Goal: Task Accomplishment & Management: Use online tool/utility

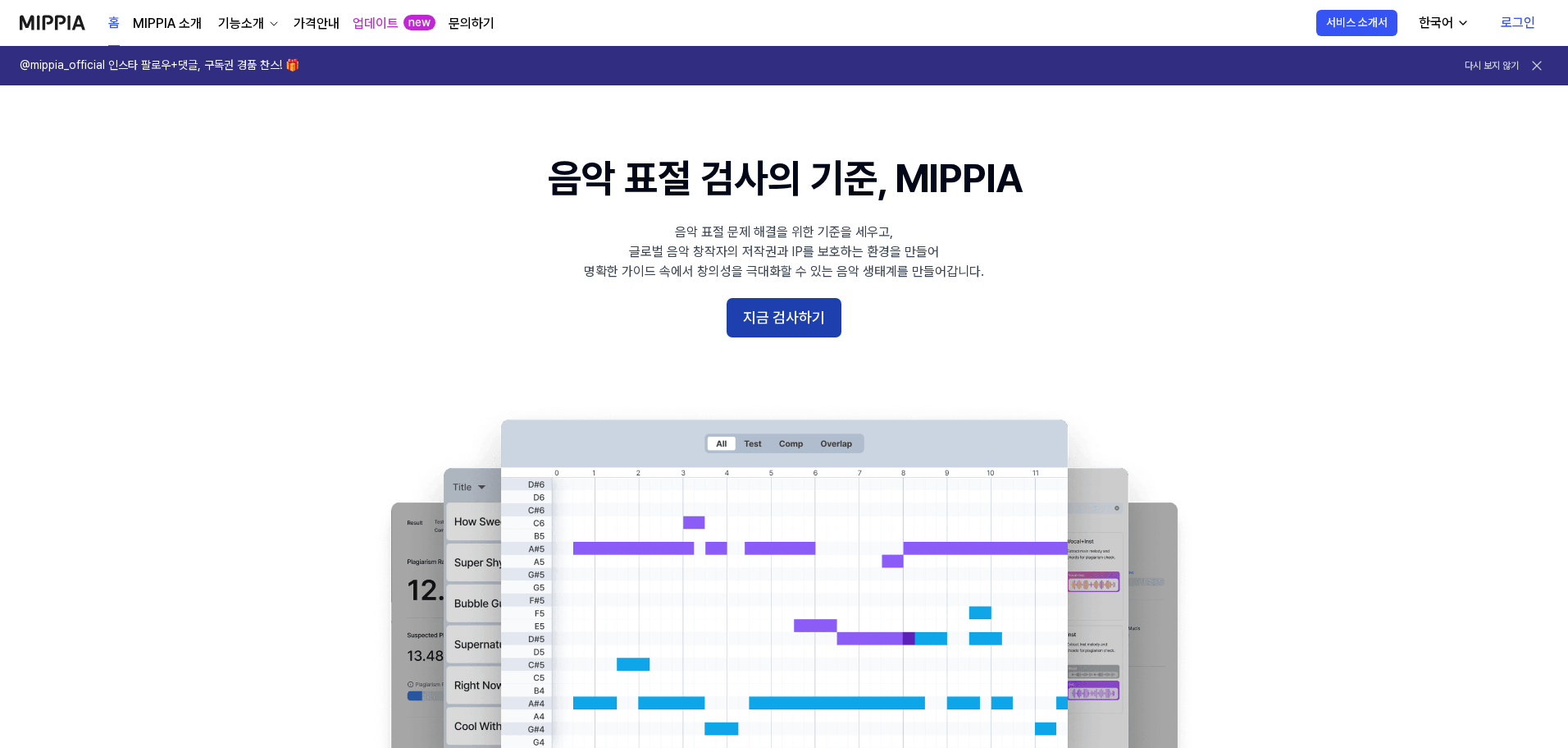
click at [810, 331] on button "지금 검사하기" at bounding box center [784, 318] width 115 height 39
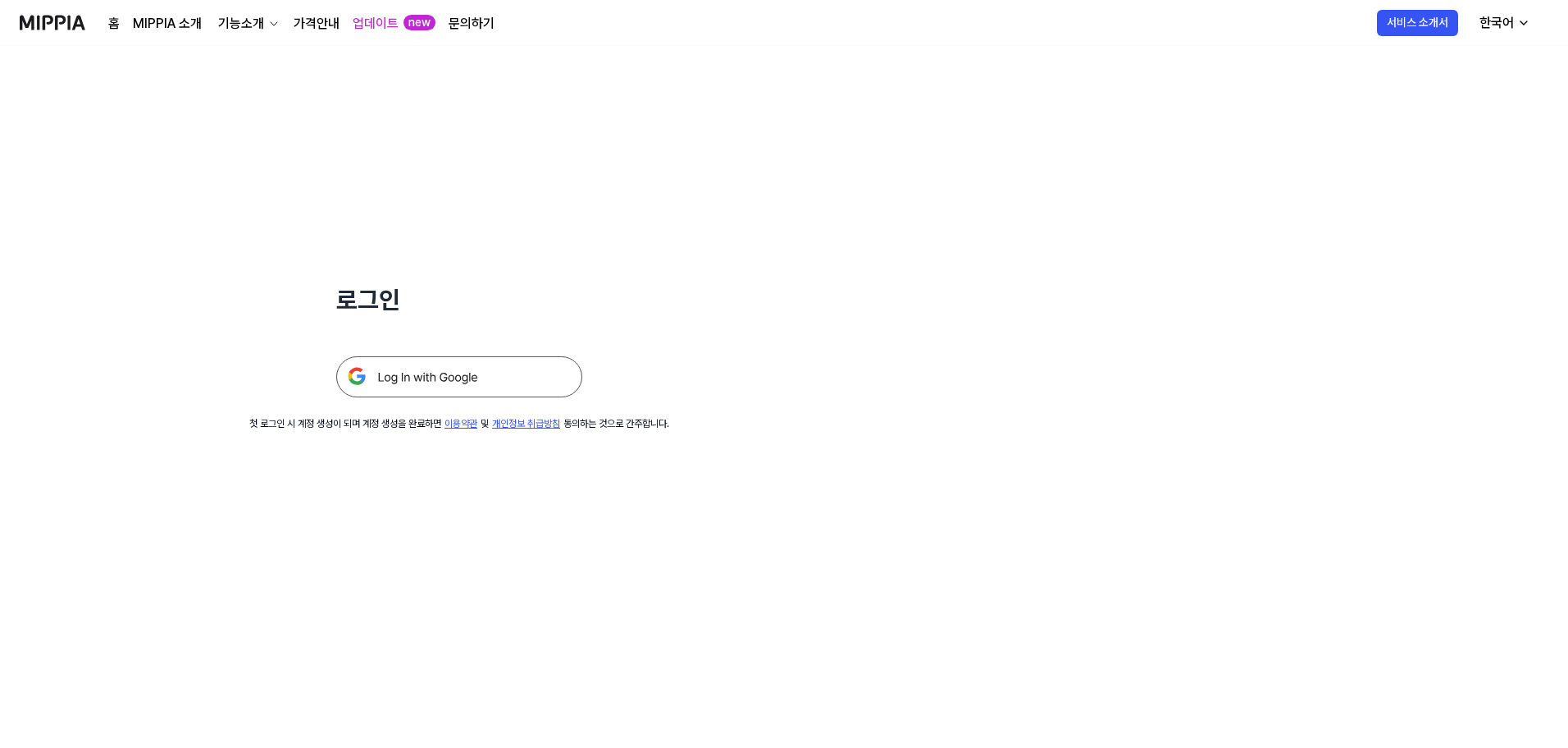
click at [438, 393] on img at bounding box center [458, 377] width 246 height 41
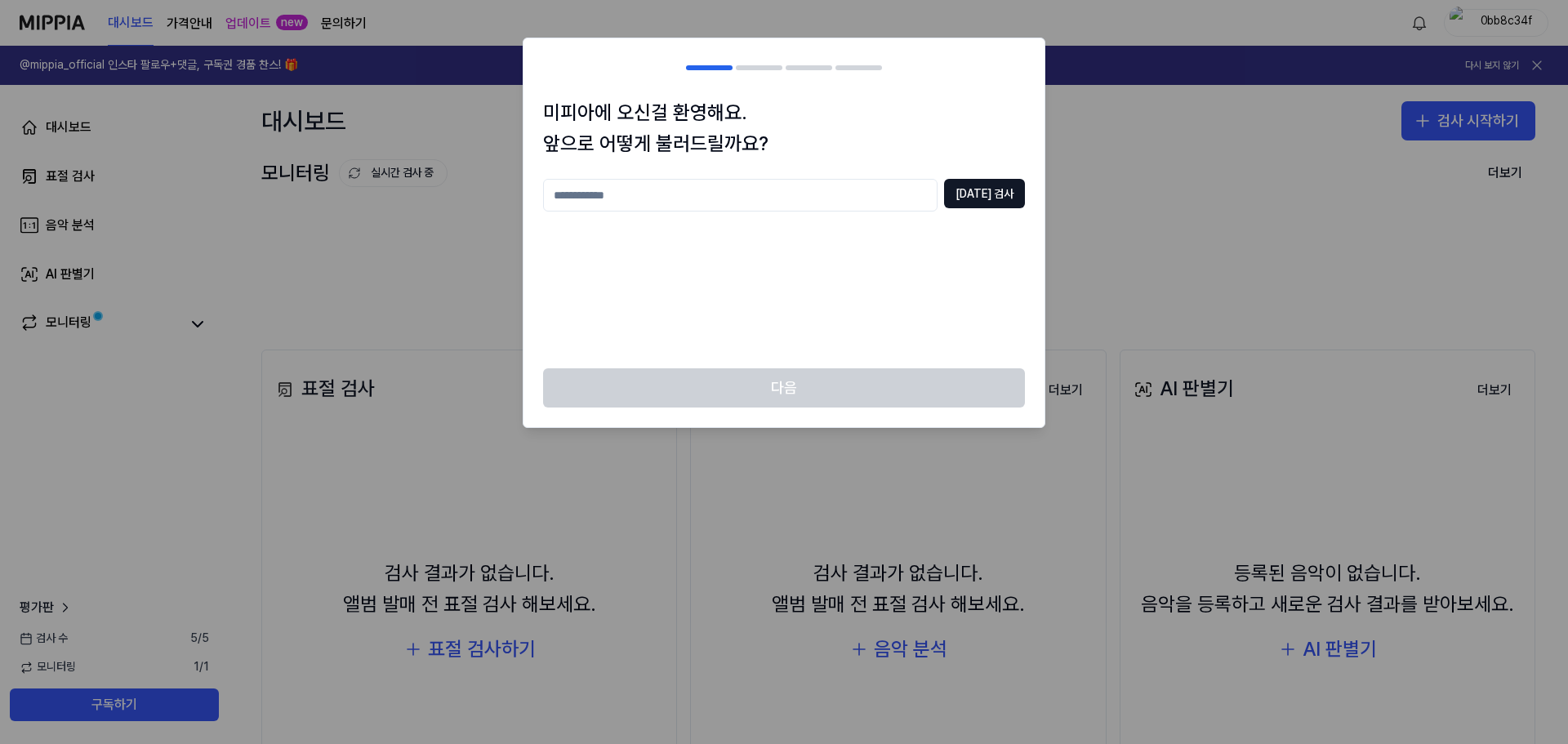
click at [728, 187] on input "text" at bounding box center [739, 196] width 394 height 33
type input "*"
type input "*****"
click at [997, 200] on button "중복 검사" at bounding box center [984, 194] width 80 height 29
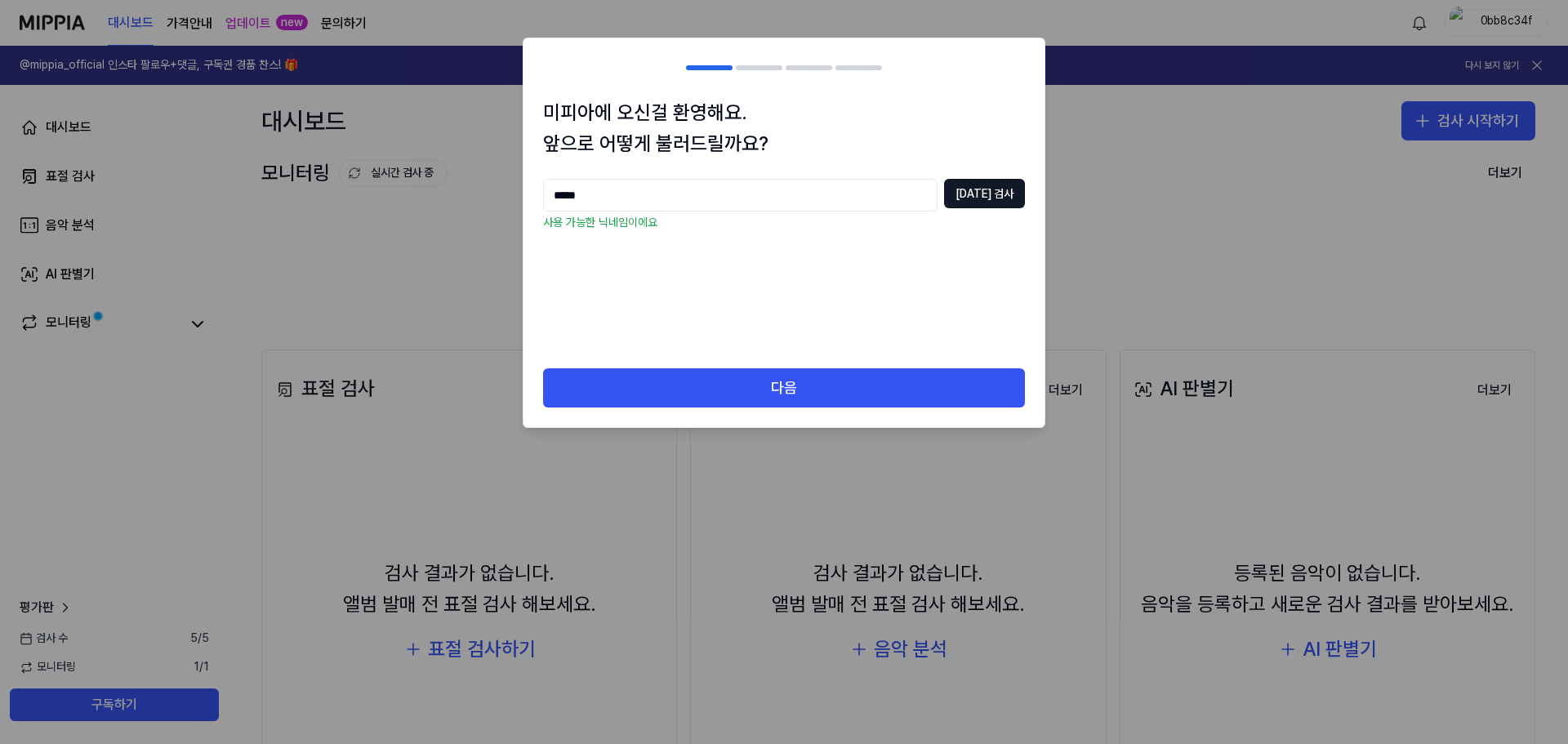
click at [832, 364] on div "미피아에 오신걸 환영해요. 앞으로 어떻게 불러드릴까요? ***** 중복 검사 사용 가능한 닉네임이에요" at bounding box center [784, 232] width 521 height 272
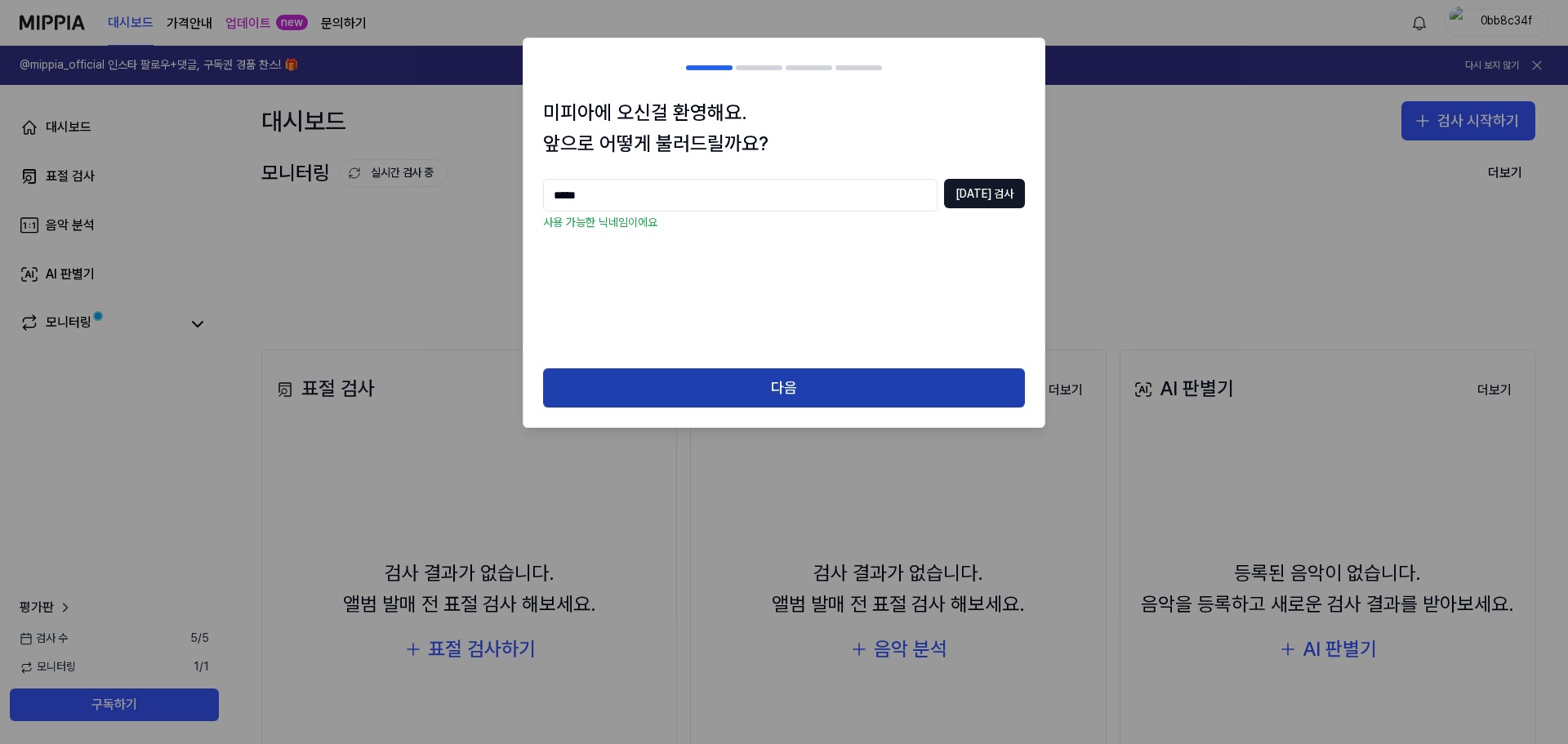
click at [834, 376] on button "다음" at bounding box center [783, 388] width 482 height 39
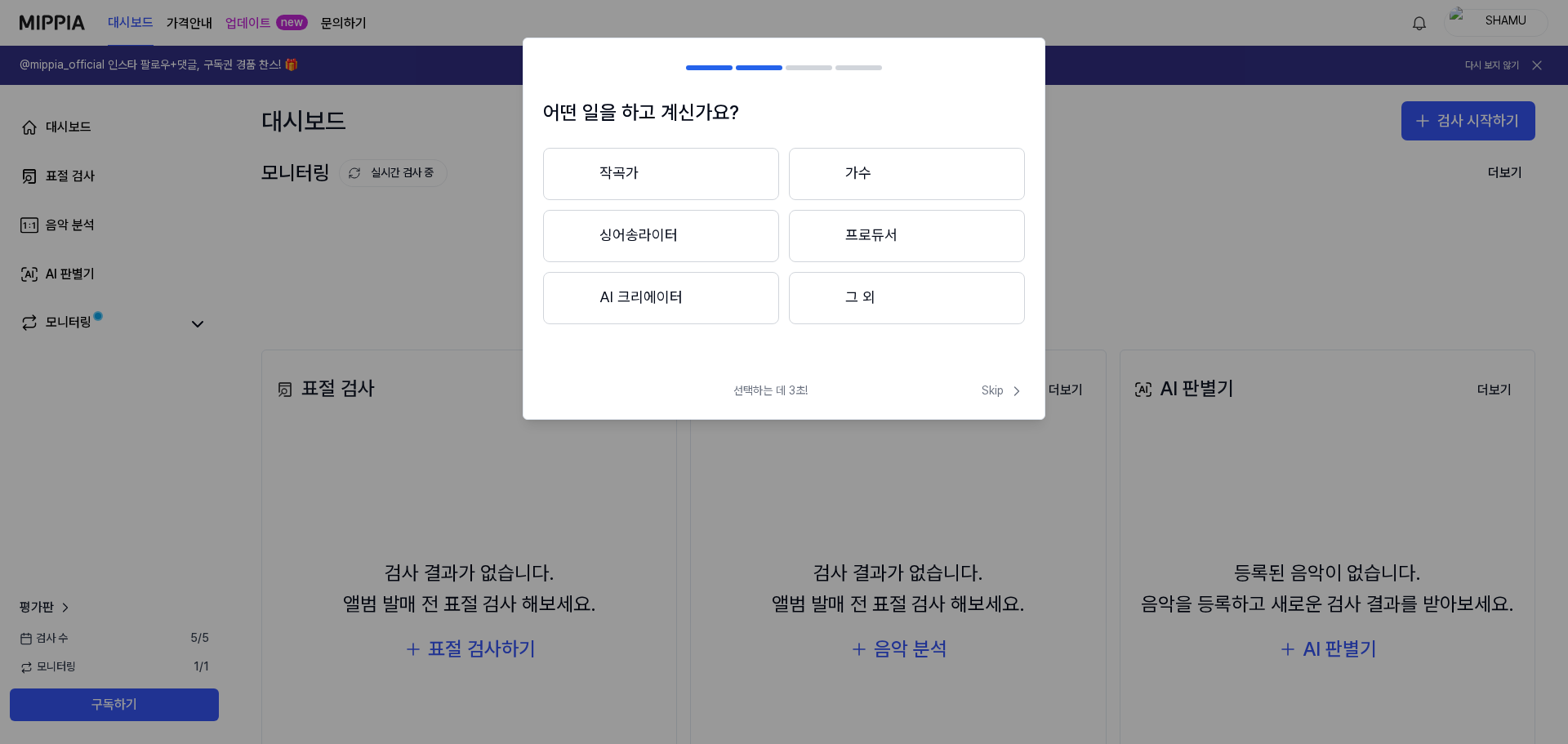
click at [646, 167] on button "작곡가" at bounding box center [661, 174] width 236 height 52
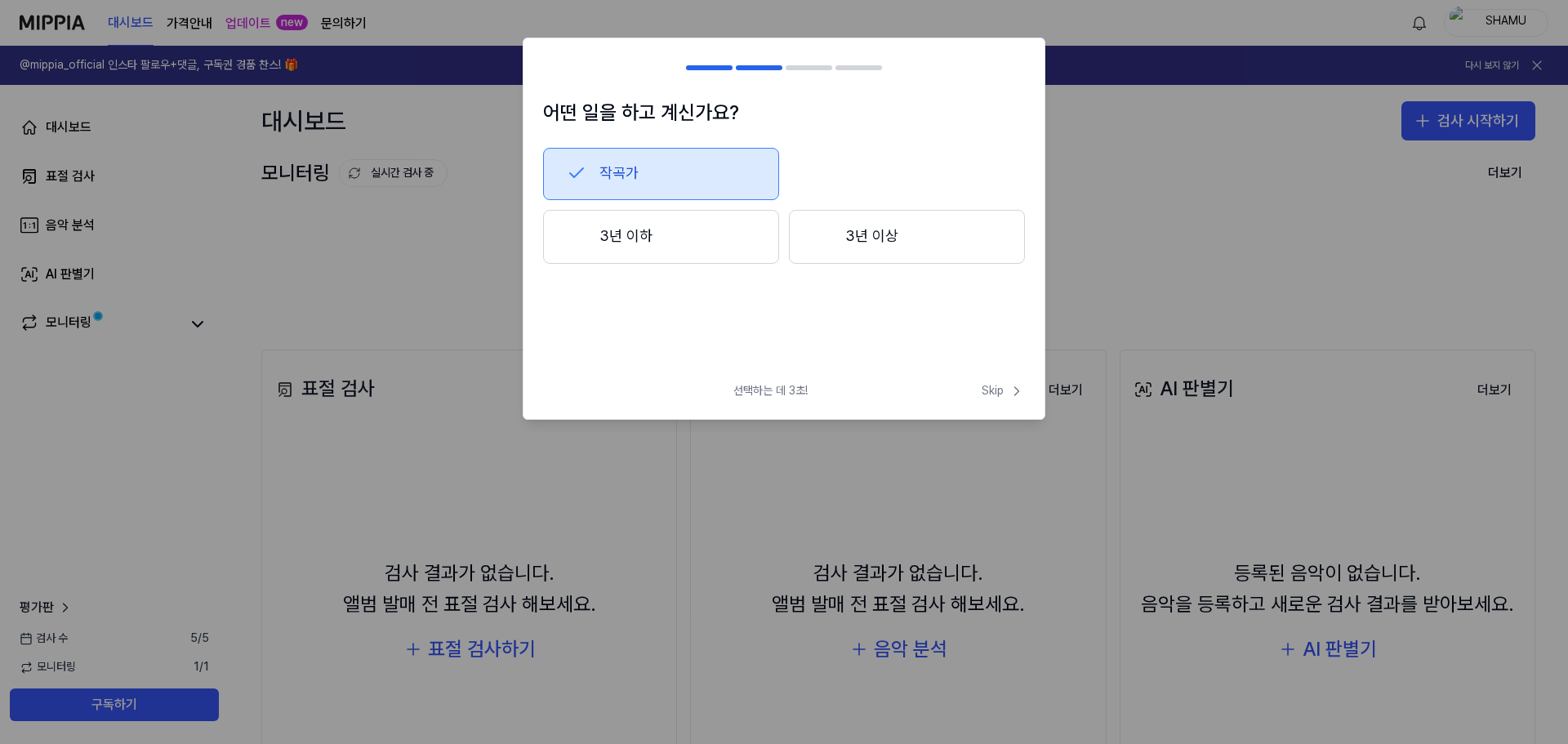
click at [866, 231] on button "3년 이상" at bounding box center [907, 237] width 236 height 54
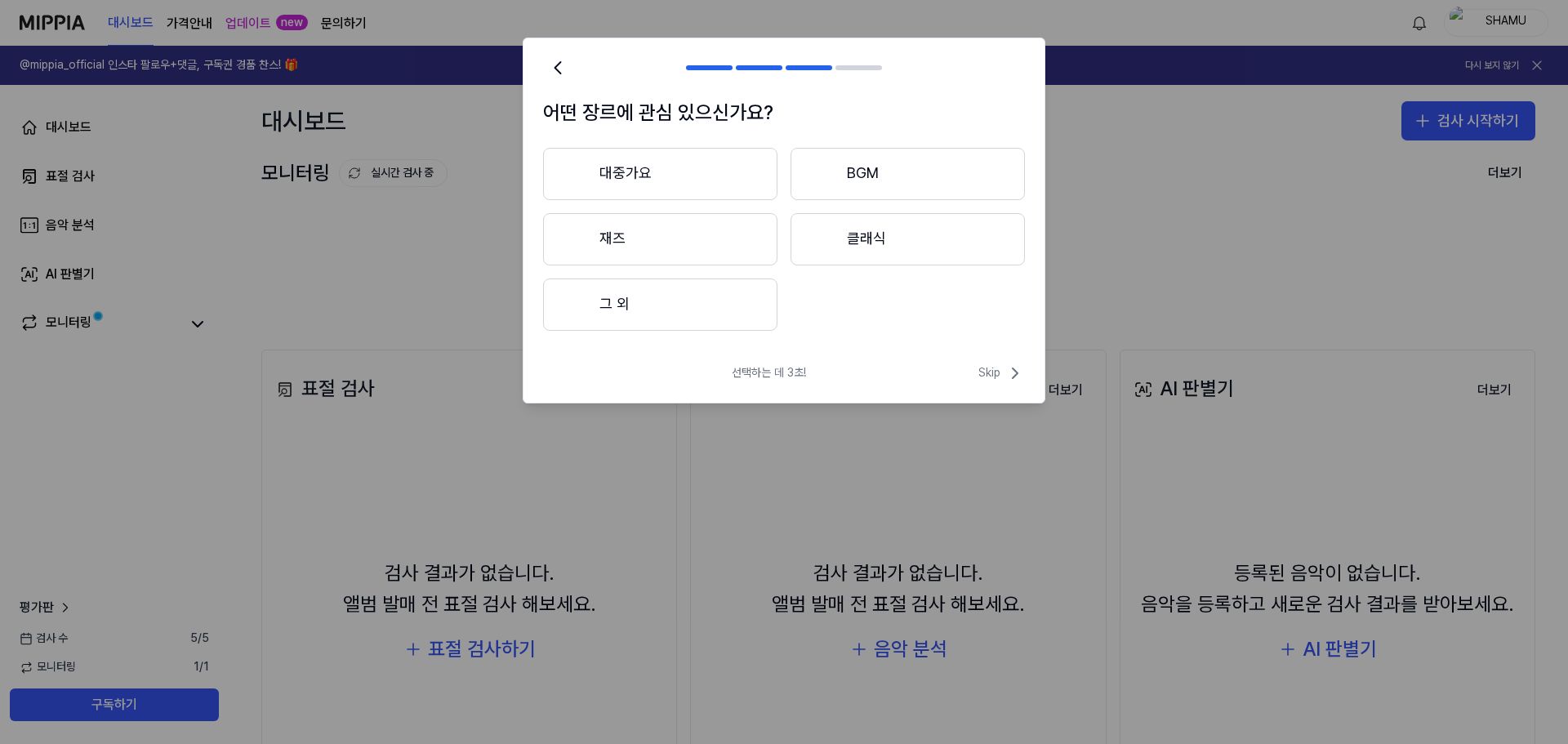
click at [692, 176] on button "대중가요" at bounding box center [660, 174] width 235 height 52
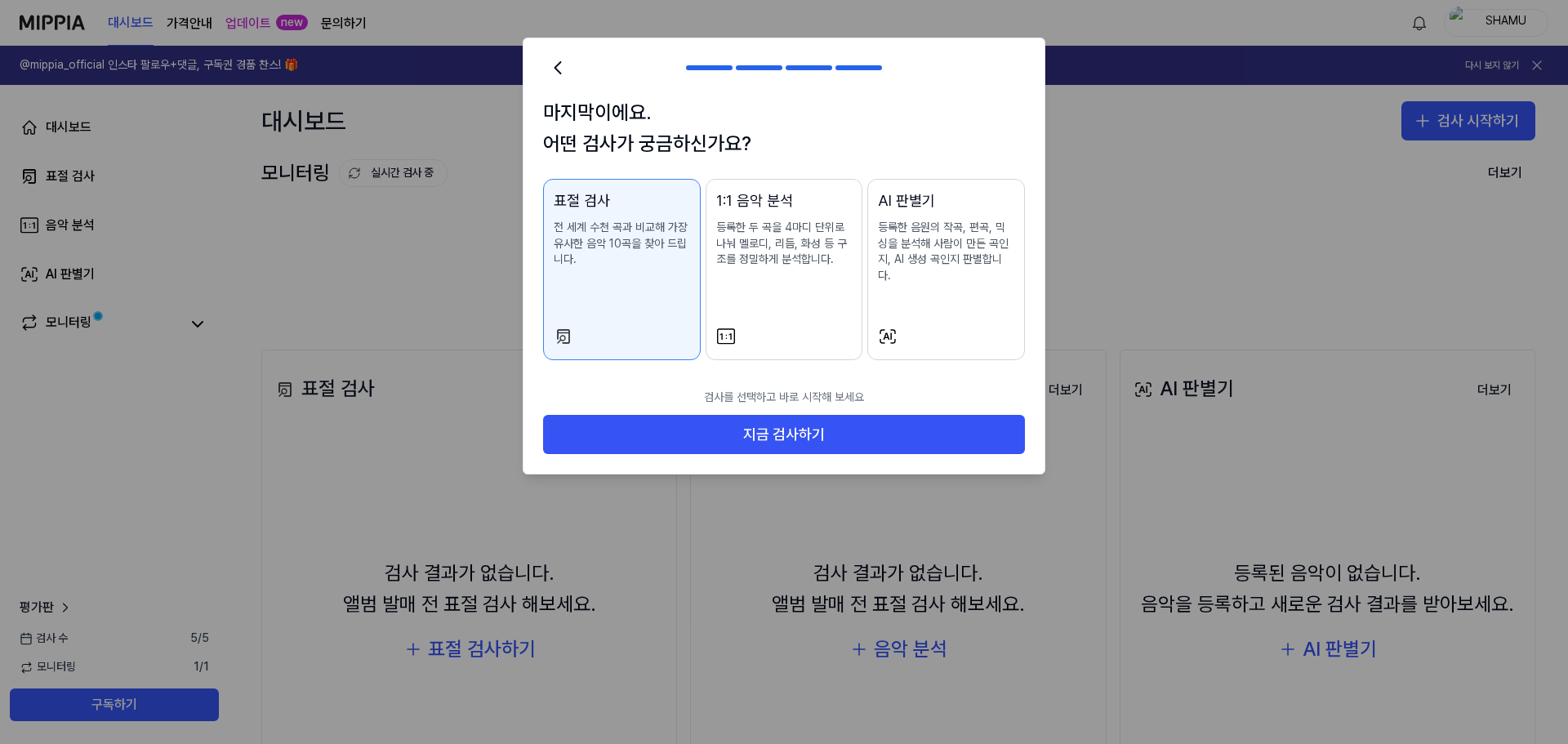
click at [648, 290] on div "표절 검사 전 세계 수천 곡과 비교해 가장 유사한 음악 10곡을 찾아 드립니다." at bounding box center [621, 244] width 137 height 111
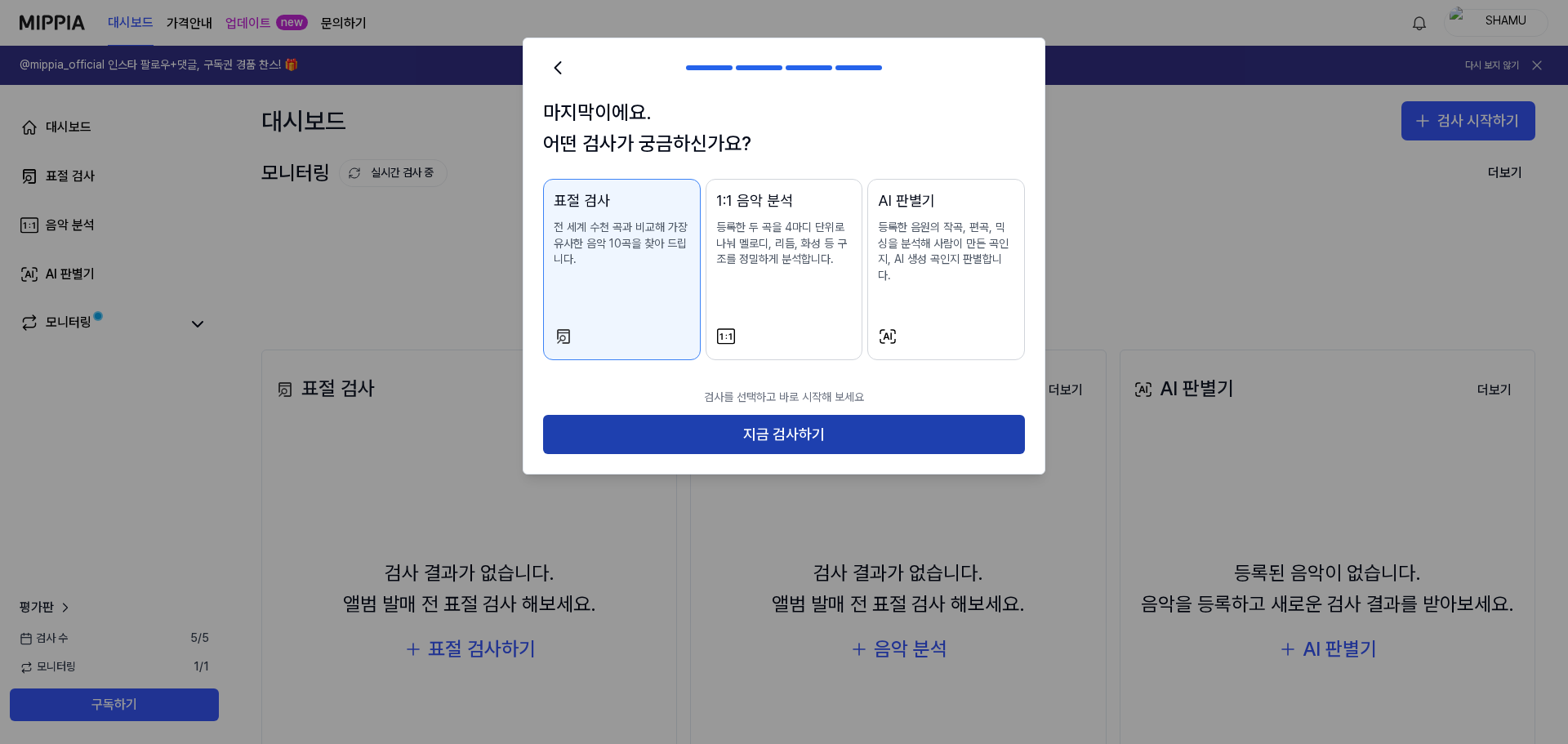
click at [702, 415] on button "지금 검사하기" at bounding box center [783, 434] width 482 height 39
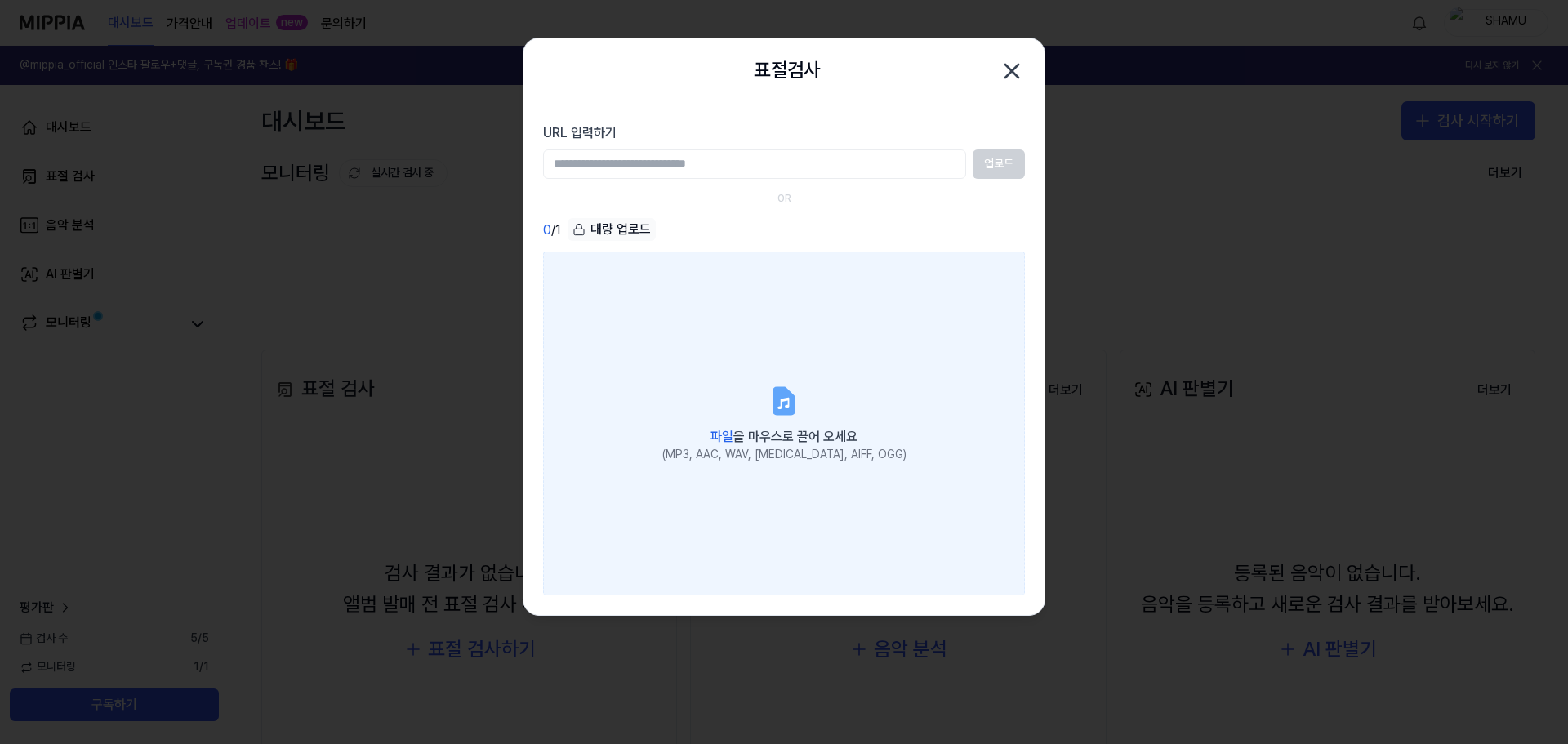
click at [767, 423] on div "파일 을 마우스로 끌어 오세요" at bounding box center [784, 435] width 244 height 23
click at [0, 0] on input "파일 을 마우스로 끌어 오세요 (MP3, AAC, WAV, FLAC, AIFF, OGG)" at bounding box center [0, 0] width 0 height 0
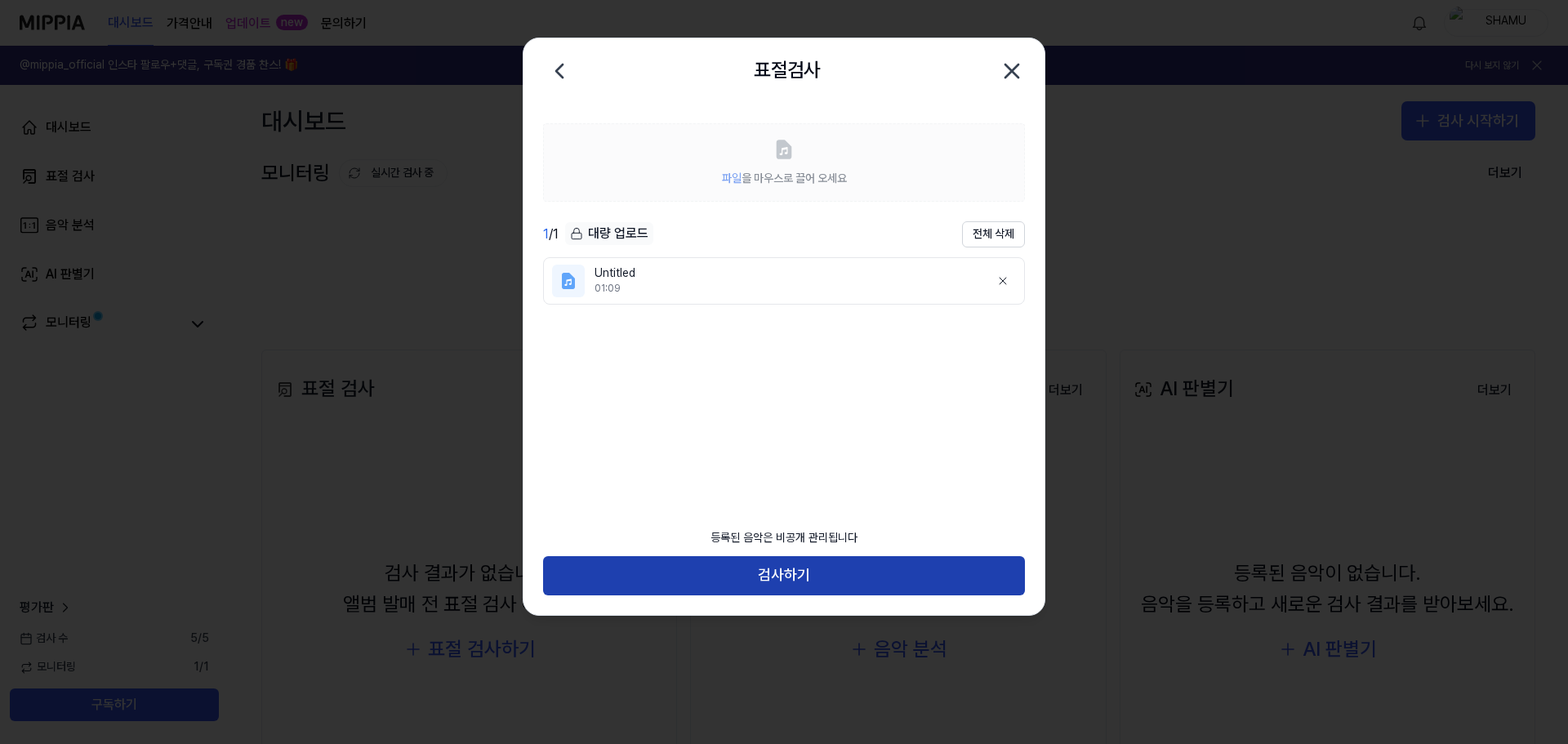
click at [795, 576] on button "검사하기" at bounding box center [783, 575] width 482 height 39
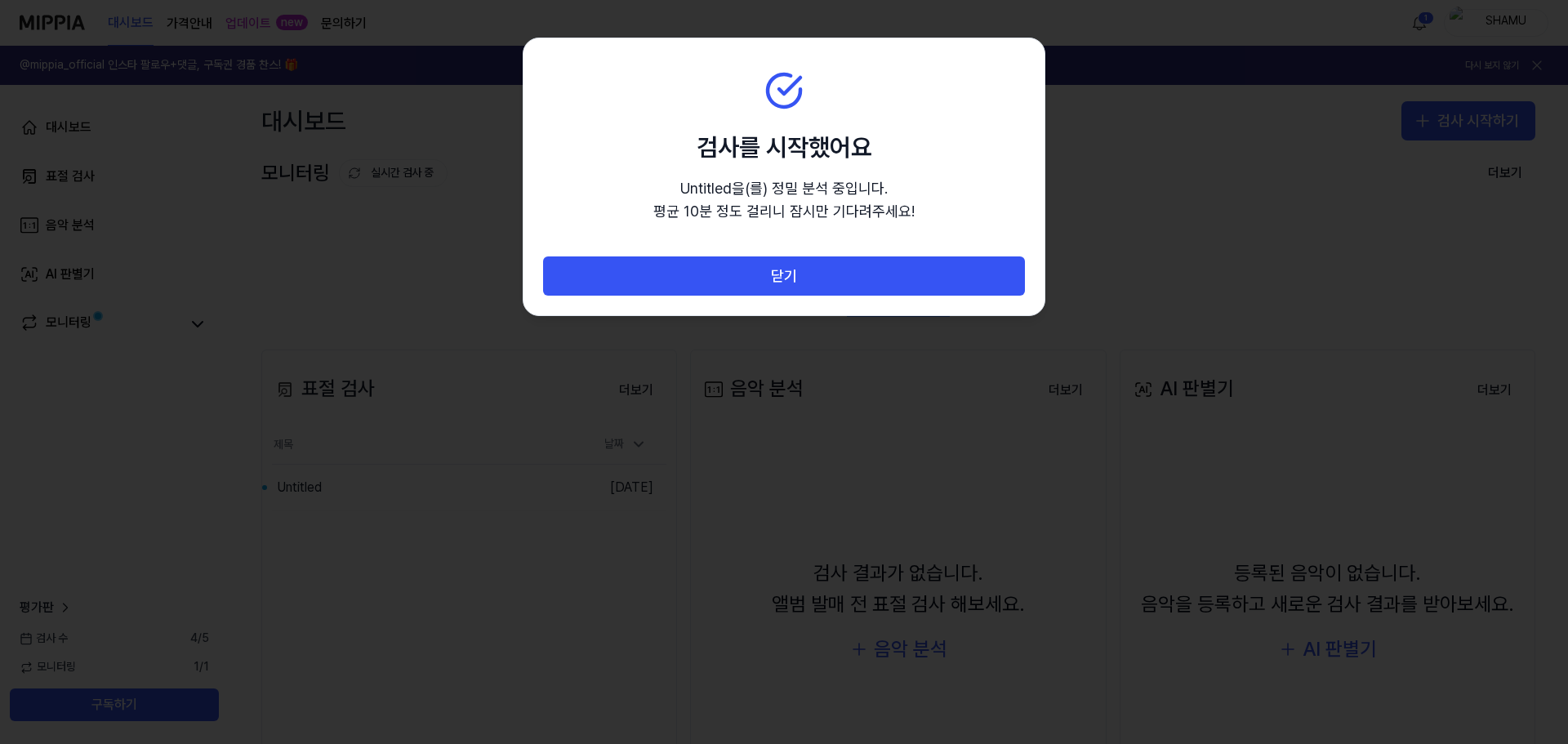
click at [805, 203] on p "Untitled 을(를) 정밀 분석 중입니다. 평균 10분 정도 걸리니 잠시만 기다려주세요!" at bounding box center [784, 201] width 262 height 47
click at [693, 297] on div "닫기" at bounding box center [784, 286] width 521 height 59
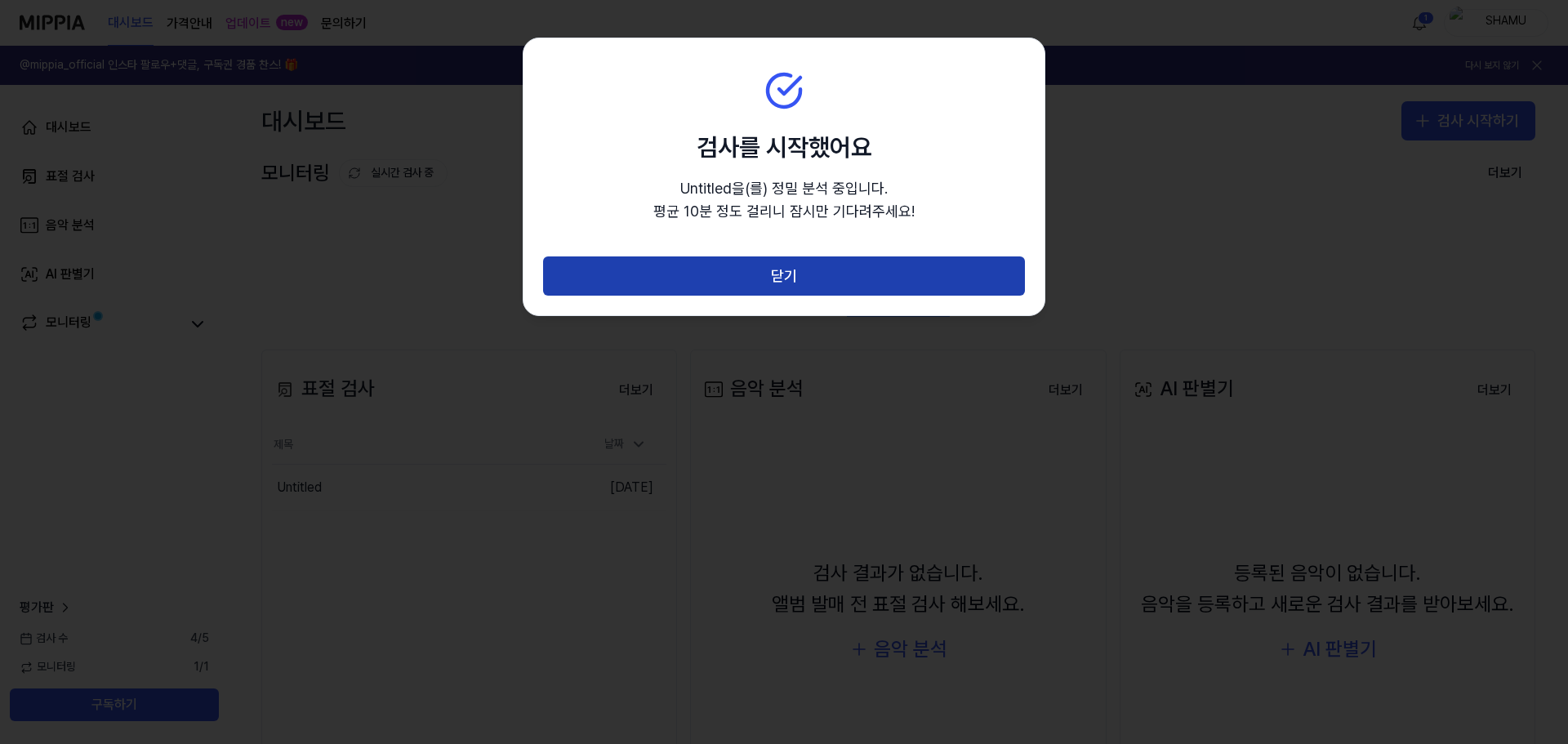
click at [694, 281] on button "닫기" at bounding box center [783, 276] width 482 height 39
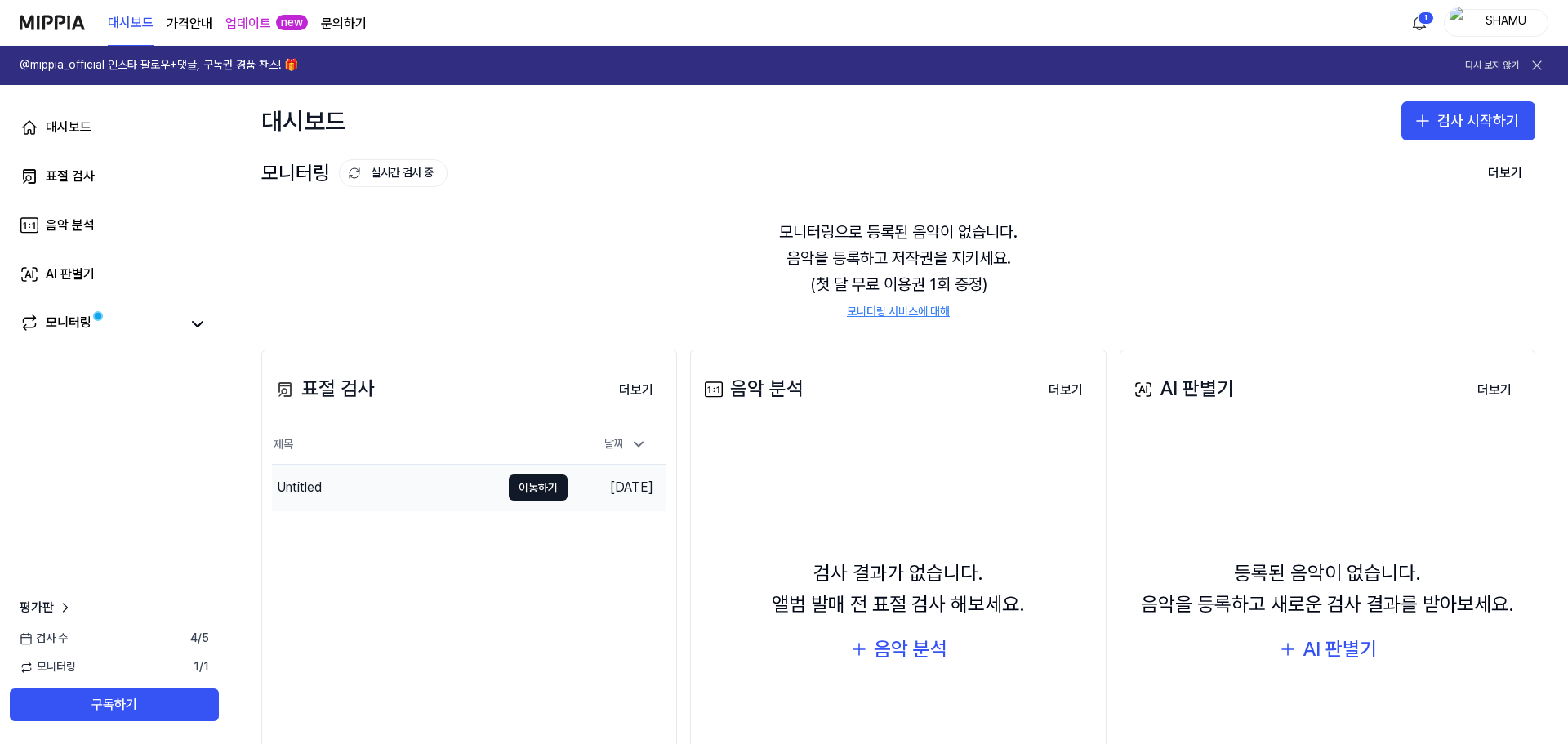
click at [399, 481] on div "Untitled" at bounding box center [387, 486] width 229 height 46
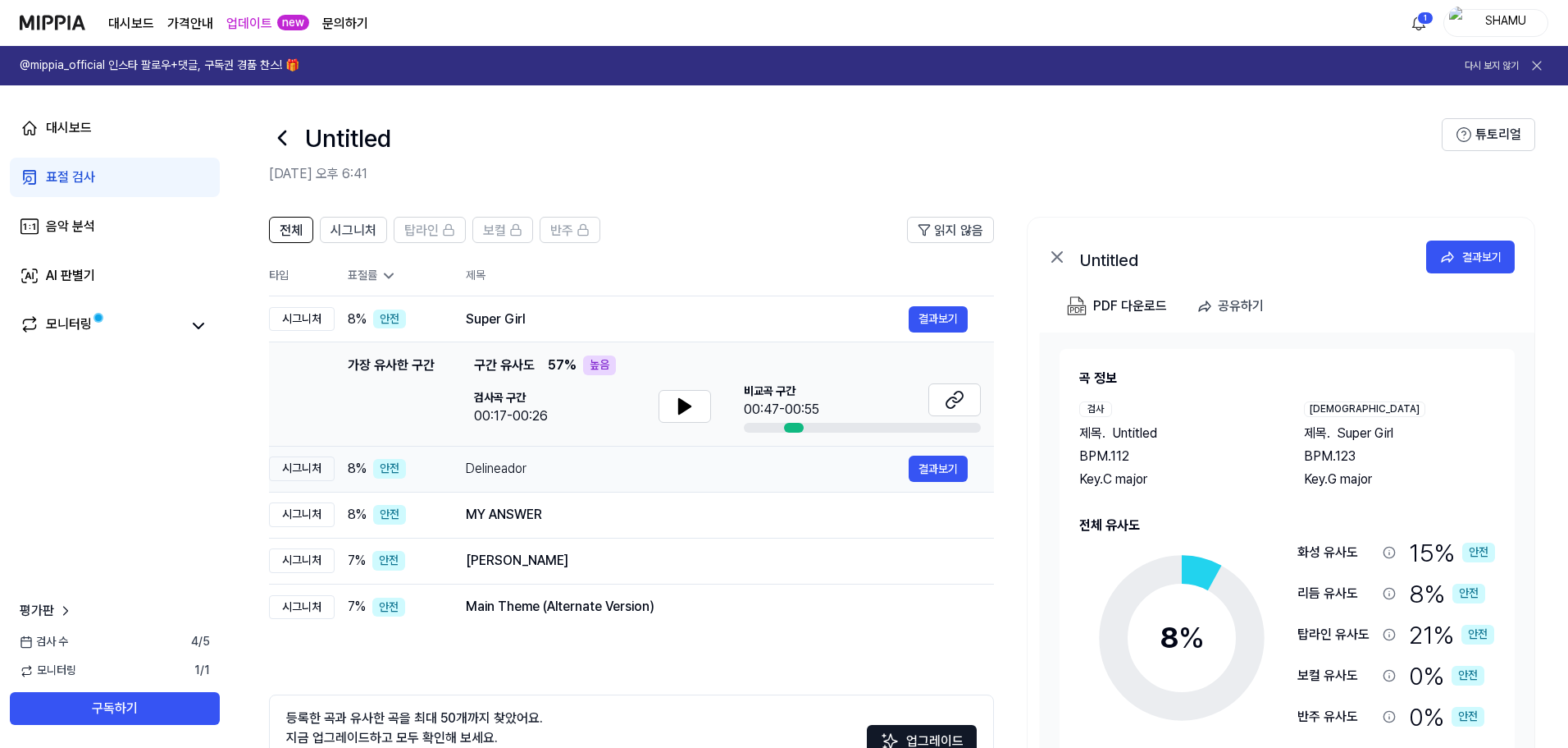
click at [458, 458] on td "Delineador 결과보기" at bounding box center [717, 468] width 555 height 46
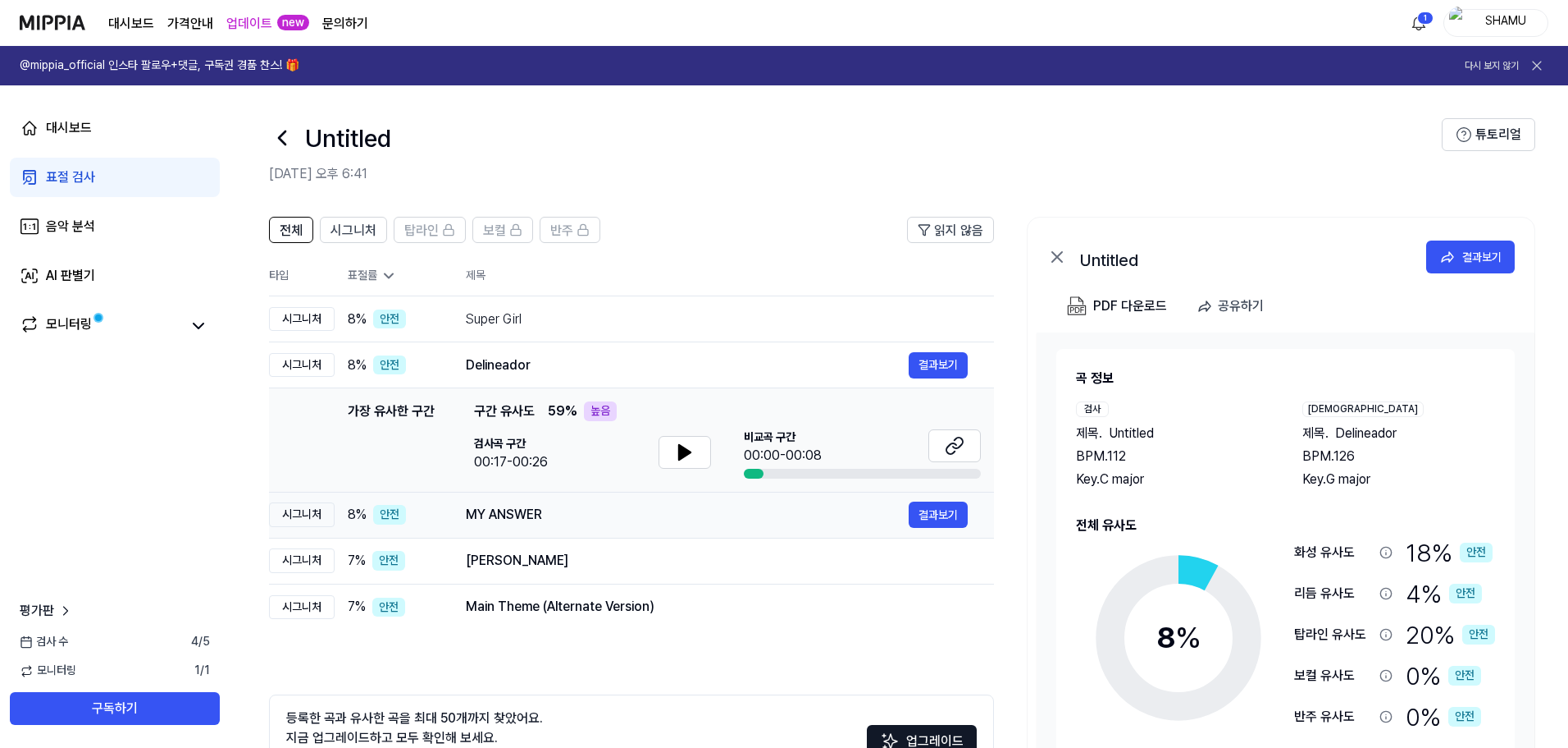
click at [565, 519] on div "MY ANSWER" at bounding box center [687, 514] width 443 height 19
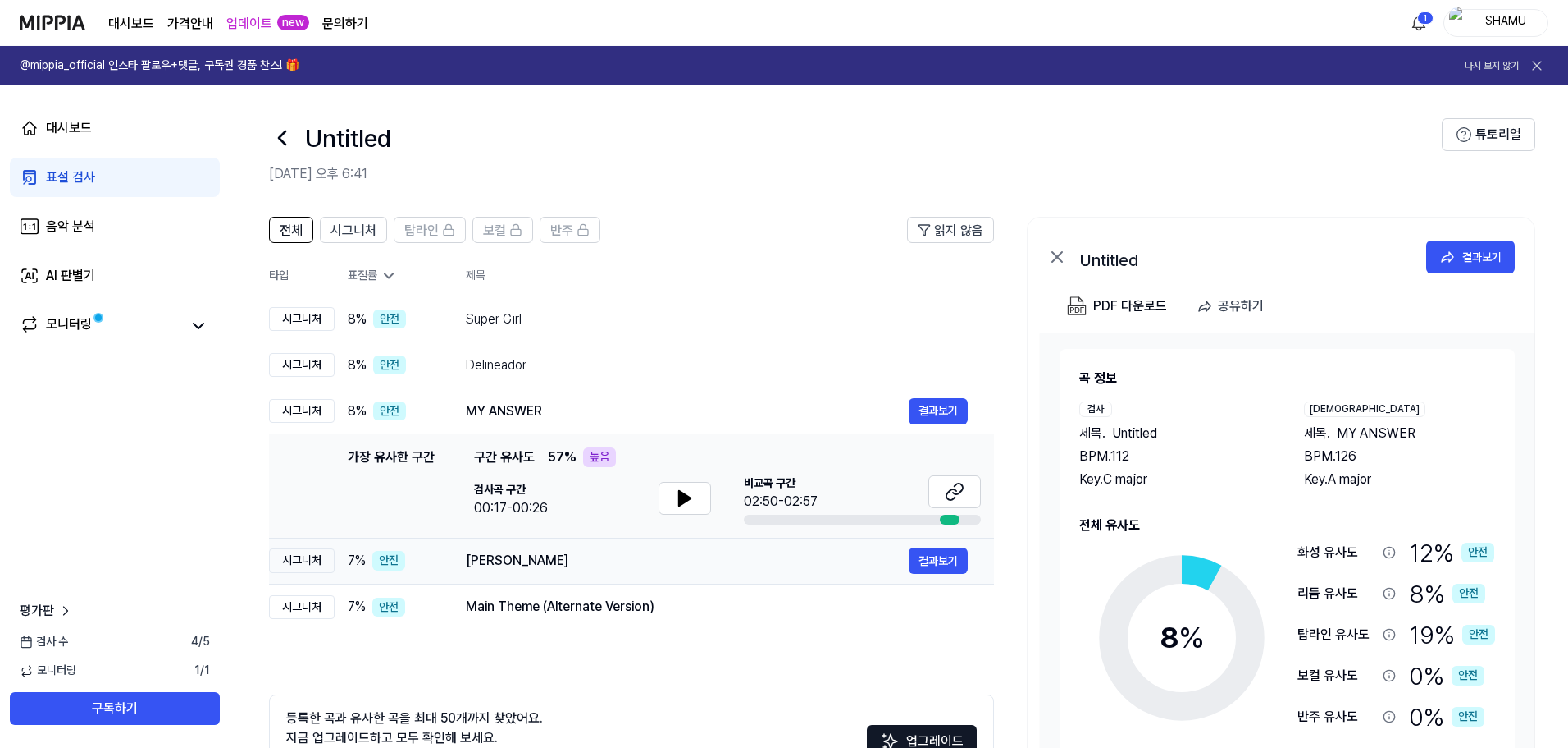
click at [666, 555] on div "Musa Ukungithinta" at bounding box center [687, 560] width 443 height 19
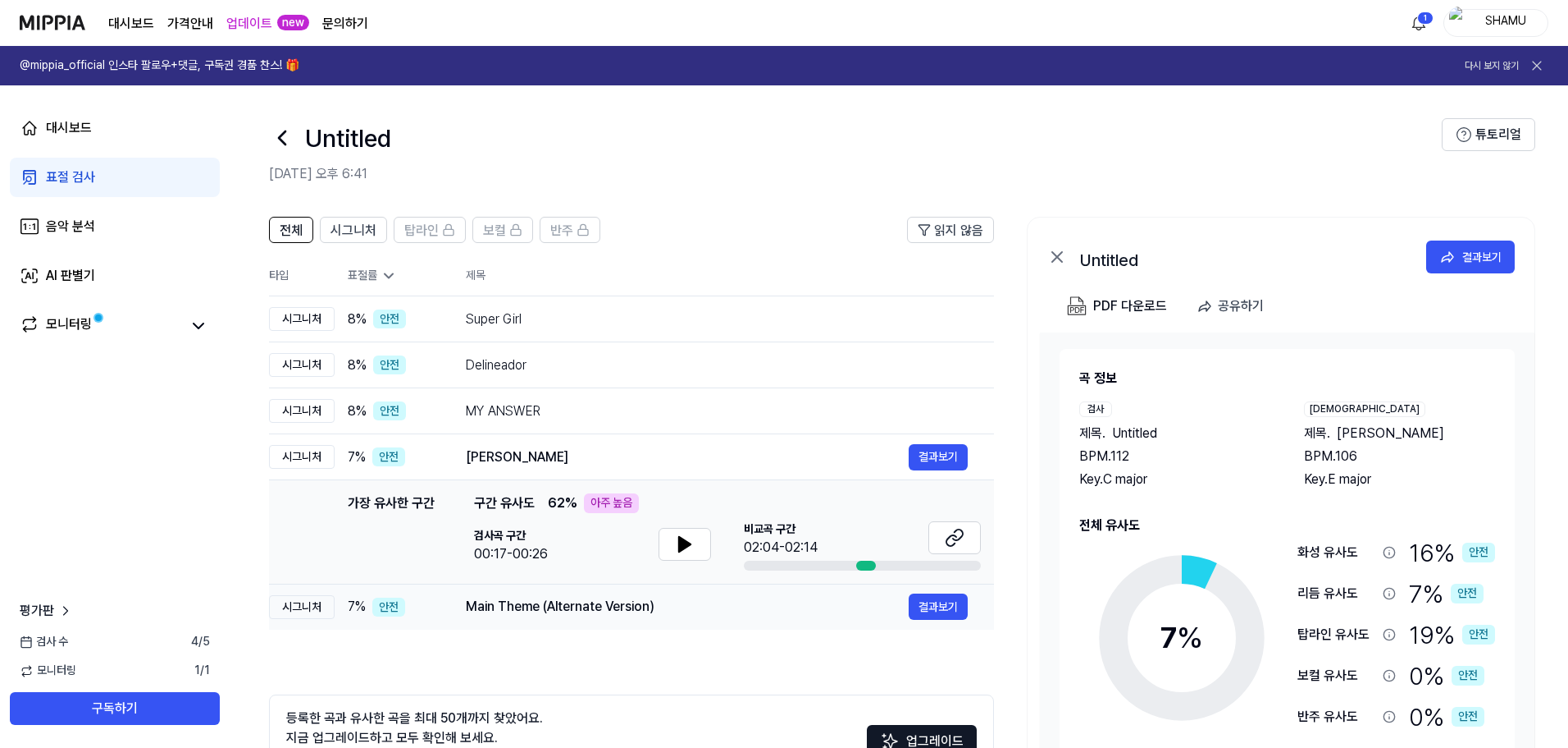
click at [857, 611] on div "Main Theme (Alternate Version)" at bounding box center [687, 607] width 443 height 19
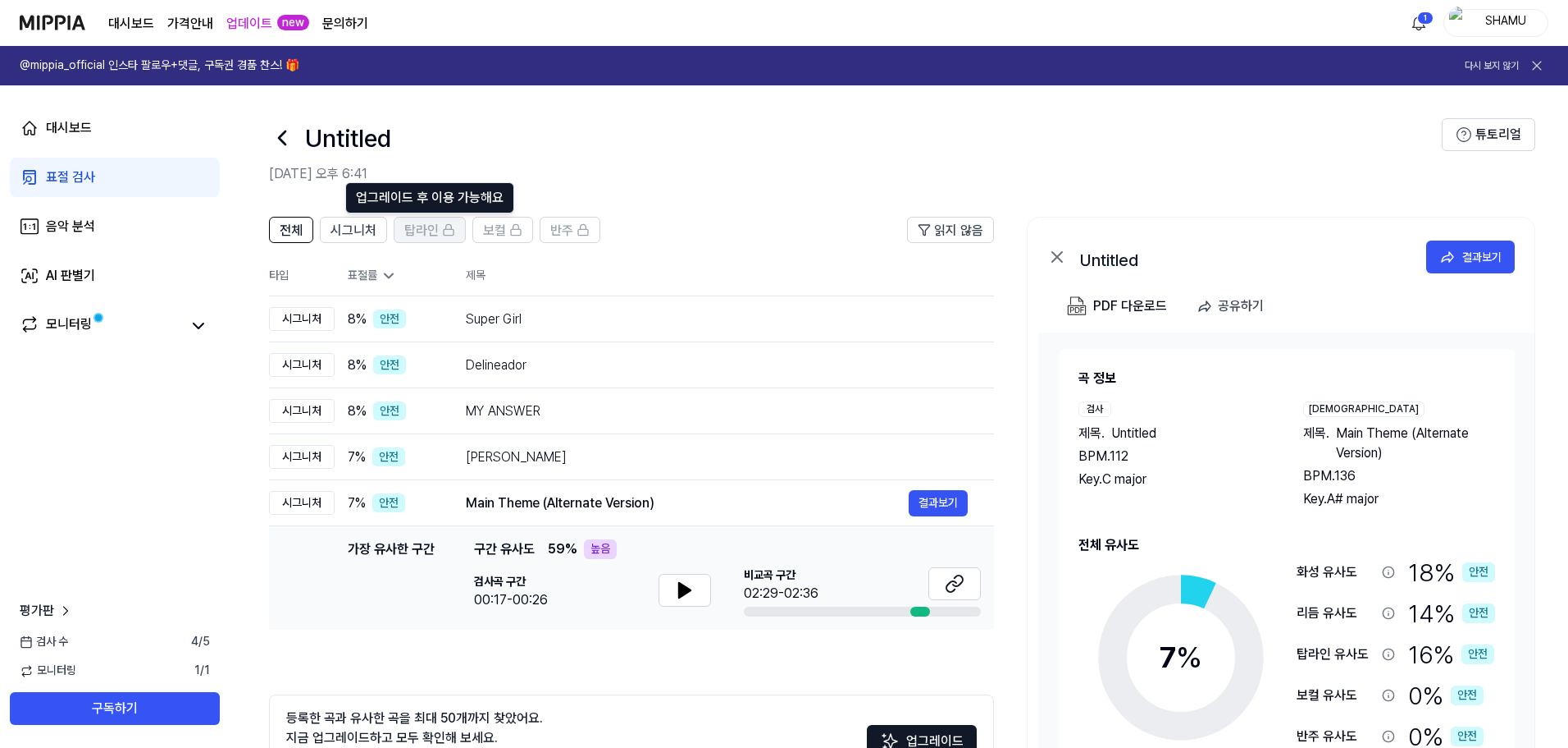
click at [442, 228] on icon at bounding box center [448, 229] width 13 height 13
click at [60, 123] on div "대시보드" at bounding box center [68, 128] width 46 height 19
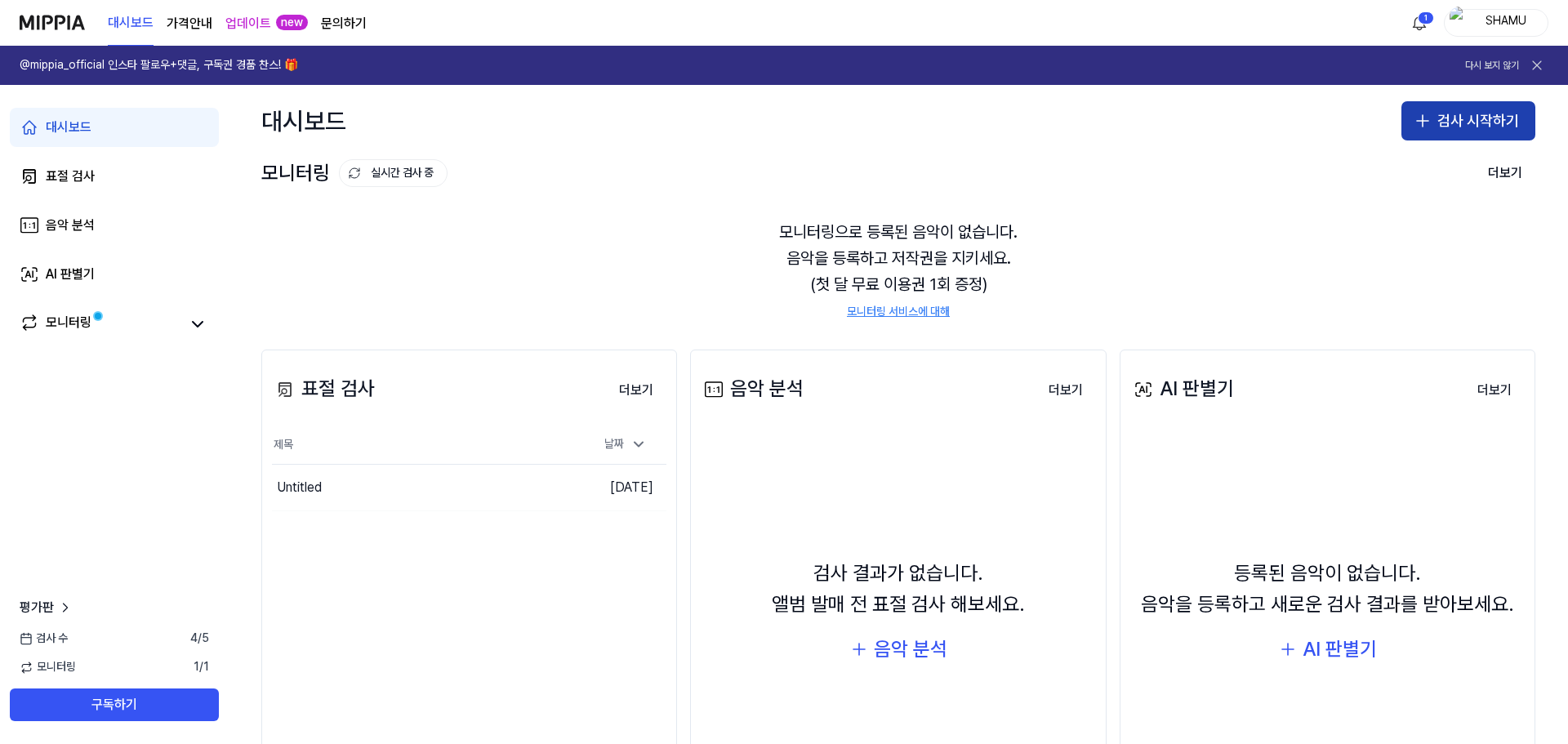
click at [1459, 116] on button "검사 시작하기" at bounding box center [1468, 120] width 134 height 39
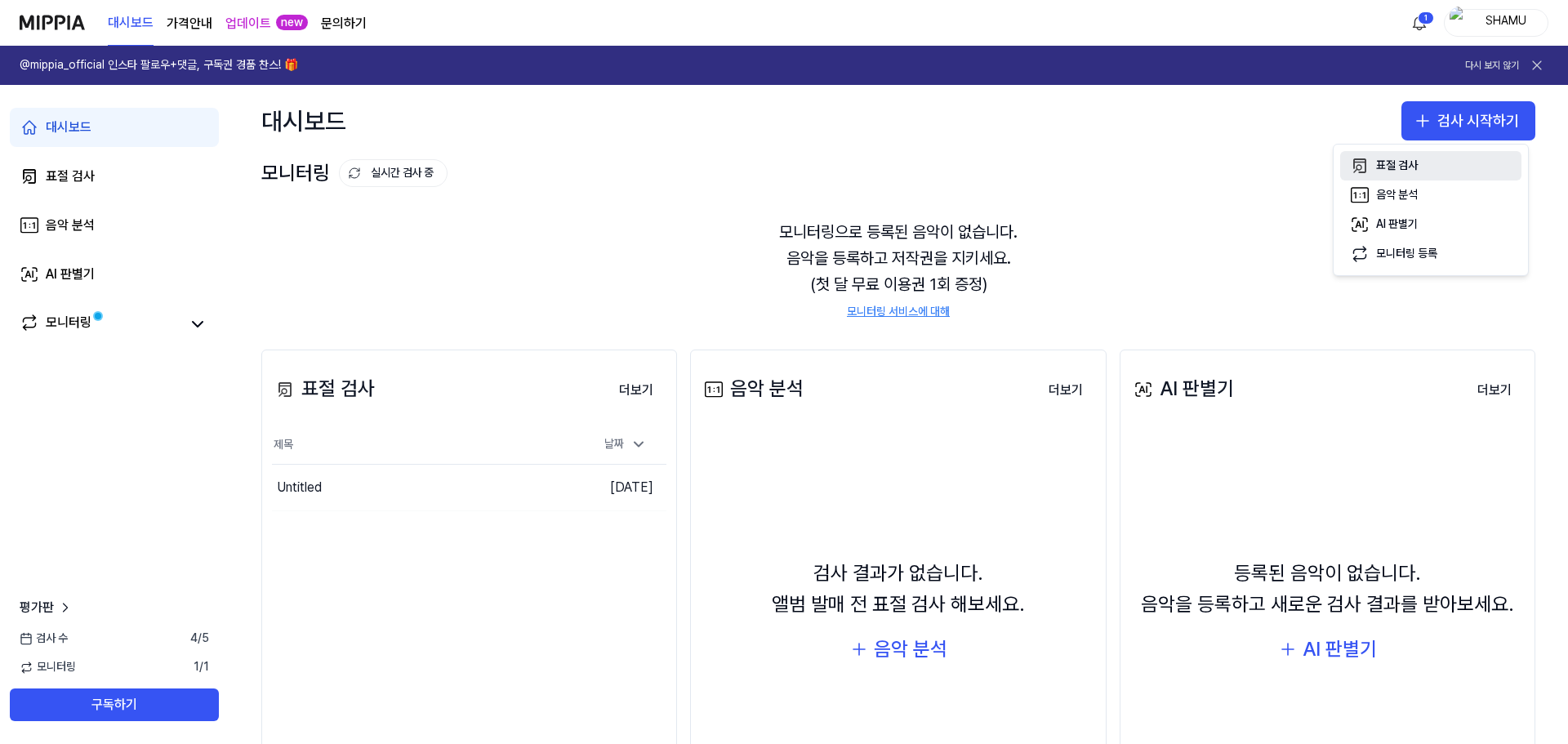
click at [1420, 165] on button "표절 검사" at bounding box center [1430, 166] width 181 height 29
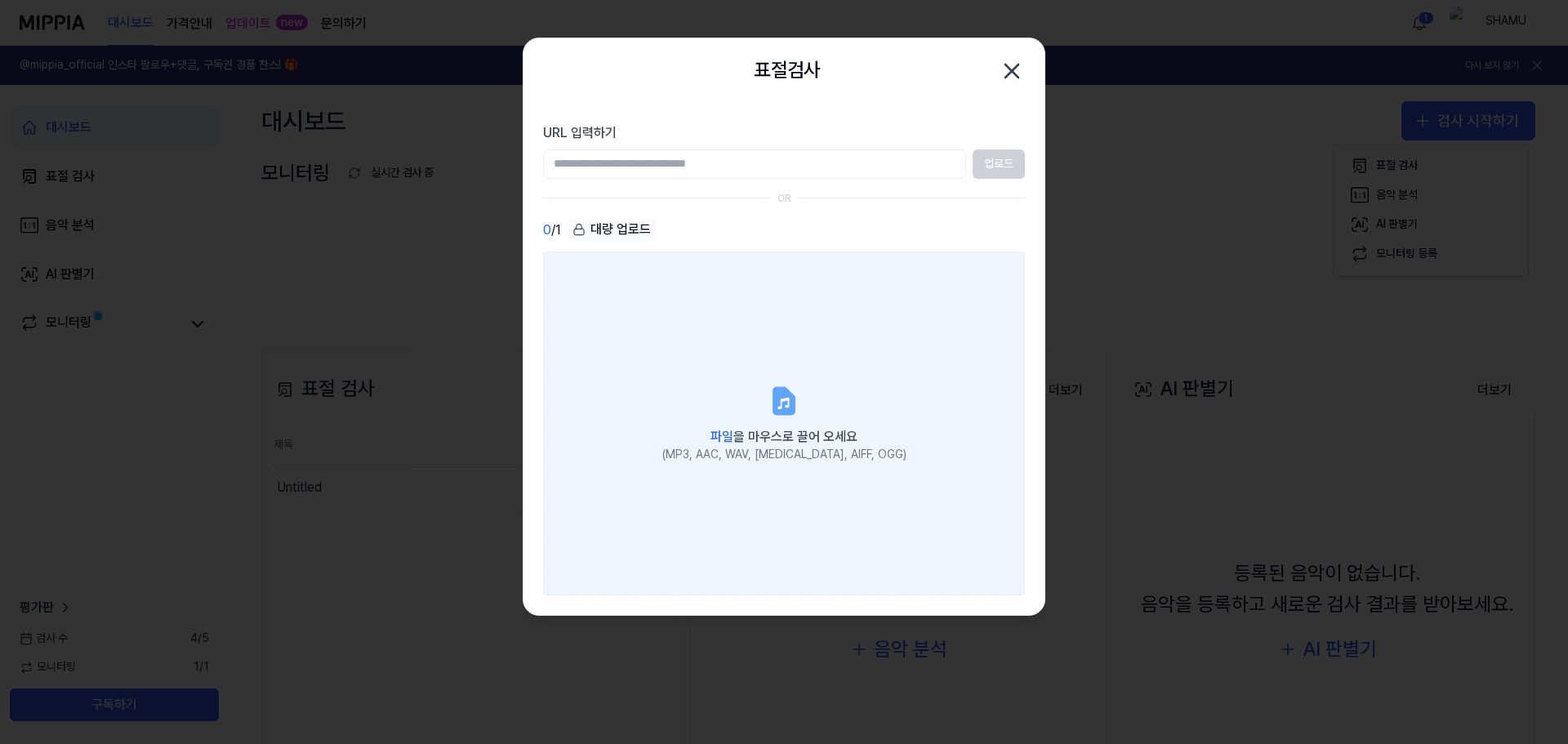
click at [713, 405] on label "파일 을 마우스로 끌어 오세요 (MP3, AAC, WAV, [MEDICAL_DATA], AIFF, OGG)" at bounding box center [783, 423] width 482 height 343
click at [0, 0] on input "파일 을 마우스로 끌어 오세요 (MP3, AAC, WAV, [MEDICAL_DATA], AIFF, OGG)" at bounding box center [0, 0] width 0 height 0
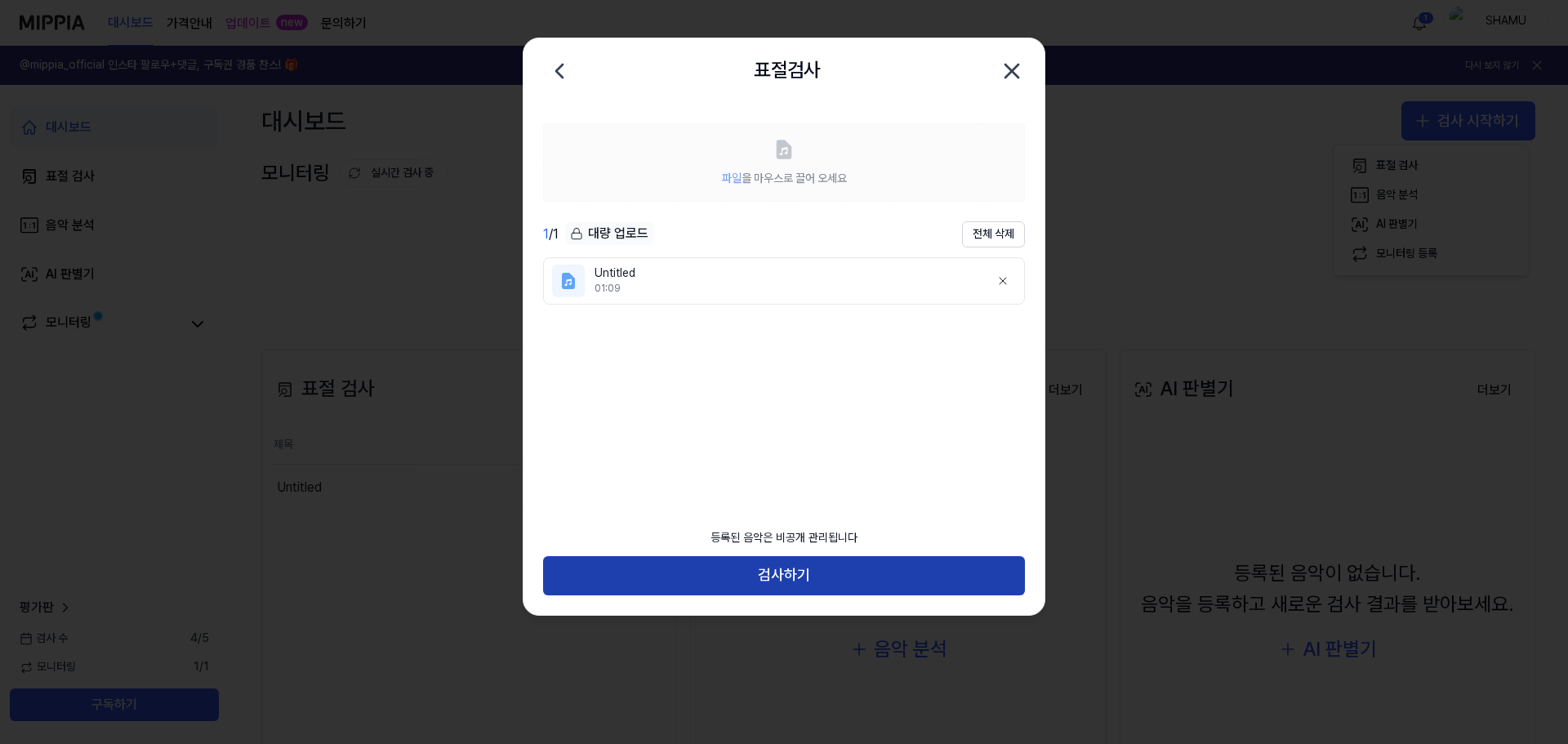
click at [785, 563] on button "검사하기" at bounding box center [783, 575] width 482 height 39
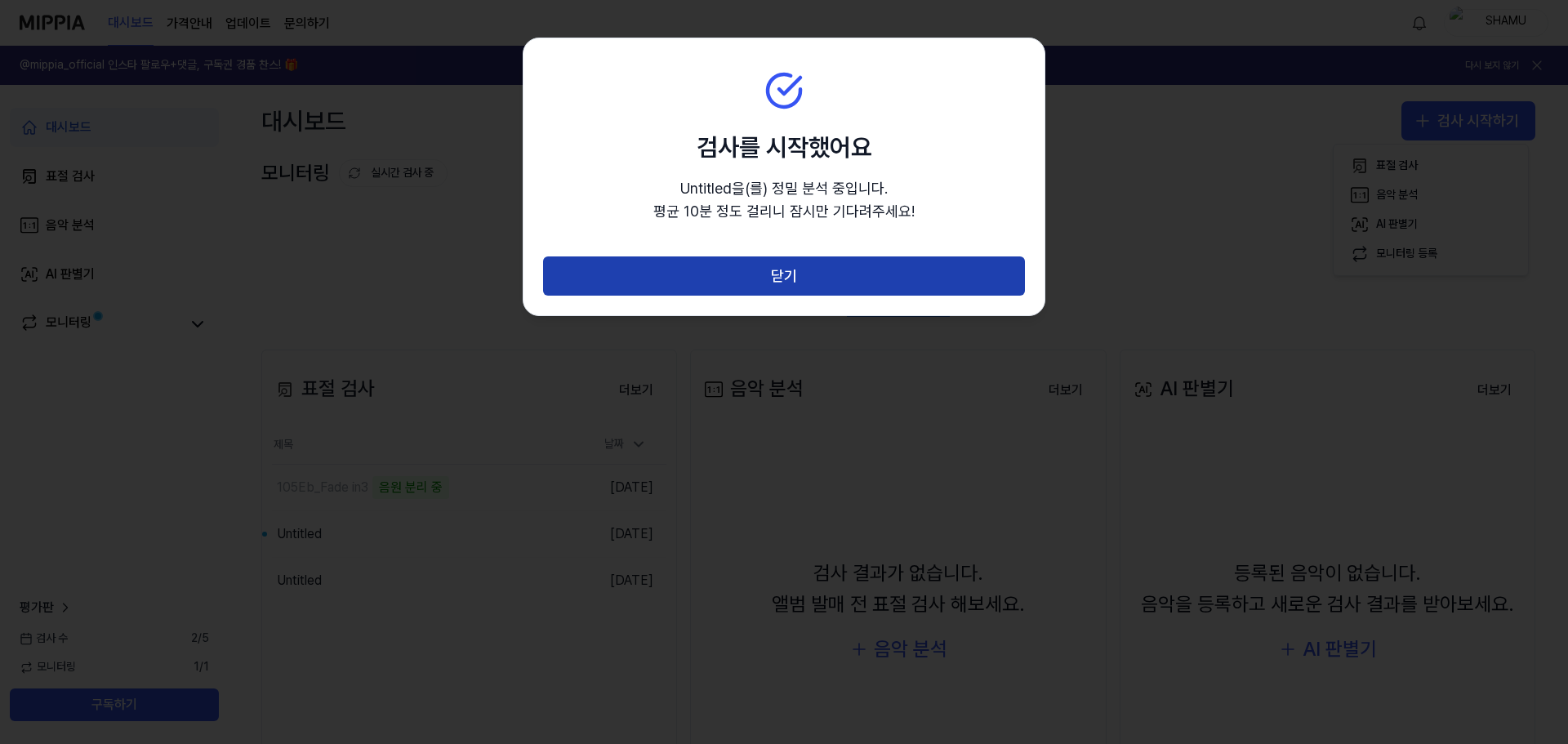
click at [746, 277] on button "닫기" at bounding box center [783, 276] width 482 height 39
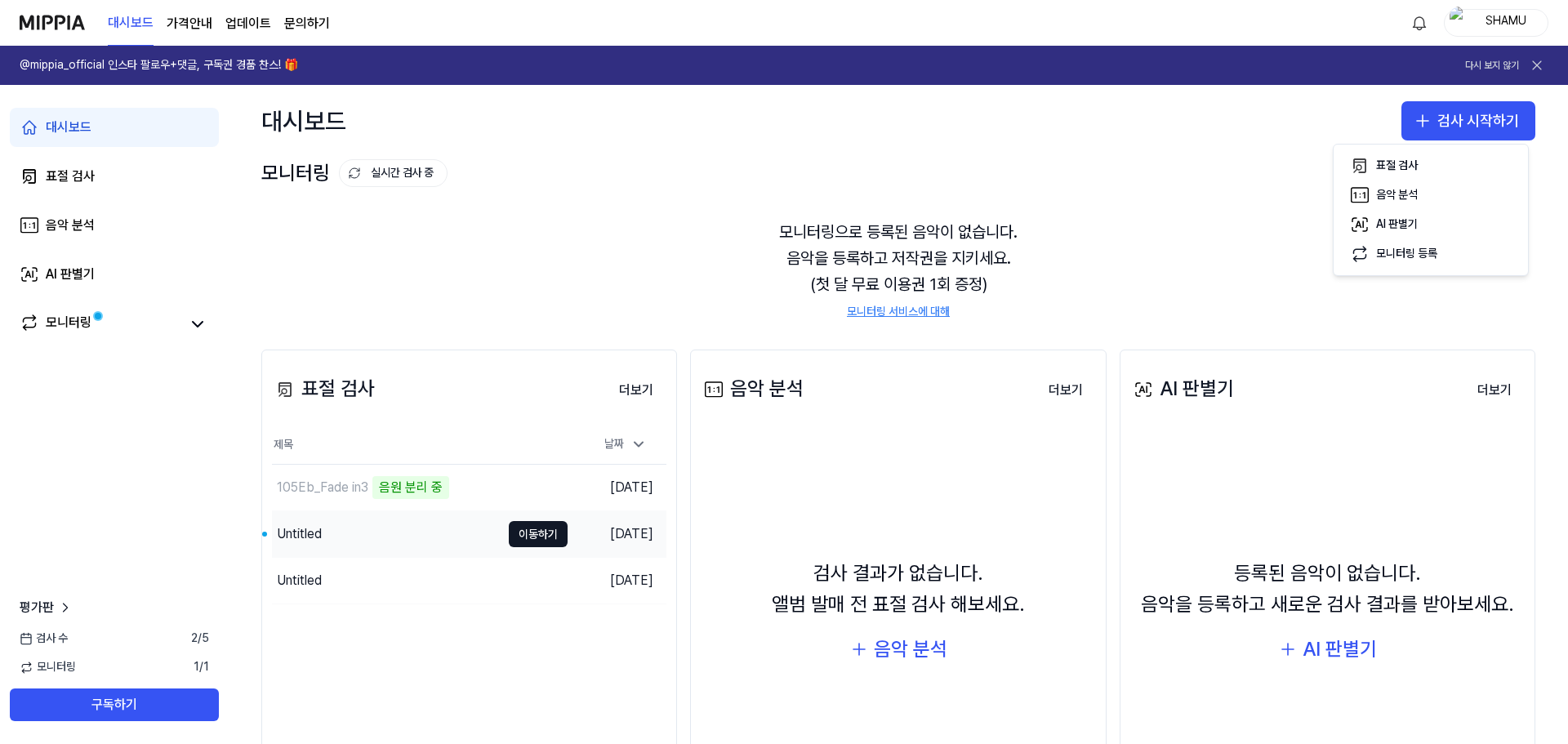
click at [402, 535] on div "Untitled" at bounding box center [387, 533] width 229 height 46
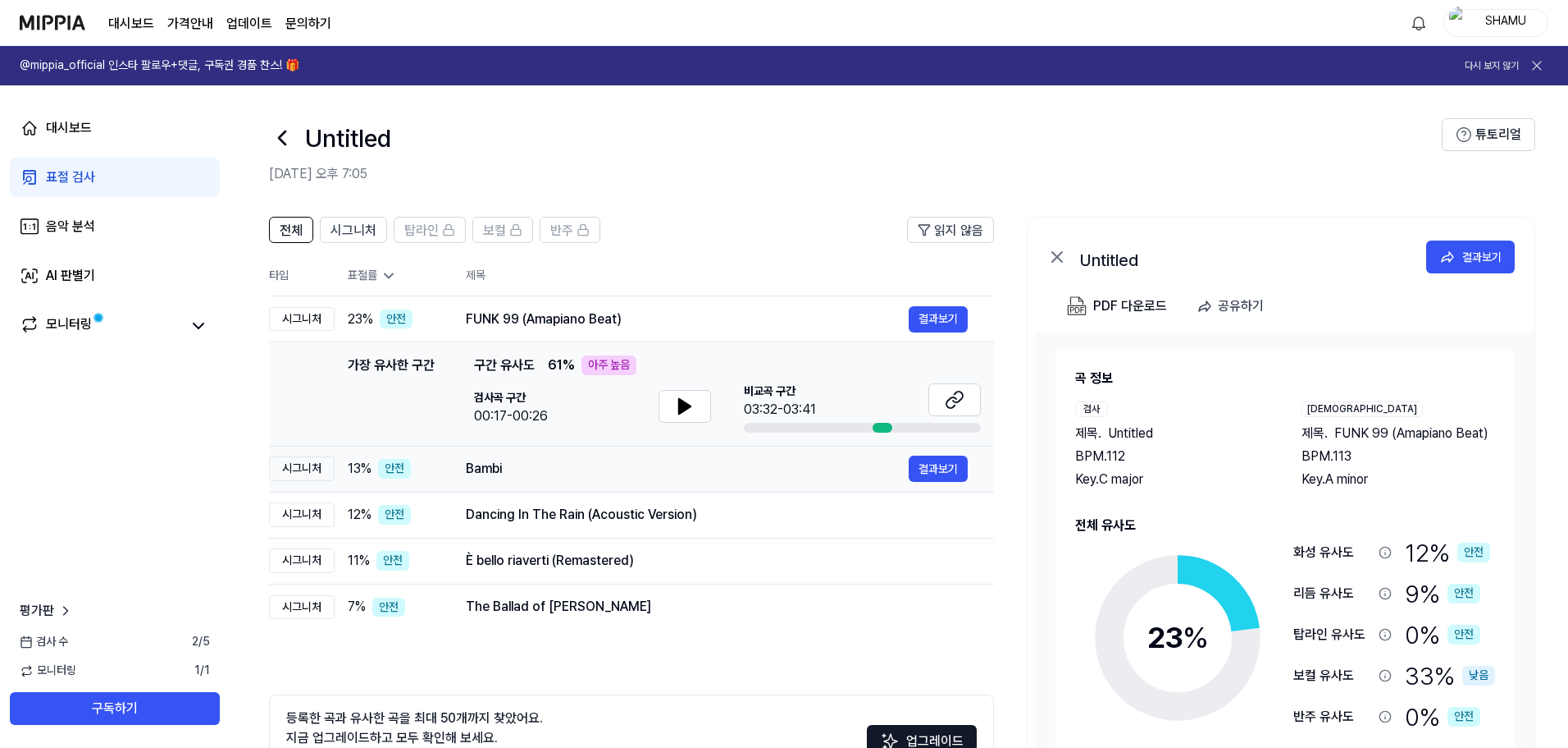
click at [611, 475] on div "Bambi" at bounding box center [687, 468] width 443 height 19
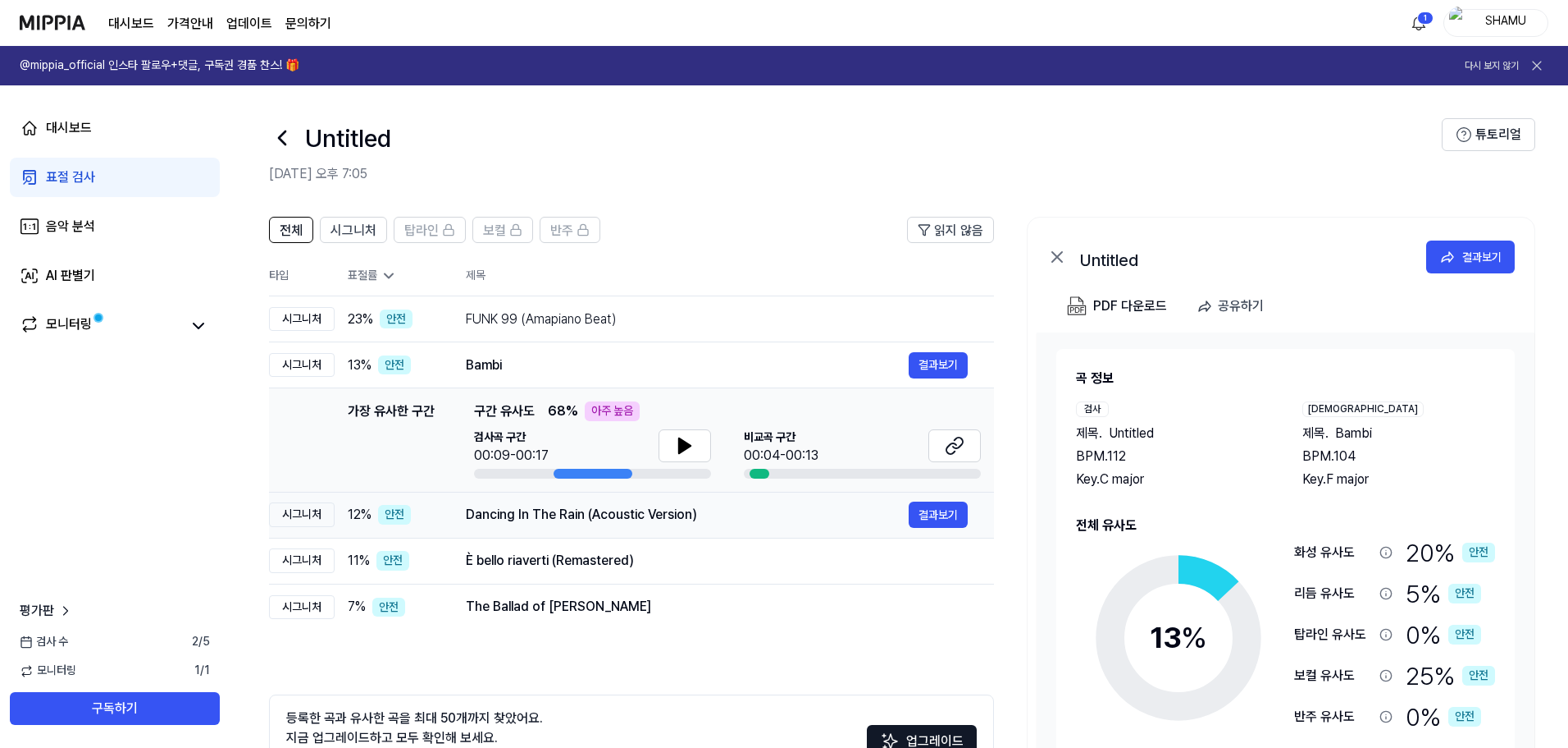
click at [740, 512] on div "Dancing In The Rain (Acoustic Version)" at bounding box center [687, 514] width 443 height 19
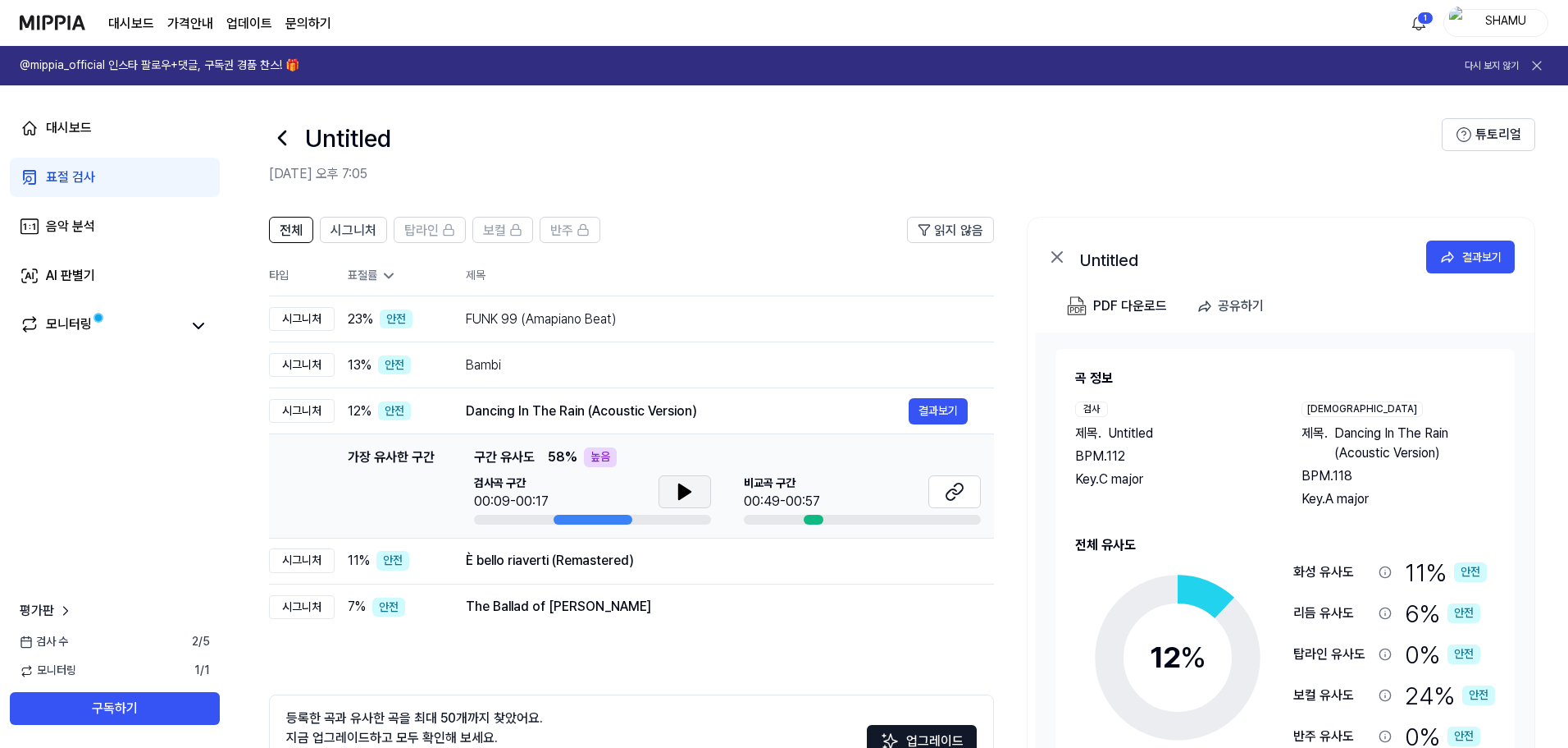
click at [691, 477] on button at bounding box center [685, 492] width 53 height 33
click at [689, 493] on icon at bounding box center [687, 491] width 3 height 13
click at [852, 550] on div "È bello riaverti (Remastered) 결과보기" at bounding box center [717, 560] width 502 height 26
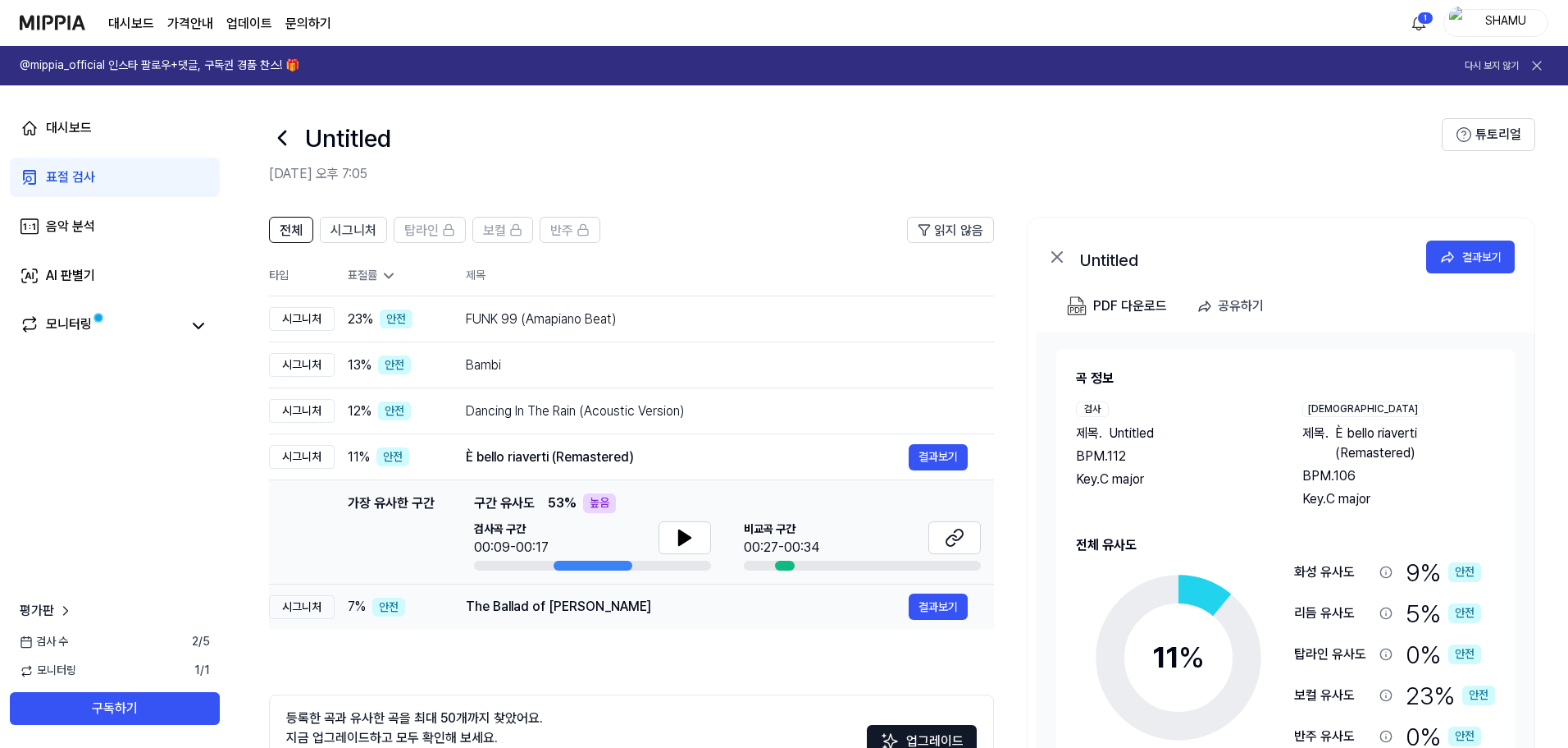
click at [748, 613] on div "The Ballad of Hamantha" at bounding box center [687, 607] width 443 height 19
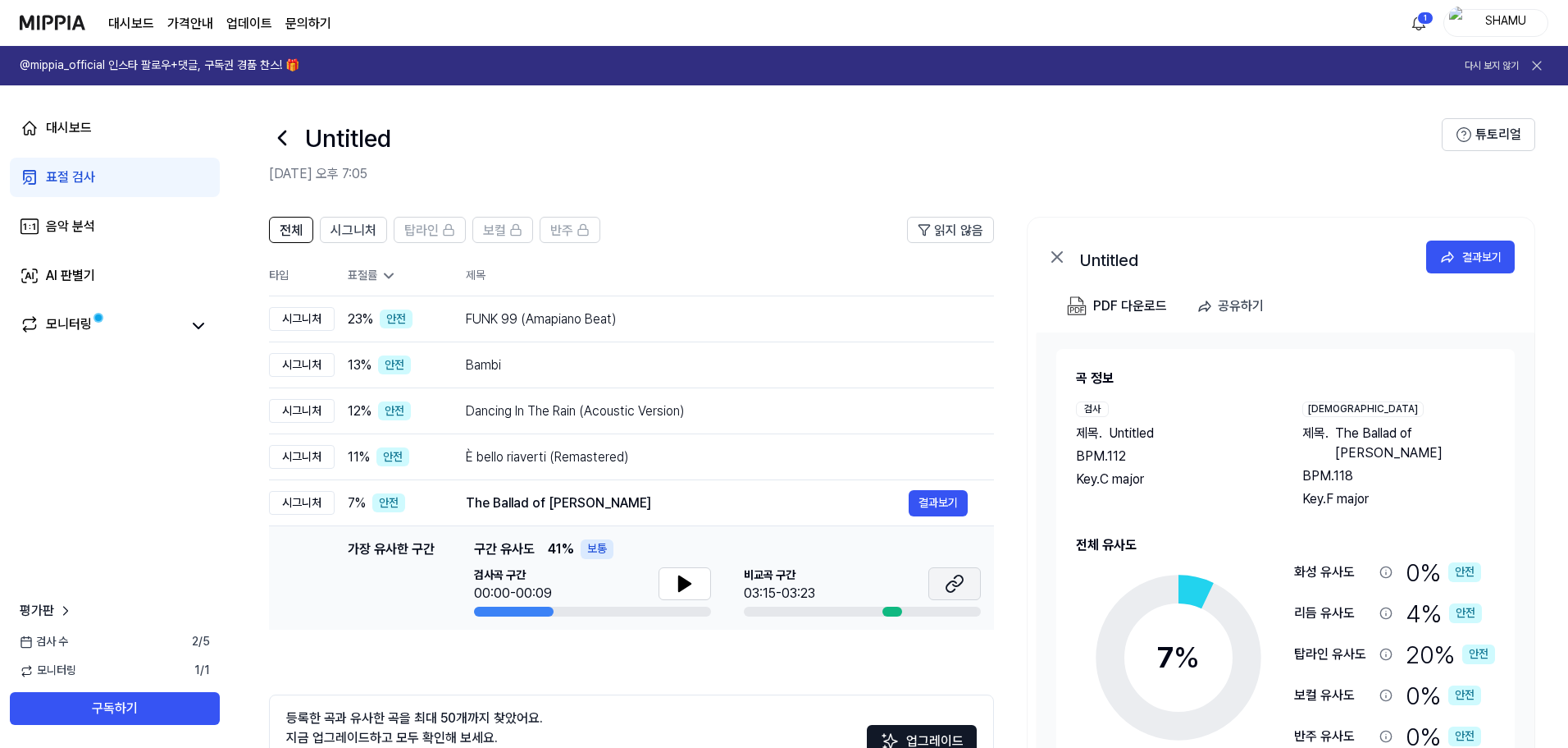
scroll to position [109, 0]
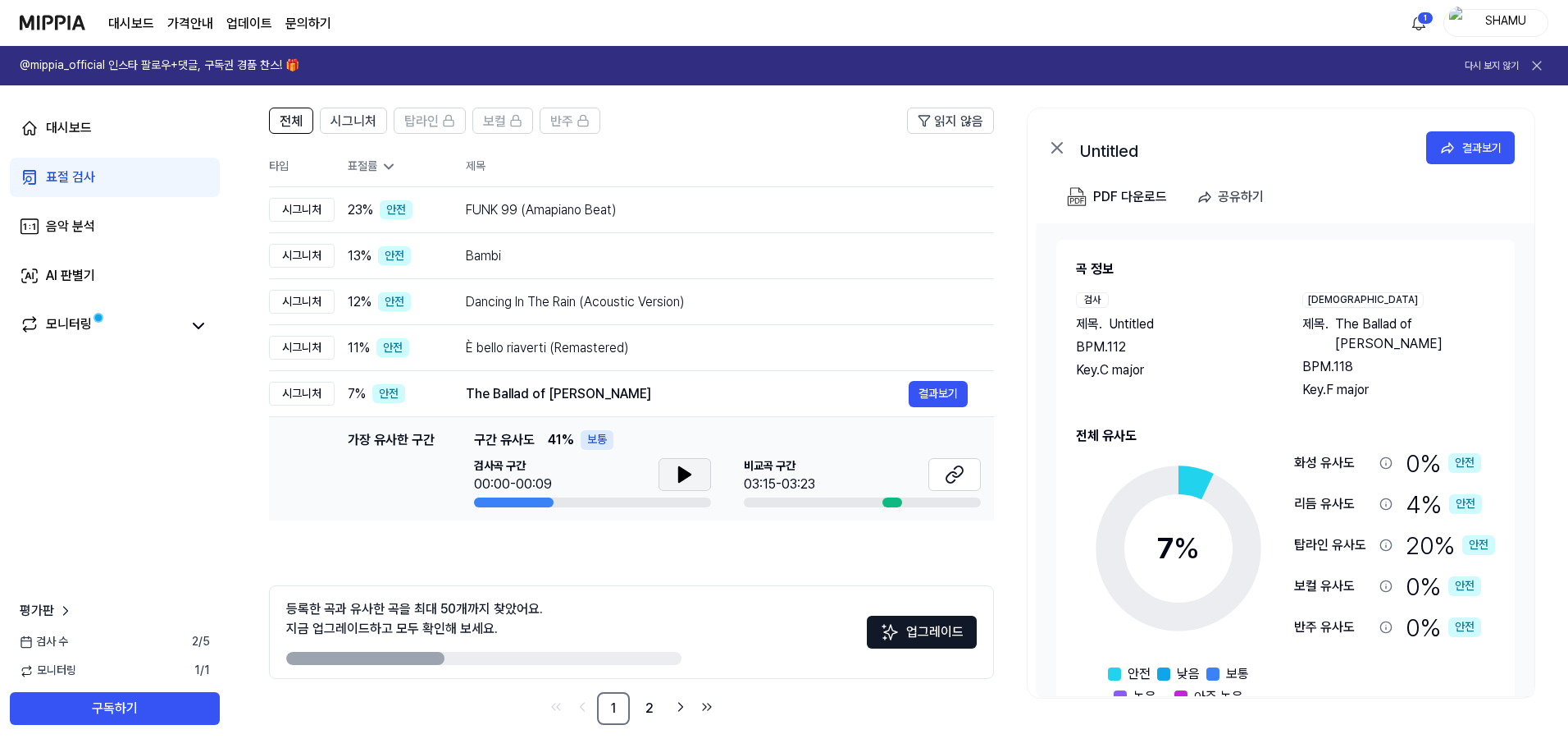
click at [696, 474] on button at bounding box center [685, 474] width 53 height 33
click at [643, 504] on div at bounding box center [593, 503] width 237 height 10
click at [102, 326] on link "모니터링" at bounding box center [99, 326] width 161 height 23
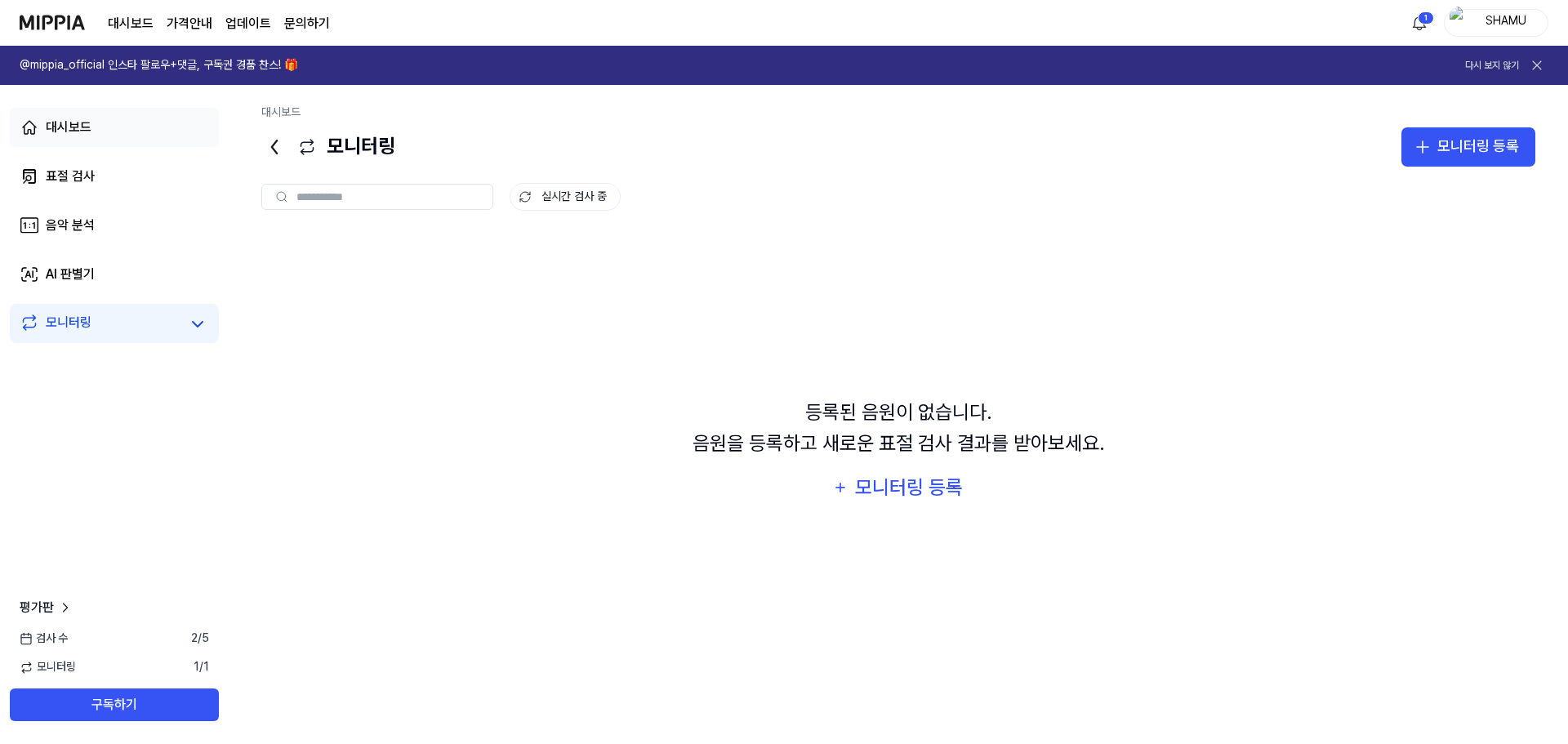
click at [98, 133] on link "대시보드" at bounding box center [114, 127] width 209 height 39
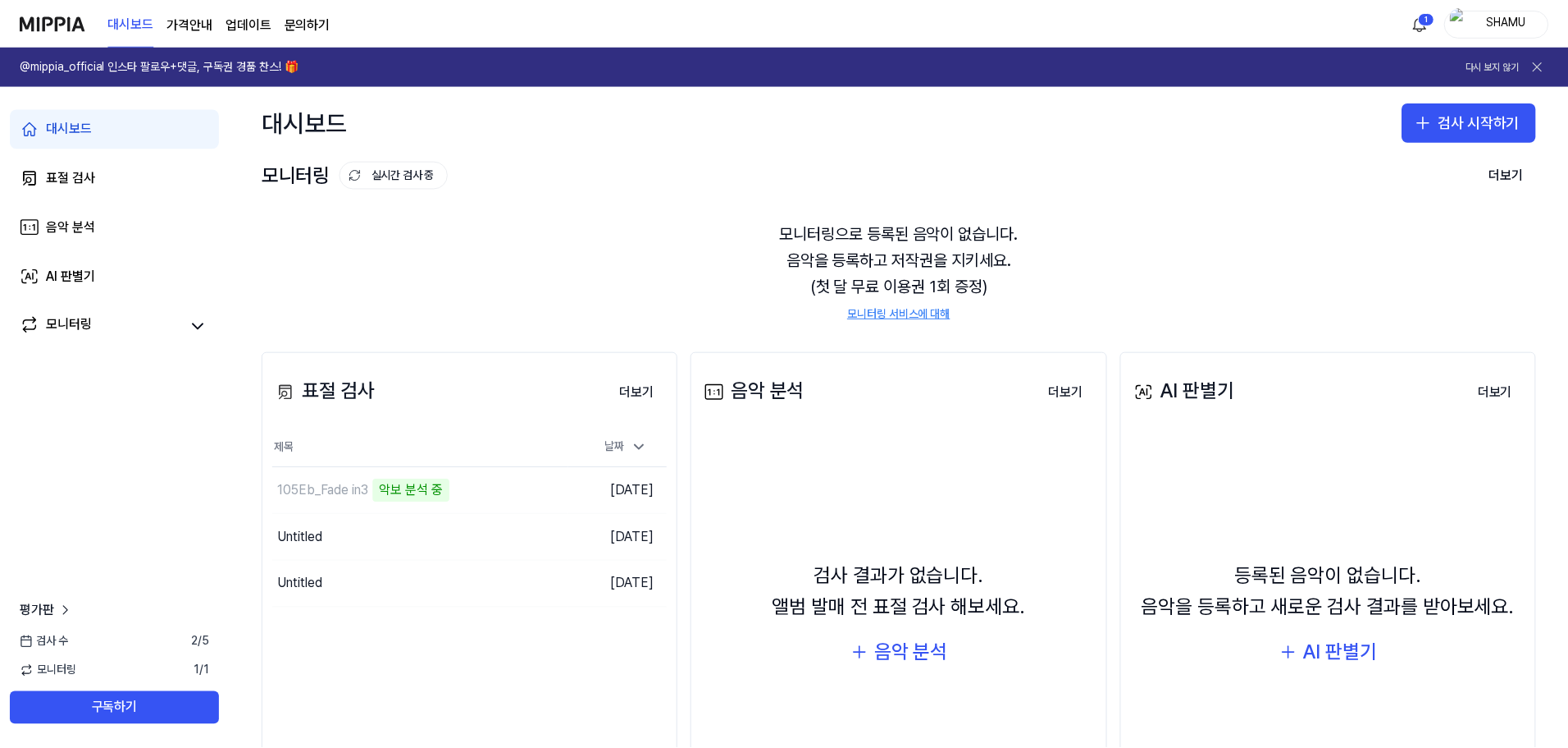
scroll to position [109, 0]
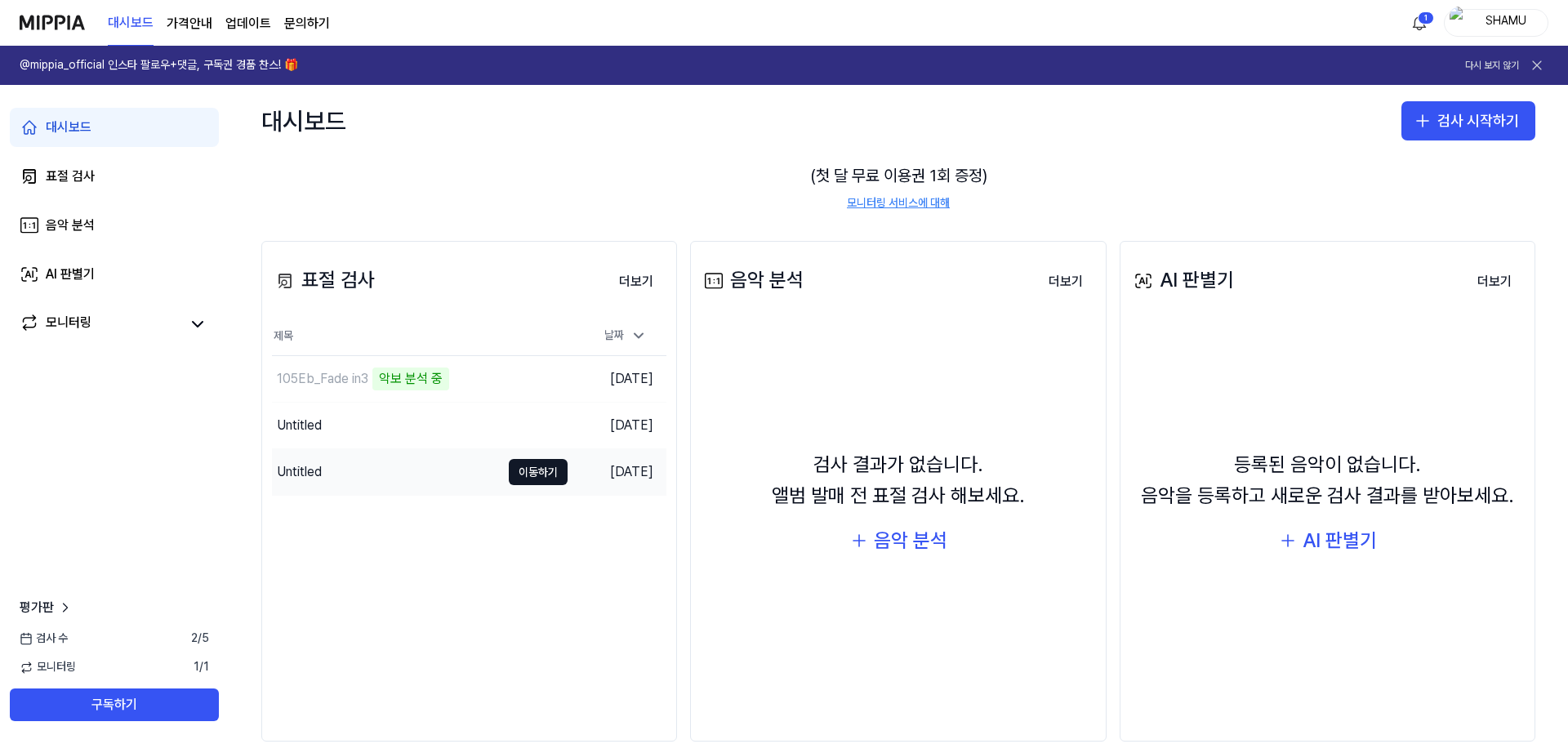
click at [372, 475] on div "Untitled" at bounding box center [387, 471] width 229 height 46
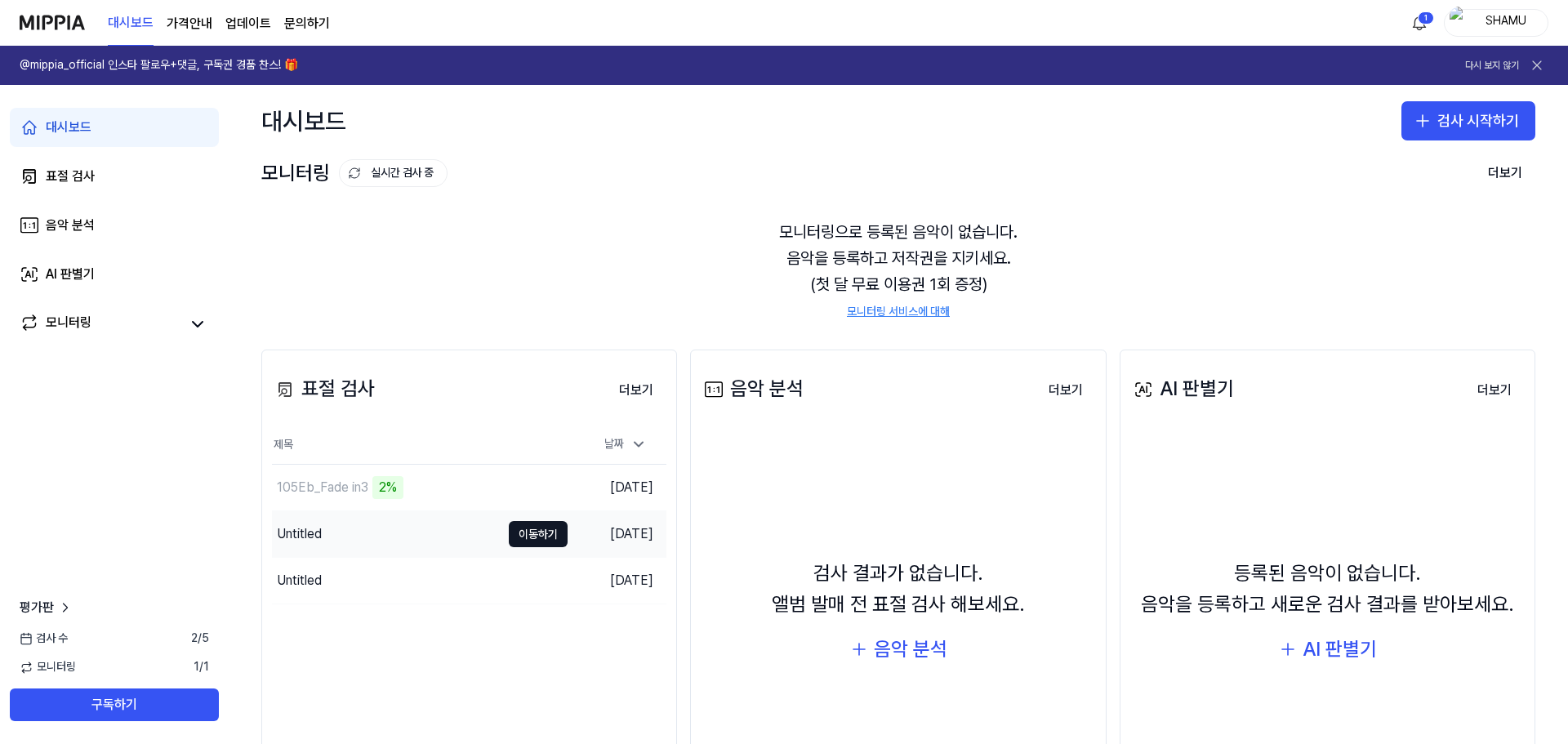
click at [415, 529] on div "Untitled" at bounding box center [387, 533] width 229 height 46
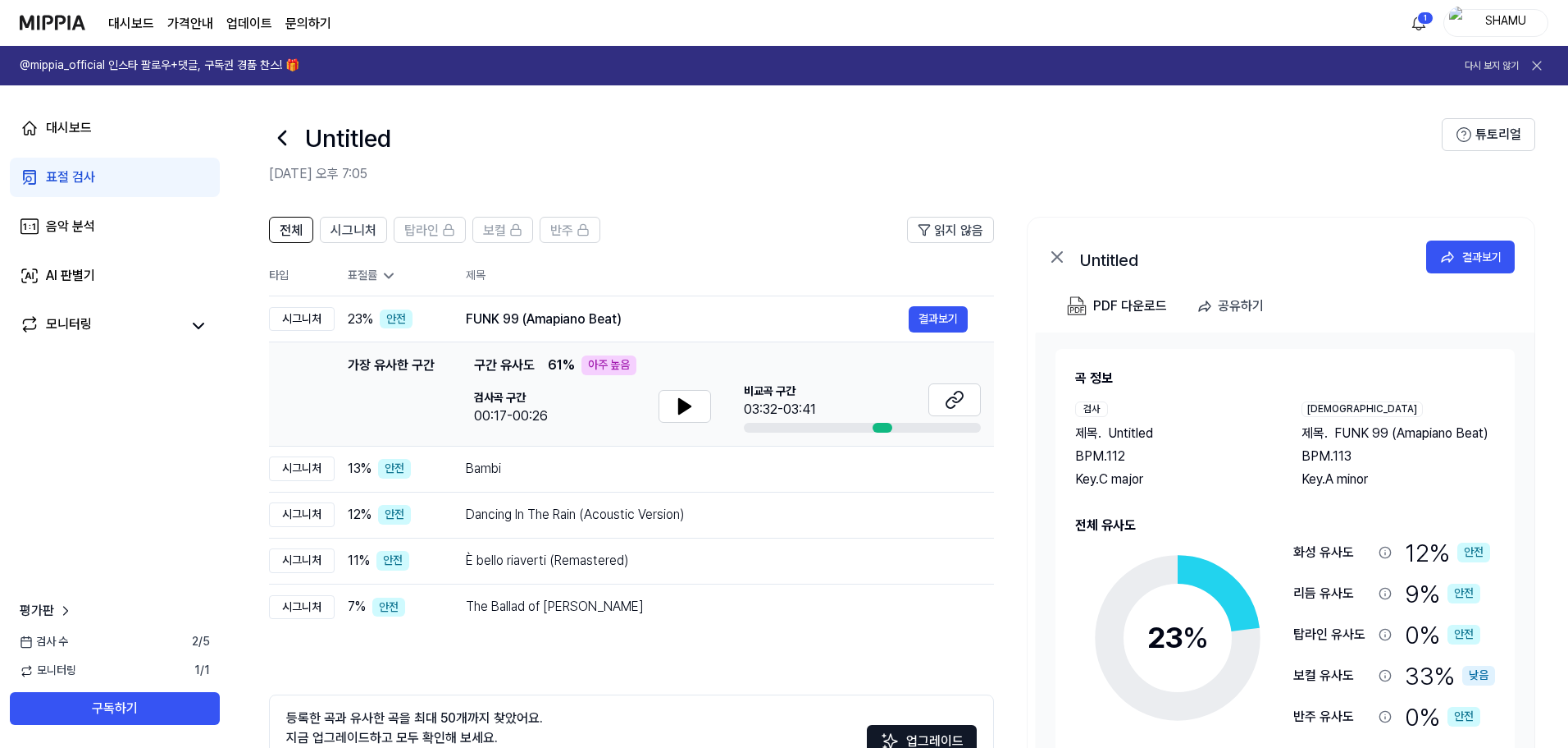
scroll to position [119, 0]
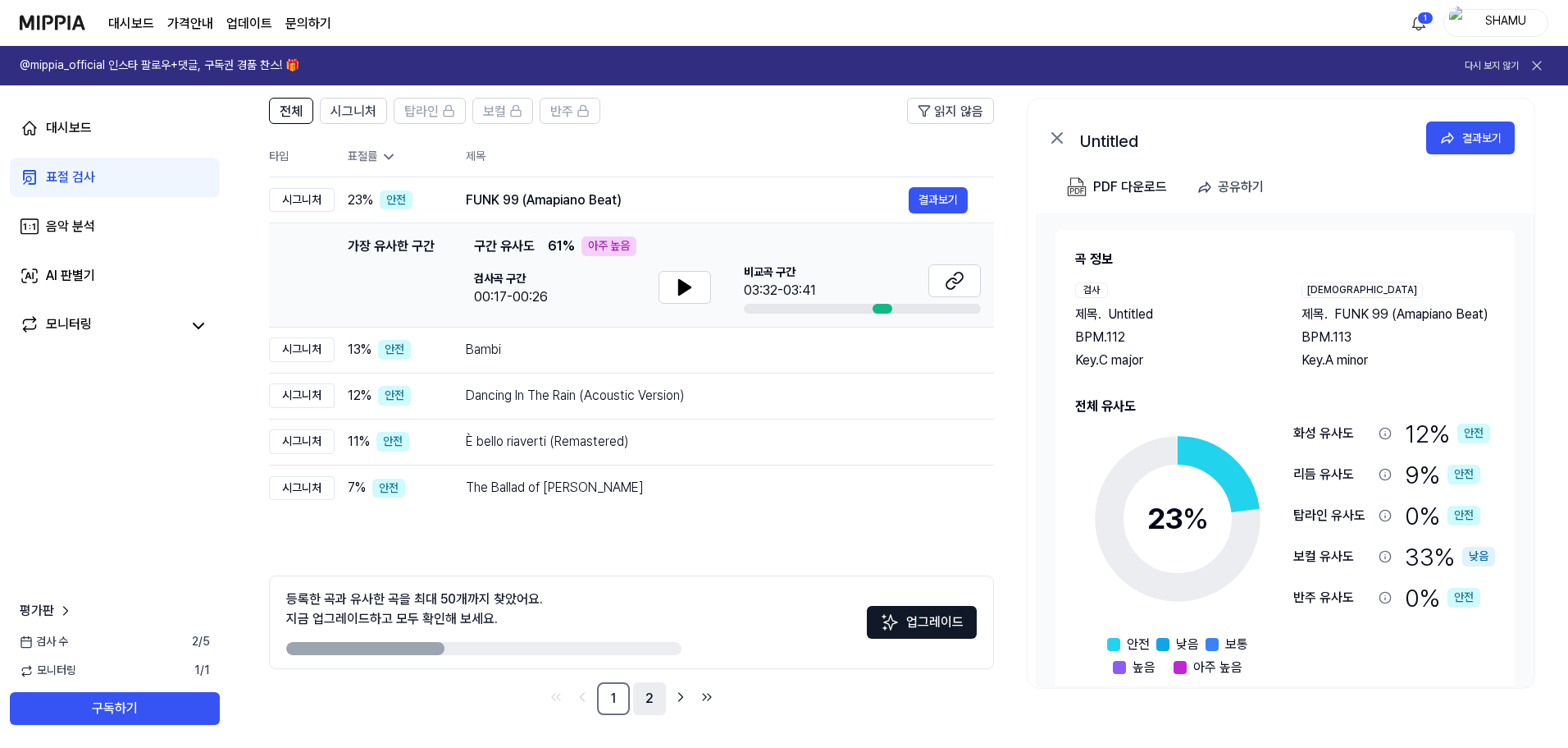
click at [645, 701] on link "2" at bounding box center [650, 698] width 33 height 33
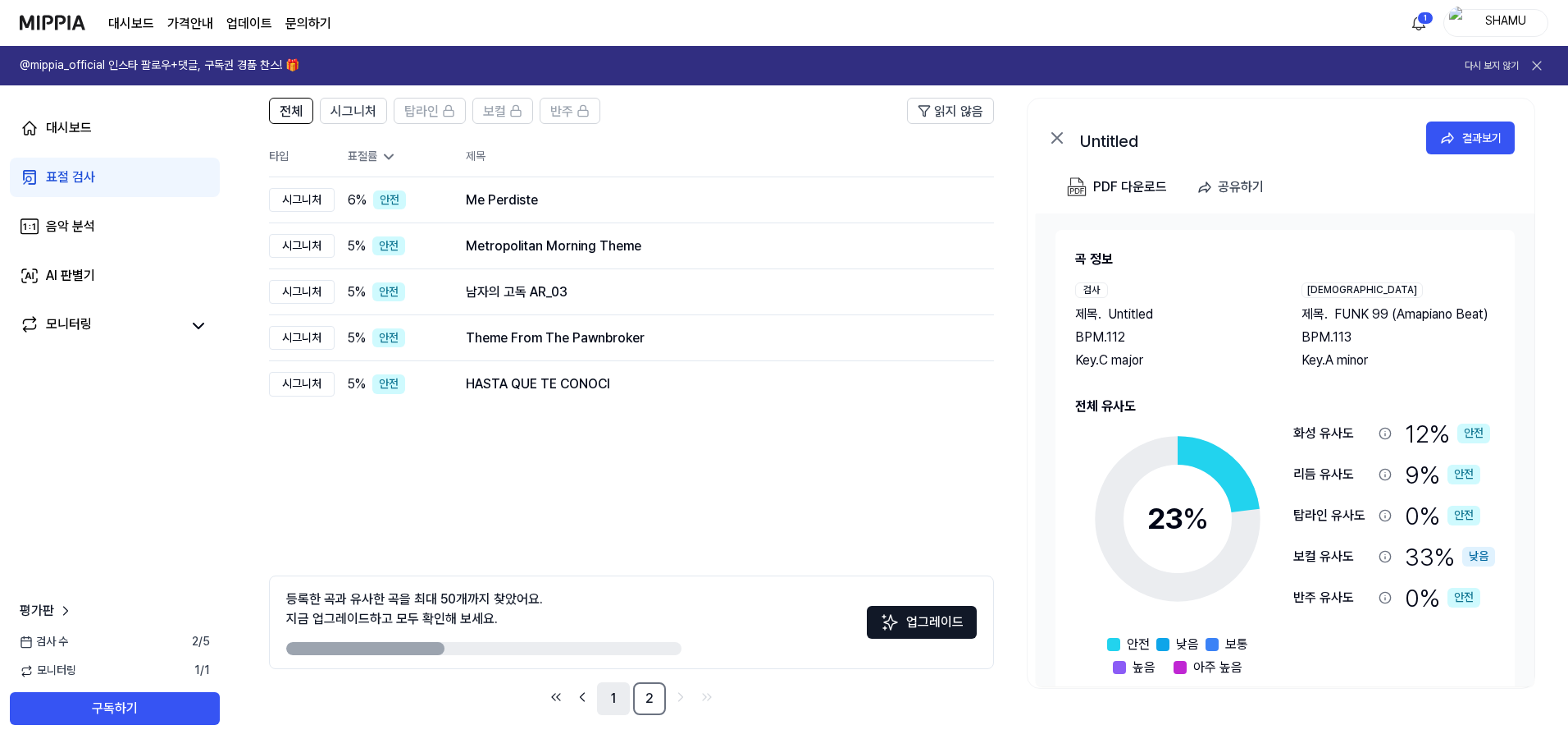
click at [623, 692] on link "1" at bounding box center [613, 698] width 33 height 33
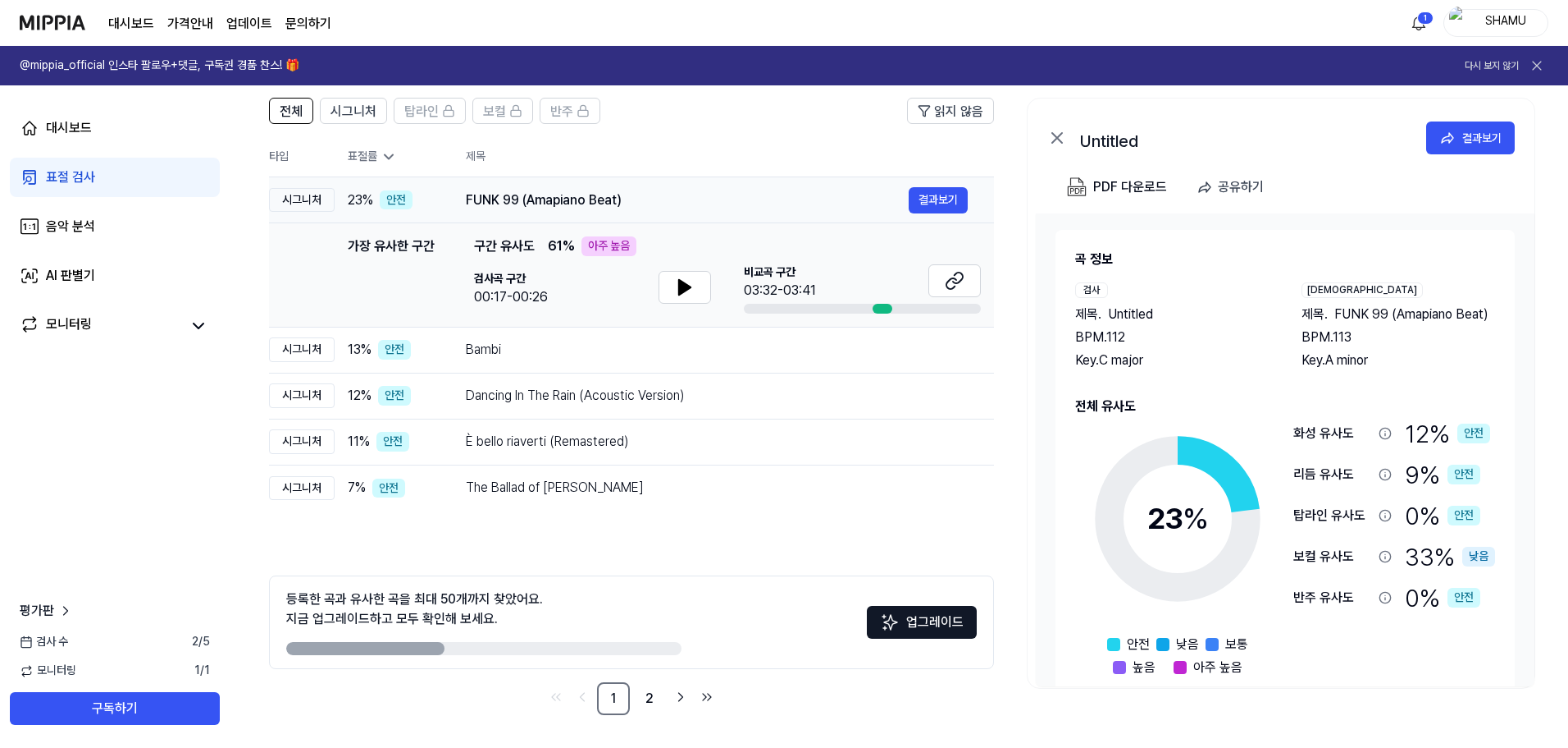
click at [533, 202] on div "FUNK 99 (Amapiano Beat)" at bounding box center [687, 200] width 443 height 19
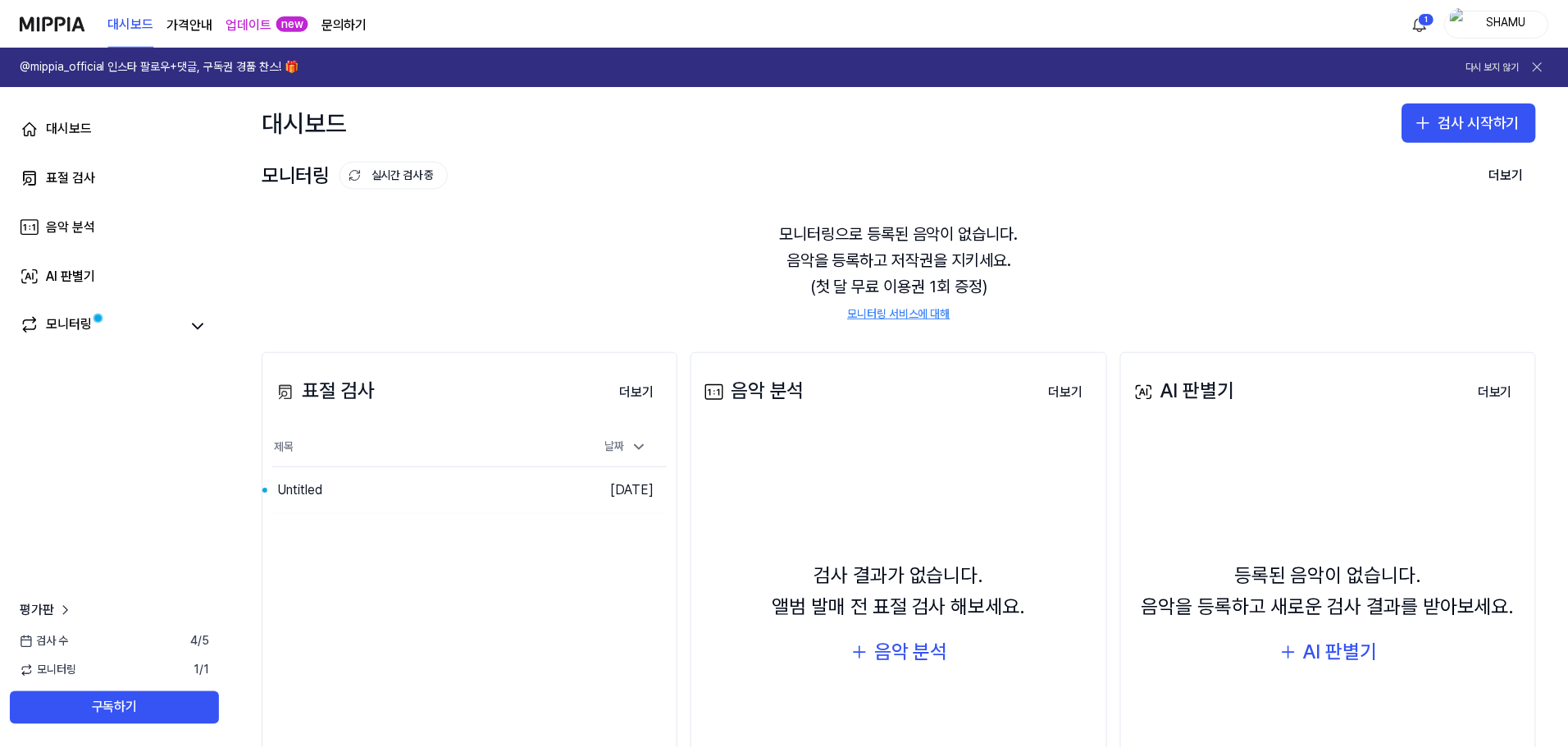
scroll to position [109, 0]
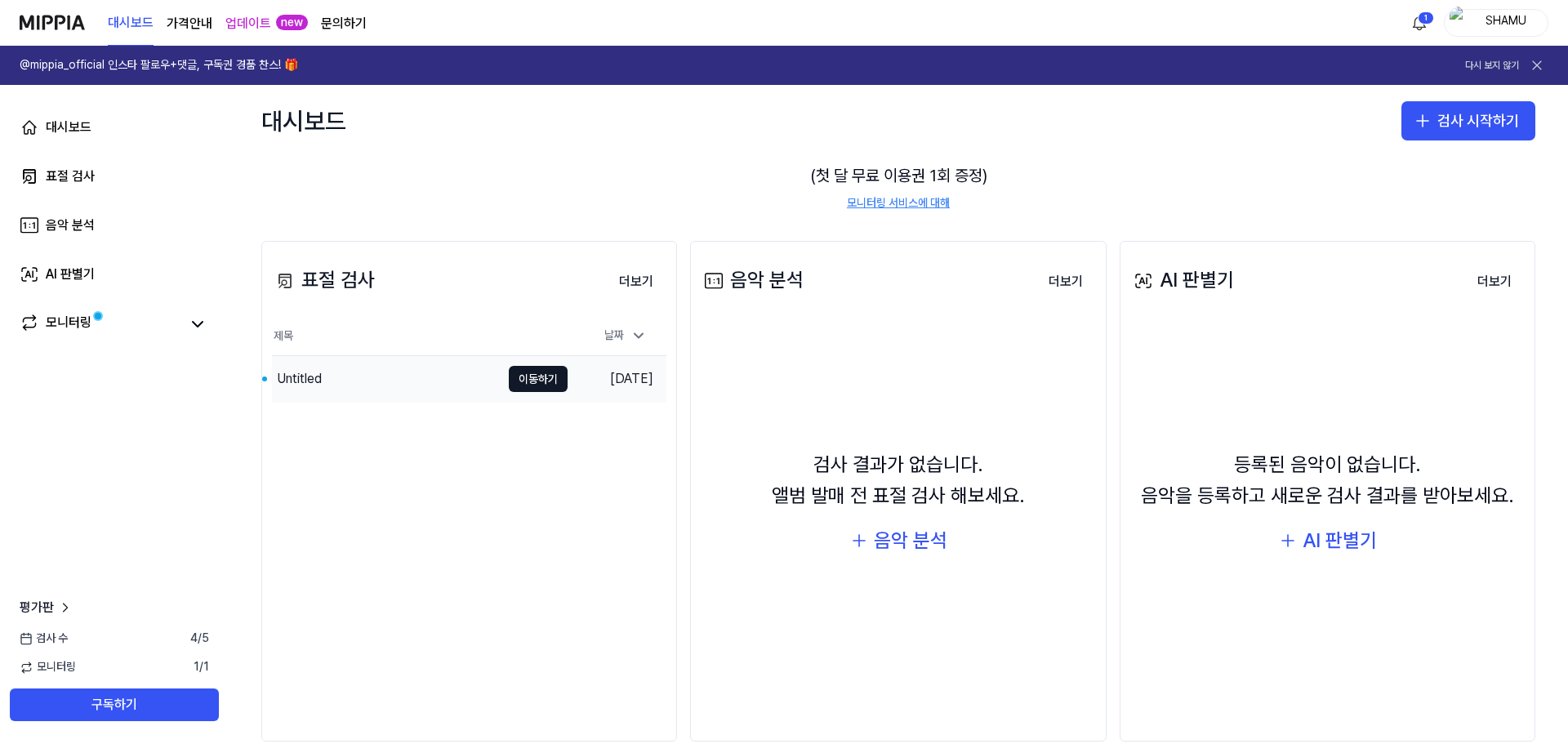
click at [463, 382] on div "Untitled" at bounding box center [387, 378] width 229 height 46
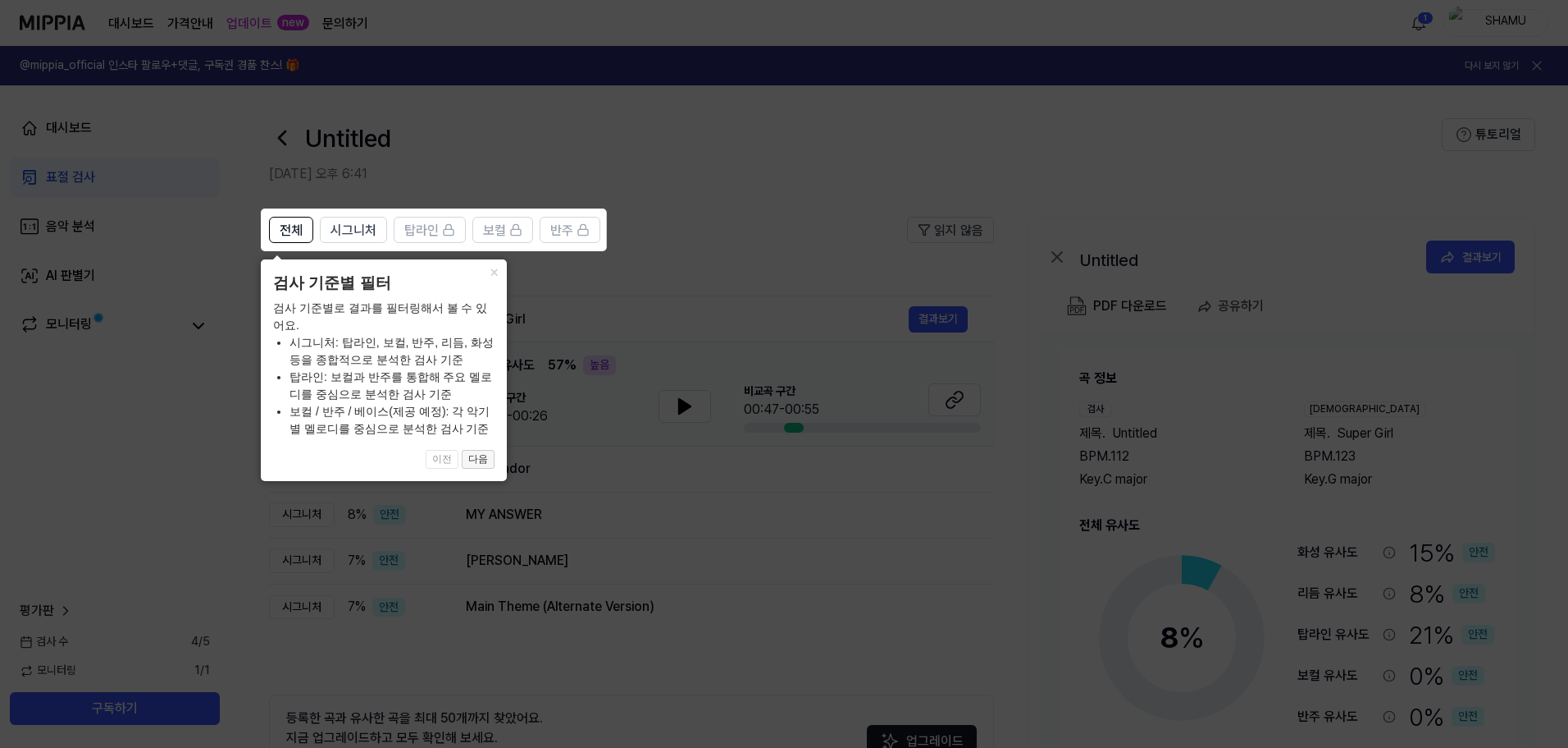
click at [484, 457] on button "다음" at bounding box center [478, 460] width 33 height 19
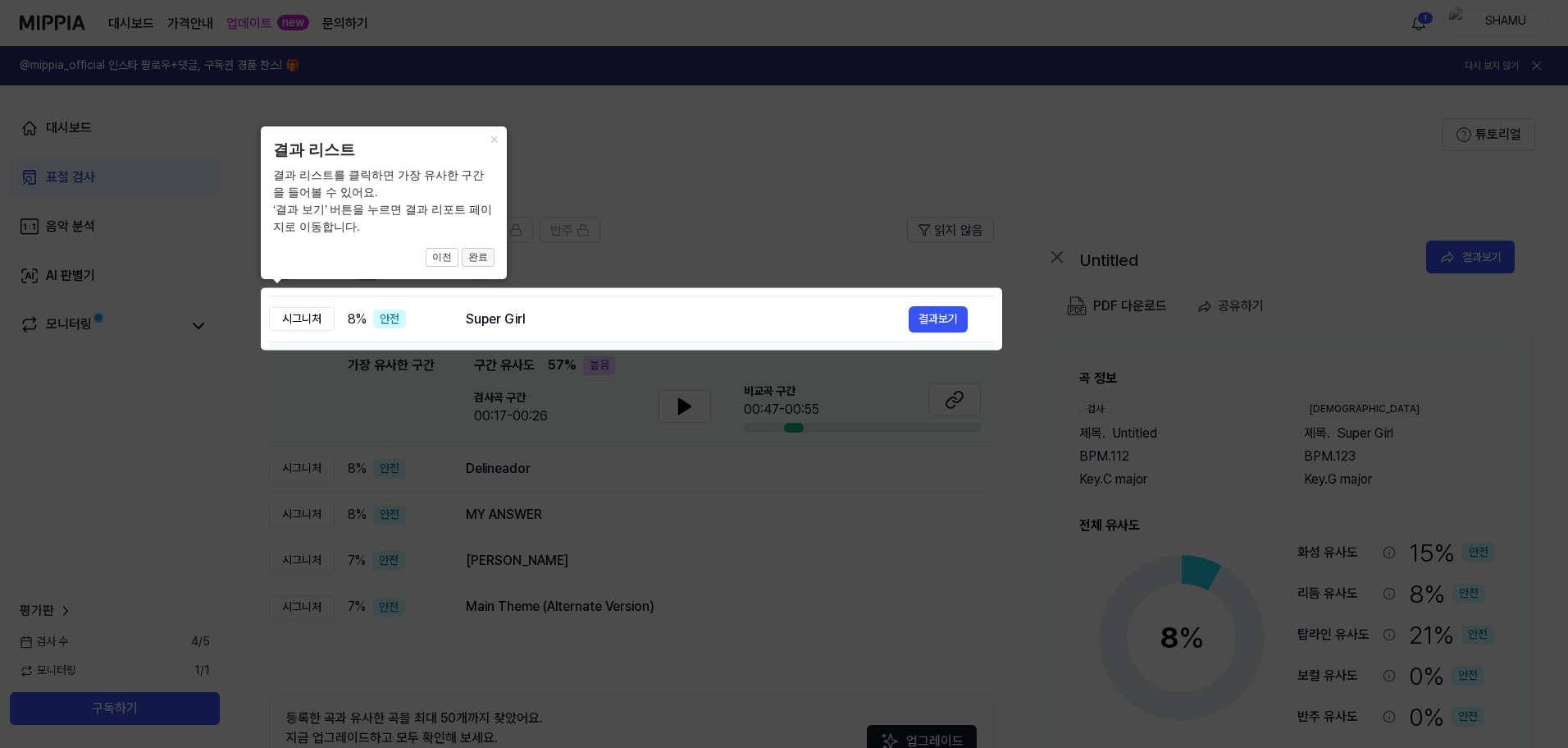
click at [472, 256] on button "완료" at bounding box center [478, 257] width 33 height 19
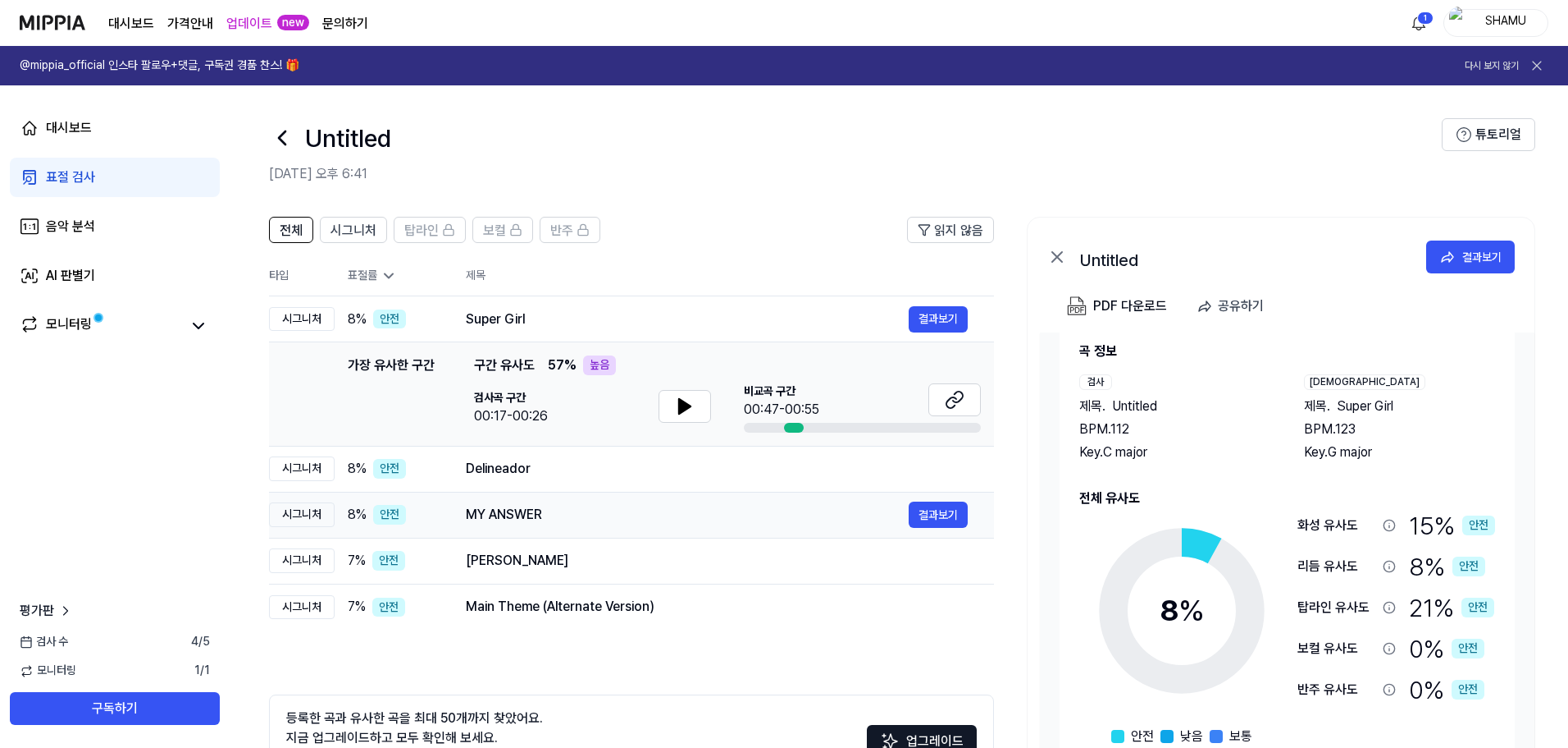
scroll to position [109, 0]
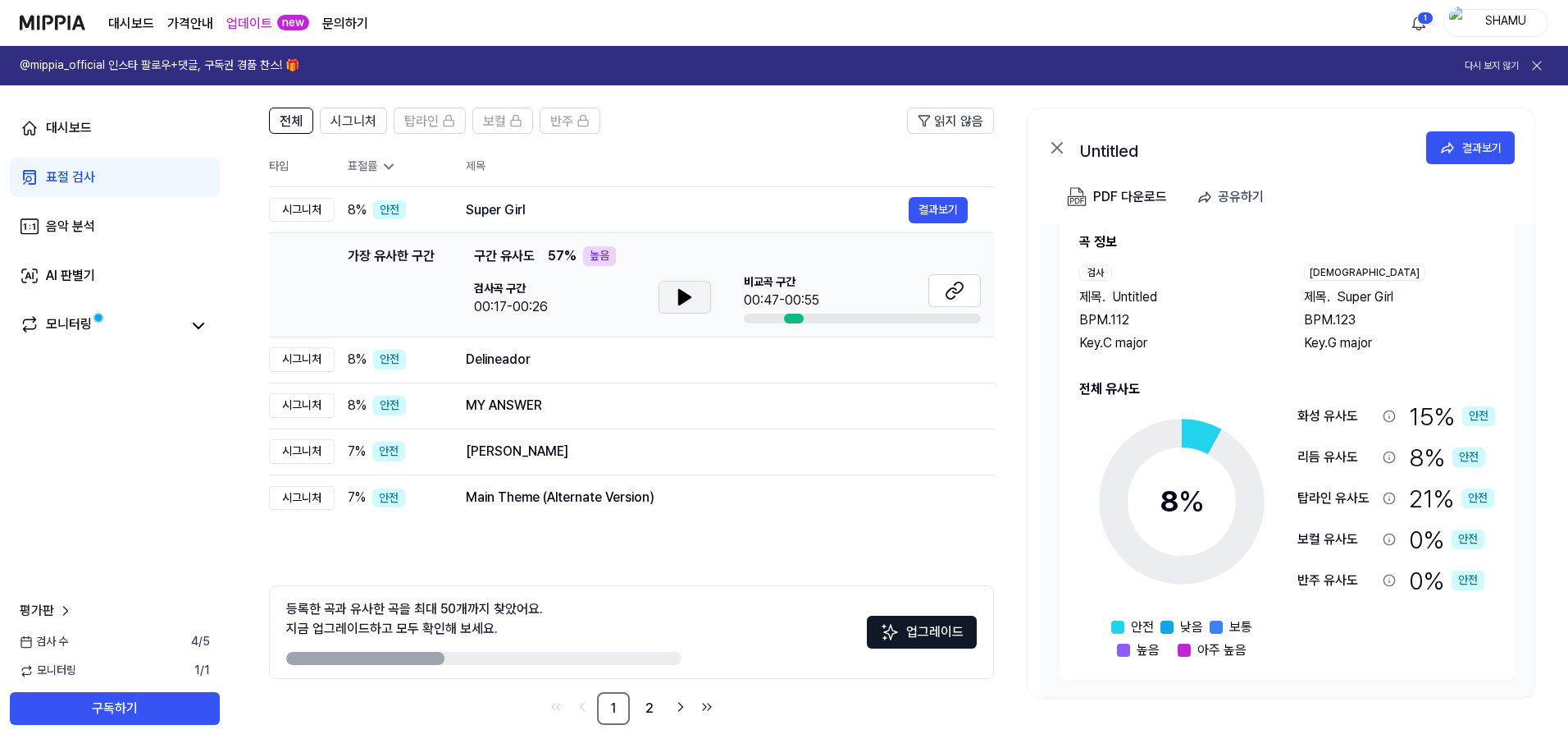
click at [677, 305] on icon at bounding box center [684, 297] width 19 height 19
click at [675, 212] on div "Super Girl" at bounding box center [687, 210] width 443 height 19
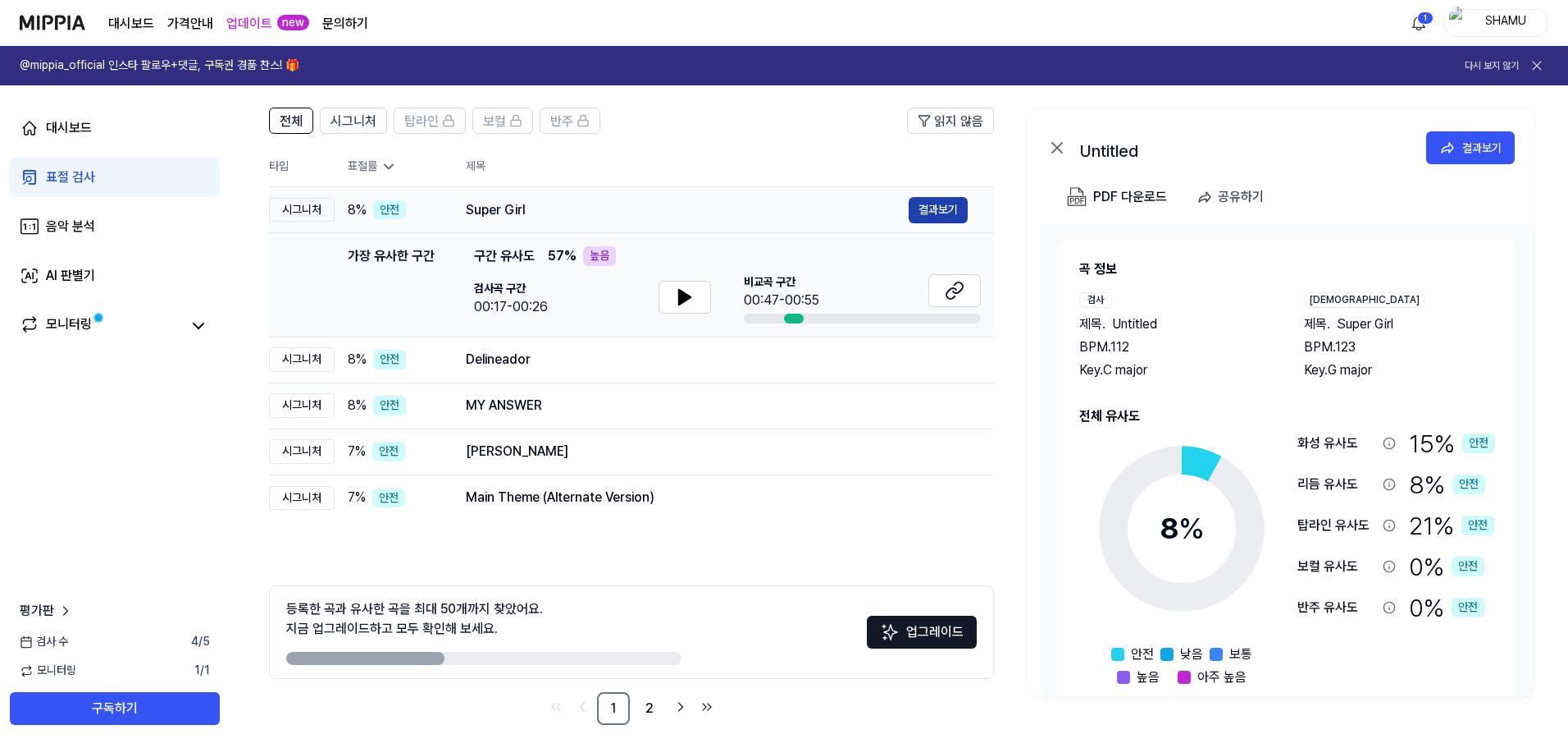
click at [933, 206] on button "결과보기" at bounding box center [938, 209] width 59 height 26
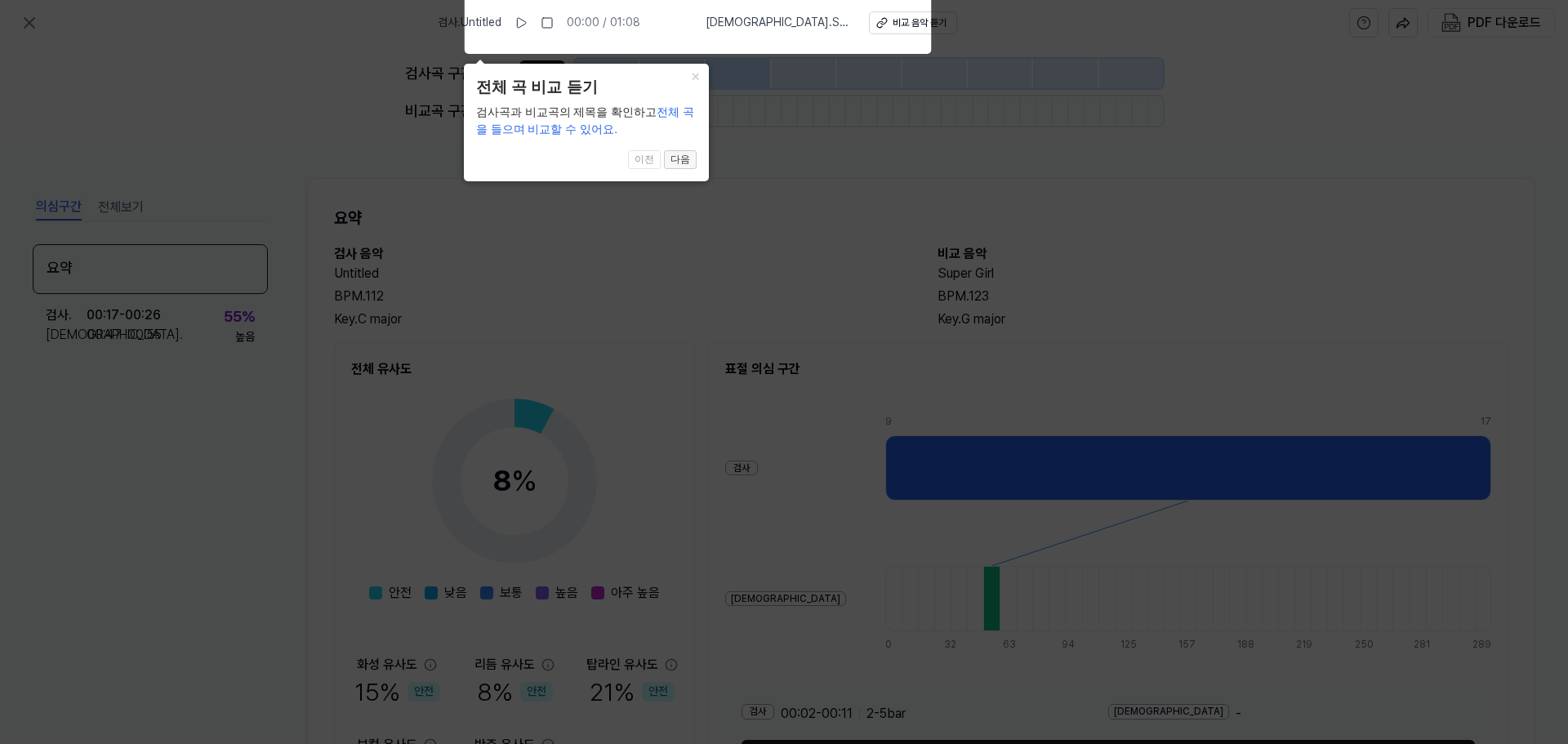
click at [680, 164] on button "다음" at bounding box center [680, 160] width 33 height 19
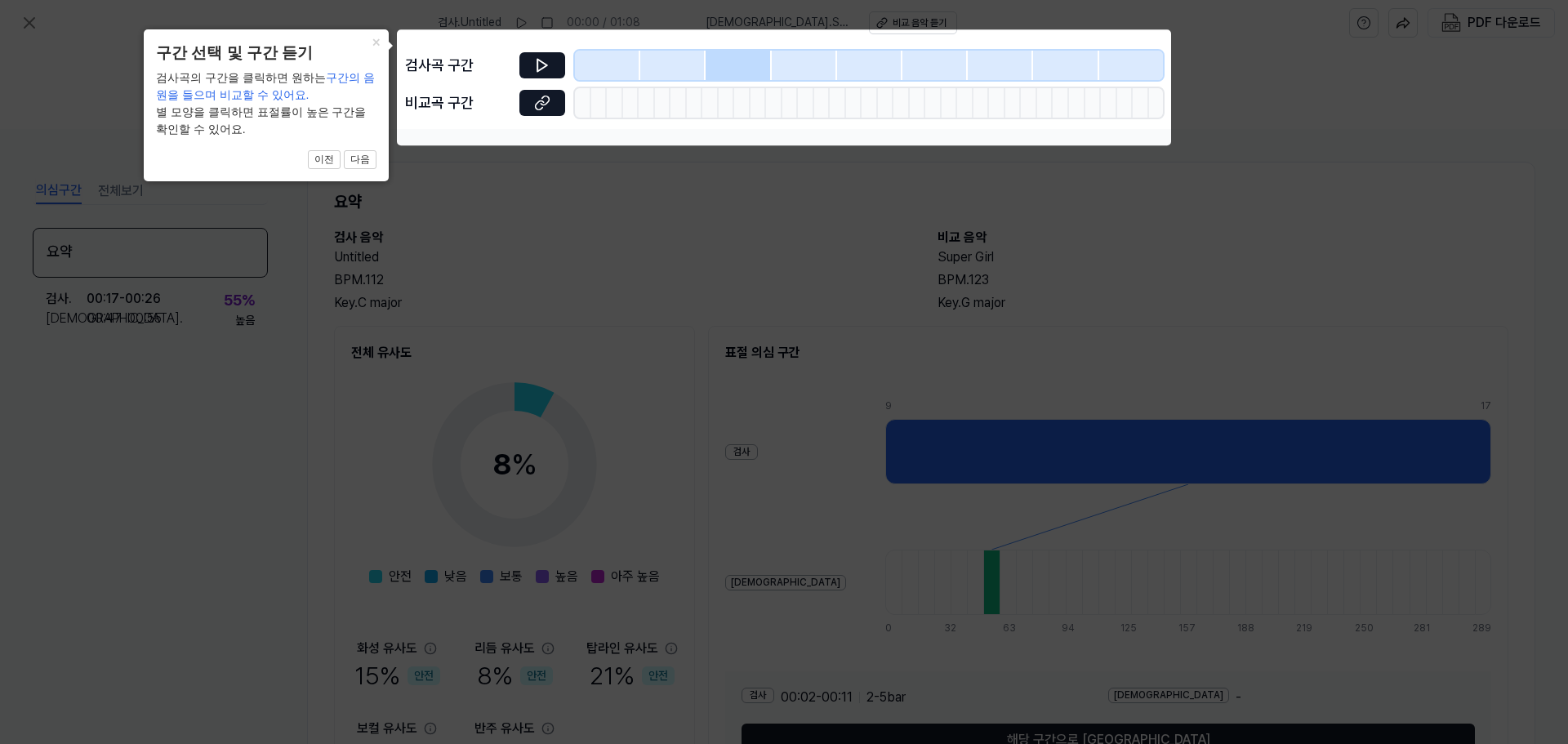
click at [365, 159] on button "다음" at bounding box center [361, 160] width 33 height 19
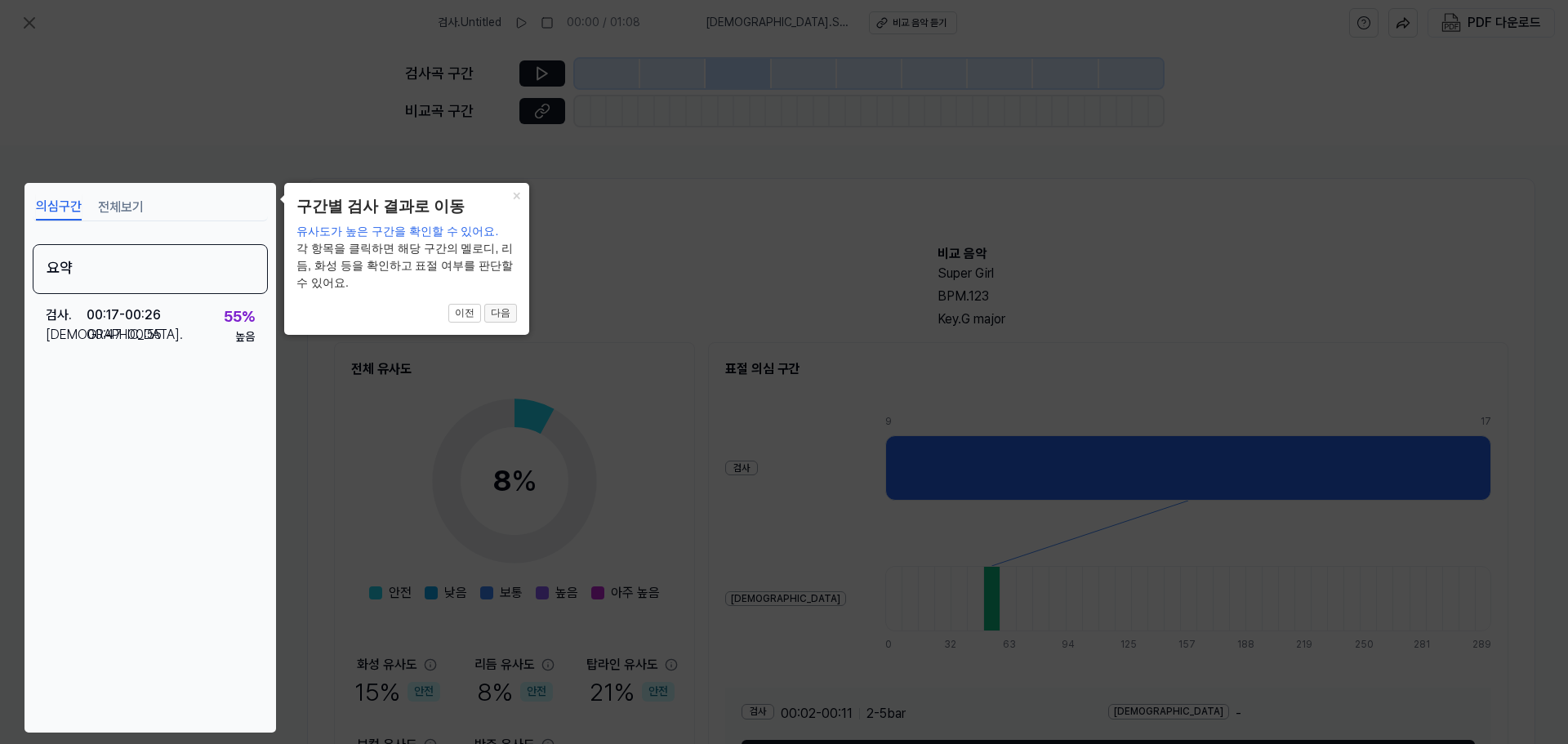
click at [509, 311] on button "다음" at bounding box center [501, 313] width 33 height 19
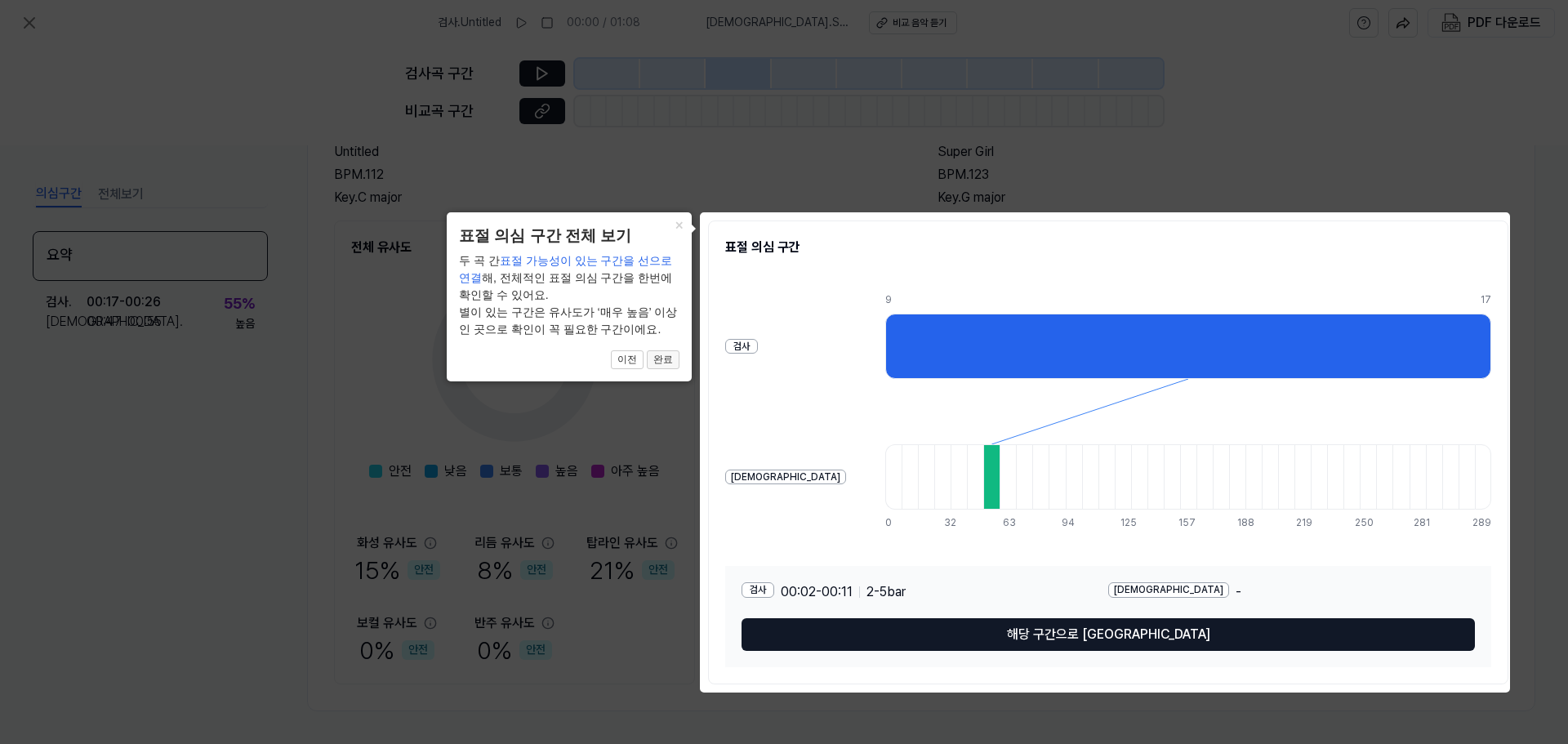
click at [671, 364] on button "완료" at bounding box center [663, 359] width 33 height 19
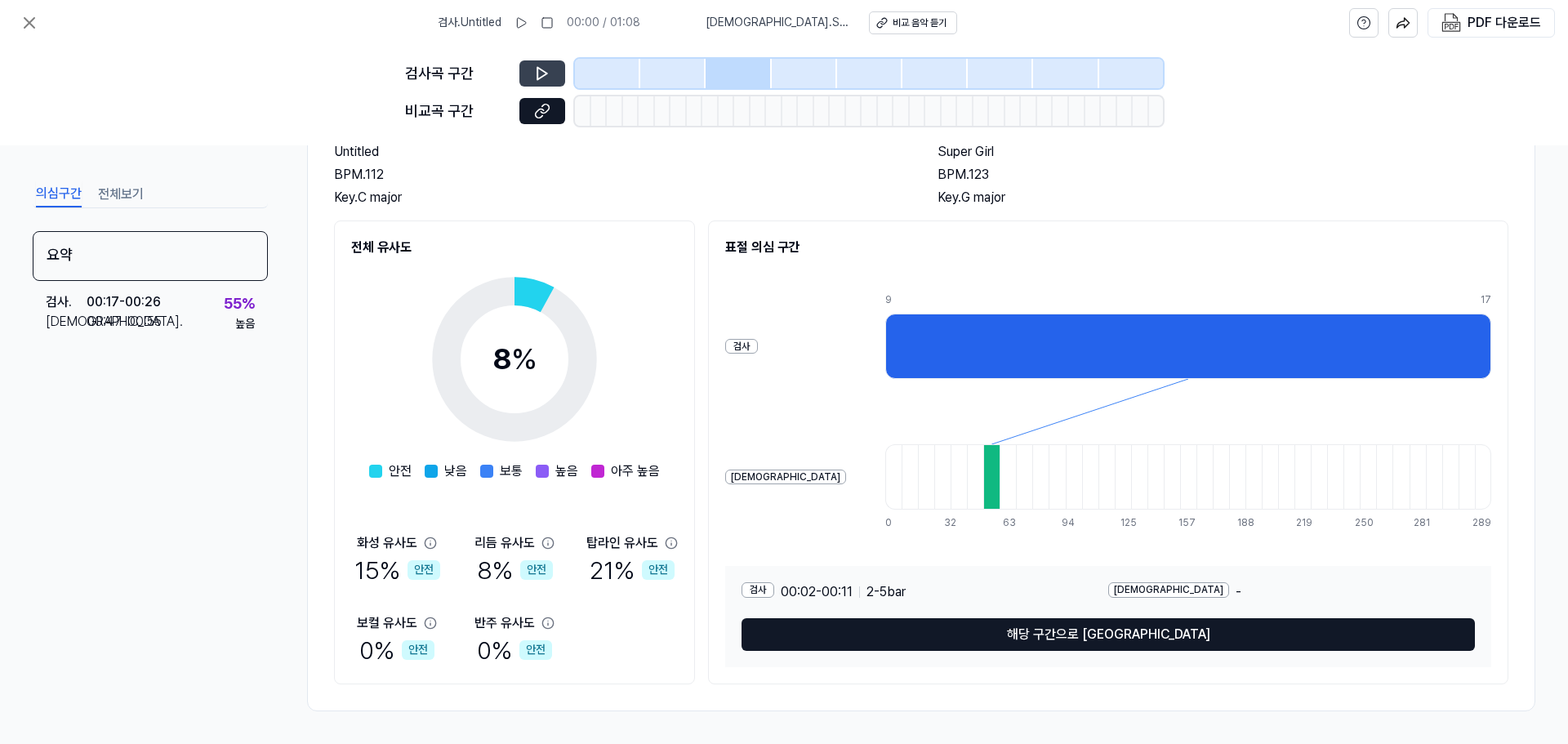
click at [532, 73] on button at bounding box center [542, 73] width 46 height 26
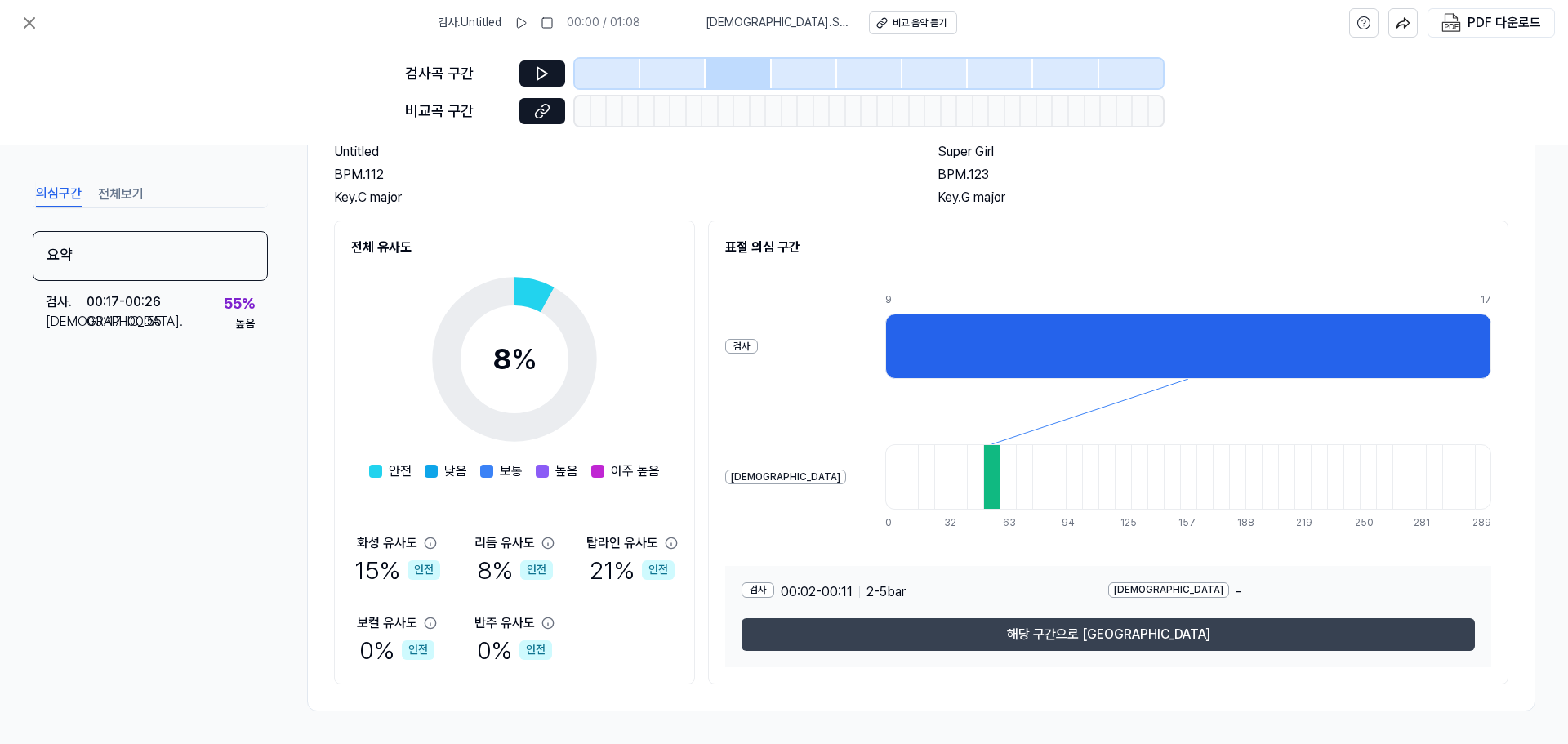
click at [1094, 629] on button "해당 구간으로 [GEOGRAPHIC_DATA]" at bounding box center [1108, 635] width 734 height 33
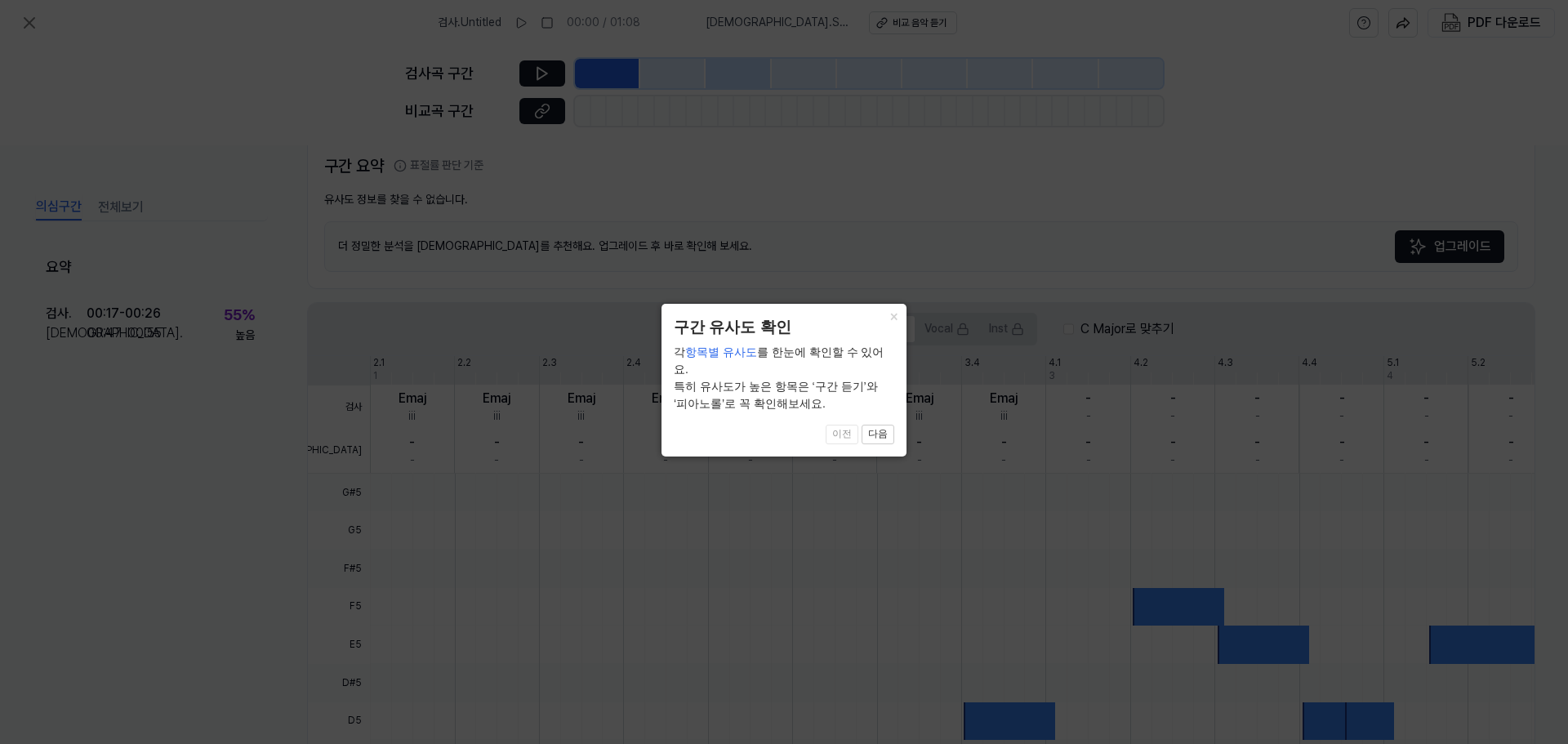
scroll to position [342, 0]
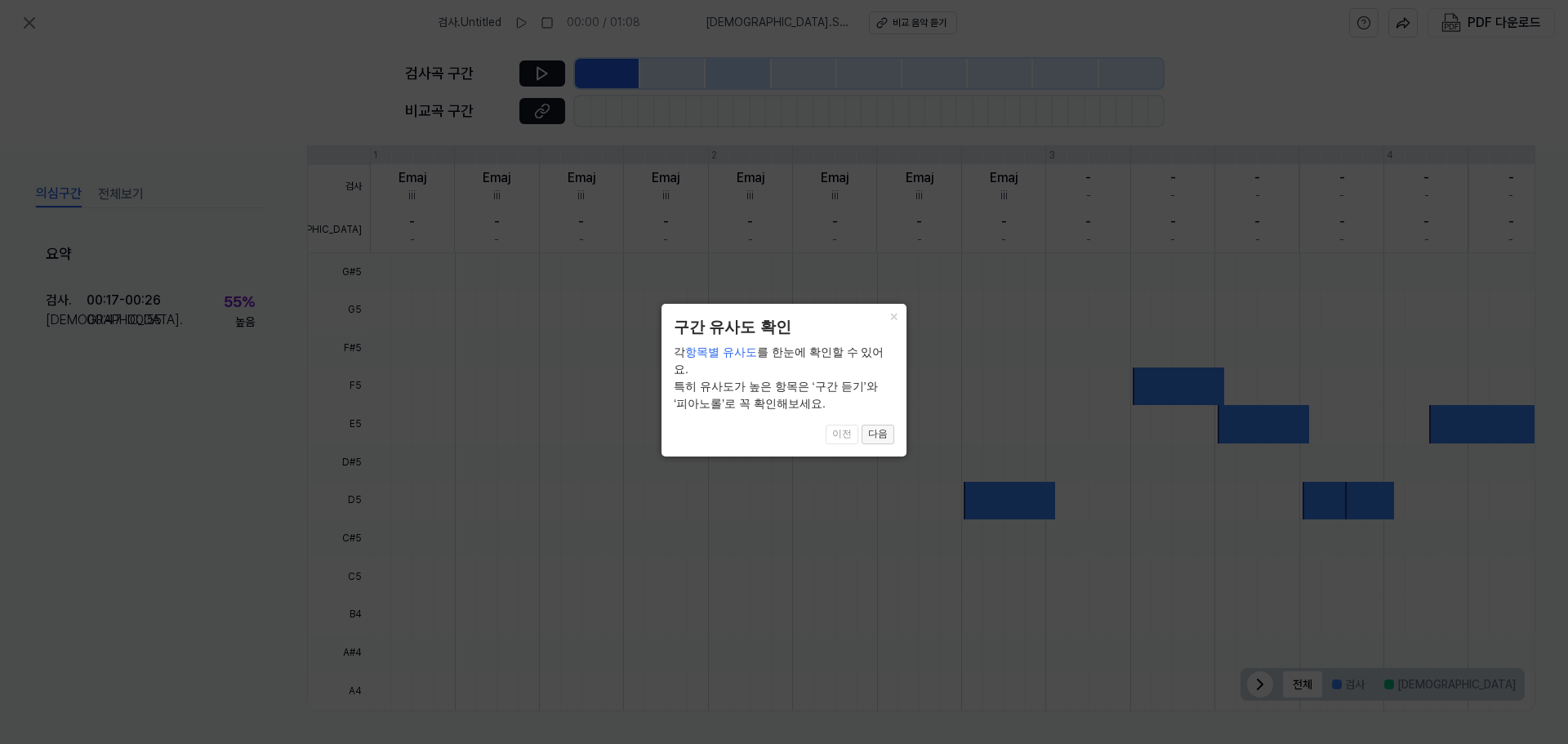
click at [874, 424] on button "다음" at bounding box center [878, 434] width 33 height 19
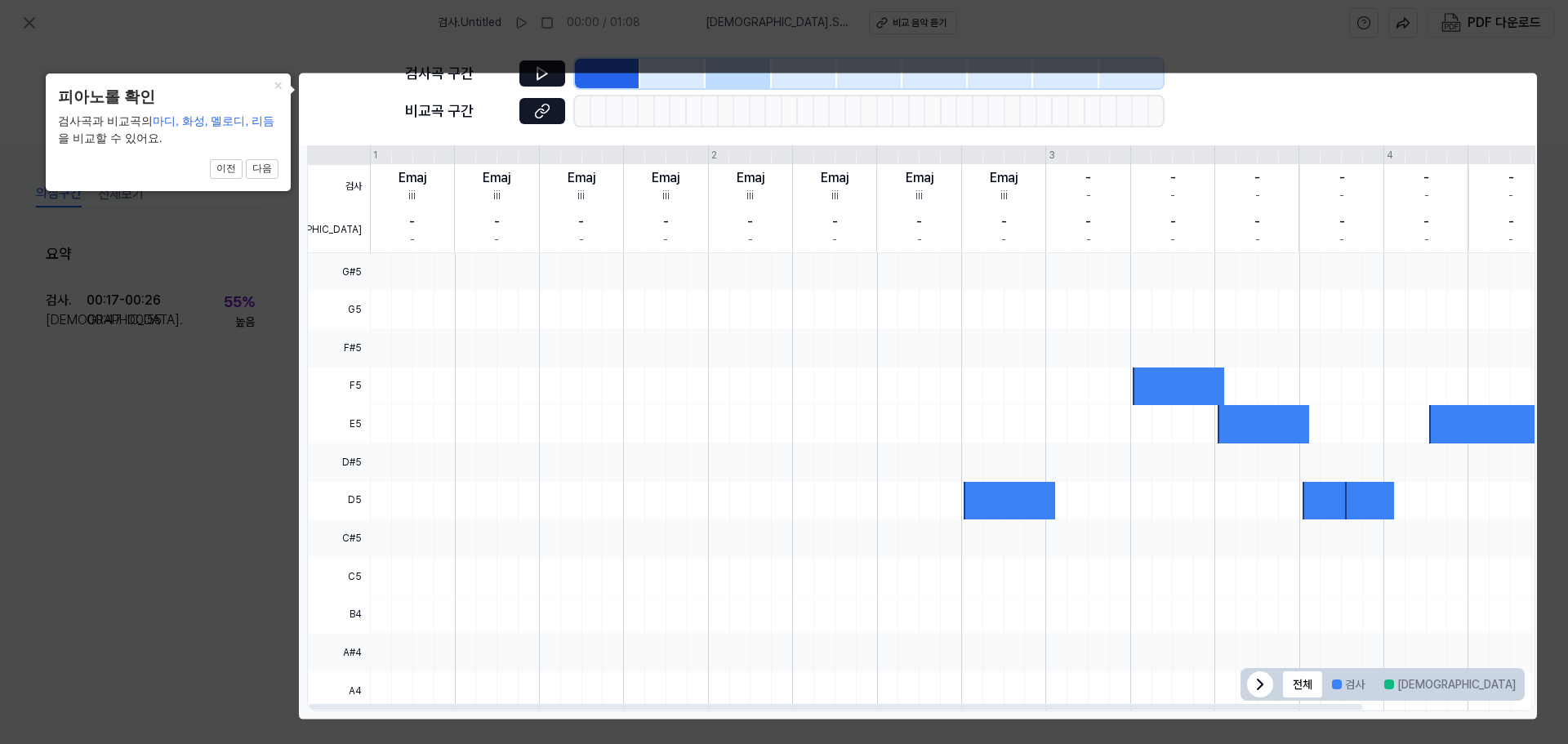
click at [996, 500] on div at bounding box center [1009, 501] width 91 height 39
click at [257, 170] on button "다음" at bounding box center [263, 169] width 33 height 19
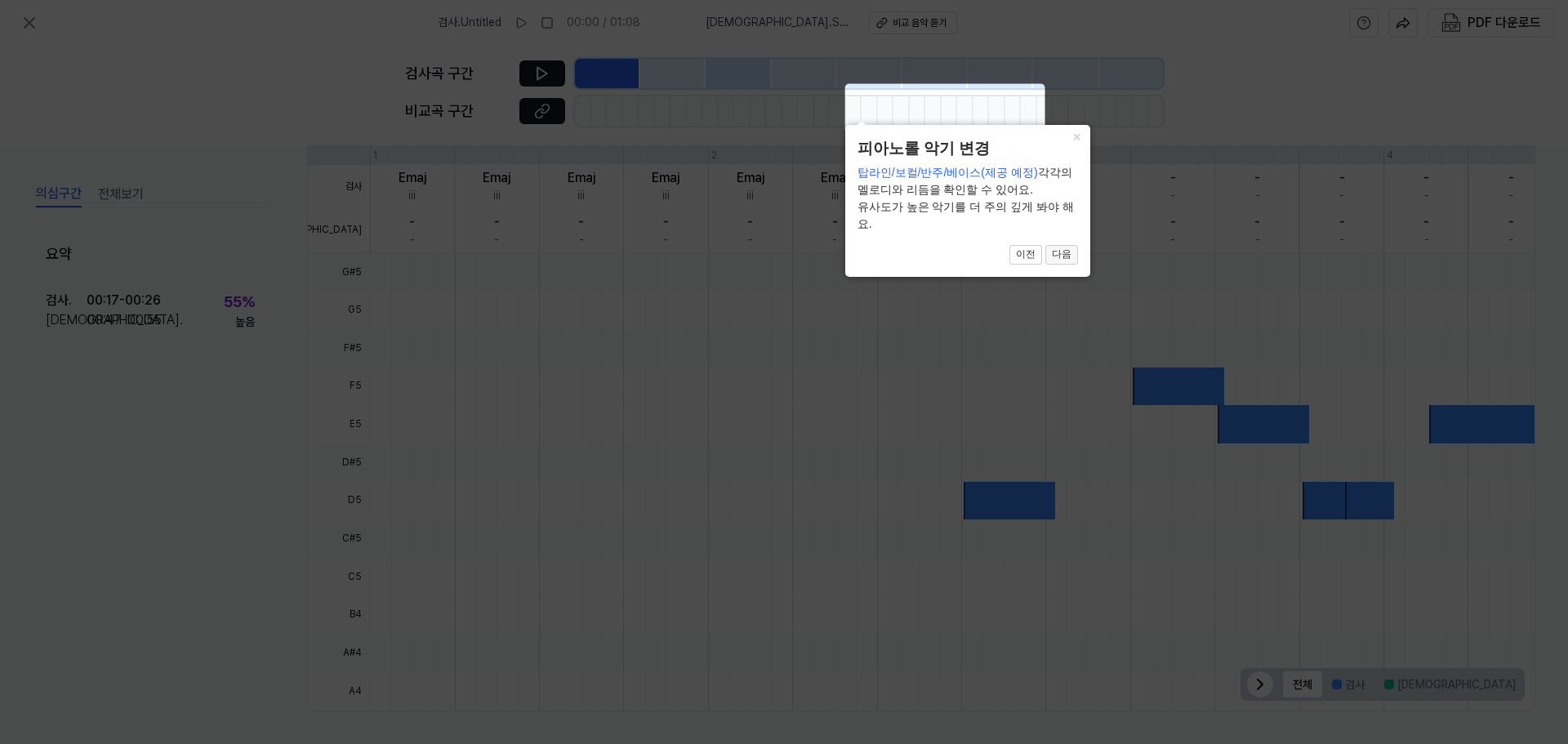
click at [1062, 255] on button "다음" at bounding box center [1062, 255] width 33 height 19
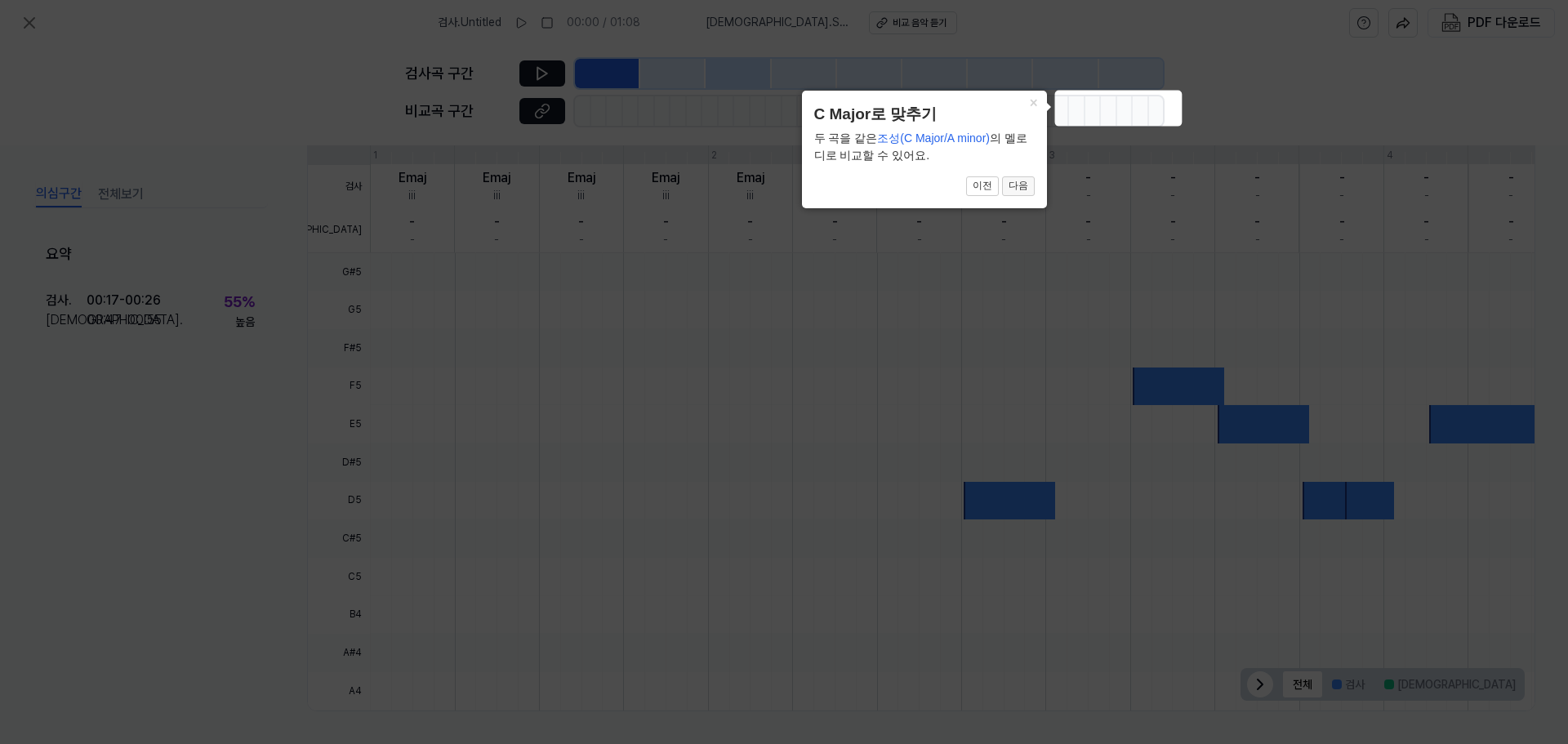
click at [1025, 186] on button "다음" at bounding box center [1019, 186] width 33 height 19
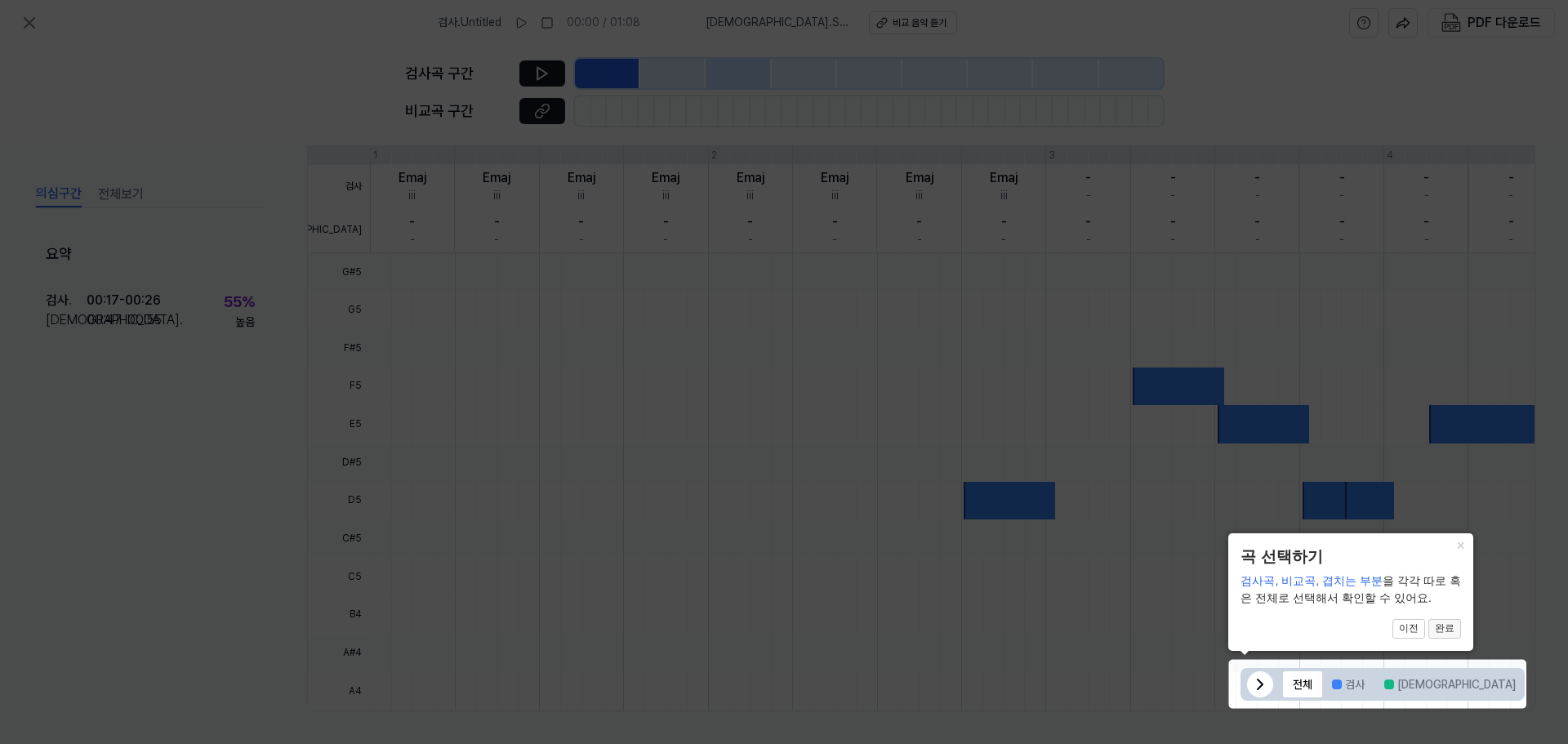
click at [1450, 634] on button "완료" at bounding box center [1445, 629] width 33 height 19
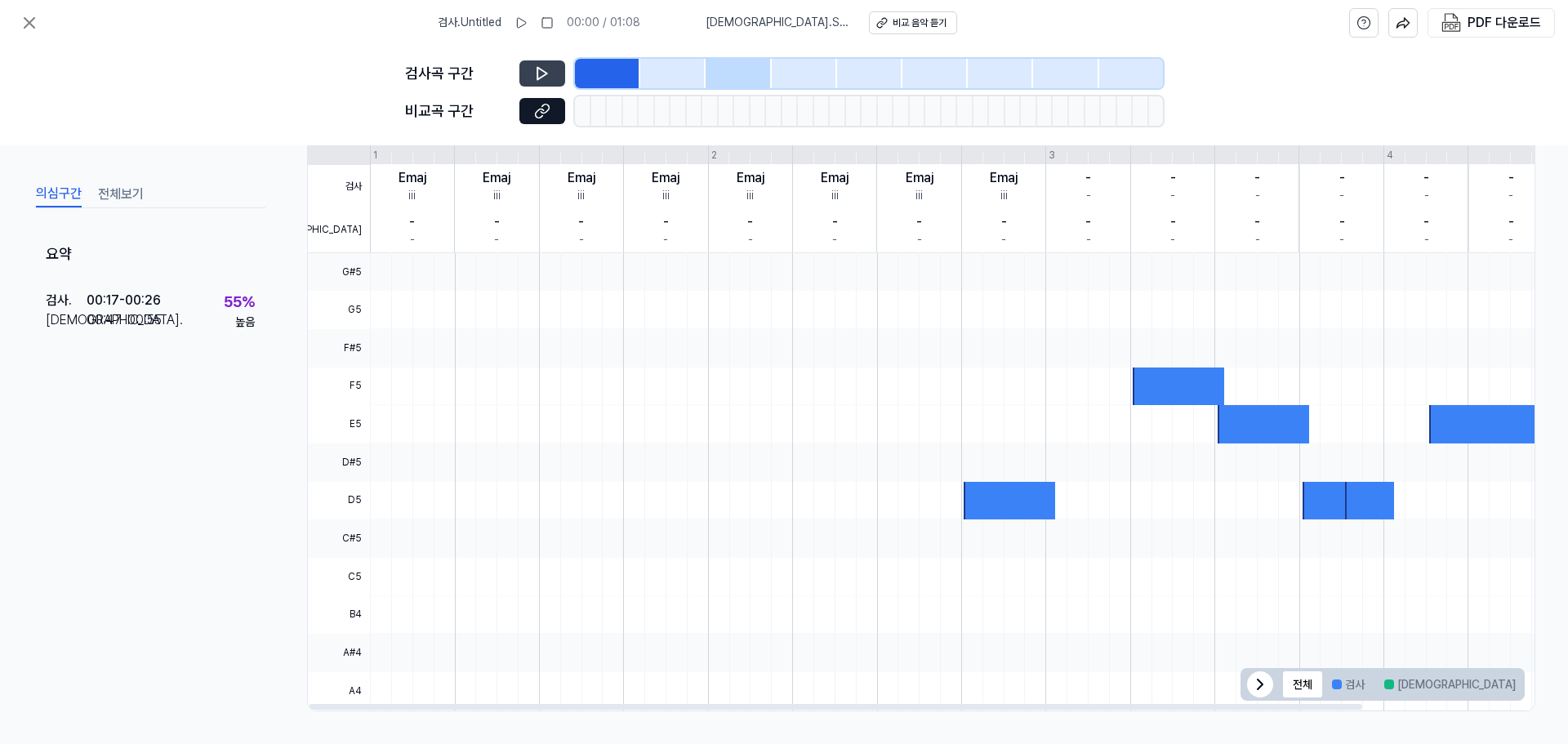
click at [543, 72] on icon at bounding box center [542, 73] width 16 height 16
click at [544, 118] on icon at bounding box center [542, 110] width 16 height 16
click at [894, 17] on div "비교 음악 듣기" at bounding box center [919, 23] width 54 height 14
click at [113, 195] on button "전체보기" at bounding box center [120, 194] width 46 height 26
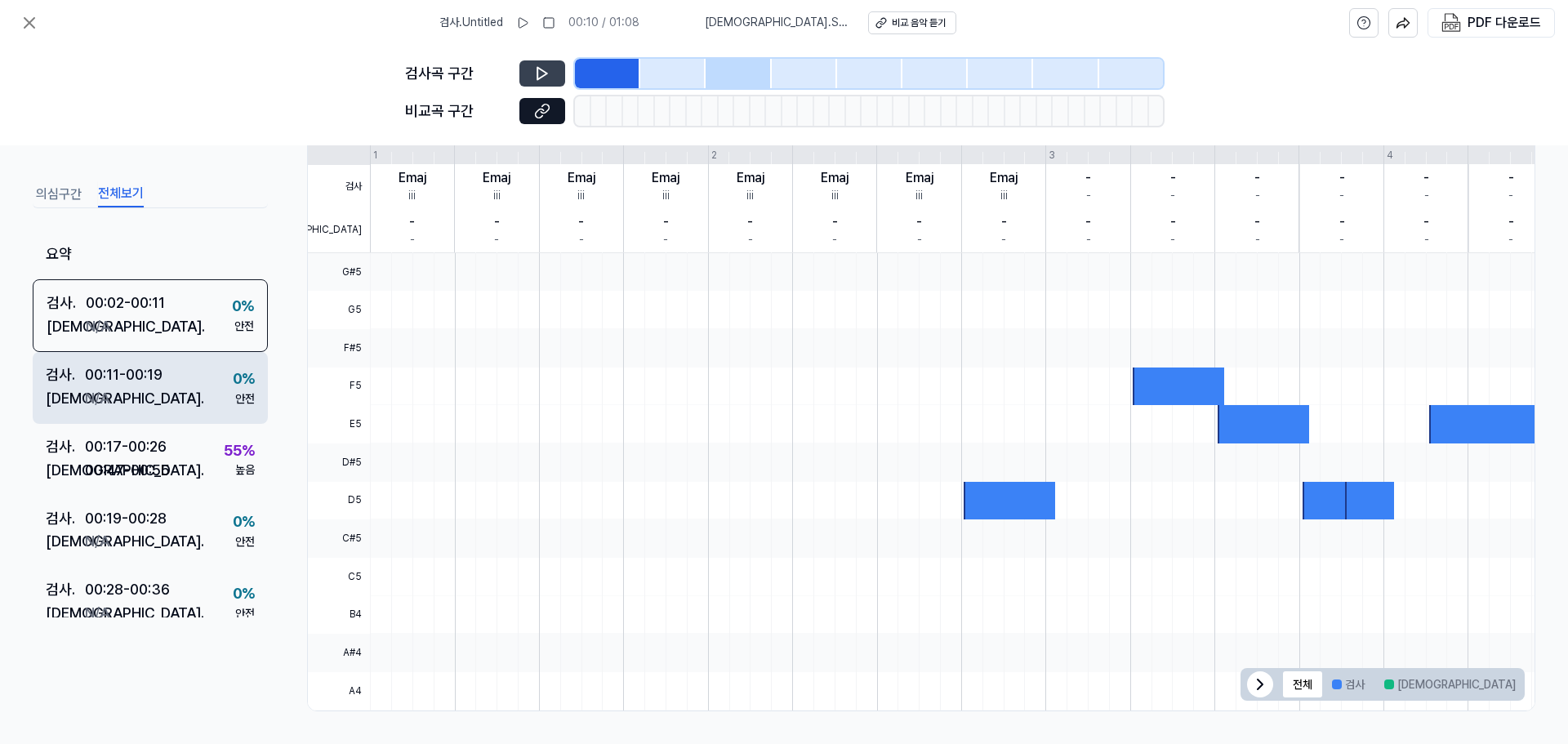
click at [124, 364] on div "00:11 - 00:19" at bounding box center [124, 375] width 78 height 23
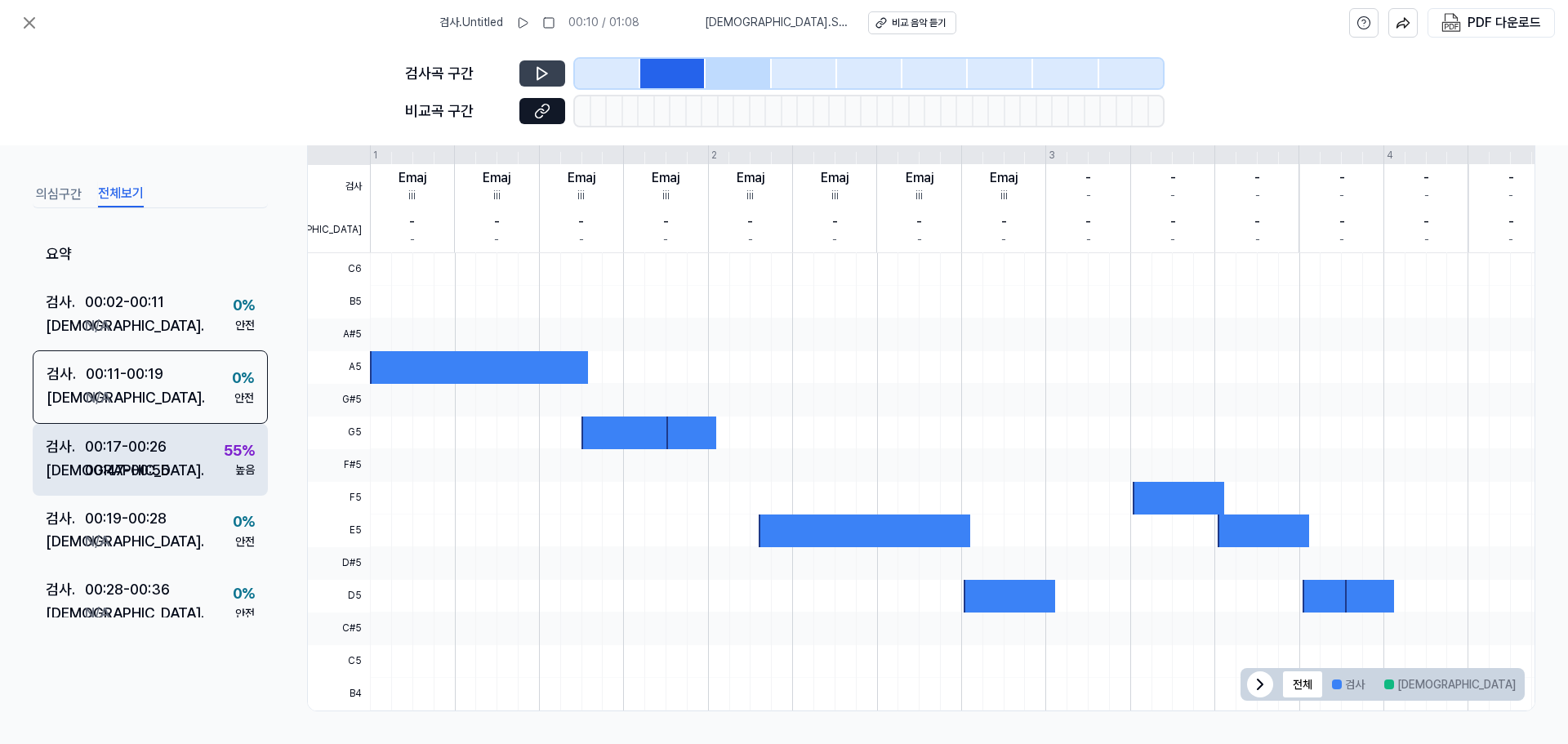
click at [158, 480] on div "00:47 - 00:55" at bounding box center [128, 470] width 85 height 23
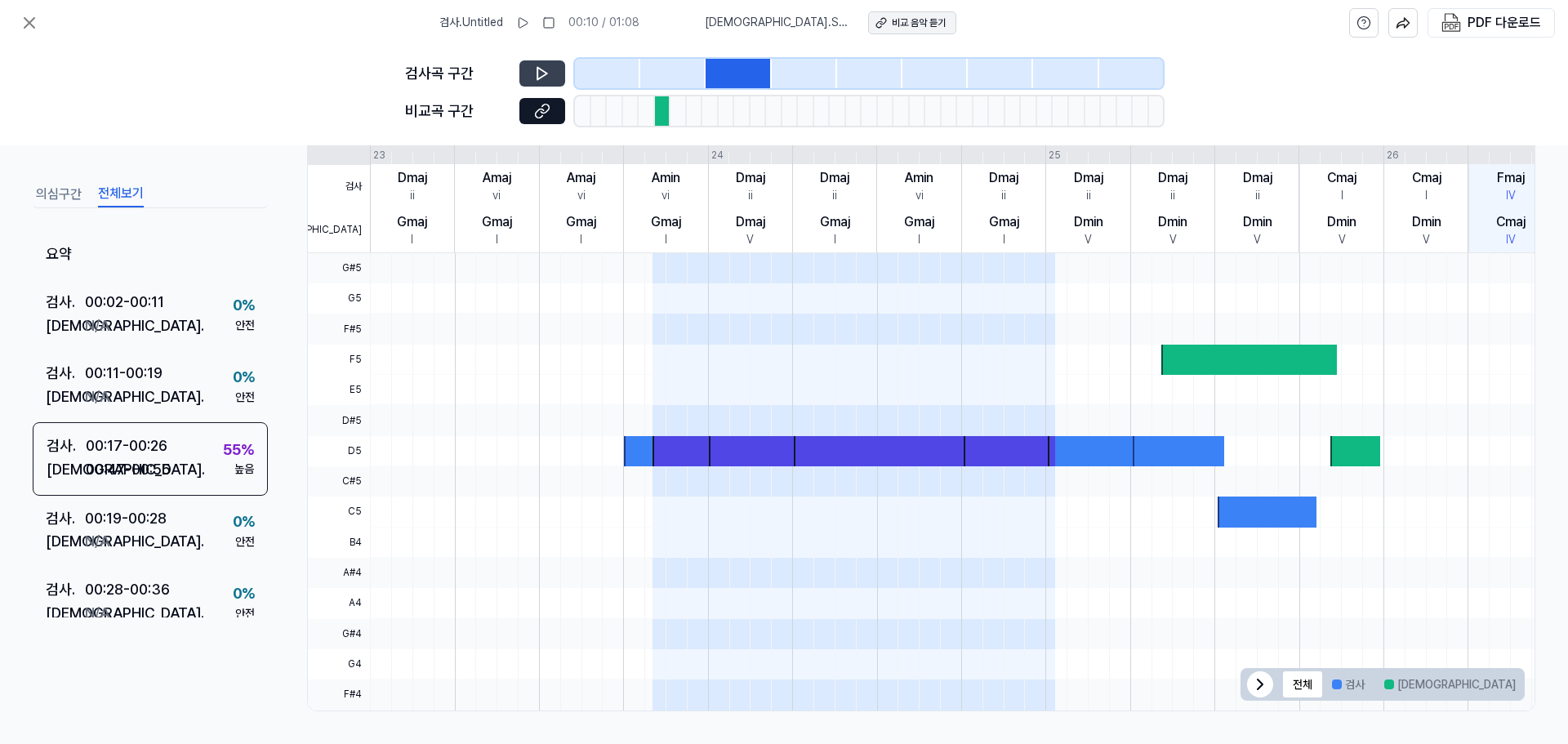
click at [892, 22] on div "비교 음악 듣기" at bounding box center [919, 23] width 54 height 14
click at [528, 80] on button at bounding box center [542, 73] width 46 height 26
click at [68, 200] on button "의심구간" at bounding box center [58, 194] width 46 height 26
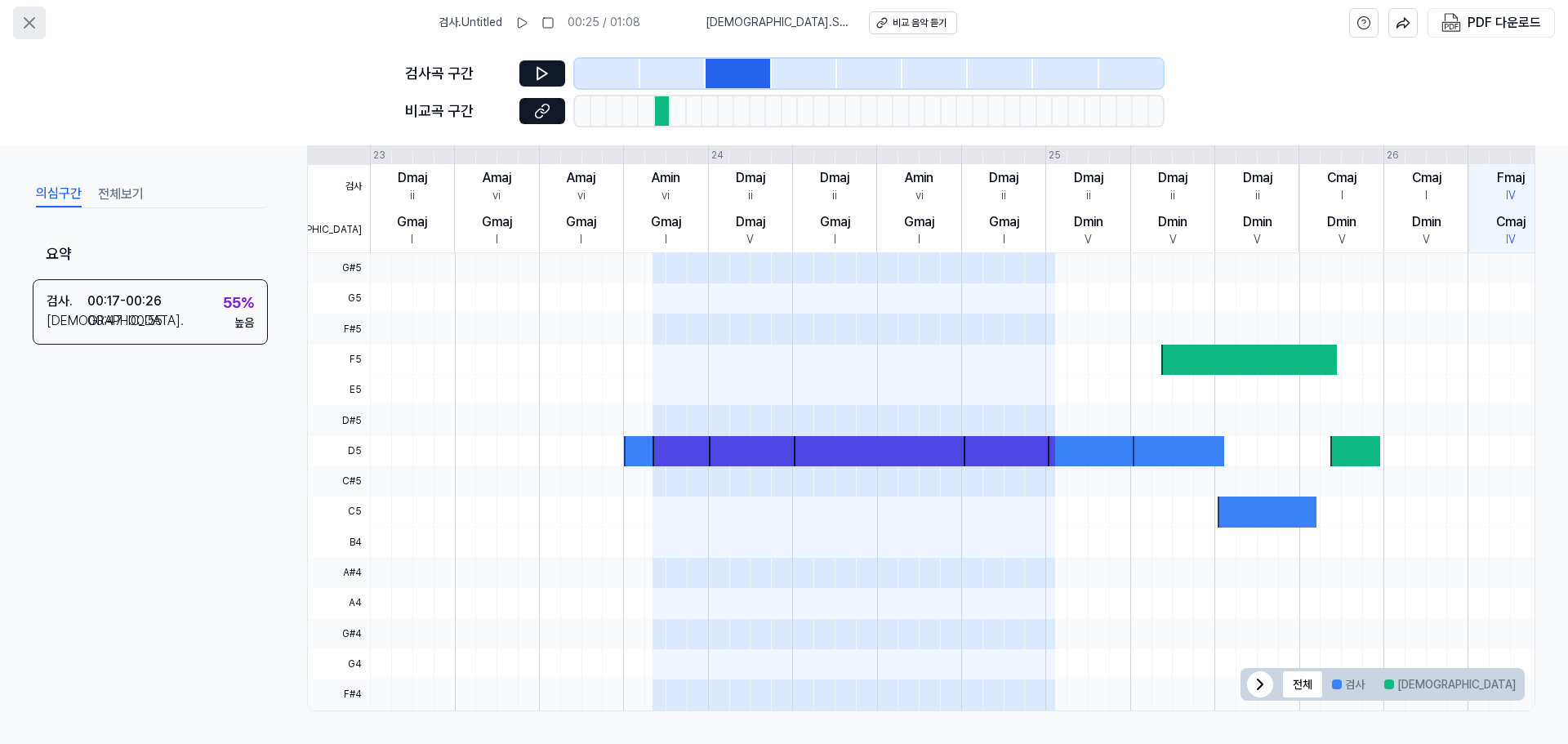
click at [28, 20] on icon at bounding box center [29, 23] width 10 height 10
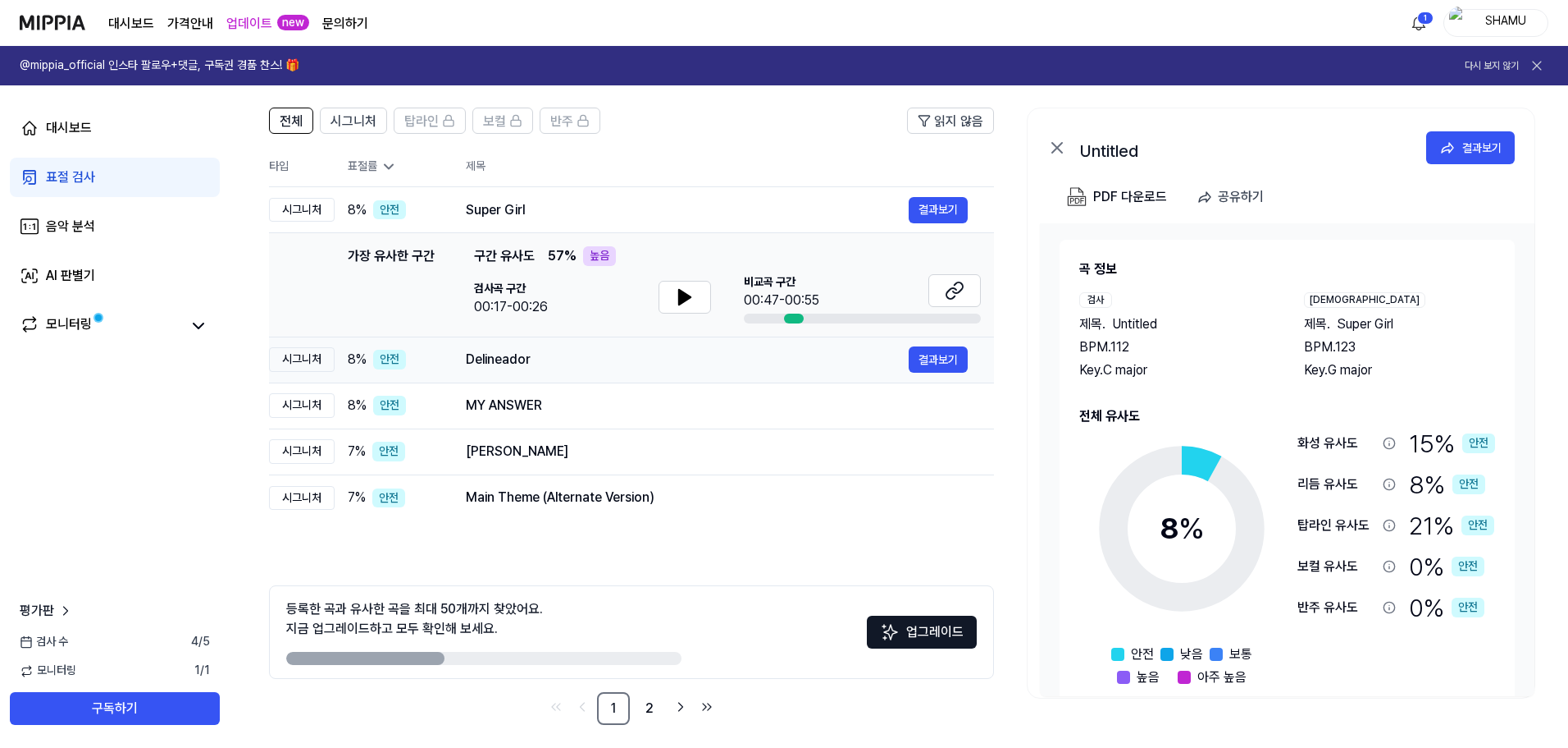
click at [607, 364] on div "Delineador" at bounding box center [687, 359] width 443 height 19
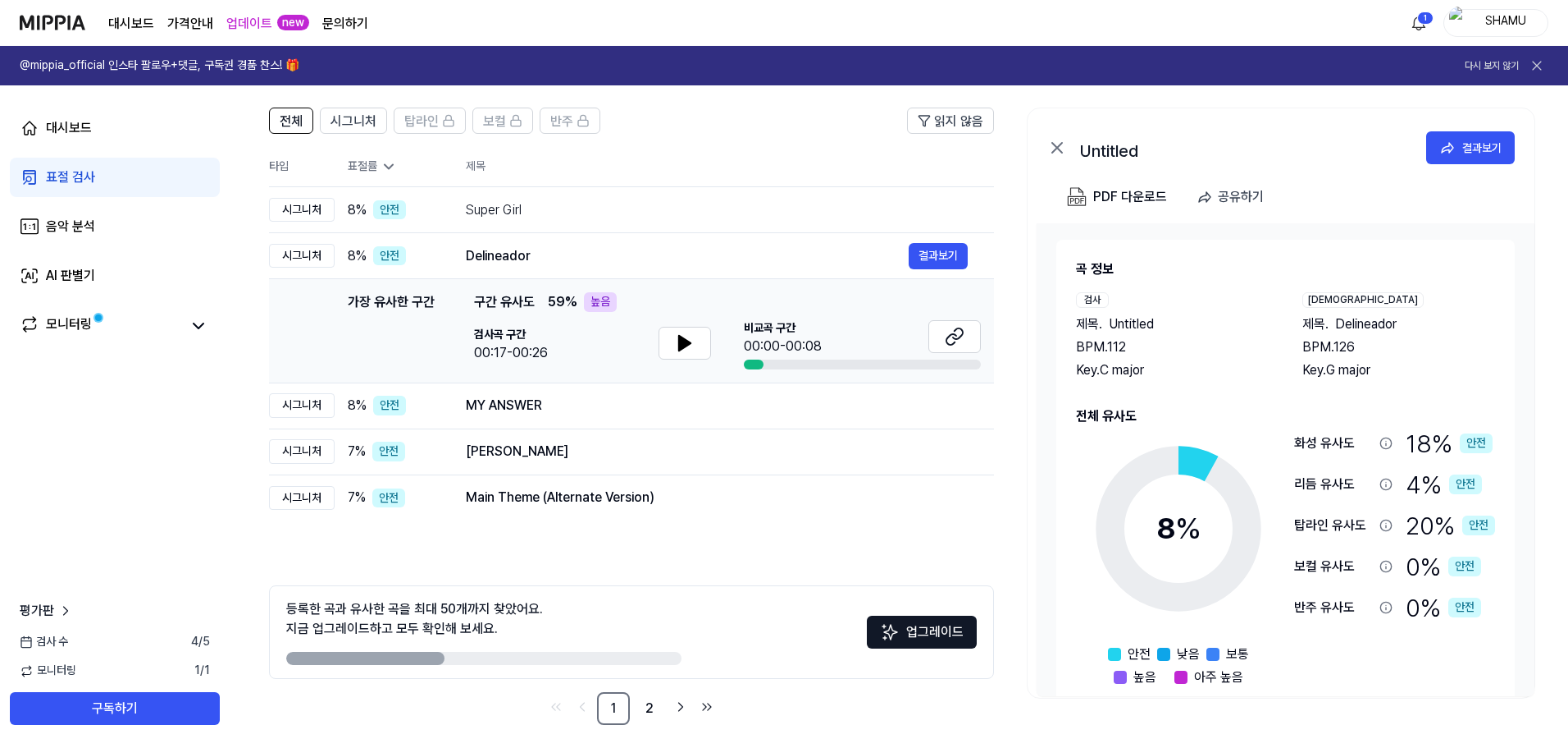
click at [495, 348] on div "00:17-00:26" at bounding box center [511, 353] width 74 height 19
click at [932, 264] on button "결과보기" at bounding box center [938, 255] width 59 height 26
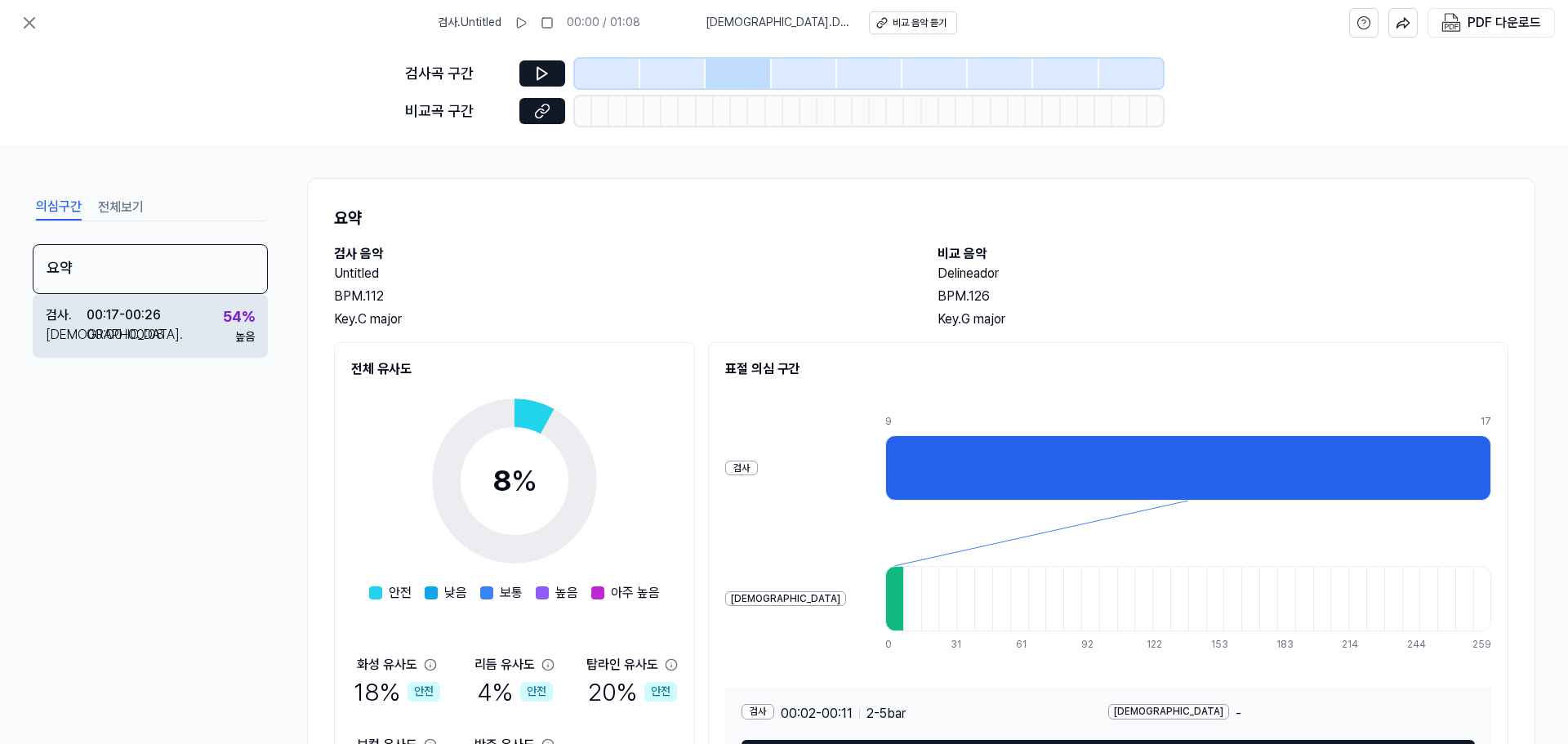
click at [225, 325] on div "54 %" at bounding box center [238, 317] width 32 height 23
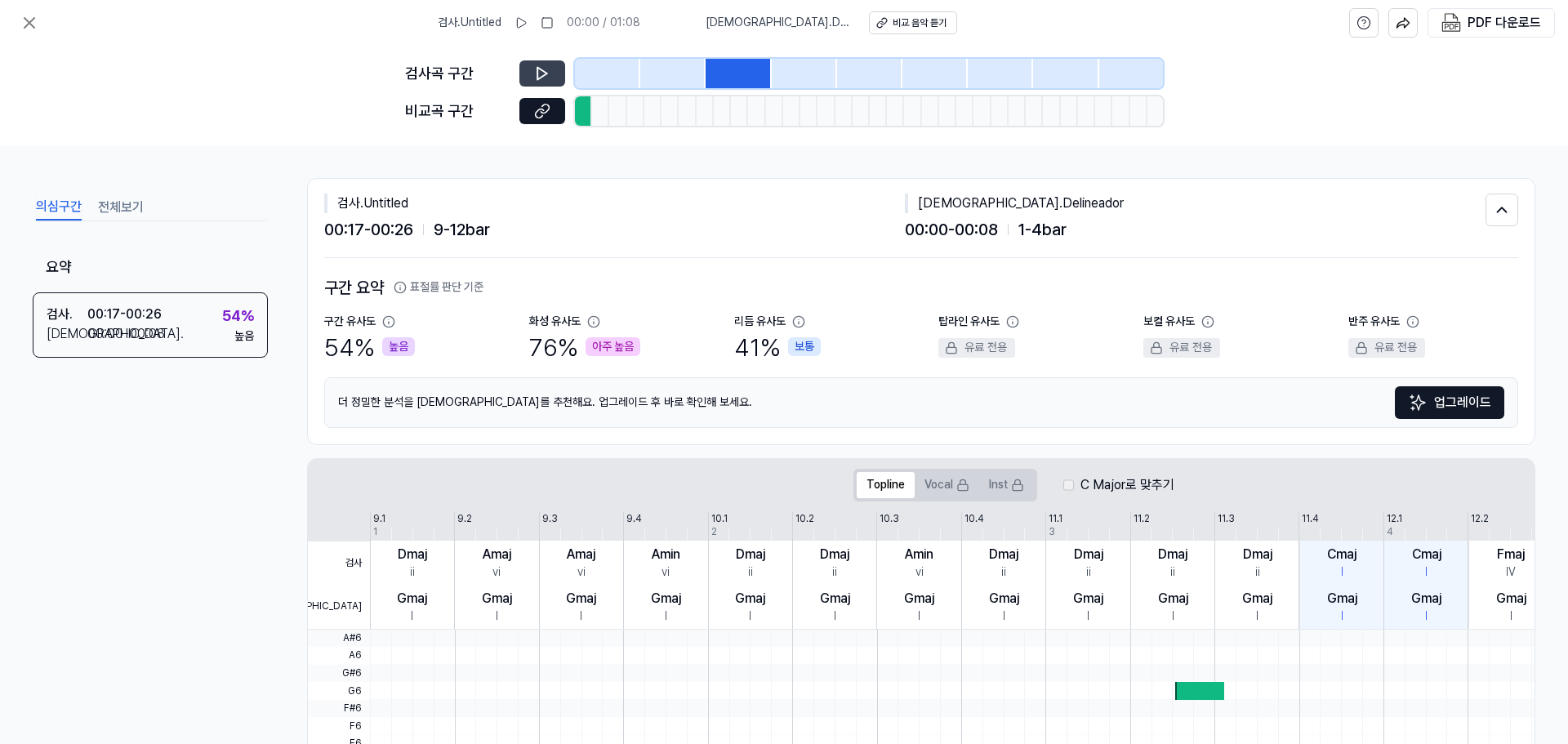
click at [548, 76] on icon at bounding box center [542, 73] width 16 height 16
click at [550, 118] on button at bounding box center [542, 110] width 46 height 26
click at [1479, 396] on button "업그레이드" at bounding box center [1449, 403] width 110 height 33
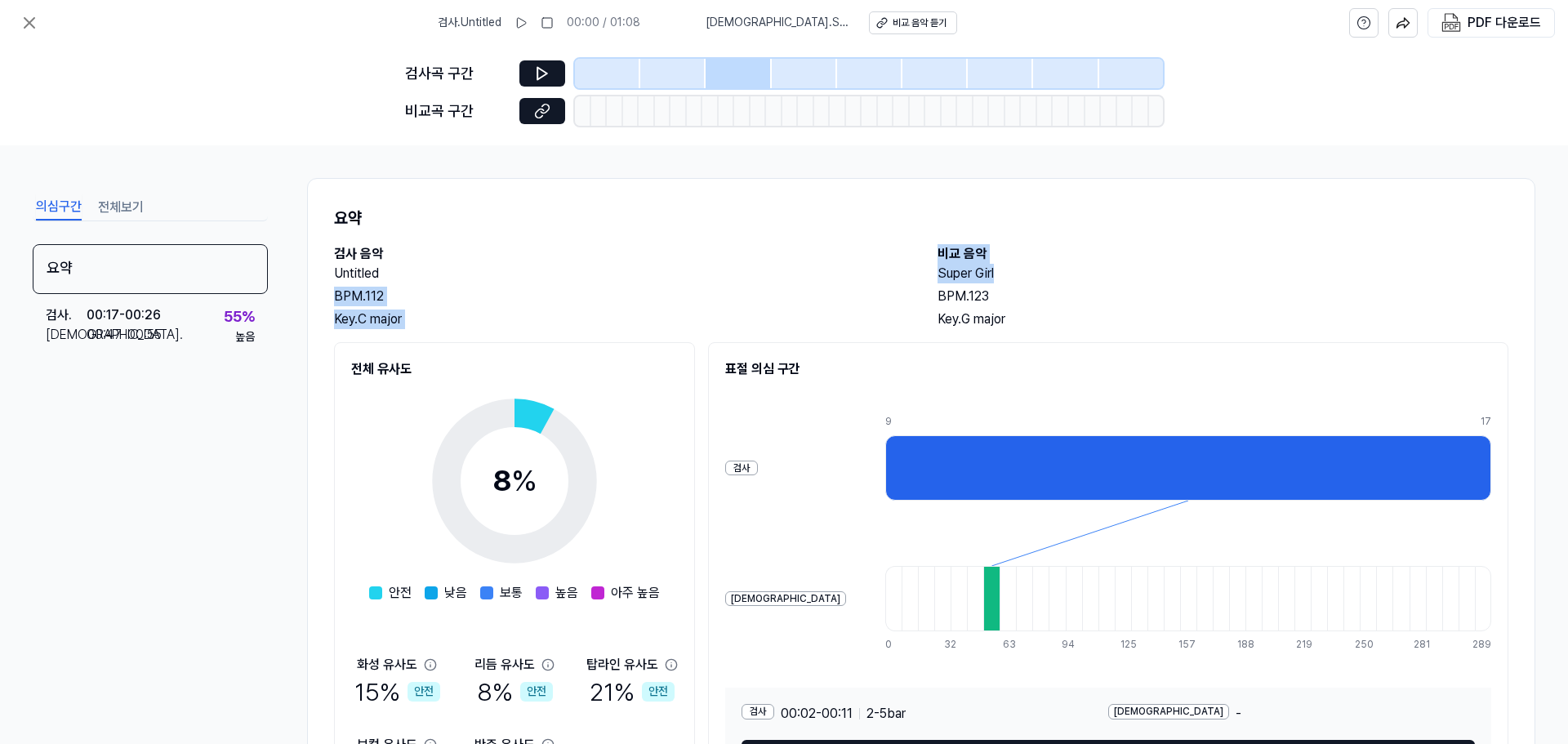
drag, startPoint x: 1001, startPoint y: 276, endPoint x: 916, endPoint y: 276, distance: 85.0
click at [916, 276] on div "검사 음악 Untitled BPM. 112 Key. C major 비교 음악 Super Girl BPM. 123 Key. G major" at bounding box center [922, 287] width 1175 height 85
click at [968, 281] on h2 "Super Girl" at bounding box center [1222, 273] width 571 height 19
drag, startPoint x: 994, startPoint y: 277, endPoint x: 934, endPoint y: 269, distance: 60.5
click at [937, 269] on h2 "Super Girl" at bounding box center [1222, 273] width 571 height 19
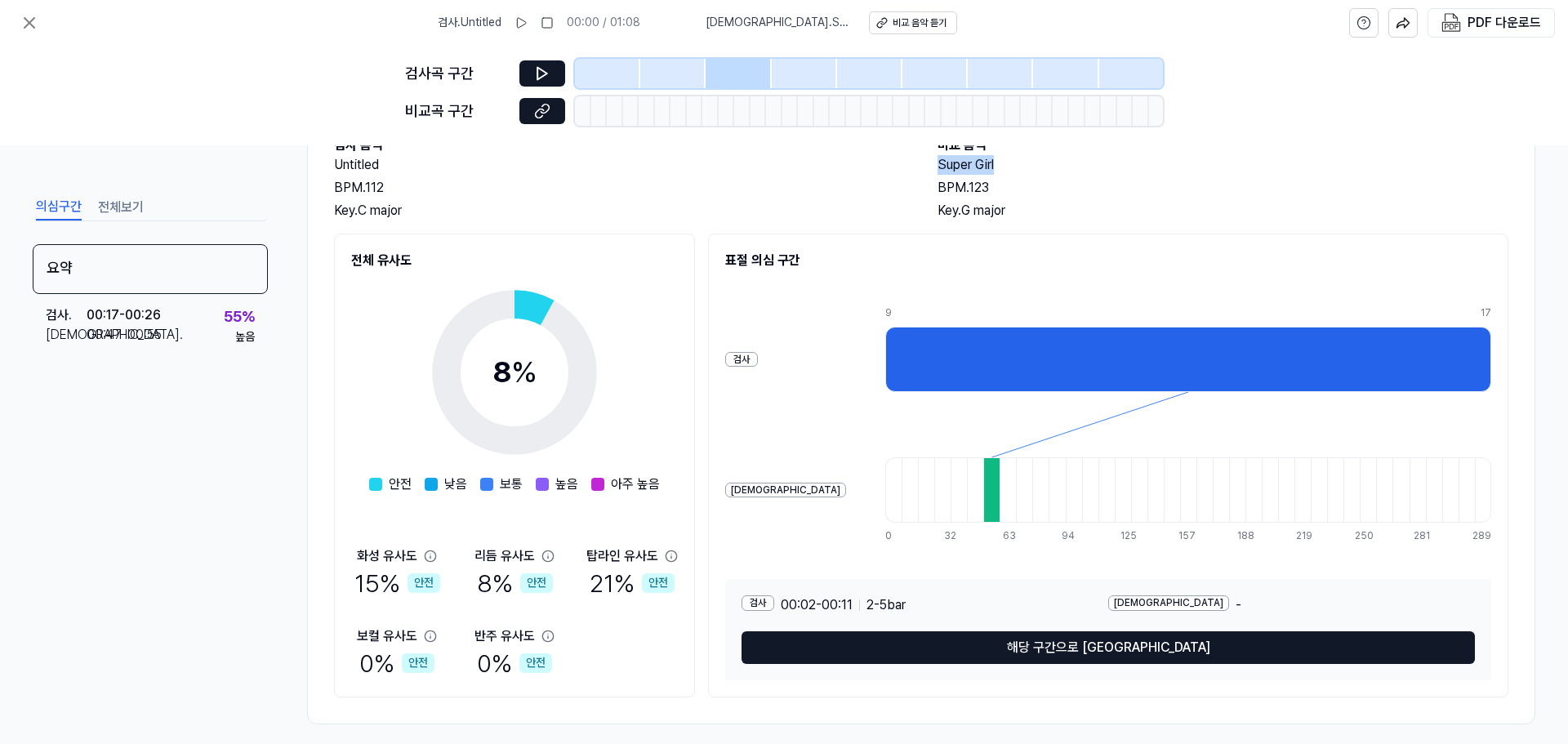
scroll to position [122, 0]
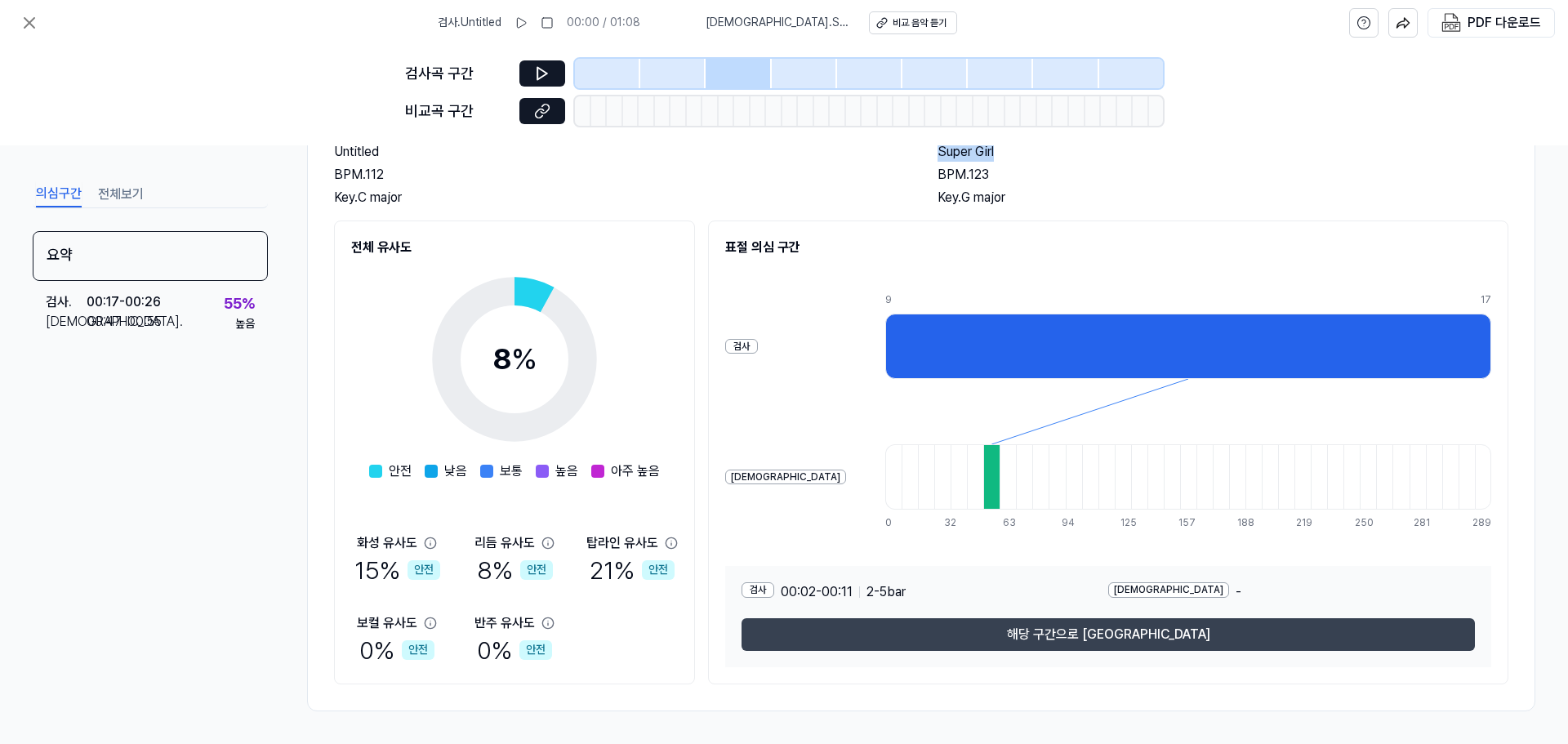
click at [900, 633] on button "해당 구간으로 [GEOGRAPHIC_DATA]" at bounding box center [1108, 635] width 734 height 33
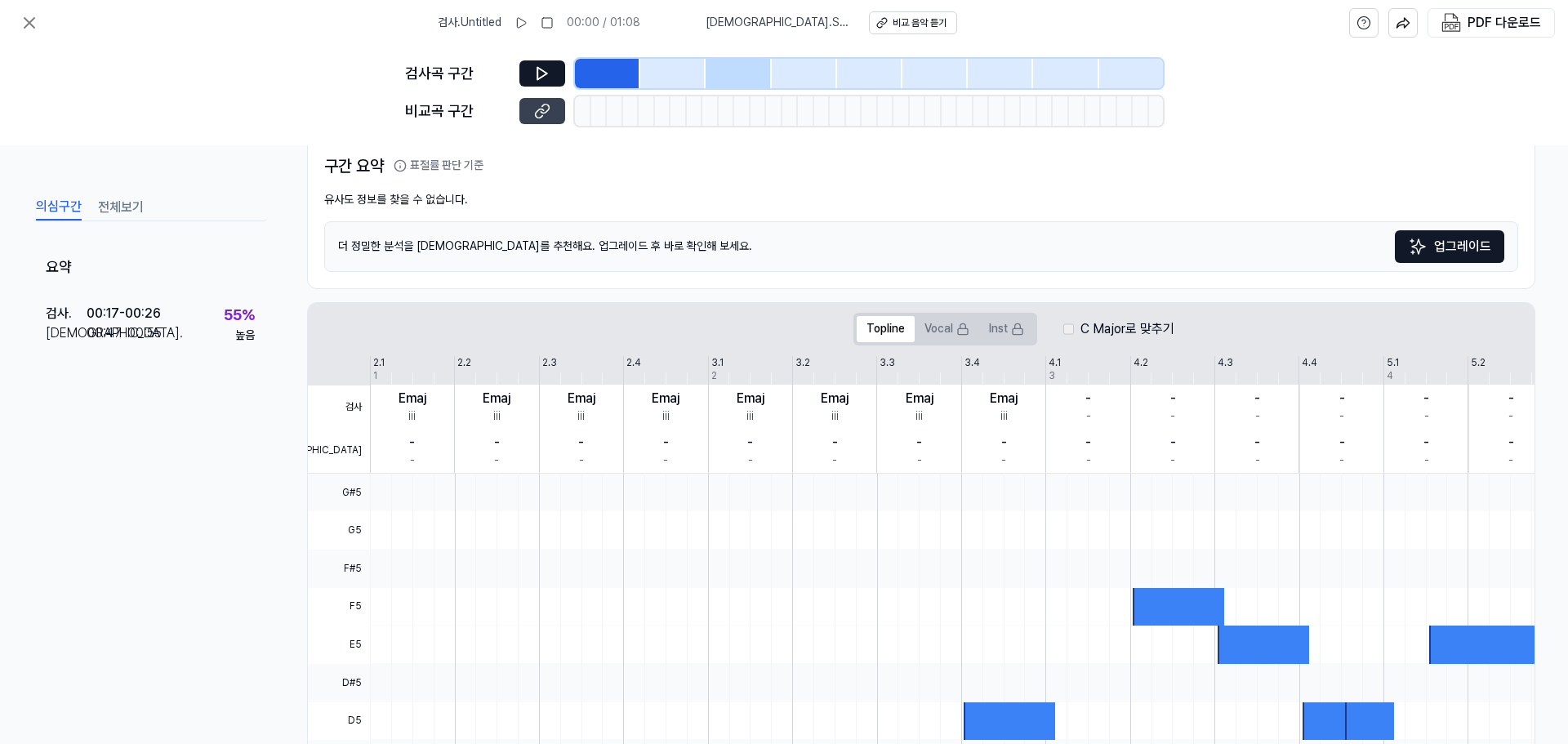
click at [561, 111] on button at bounding box center [542, 110] width 46 height 26
click at [103, 201] on button "전체보기" at bounding box center [120, 207] width 46 height 26
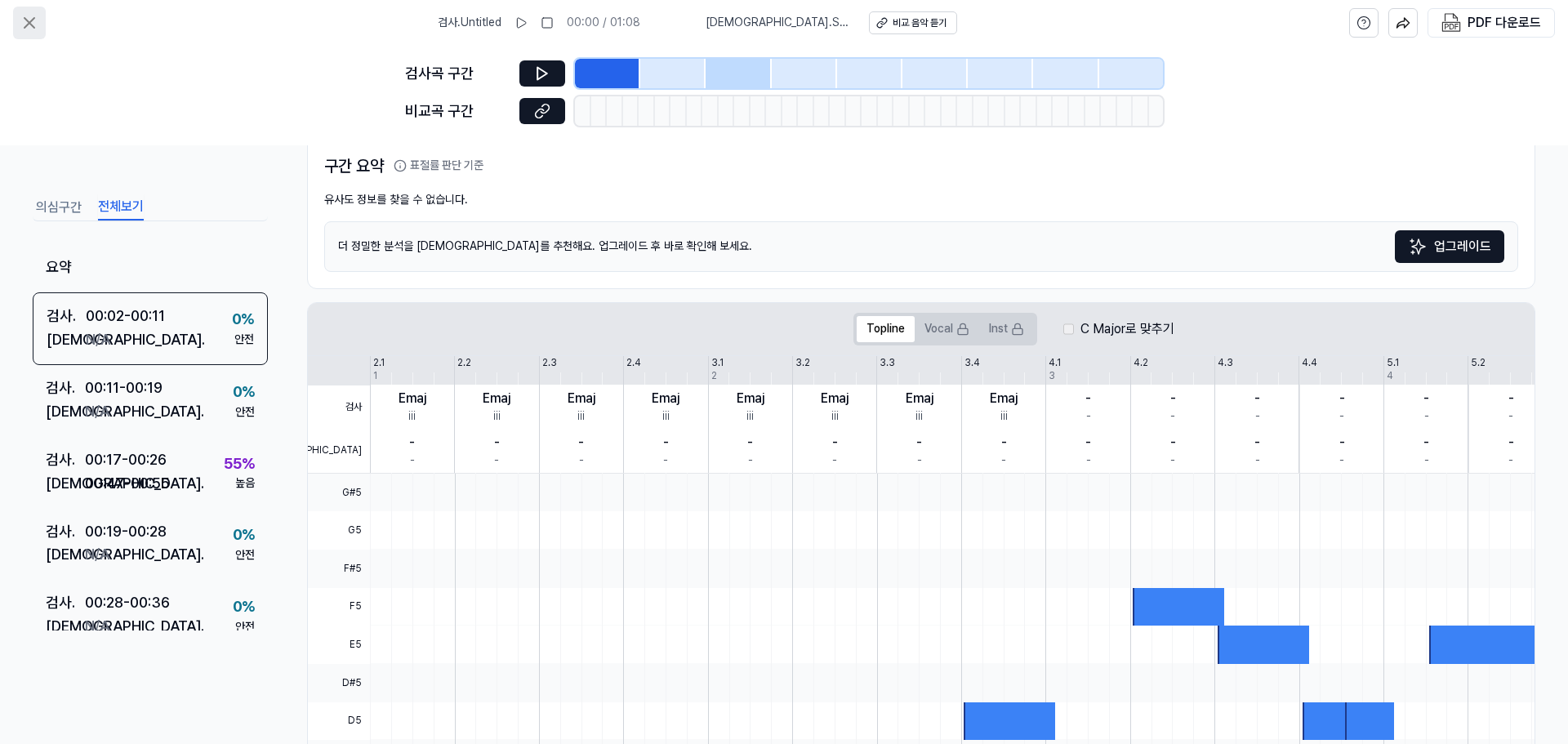
click at [15, 30] on button at bounding box center [29, 23] width 33 height 33
drag, startPoint x: 23, startPoint y: 28, endPoint x: 18, endPoint y: 36, distance: 9.4
click at [23, 27] on icon at bounding box center [29, 22] width 19 height 19
click at [30, 28] on icon at bounding box center [29, 22] width 19 height 19
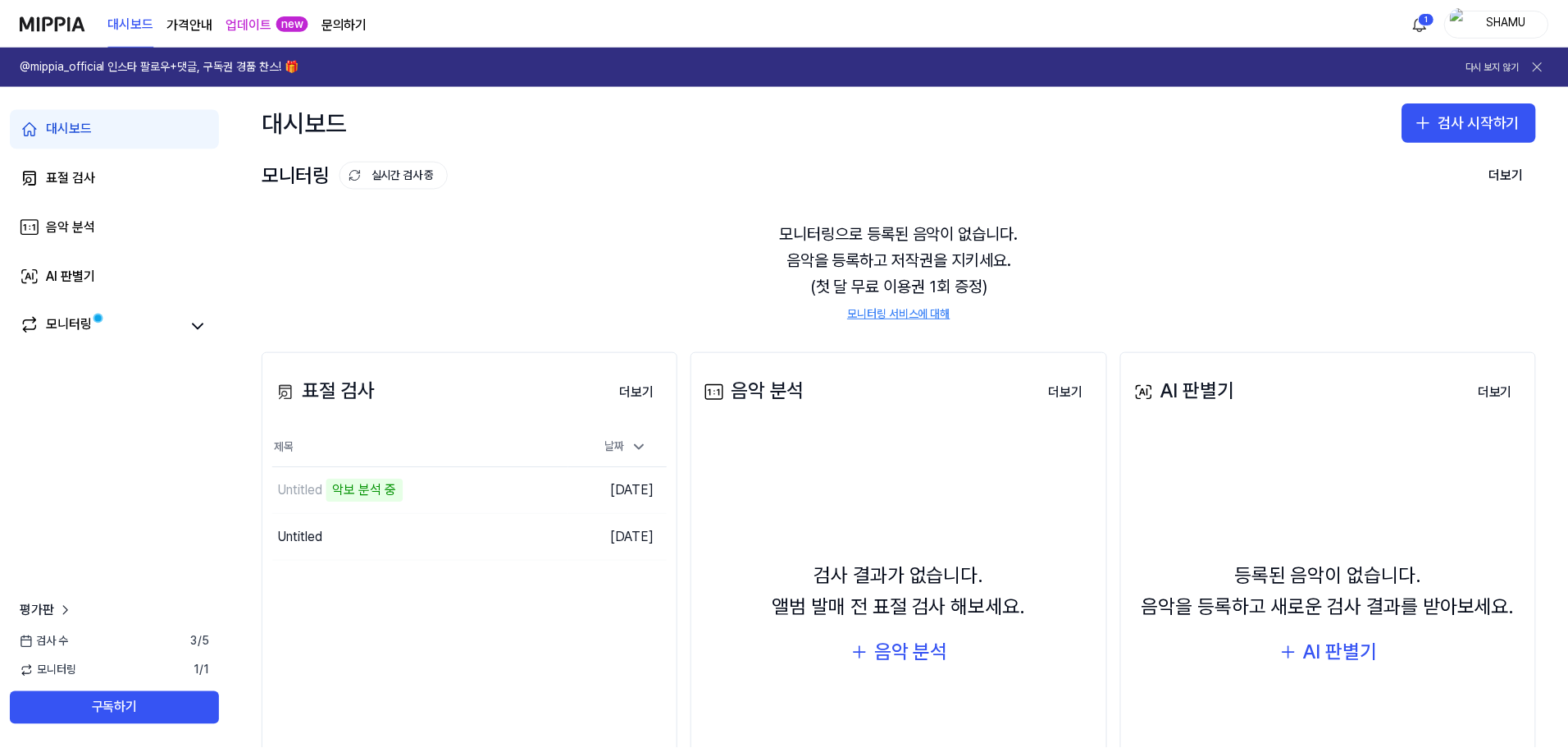
scroll to position [109, 0]
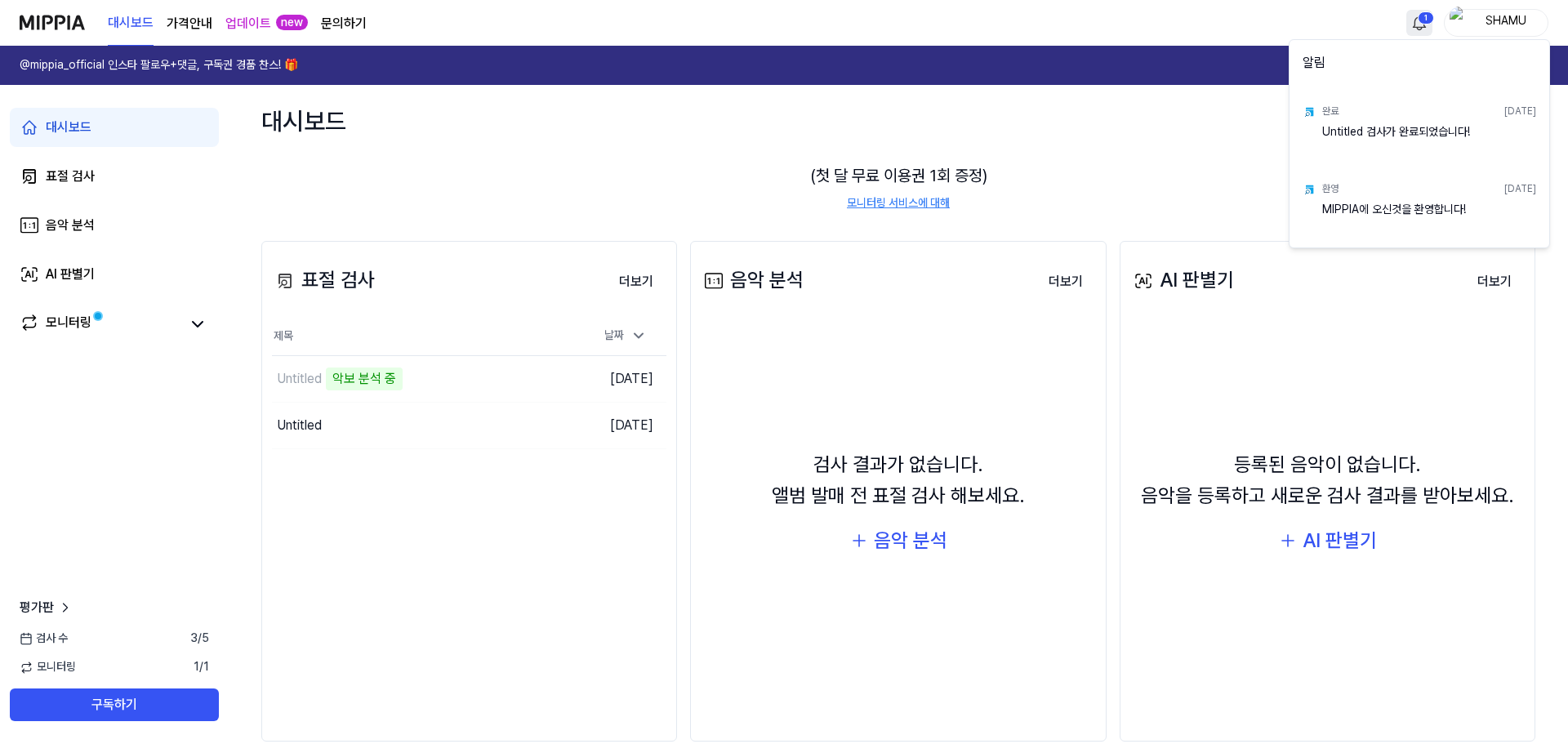
click at [1423, 21] on html "대시보드 가격안내 업데이트 new 문의하기 1 SHAMU @mippia_official 인스타 팔로우+댓글, 구독권 경품 찬스! 🎁 다시 보지…" at bounding box center [784, 372] width 1568 height 744
click at [241, 24] on html "대시보드 가격안내 업데이트 new 문의하기 SHAMU @mippia_official 인스타 팔로우+댓글, 구독권 경품 찬스! 🎁 다시 보지 않…" at bounding box center [784, 372] width 1568 height 744
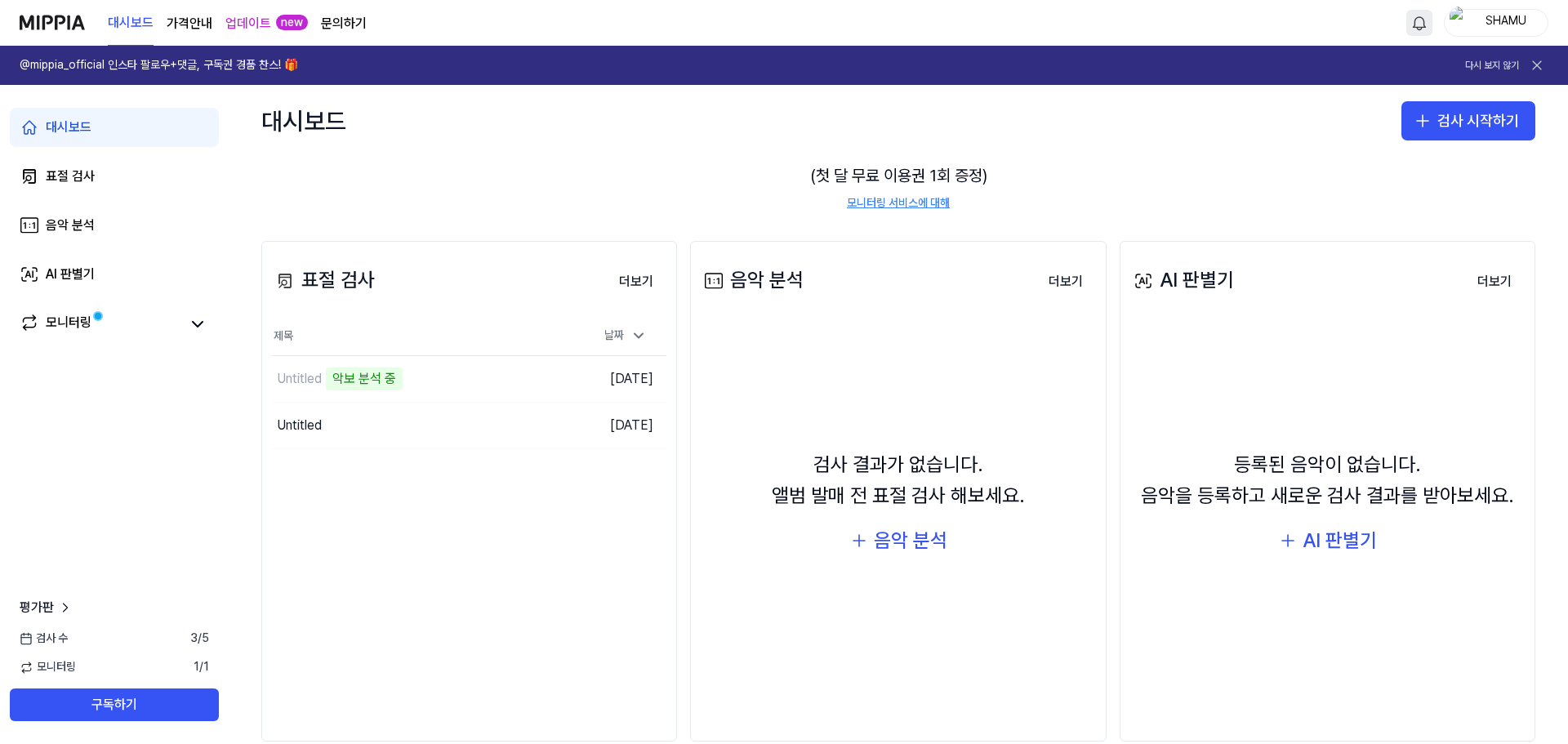
click at [245, 23] on link "업데이트" at bounding box center [248, 23] width 46 height 19
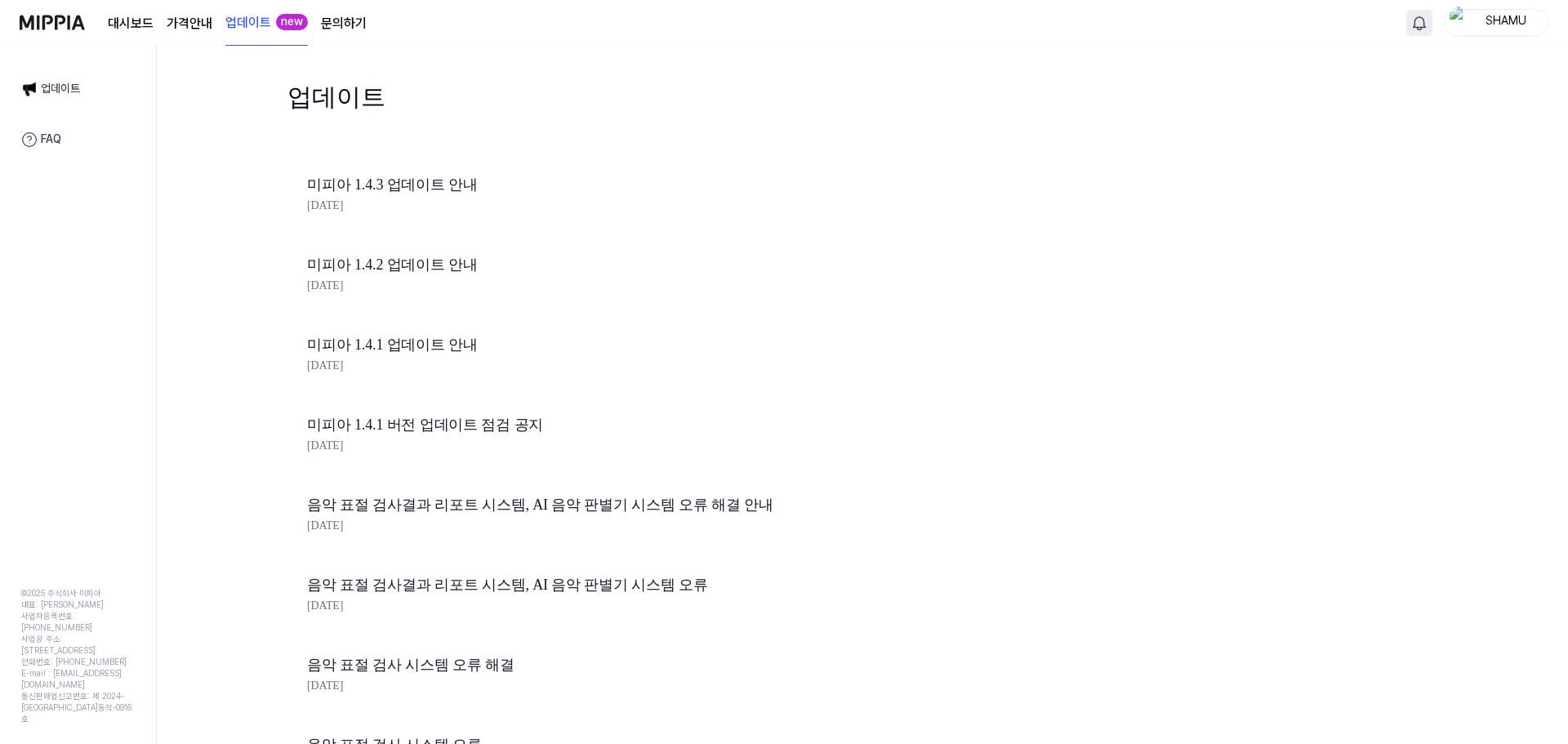
click at [184, 18] on page\) "가격안내" at bounding box center [189, 23] width 46 height 19
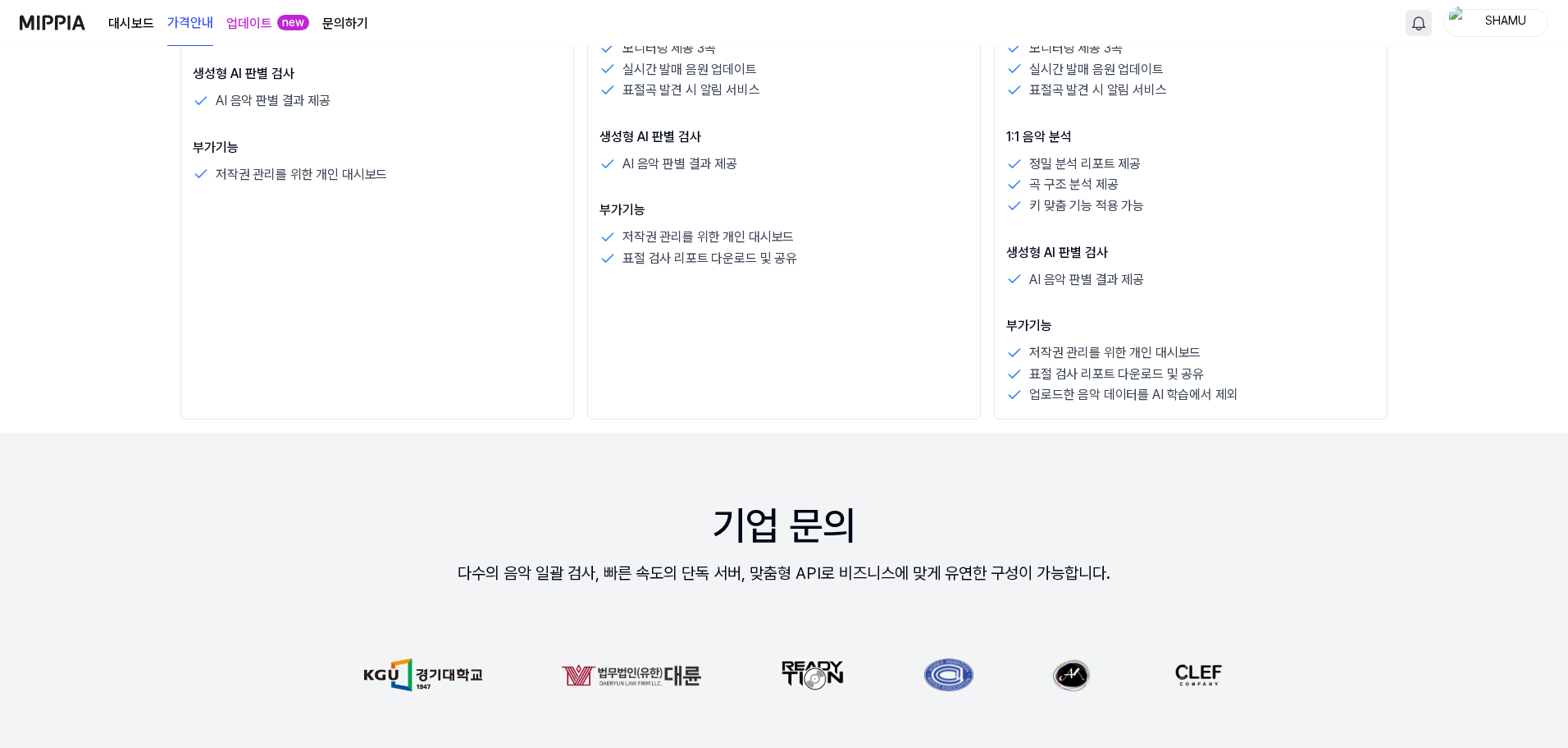
scroll to position [656, 0]
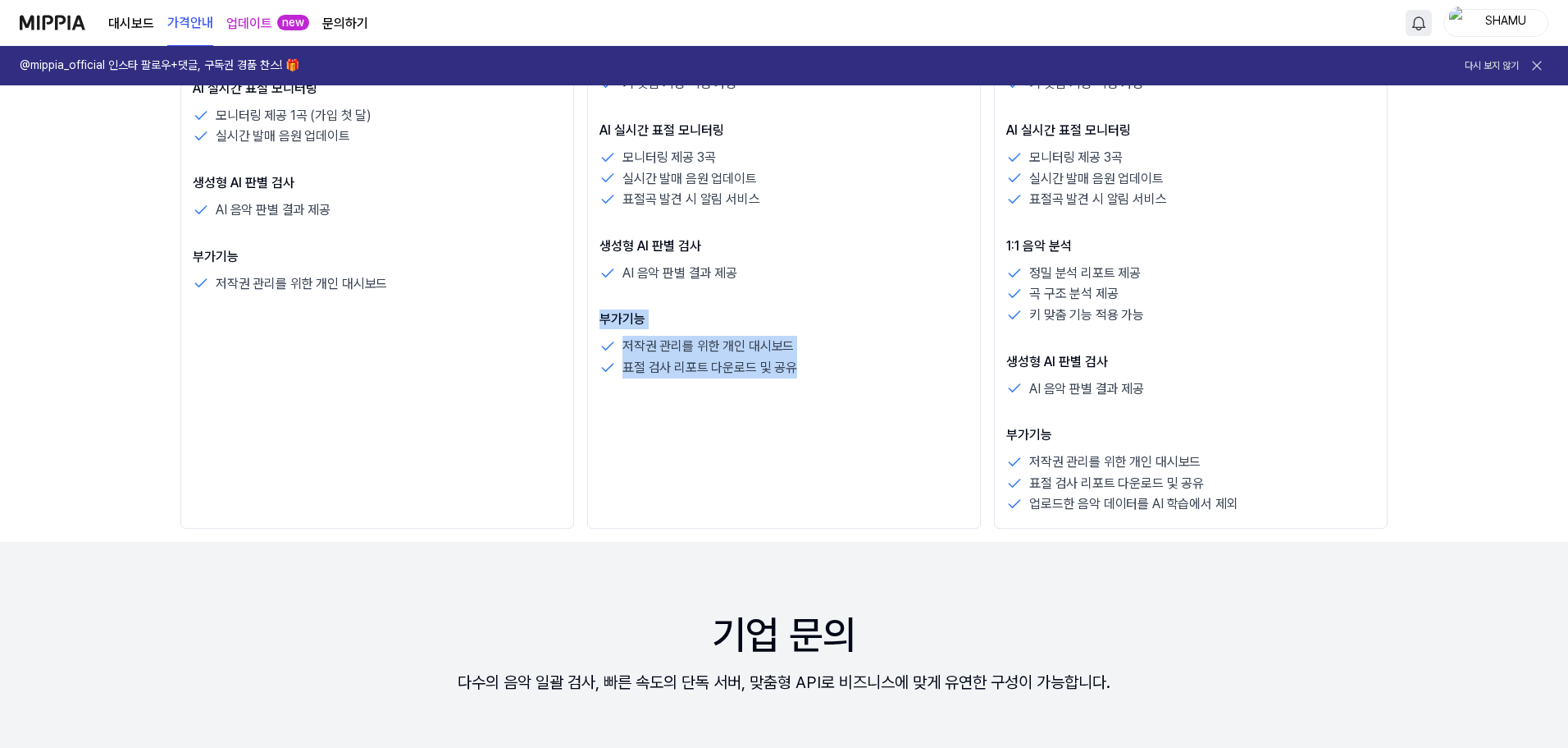
drag, startPoint x: 835, startPoint y: 368, endPoint x: 732, endPoint y: 293, distance: 127.4
click at [732, 293] on div "검사 제공 1시간 5곡, 1일 20곡 제공 AI 음악 표절검사, 생성형 AI 음악 판별기 AI 음악 표절 검사 악기별 표절검사 결과 리포트 제…" at bounding box center [784, 144] width 369 height 468
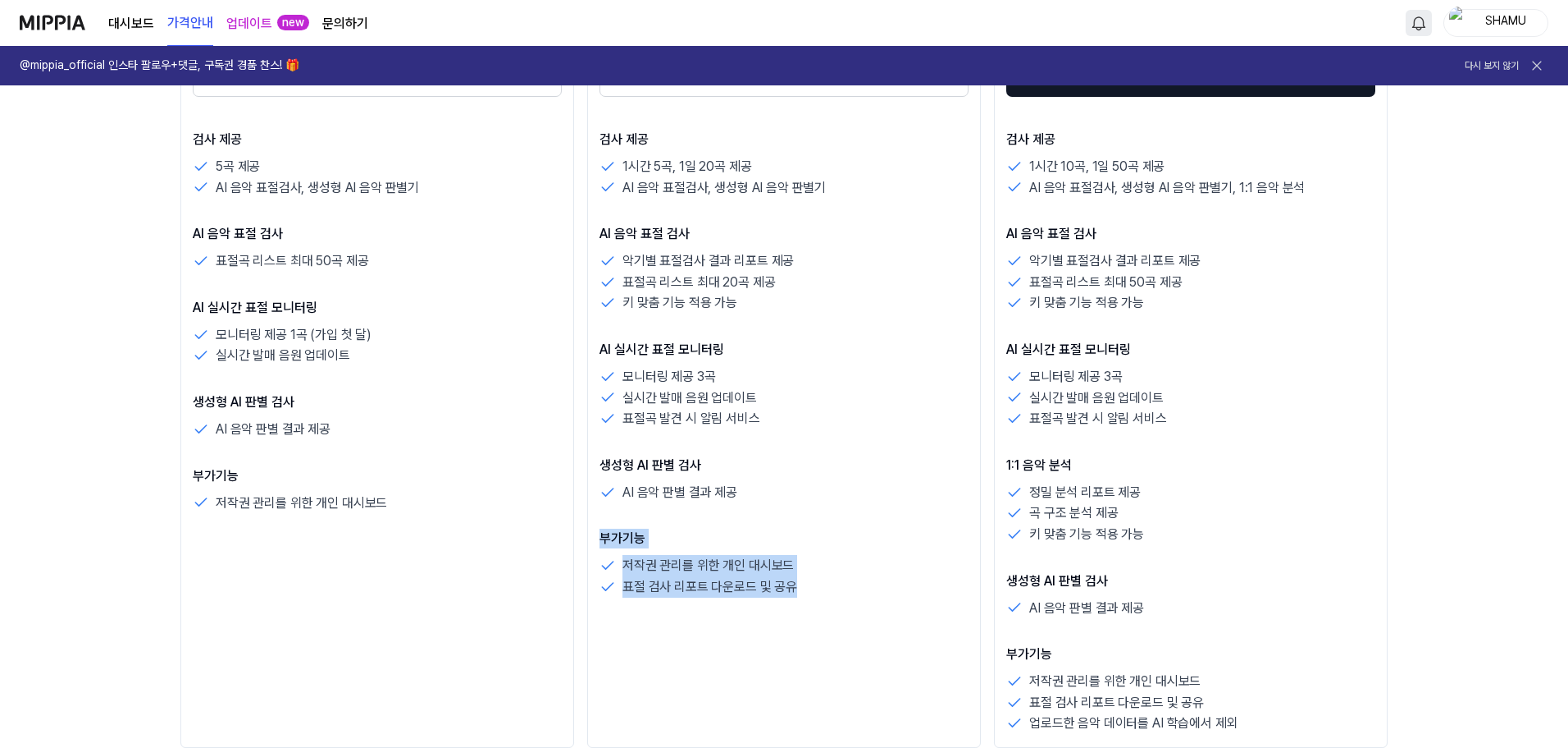
scroll to position [328, 0]
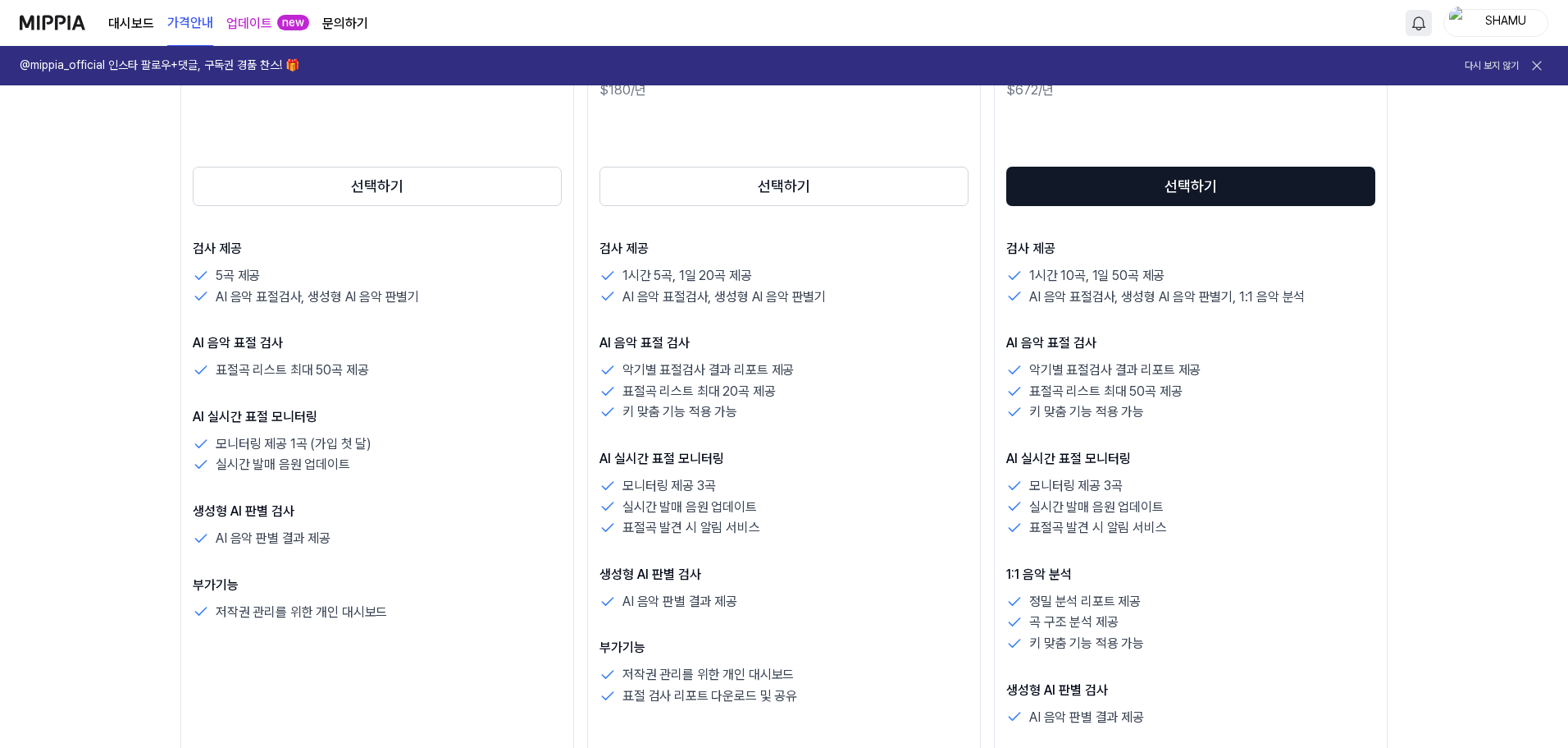
click at [776, 448] on div "검사 제공 1시간 5곡, 1일 20곡 제공 AI 음악 표절검사, 생성형 AI 음악 판별기 AI 음악 표절 검사 악기별 표절검사 결과 리포트 제…" at bounding box center [784, 472] width 369 height 468
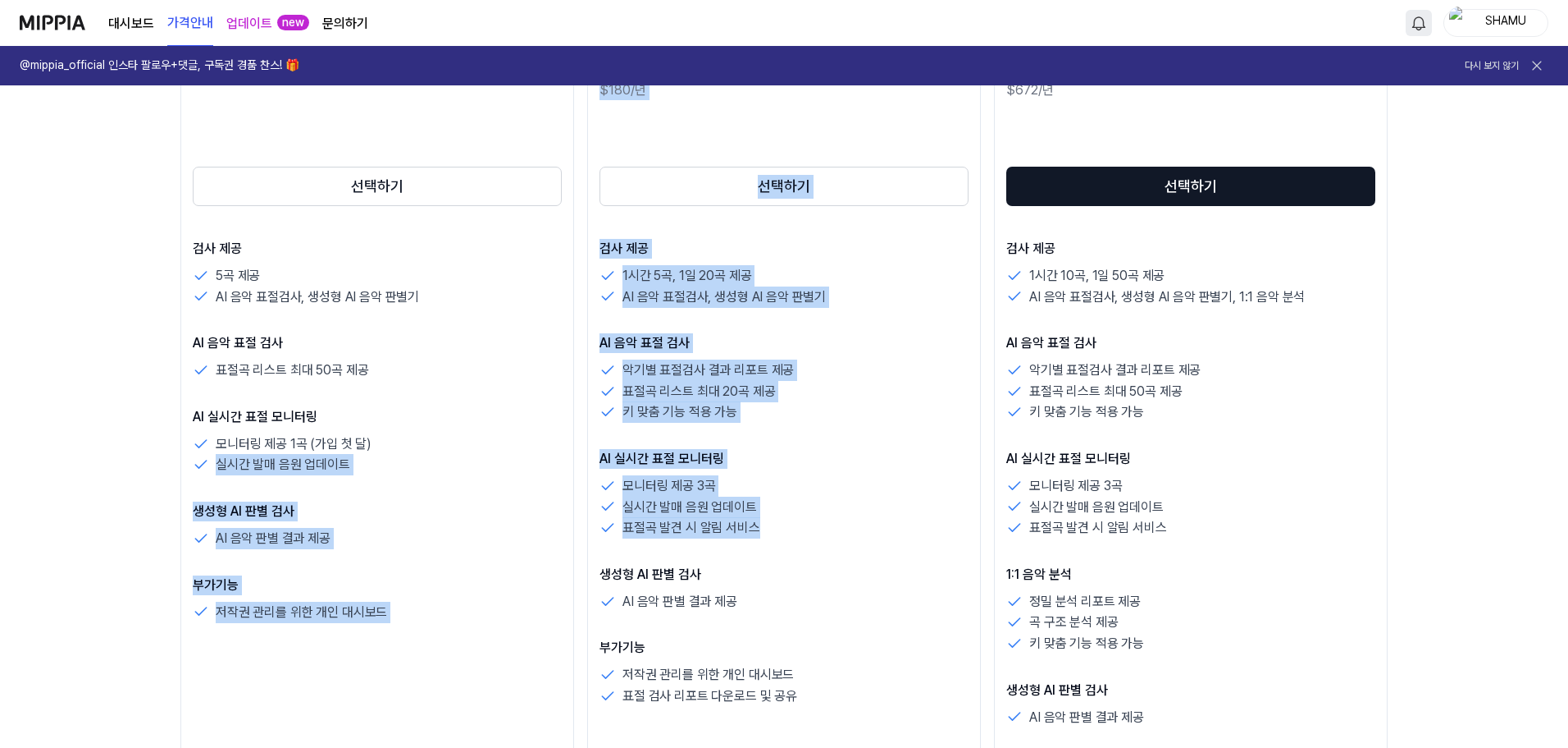
drag, startPoint x: 784, startPoint y: 540, endPoint x: 571, endPoint y: 446, distance: 232.8
click at [571, 446] on div "평가판 $FREE /월 선택하기 검사 제공 5곡 제공 AI 음악 표절검사, 생성형 AI 음악 판별기 AI 음악 표절 검사 표절곡 리스트 최대 …" at bounding box center [784, 419] width 1207 height 877
click at [857, 441] on div "검사 제공 1시간 5곡, 1일 20곡 제공 AI 음악 표절검사, 생성형 AI 음악 판별기 AI 음악 표절 검사 악기별 표절검사 결과 리포트 제…" at bounding box center [784, 472] width 369 height 468
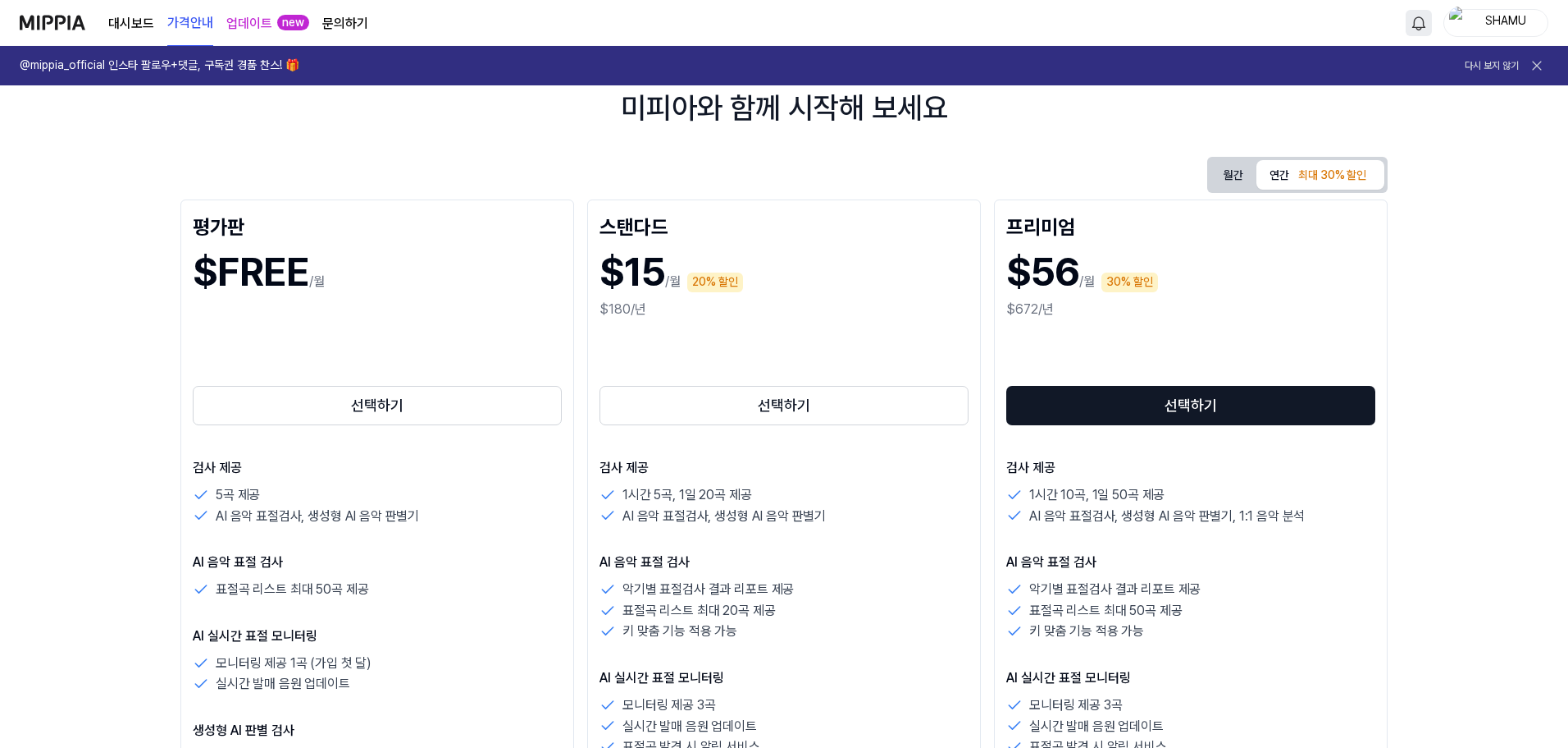
scroll to position [219, 0]
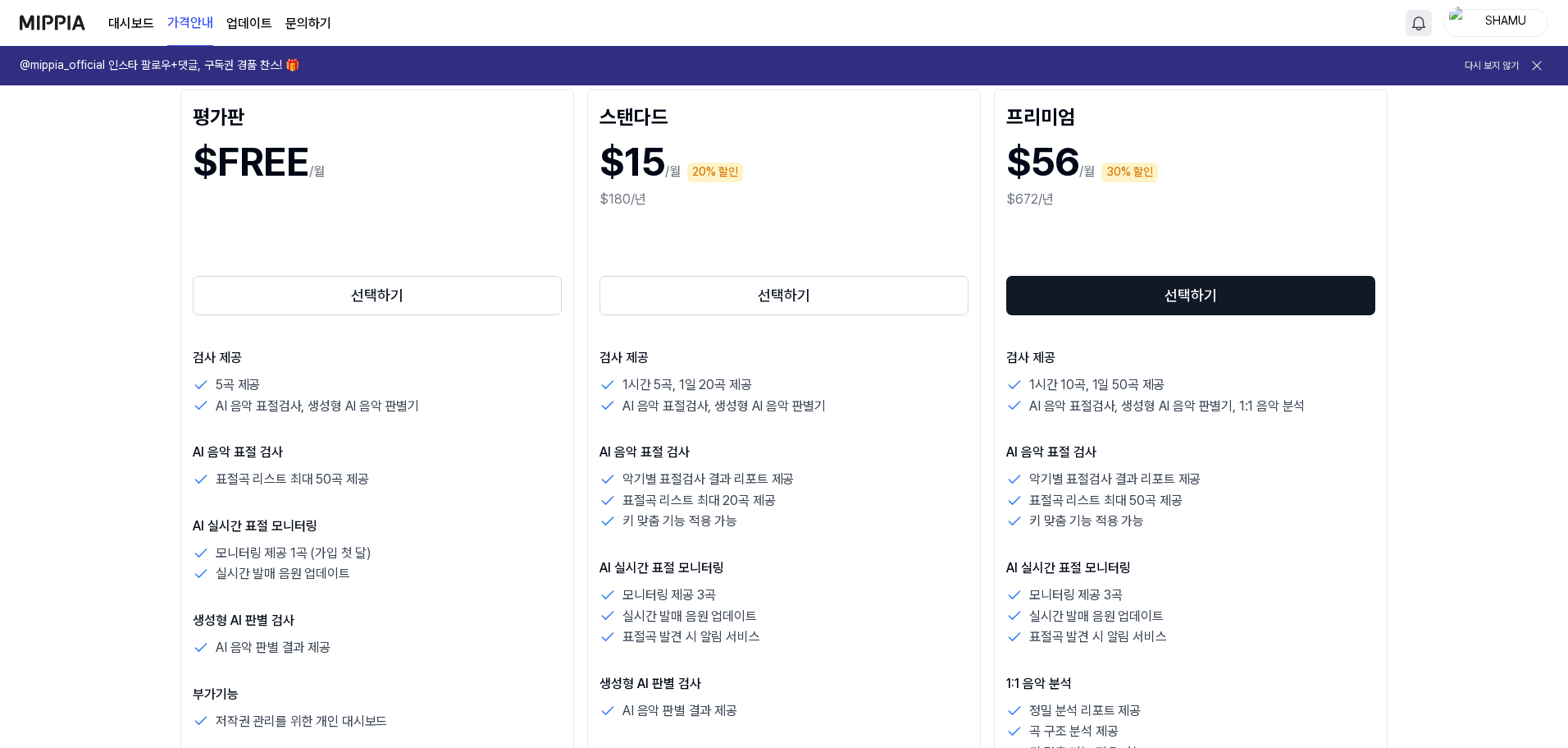
click at [123, 20] on link "대시보드" at bounding box center [130, 23] width 46 height 19
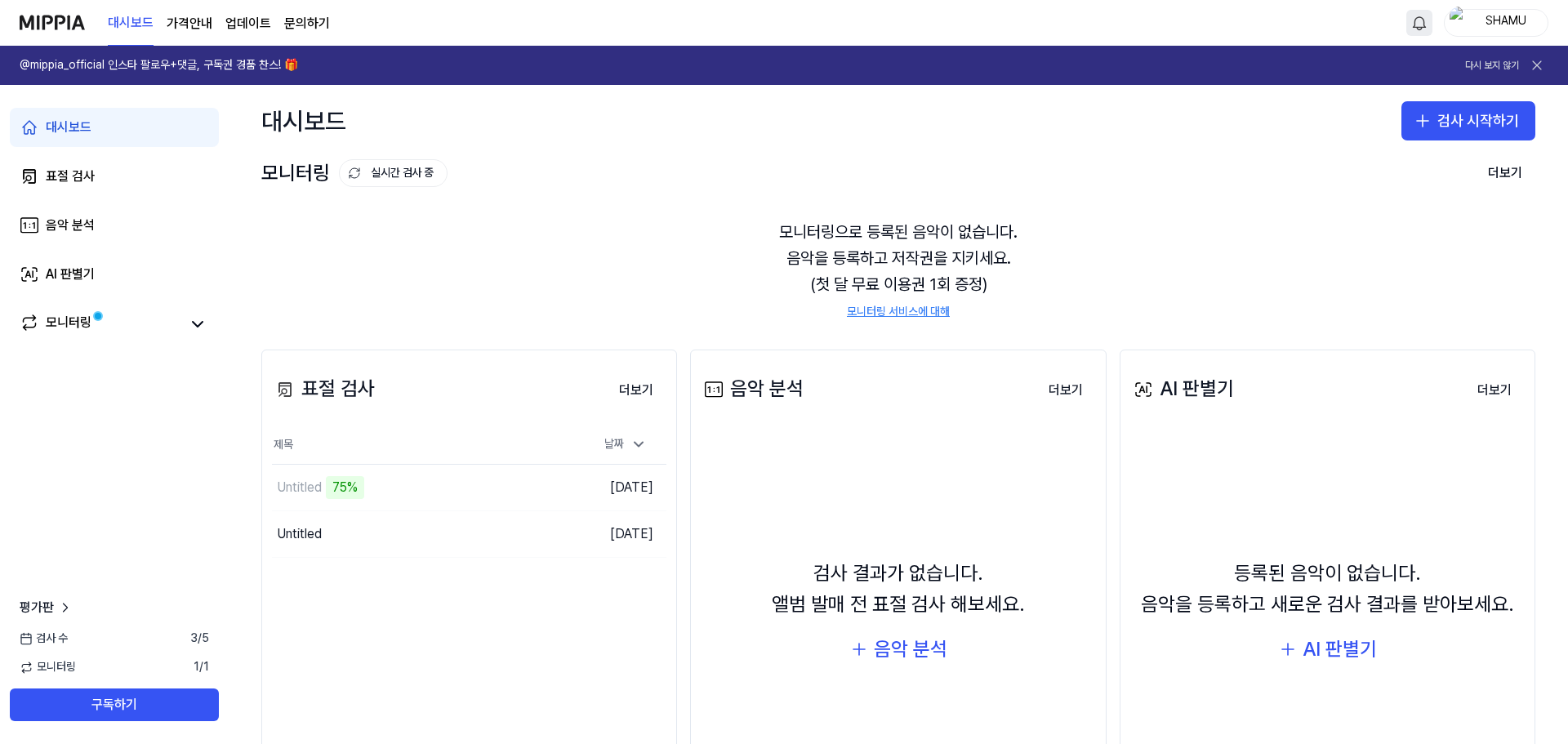
click at [1394, 108] on div "대시보드 검사 시작하기" at bounding box center [898, 121] width 1339 height 72
click at [1419, 128] on icon "button" at bounding box center [1423, 121] width 19 height 19
click at [1388, 165] on div "표절 검사" at bounding box center [1396, 166] width 42 height 16
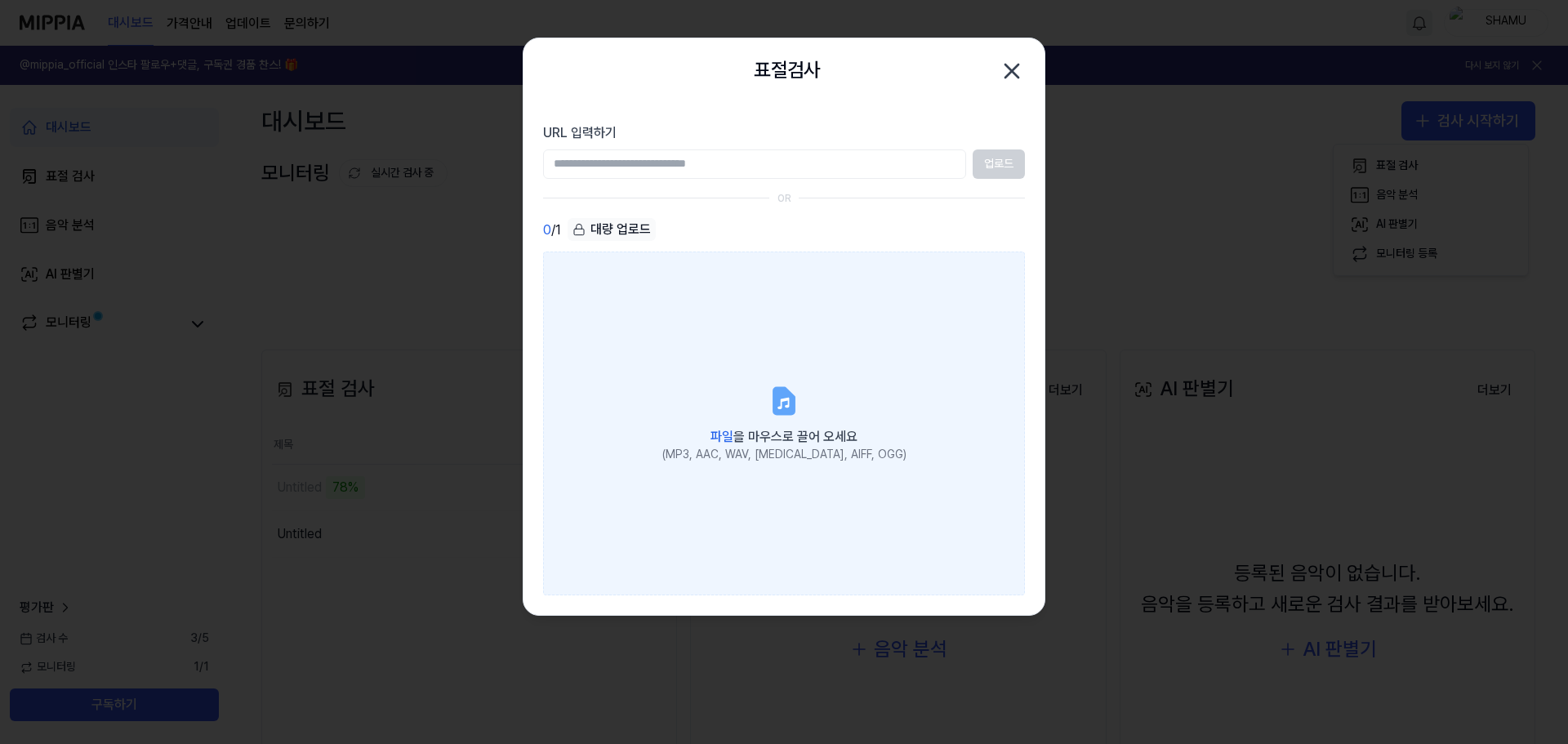
click at [709, 399] on label "파일 을 마우스로 끌어 오세요 (MP3, AAC, WAV, [MEDICAL_DATA], AIFF, OGG)" at bounding box center [783, 423] width 482 height 343
click at [0, 0] on input "파일 을 마우스로 끌어 오세요 (MP3, AAC, WAV, [MEDICAL_DATA], AIFF, OGG)" at bounding box center [0, 0] width 0 height 0
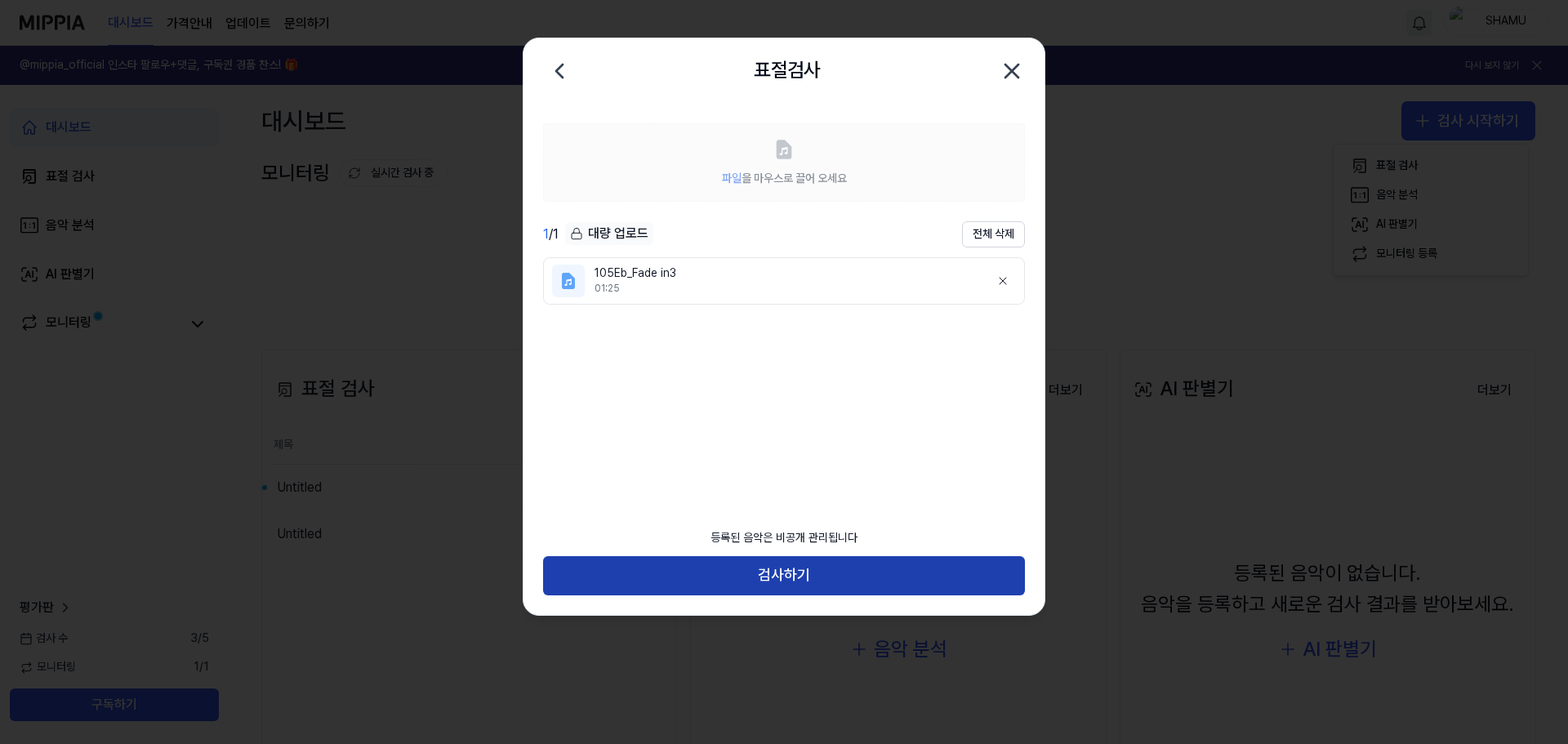
click at [754, 568] on button "검사하기" at bounding box center [783, 575] width 482 height 39
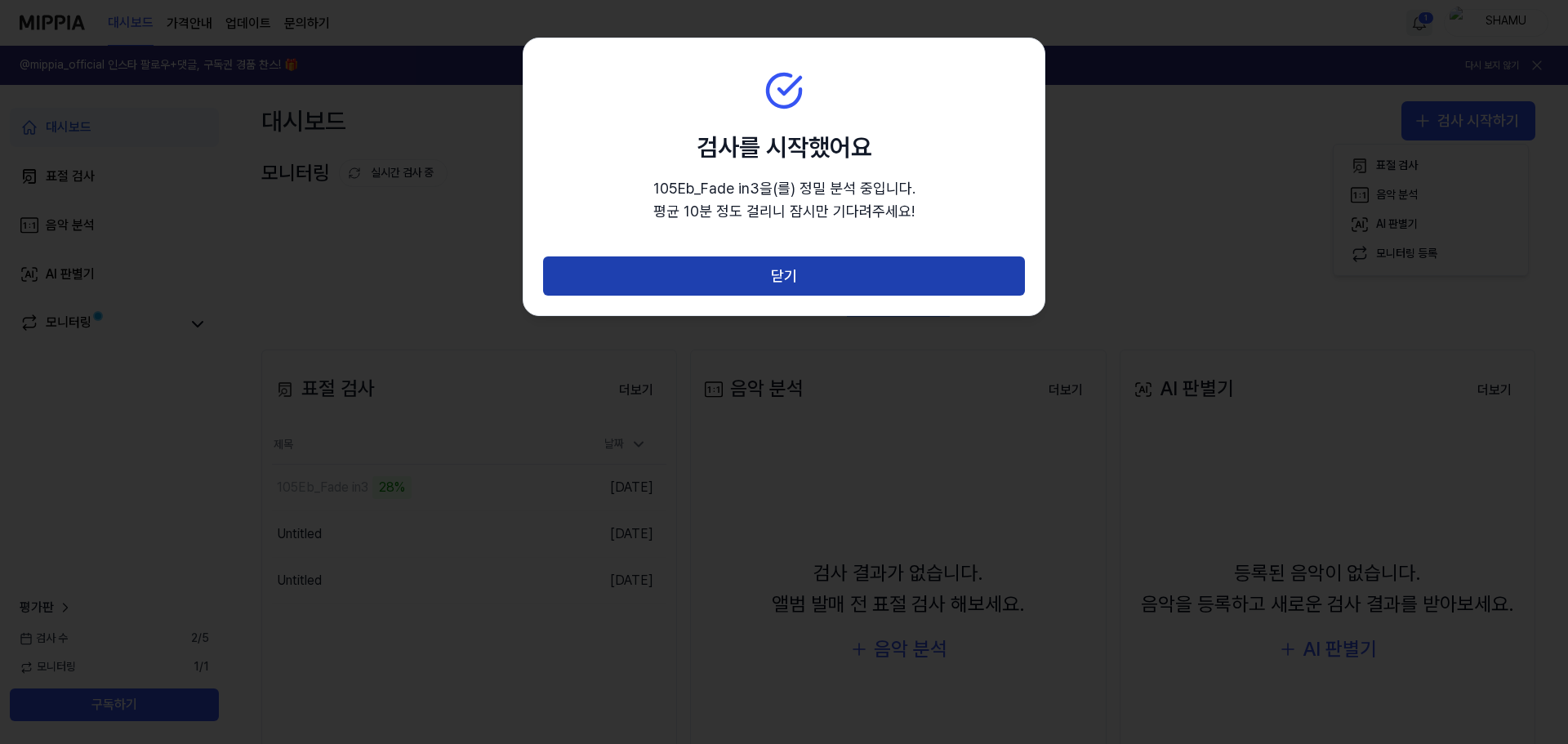
click at [701, 275] on button "닫기" at bounding box center [783, 276] width 482 height 39
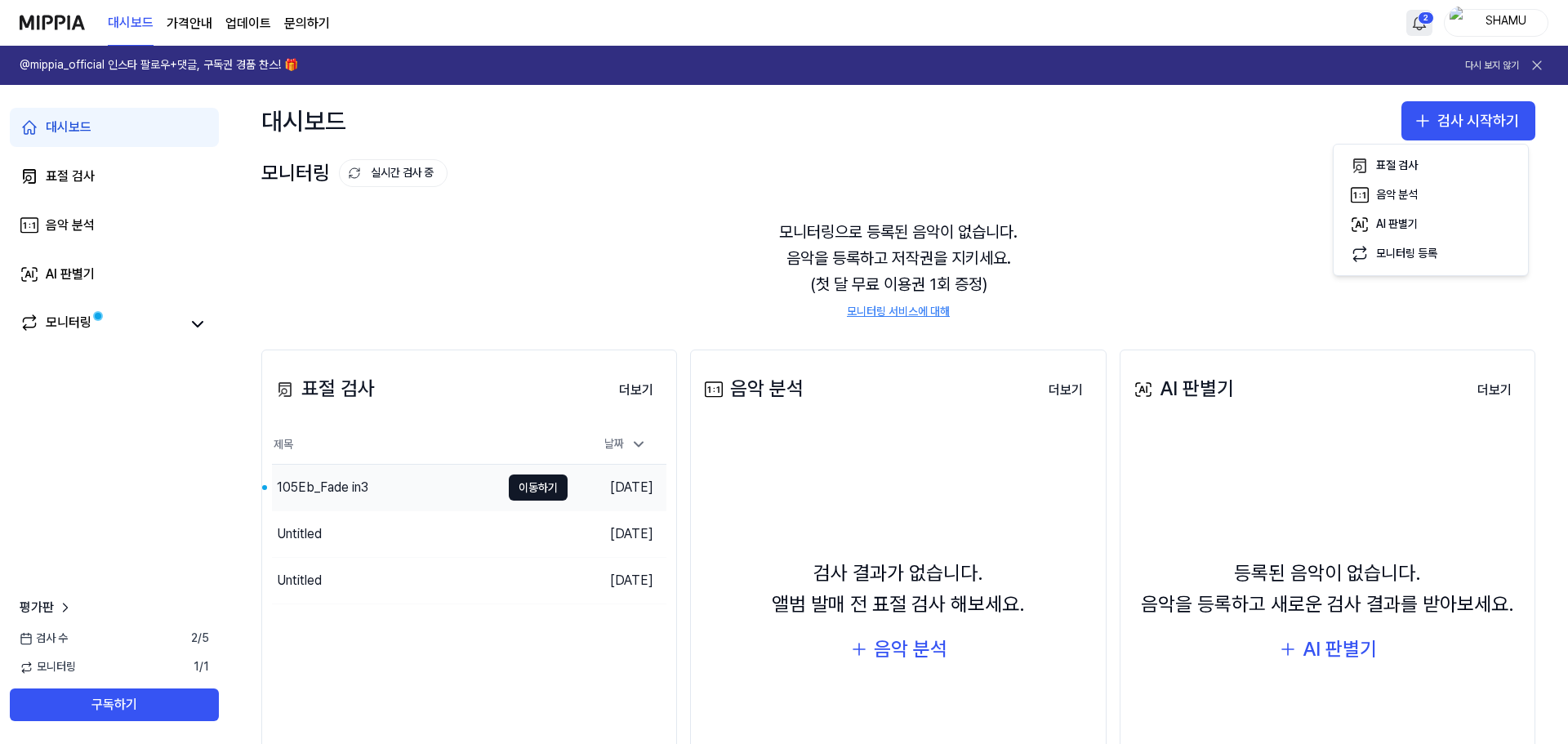
click at [411, 475] on div "105Eb_Fade in3" at bounding box center [387, 486] width 229 height 46
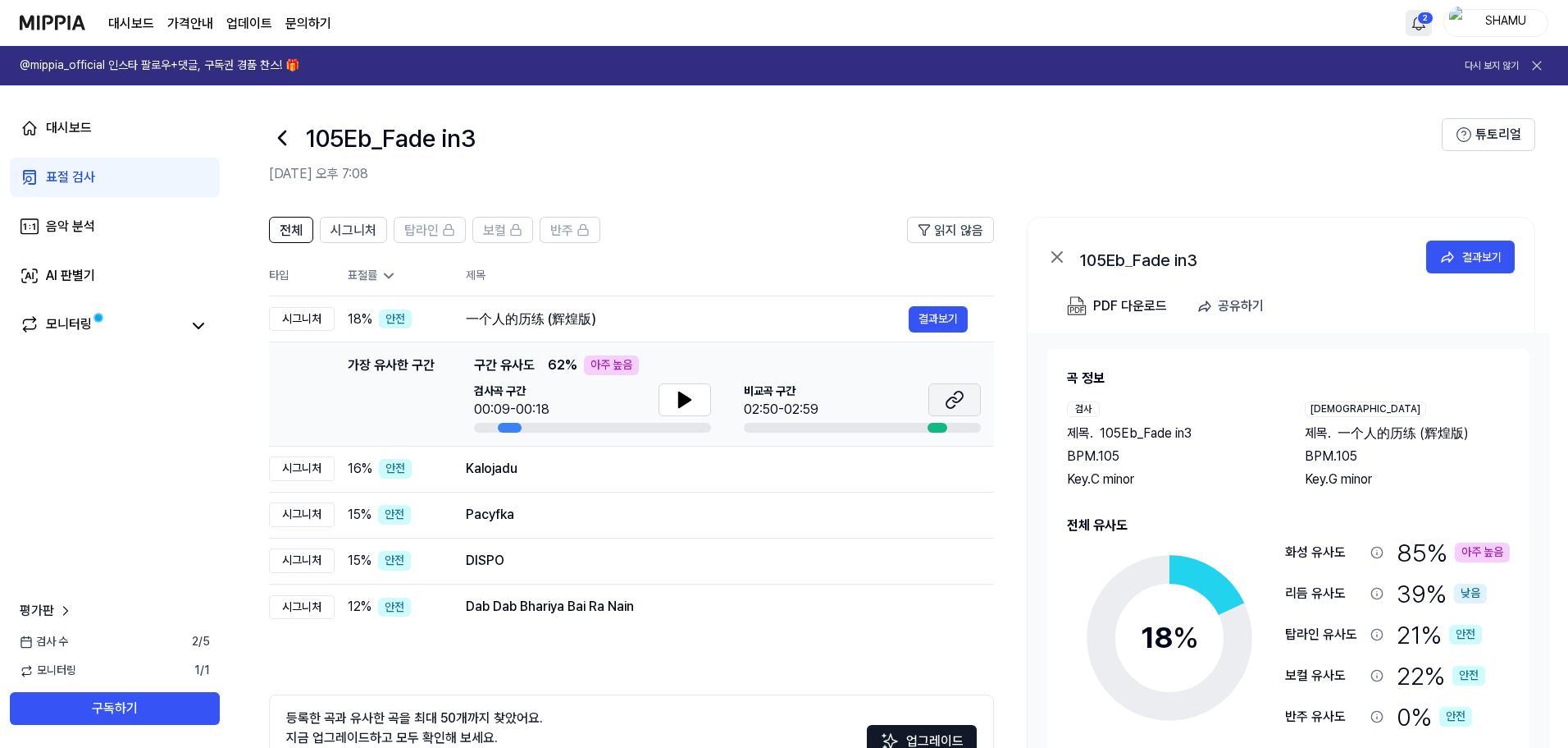
click at [943, 403] on button at bounding box center [955, 400] width 53 height 33
click at [763, 451] on td "Kalojadu 결과보기" at bounding box center [717, 468] width 555 height 46
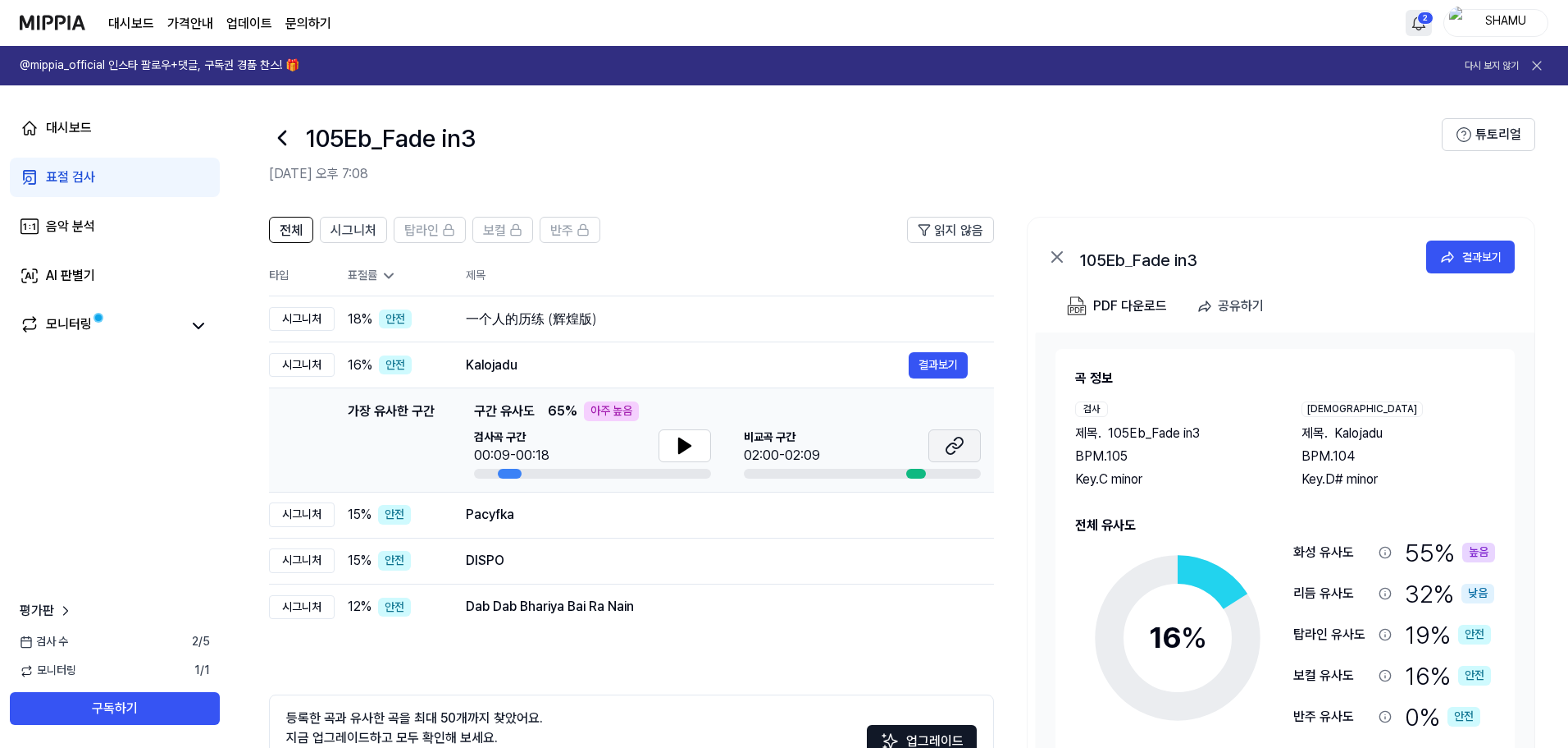
click at [955, 436] on icon at bounding box center [955, 445] width 19 height 19
click at [841, 510] on div "Pacyfka" at bounding box center [687, 514] width 443 height 19
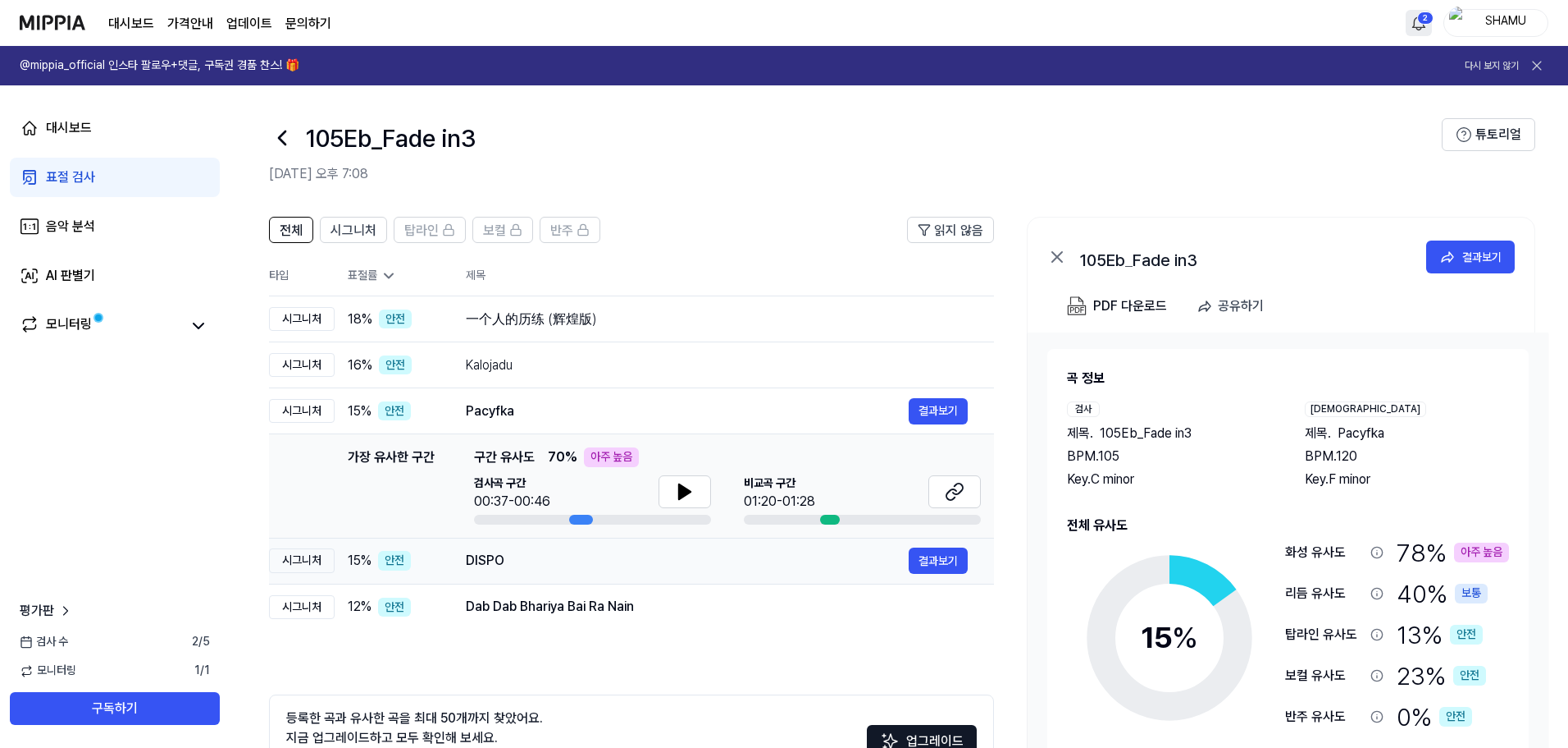
click at [715, 571] on div "DISPO 결과보기" at bounding box center [717, 560] width 502 height 26
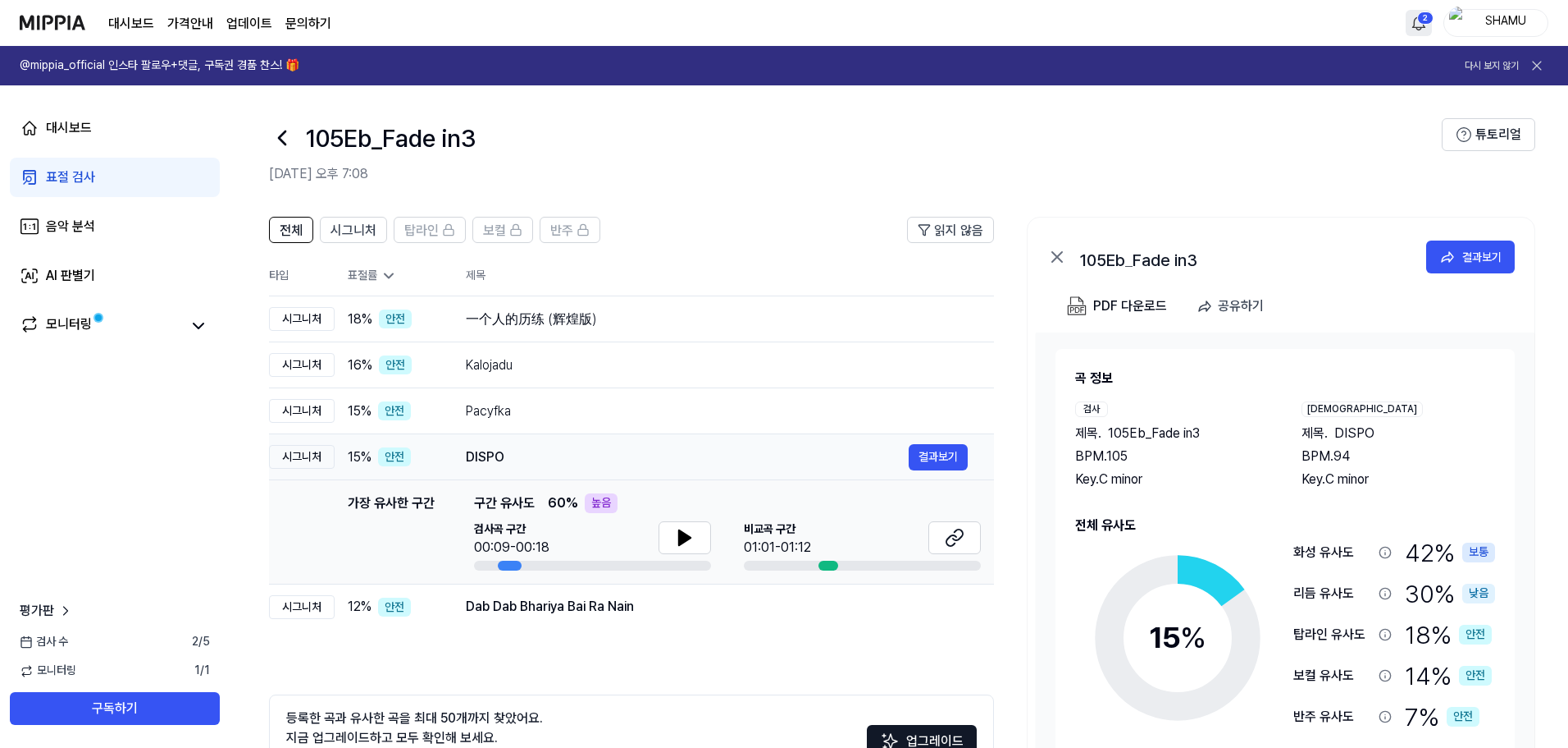
click at [692, 476] on td "DISPO 결과보기" at bounding box center [717, 457] width 555 height 46
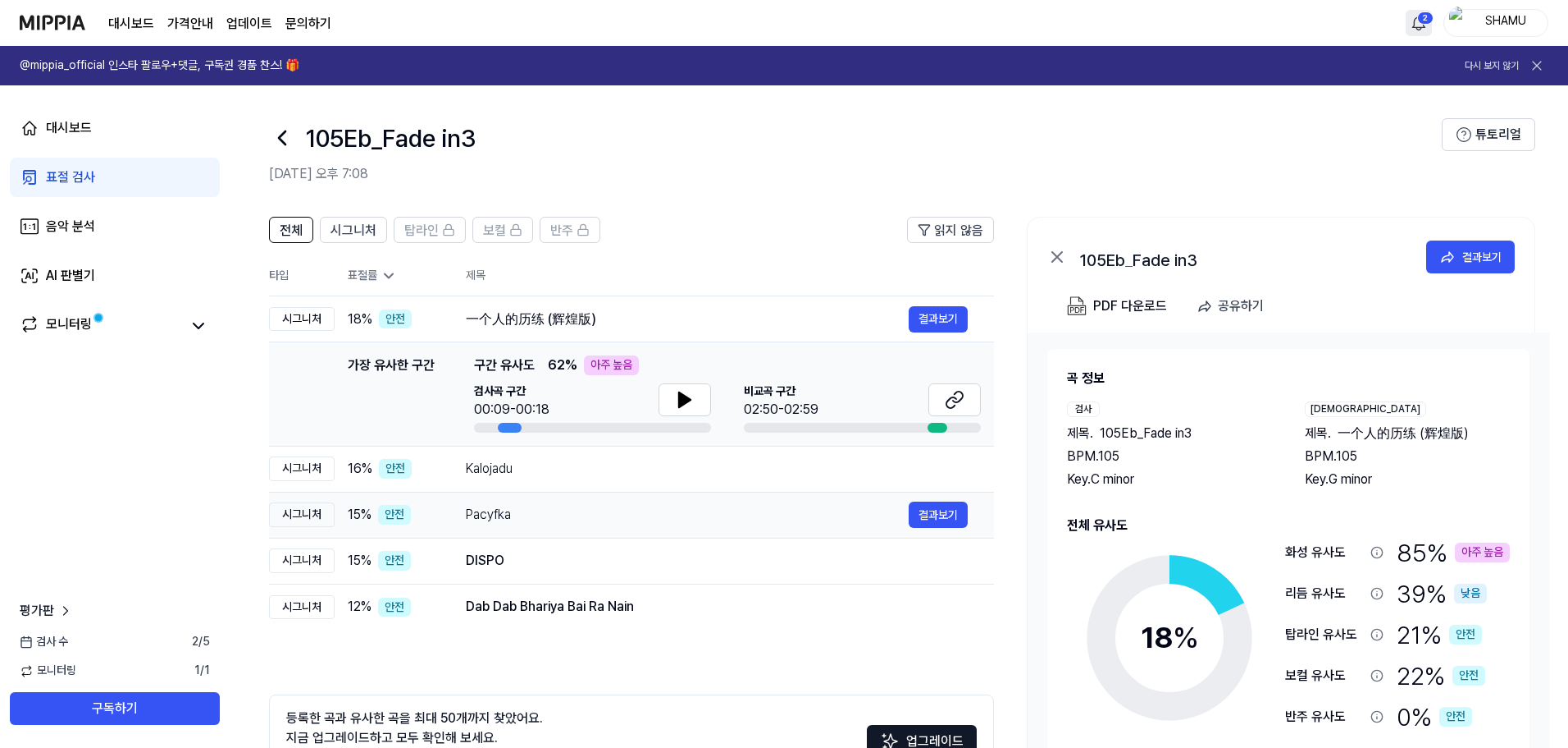
click at [683, 527] on div "Pacyfka 결과보기" at bounding box center [717, 514] width 502 height 26
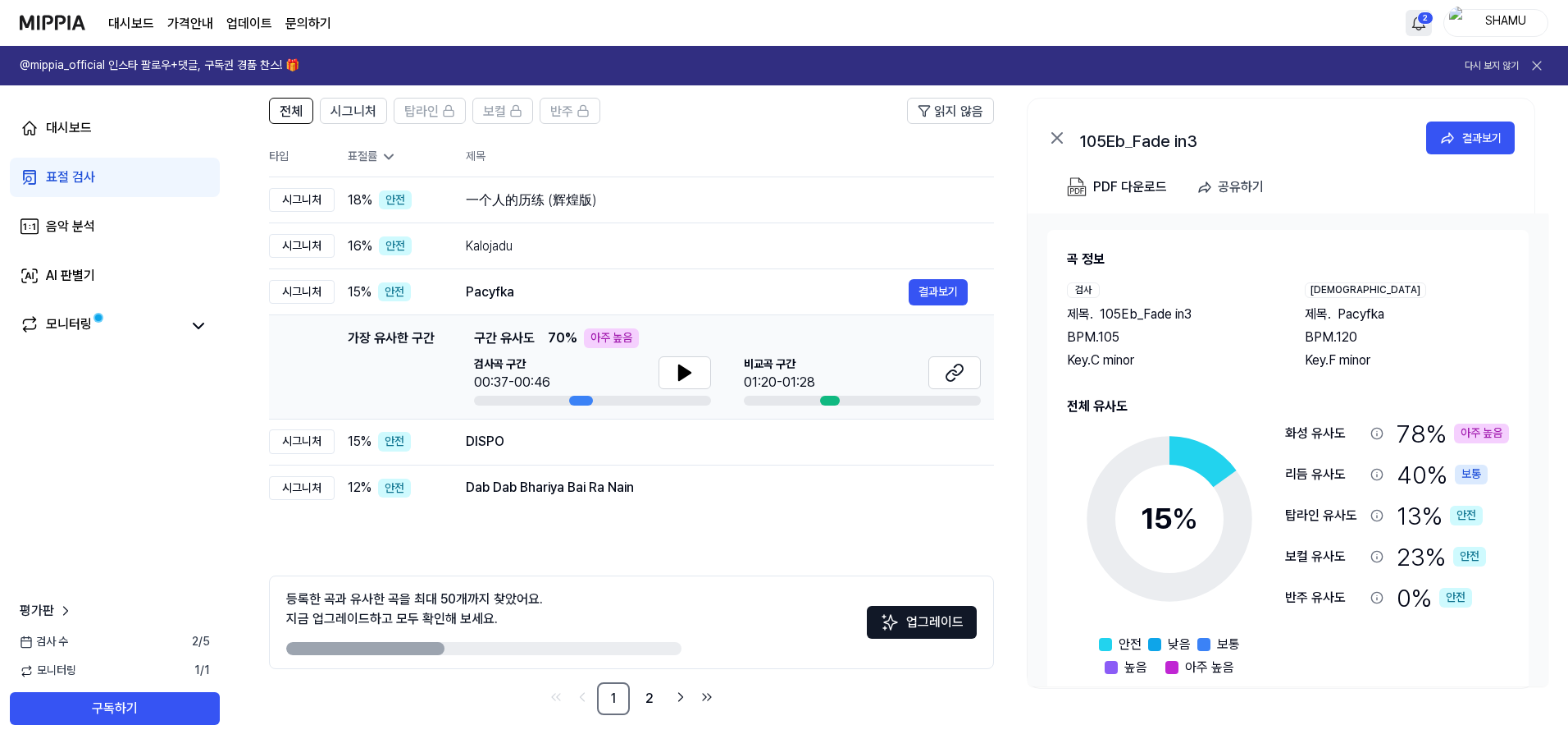
scroll to position [10, 0]
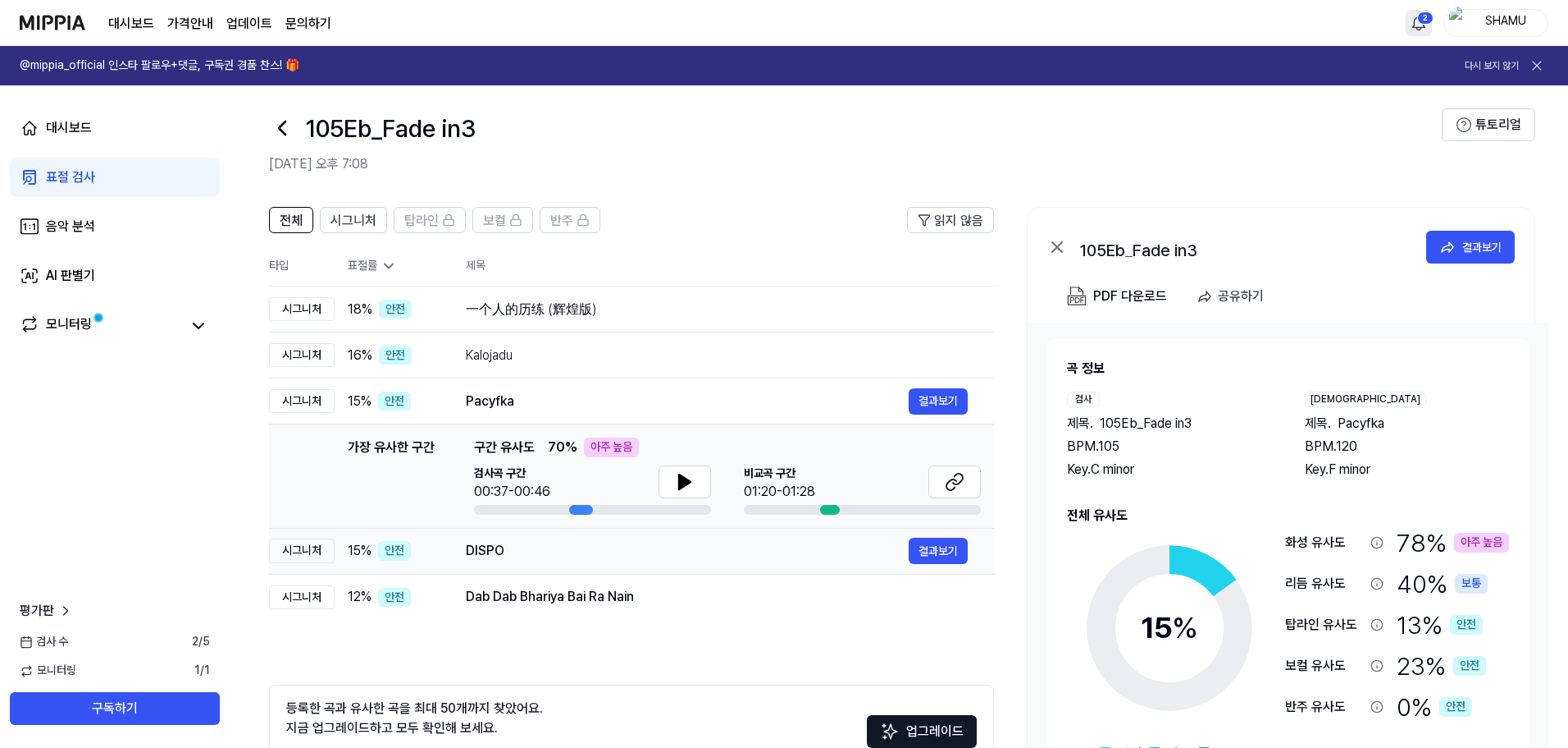
click at [649, 564] on div "DISPO 결과보기" at bounding box center [717, 550] width 502 height 26
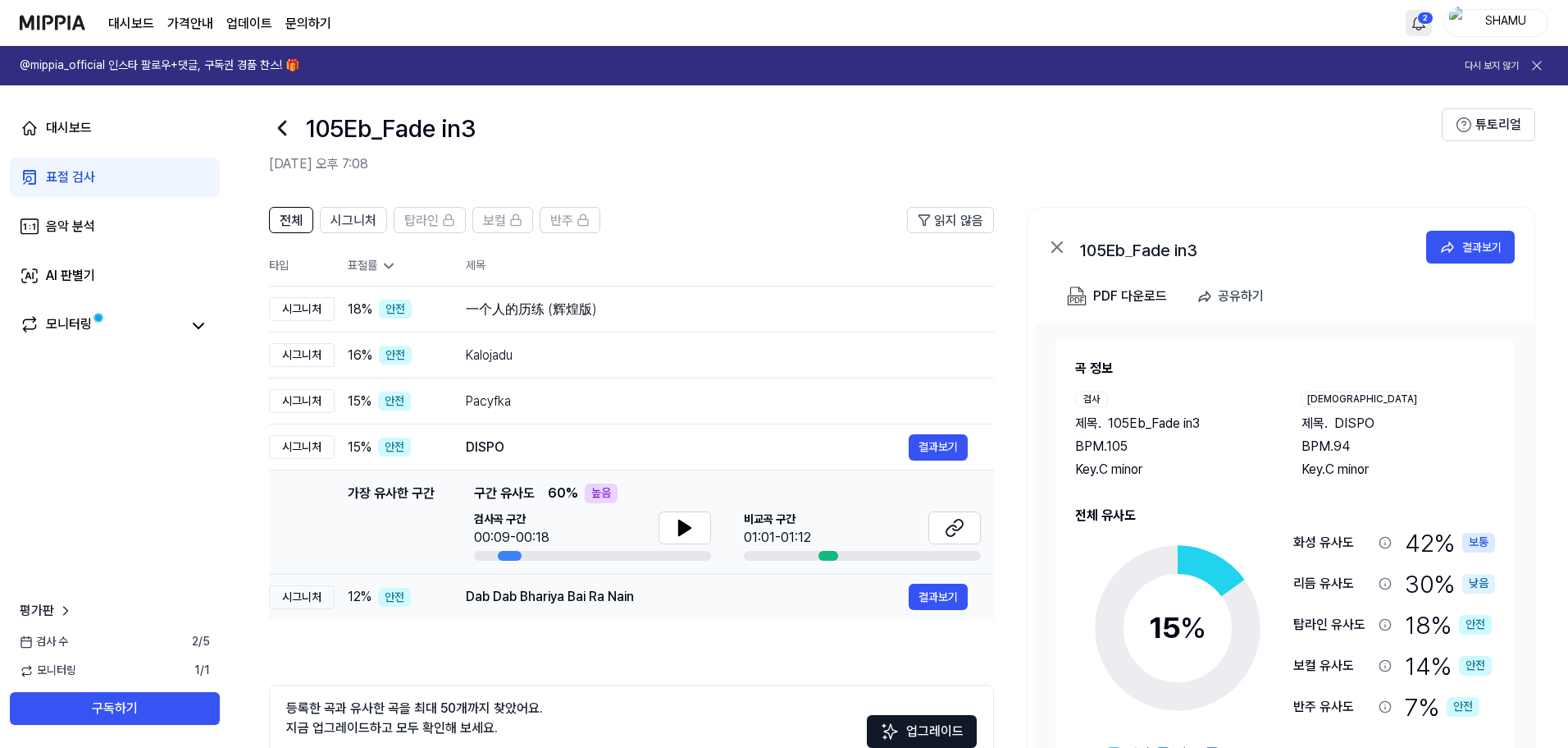
click at [749, 607] on div "Dab Dab Bhariya Bai Ra Nain" at bounding box center [687, 596] width 443 height 19
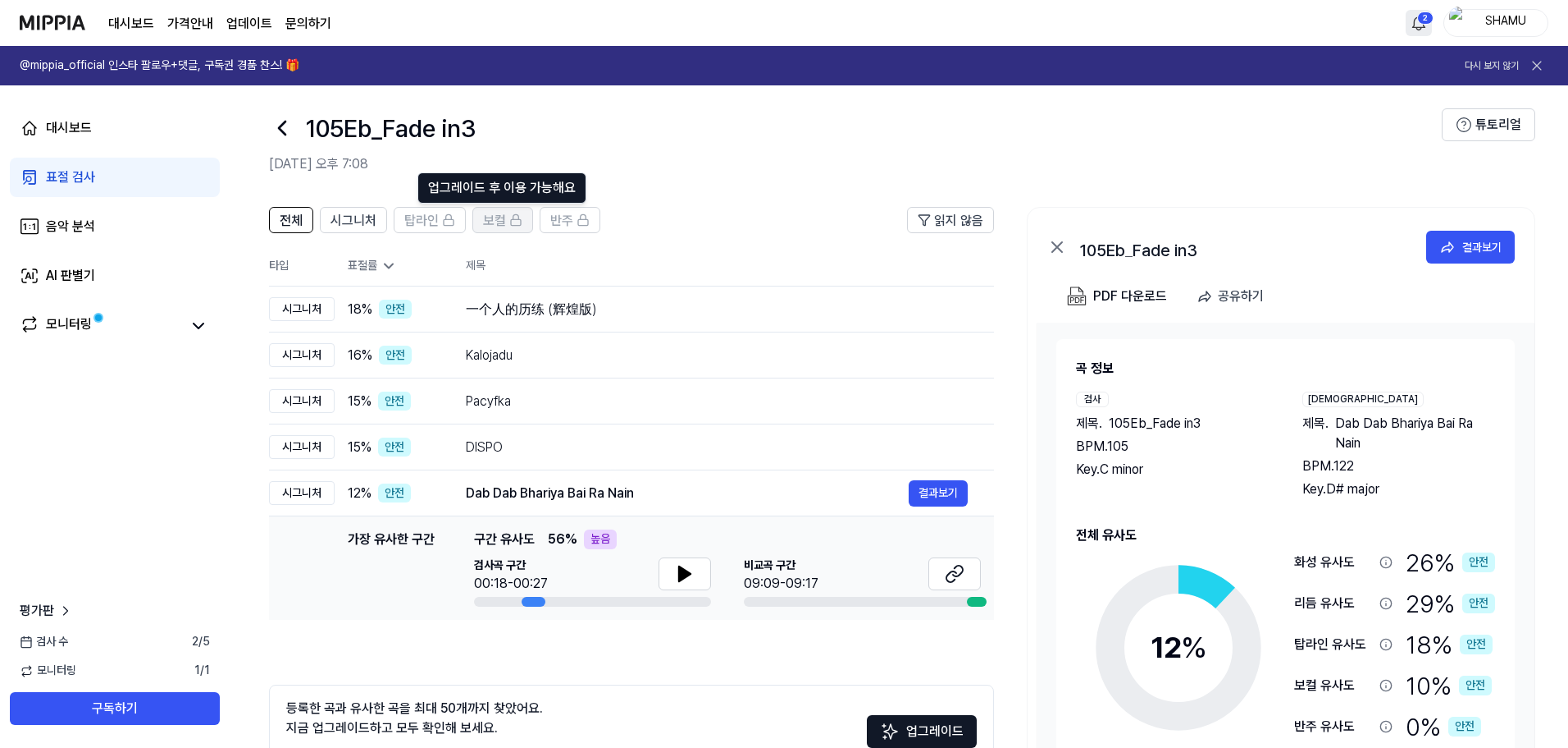
click at [523, 226] on button "보컬" at bounding box center [502, 219] width 60 height 26
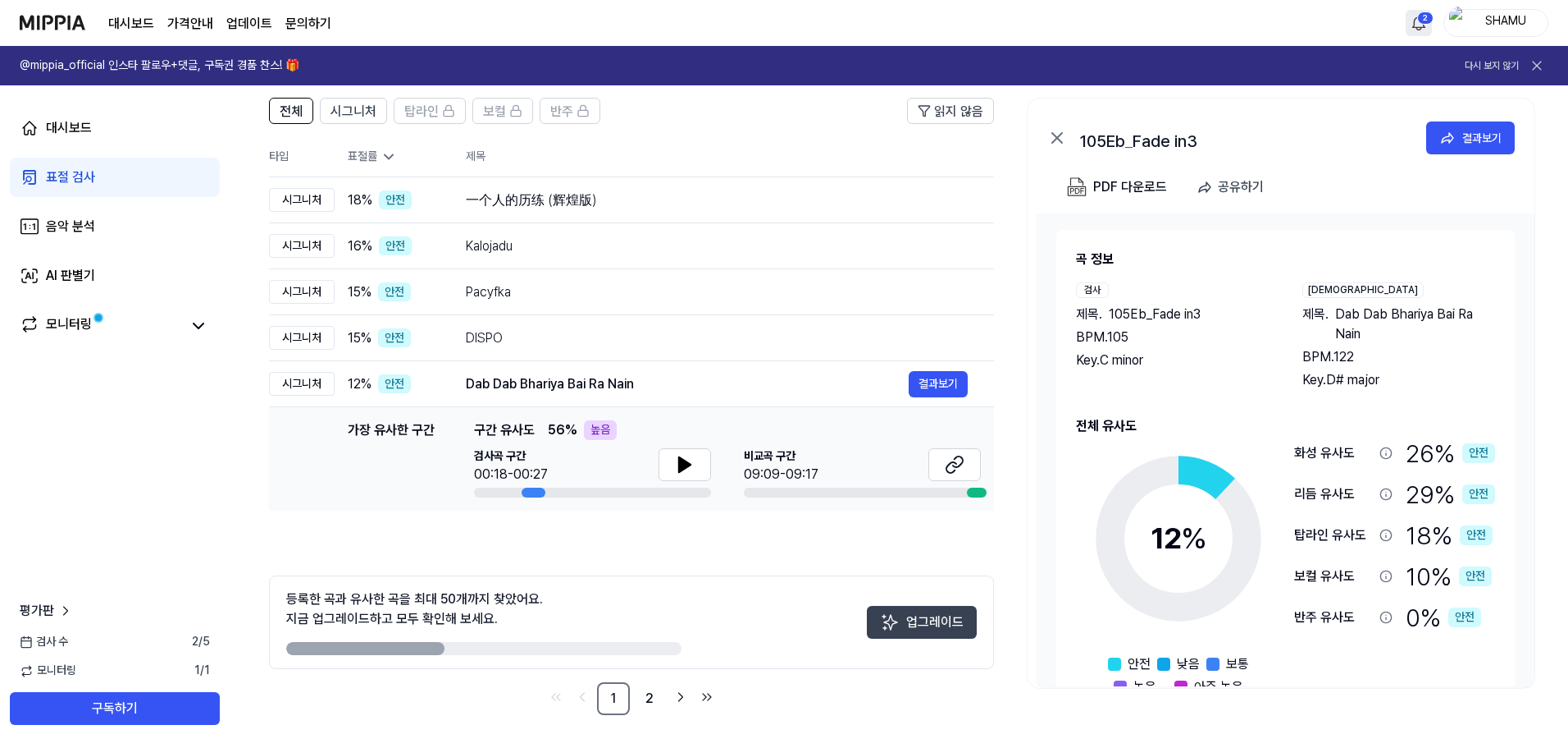
click at [948, 629] on button "업그레이드" at bounding box center [922, 622] width 110 height 33
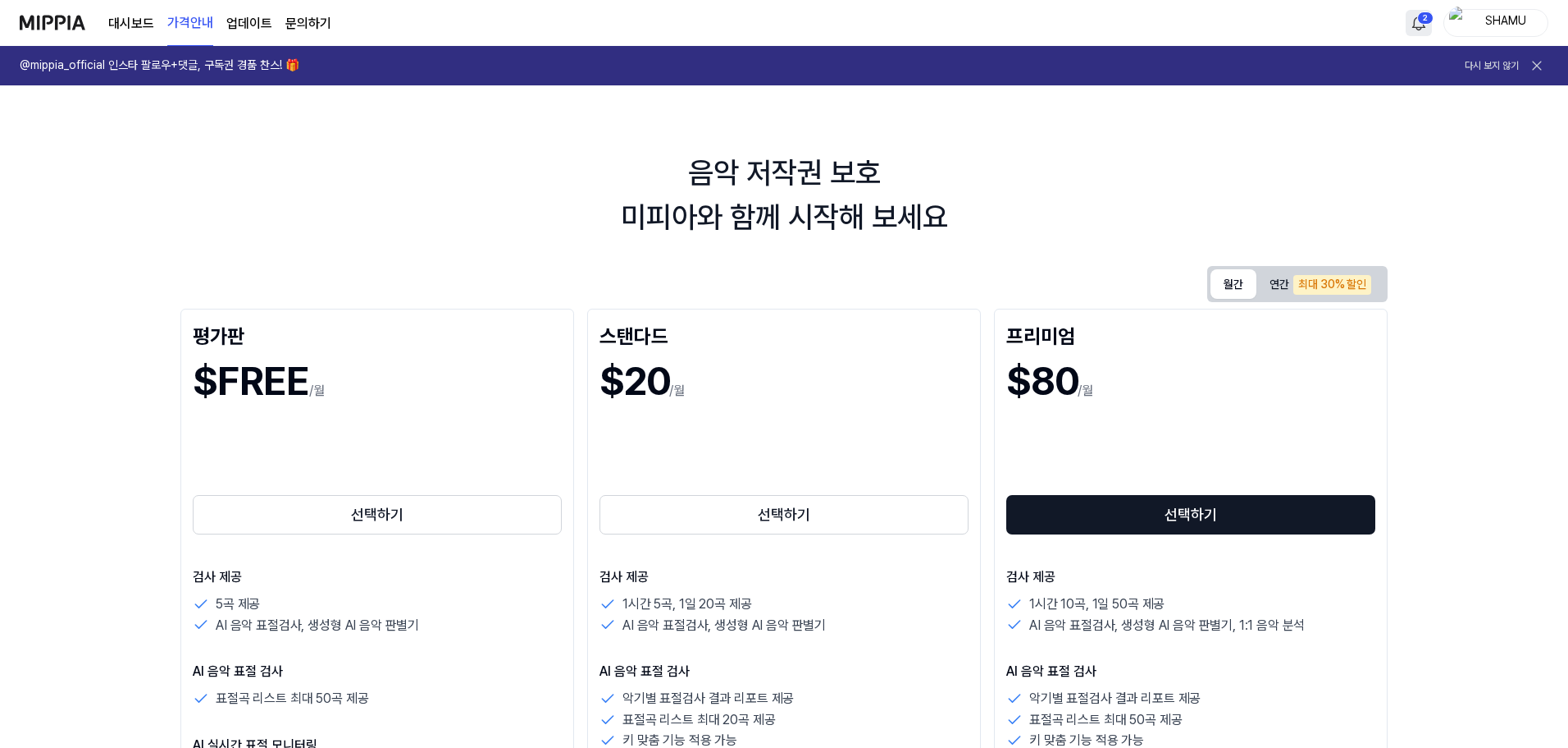
click at [1212, 284] on button "월간" at bounding box center [1233, 283] width 46 height 29
click at [1226, 286] on button "월간" at bounding box center [1233, 283] width 46 height 29
click at [1321, 289] on div "최대 30% 할인" at bounding box center [1332, 284] width 78 height 19
click at [1237, 282] on button "월간" at bounding box center [1233, 284] width 46 height 25
click at [1318, 291] on div "최대 30% 할인" at bounding box center [1332, 284] width 78 height 19
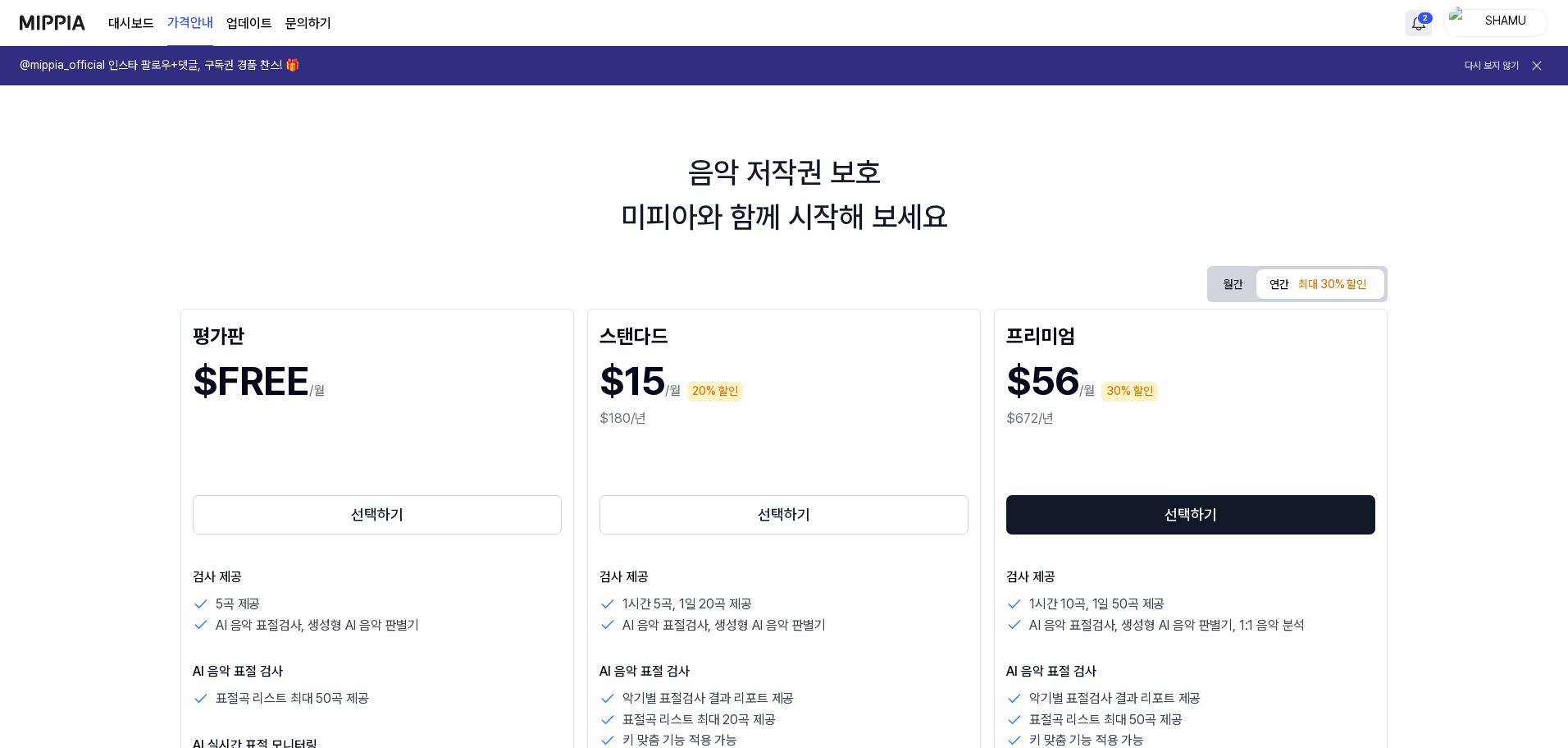
scroll to position [109, 0]
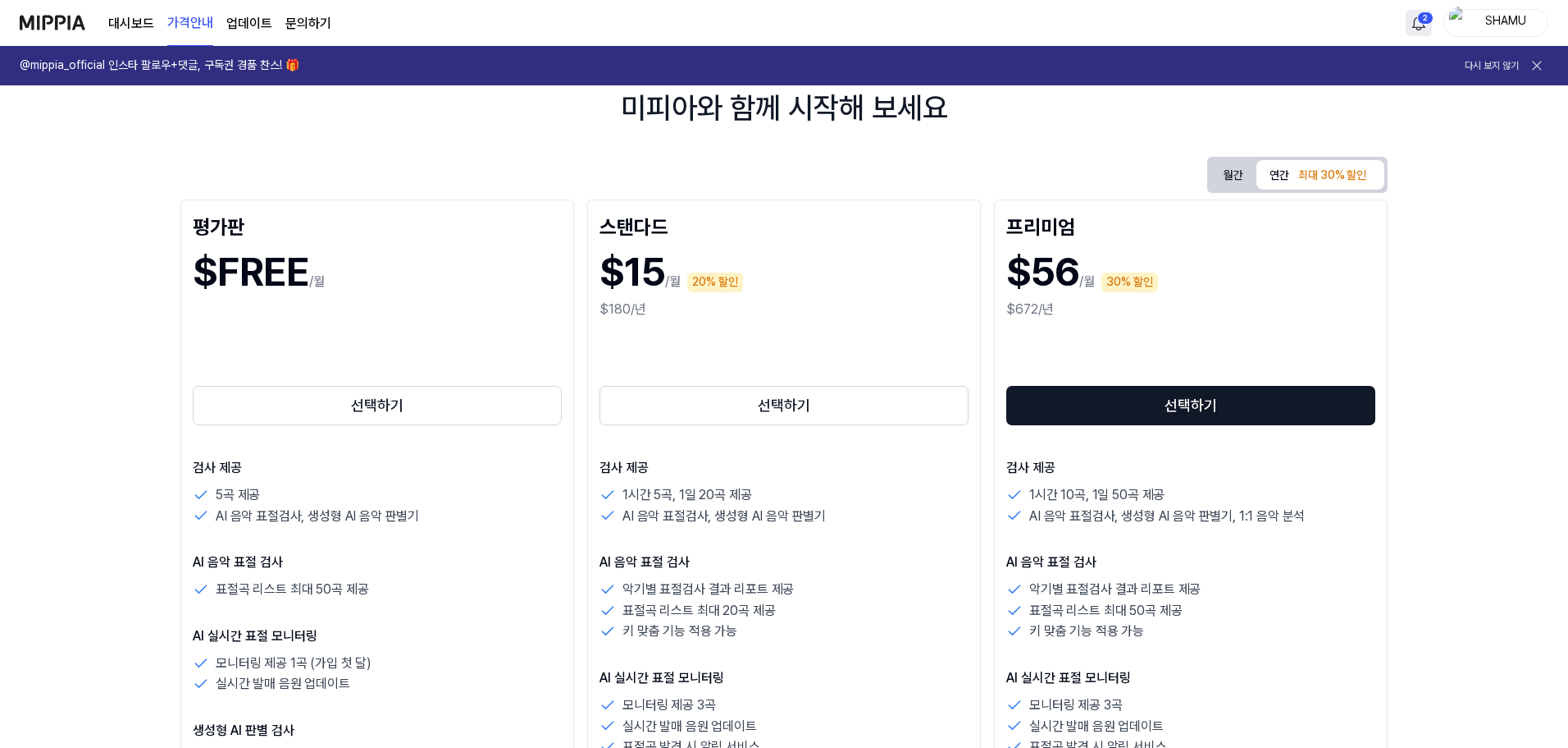
click at [1274, 169] on button "연간 최대 30% 할인" at bounding box center [1320, 174] width 128 height 29
click at [1217, 175] on button "월간" at bounding box center [1233, 175] width 46 height 25
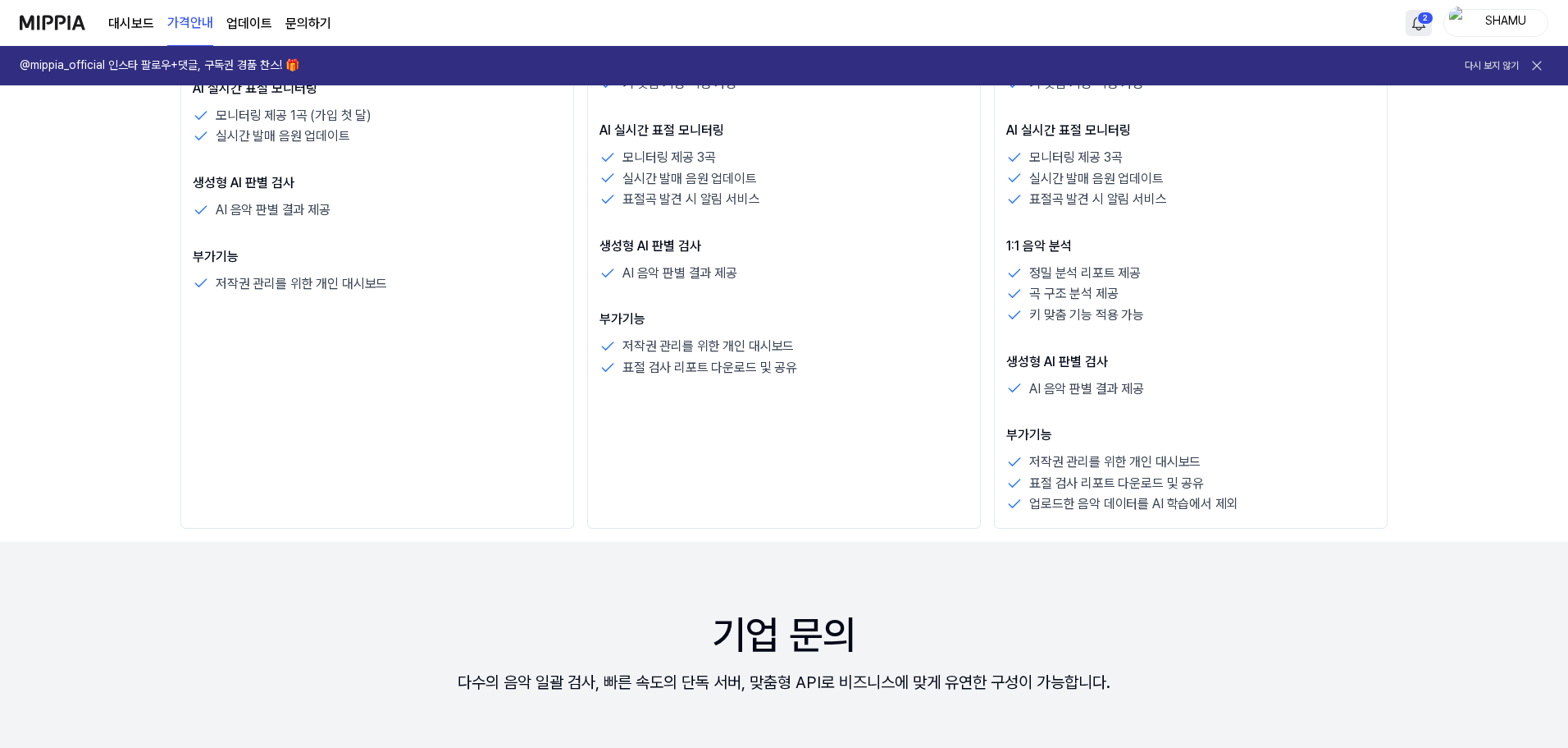
scroll to position [219, 0]
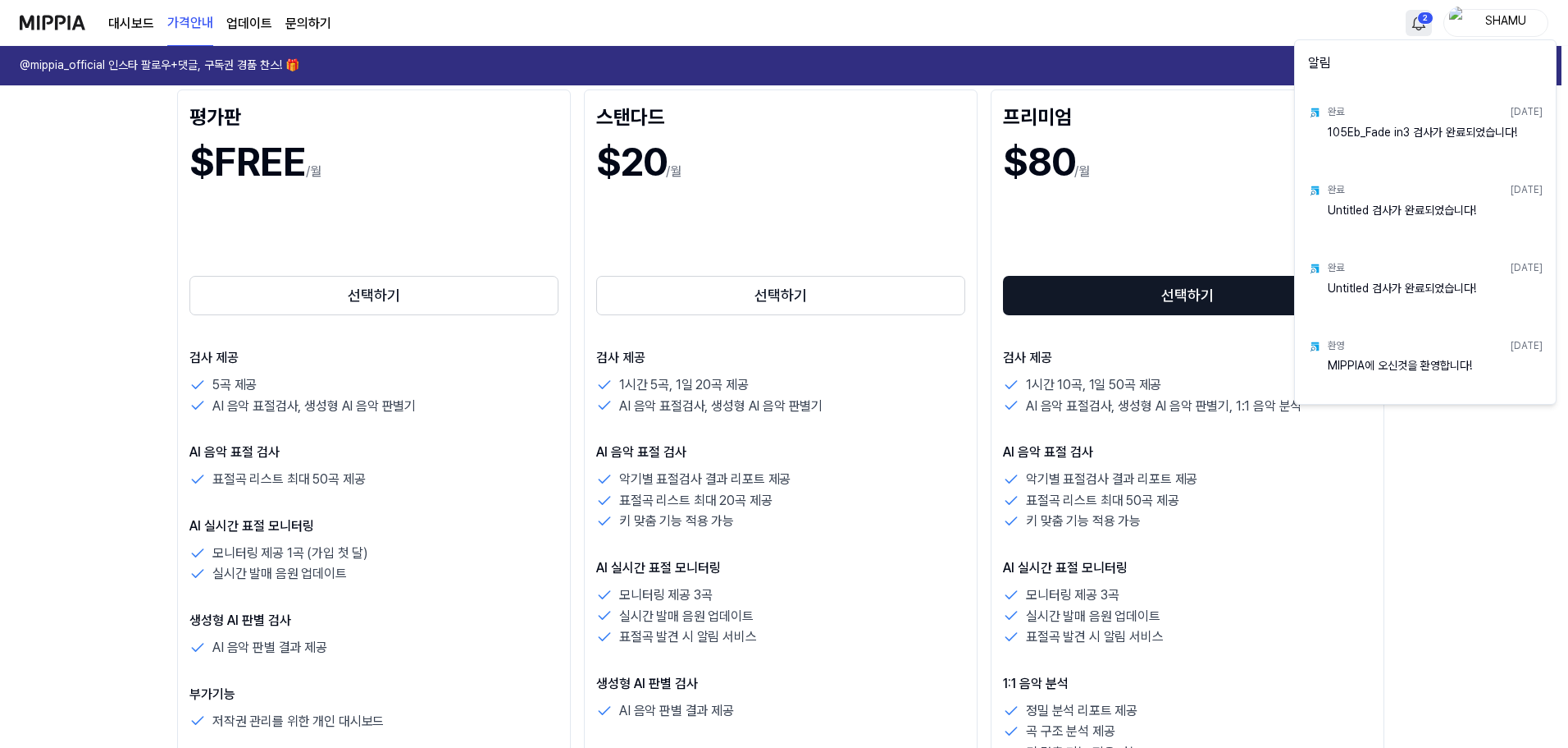
click at [1413, 20] on html "대시보드 가격안내 업데이트 문의하기 2 SHAMU @mippia_official 인스타 팔로우+댓글, 구독권 경품 찬스! 🎁 다시 보지 않기 …" at bounding box center [784, 155] width 1568 height 748
click at [1378, 125] on div "105Eb_Fade in3 검사가 완료되었습니다!" at bounding box center [1435, 141] width 215 height 33
click at [1389, 134] on div "105Eb_Fade in3 검사가 완료되었습니다!" at bounding box center [1435, 141] width 215 height 33
click at [269, 24] on html "대시보드 가격안내 업데이트 문의하기 SHAMU @mippia_official 인스타 팔로우+댓글, 구독권 경품 찬스! 🎁 다시 보지 않기 음악…" at bounding box center [787, 155] width 1575 height 748
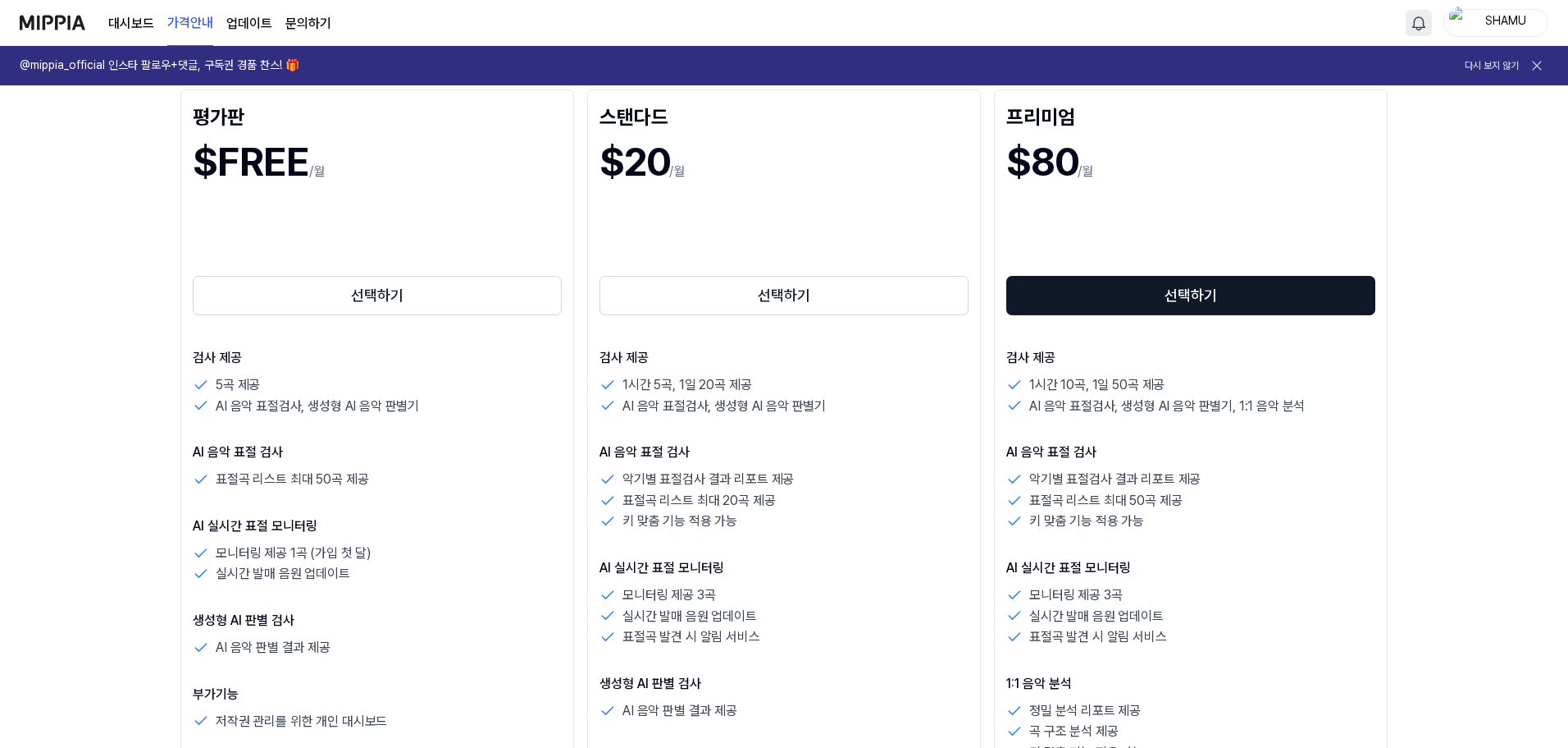
click at [323, 23] on link "문의하기" at bounding box center [308, 23] width 46 height 19
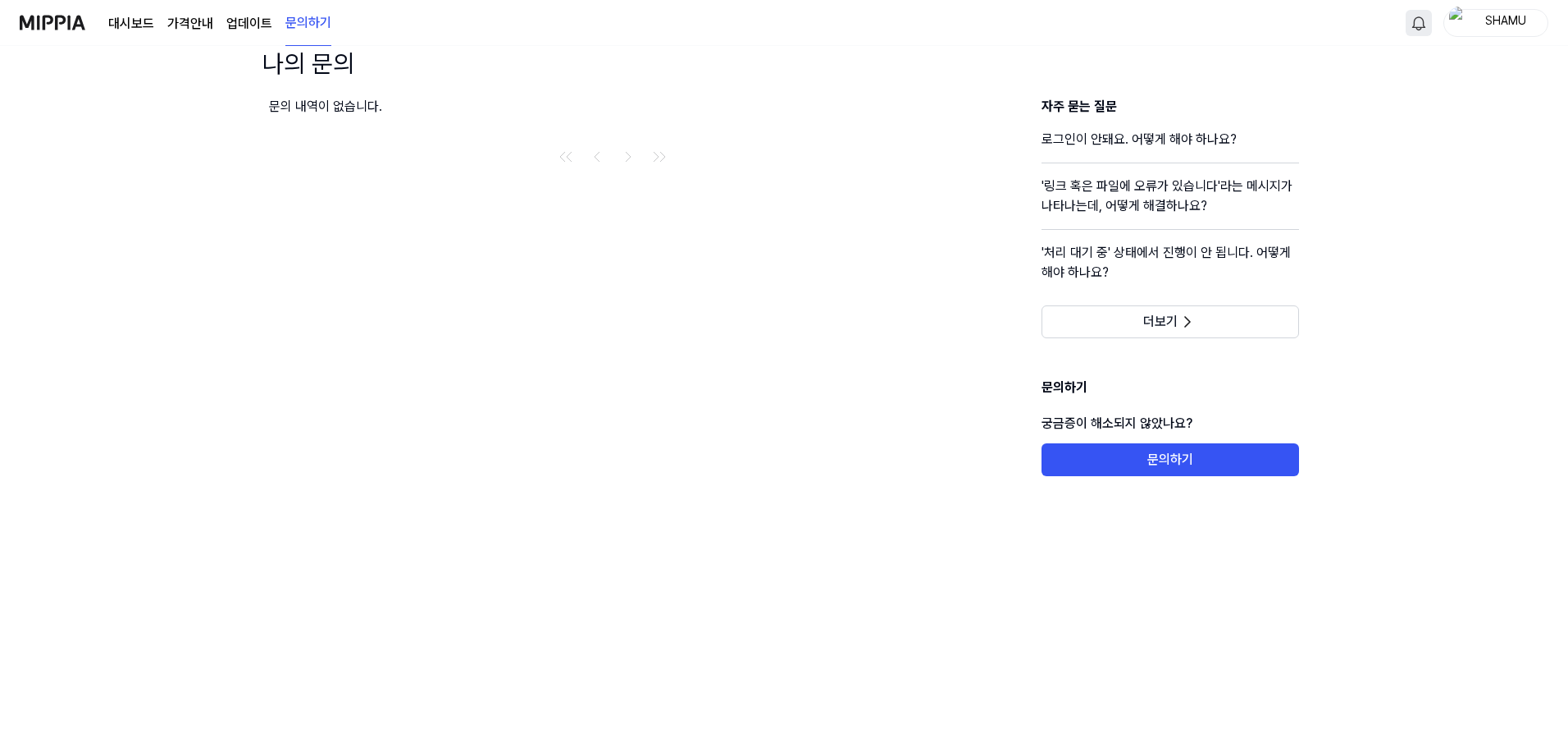
click at [224, 32] on div "대시보드 가격안내 업데이트 문의하기" at bounding box center [219, 22] width 223 height 45
click at [242, 19] on link "업데이트" at bounding box center [249, 23] width 46 height 19
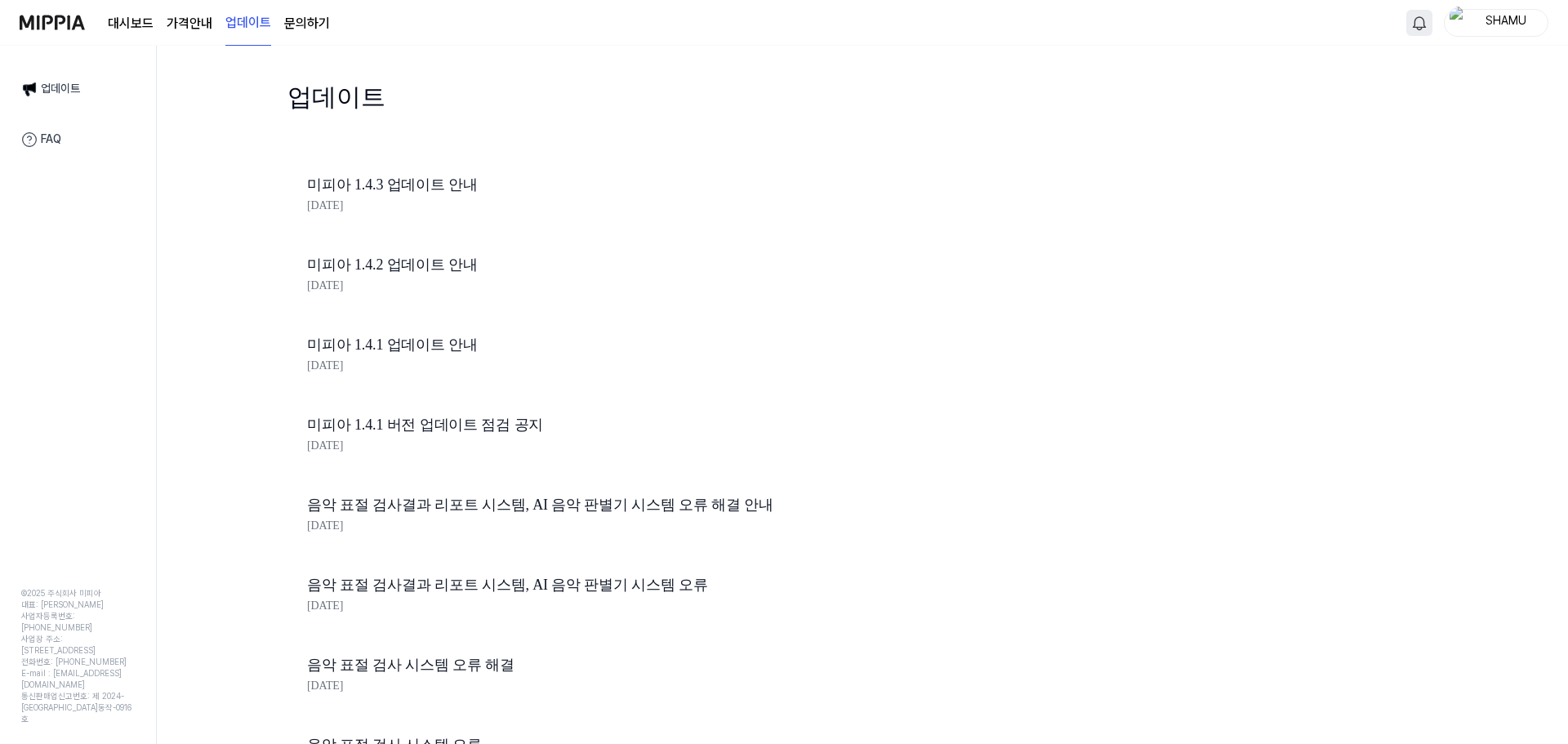
click at [184, 23] on page\) "가격안내" at bounding box center [189, 23] width 46 height 19
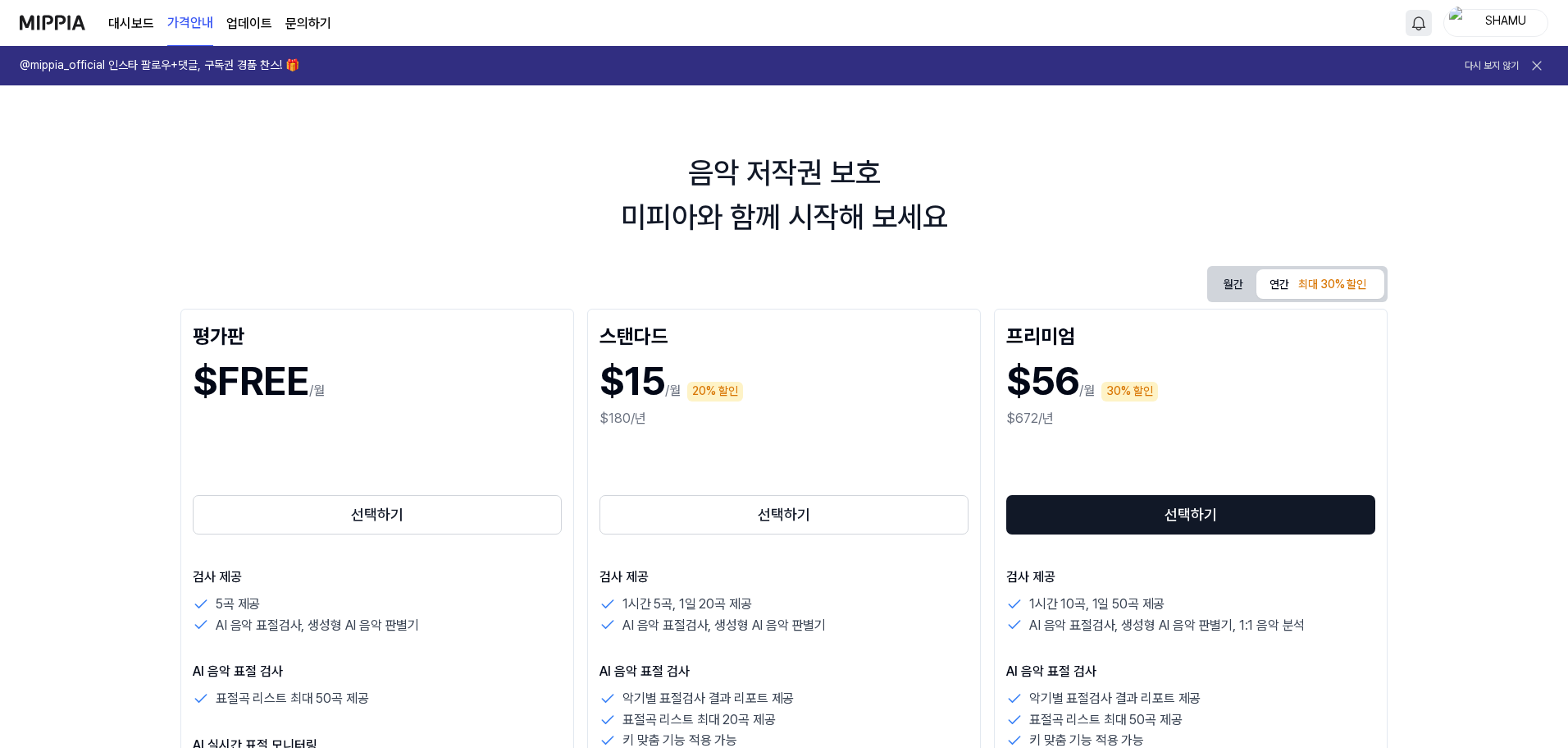
click at [133, 20] on link "대시보드" at bounding box center [130, 23] width 46 height 19
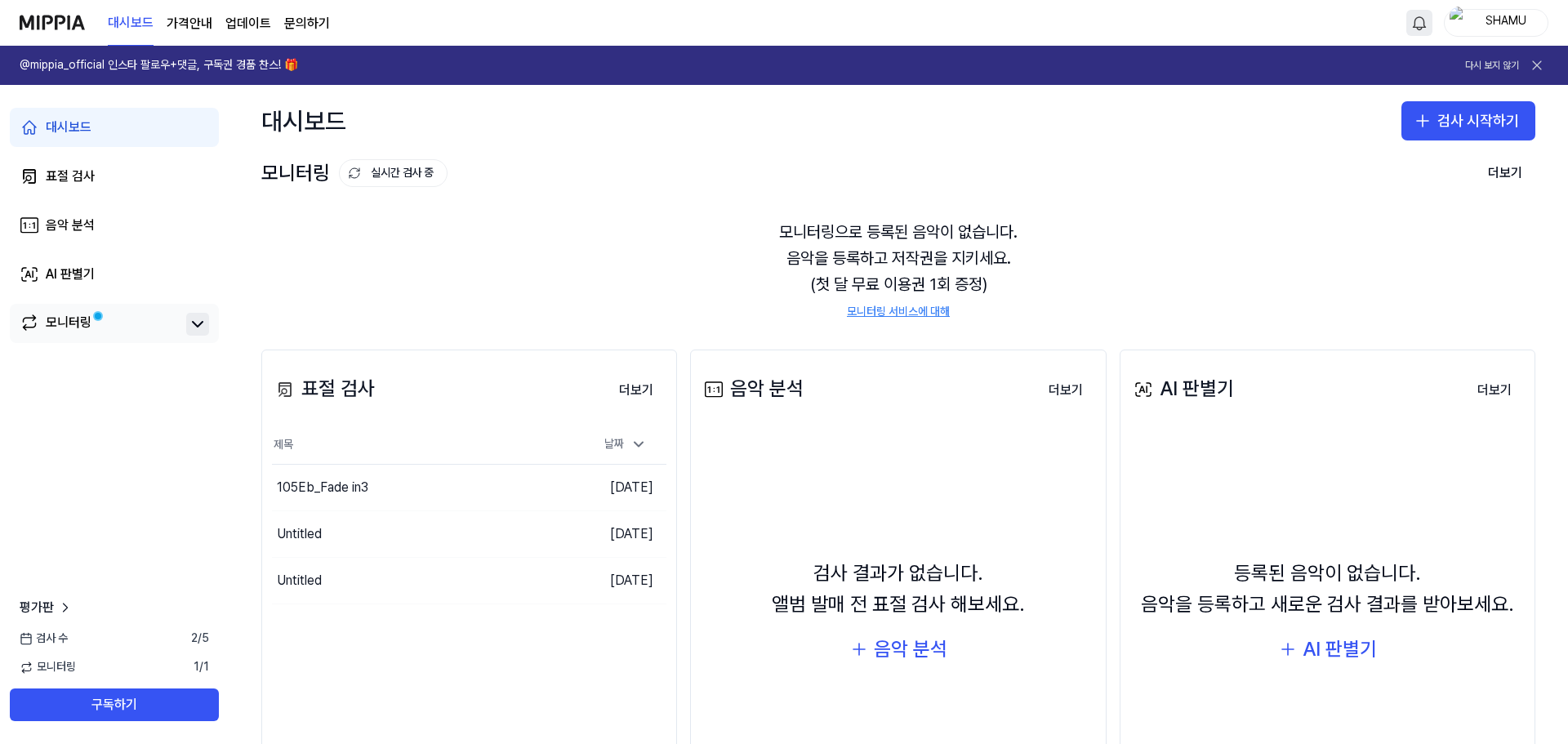
click at [187, 325] on button at bounding box center [198, 325] width 23 height 23
click at [449, 497] on div "105Eb_Fade in3" at bounding box center [387, 486] width 229 height 46
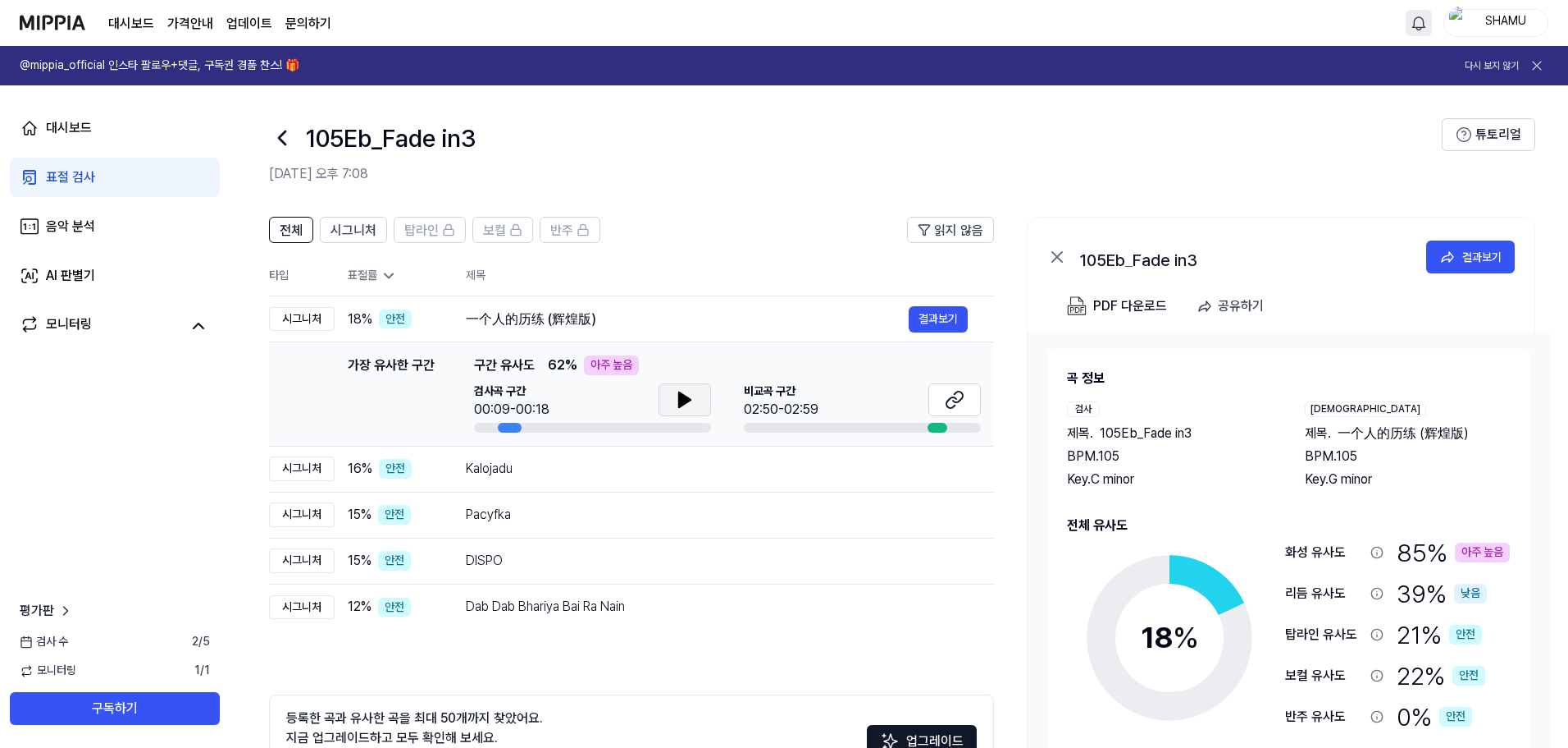
click at [678, 409] on button at bounding box center [685, 400] width 53 height 33
click at [667, 400] on button at bounding box center [685, 400] width 53 height 33
click at [589, 477] on div "Kalojadu" at bounding box center [687, 468] width 443 height 19
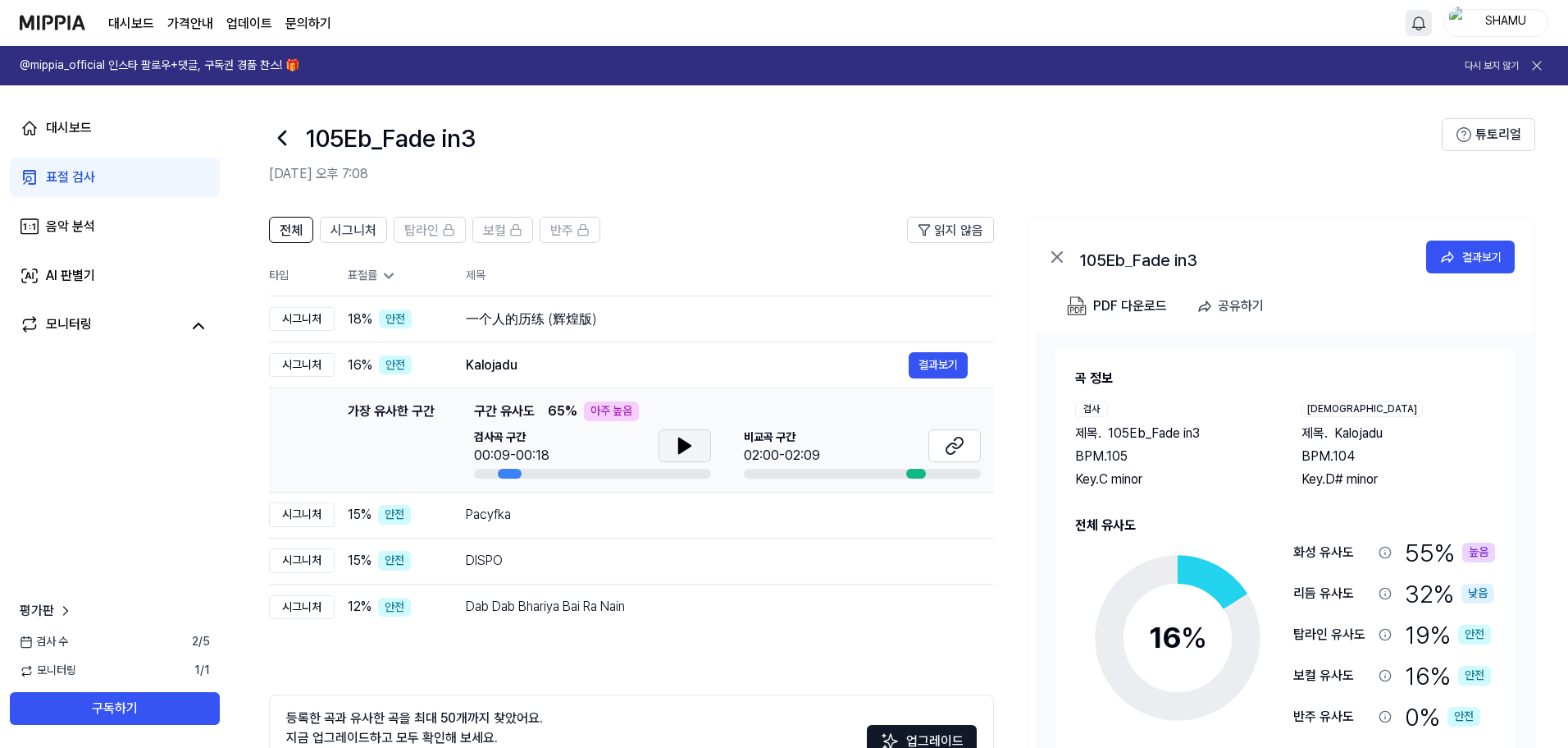
click at [683, 445] on icon at bounding box center [685, 445] width 12 height 15
click at [632, 514] on div "Pacyfka" at bounding box center [687, 514] width 443 height 19
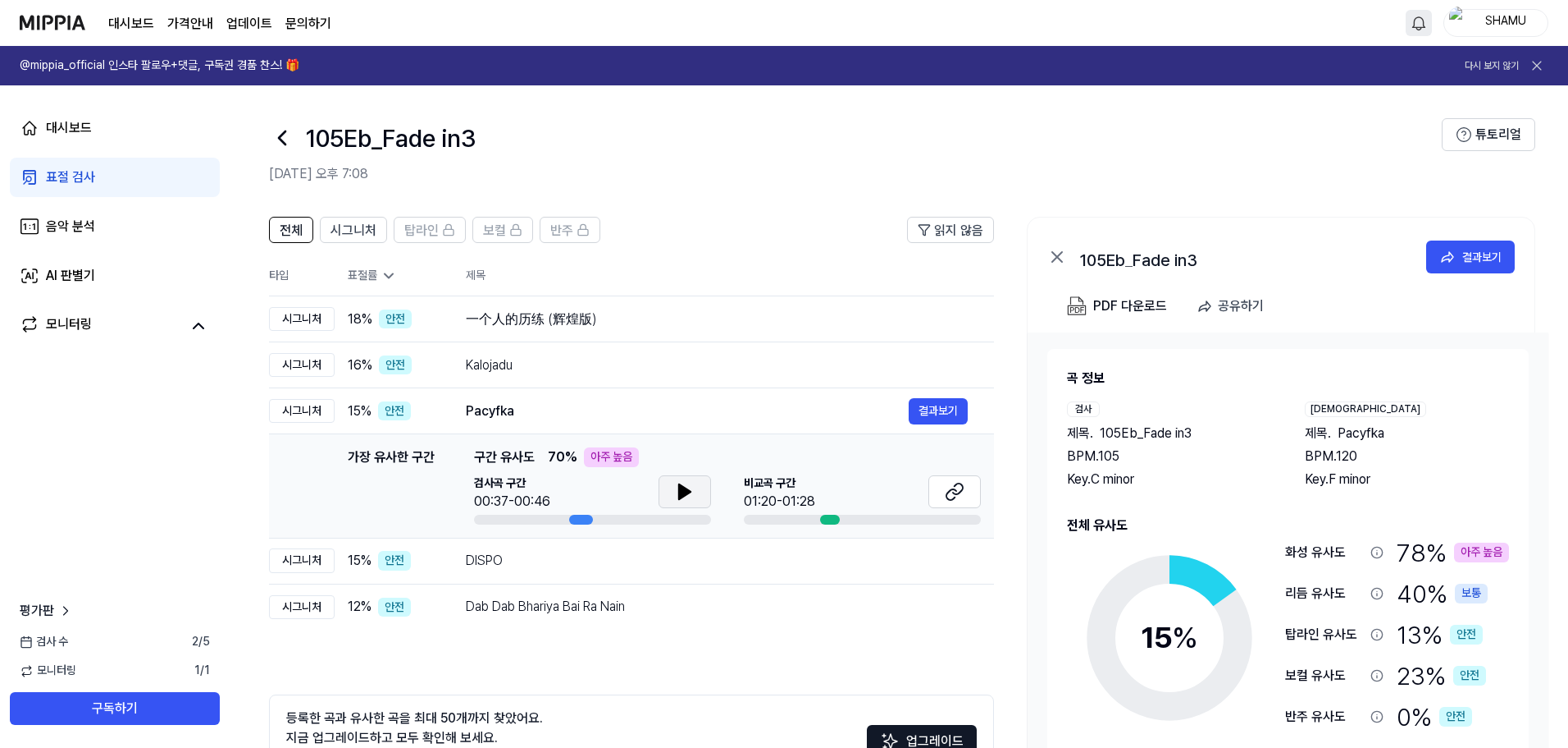
click at [688, 500] on icon at bounding box center [684, 492] width 19 height 19
click at [649, 563] on div "DISPO" at bounding box center [687, 560] width 443 height 19
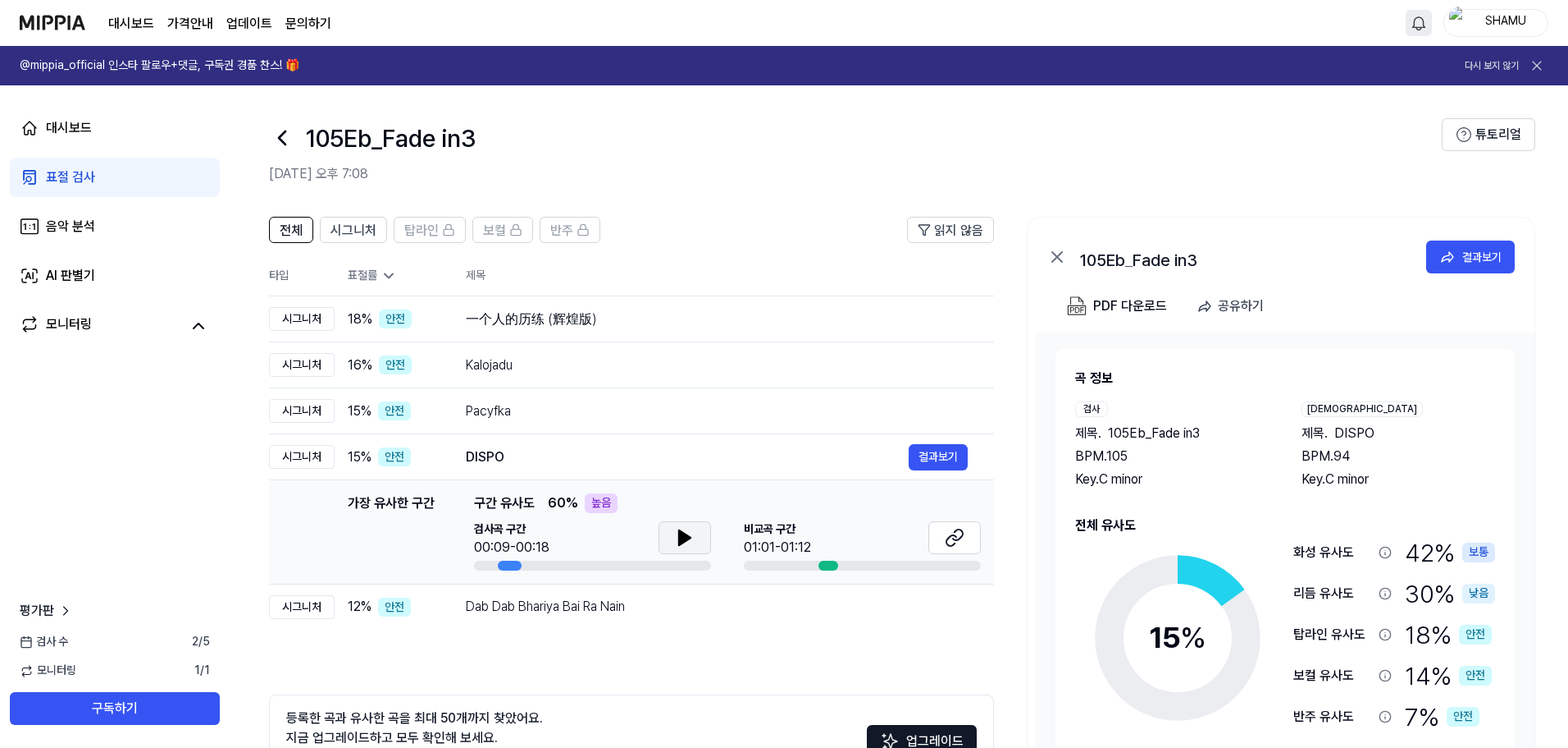
click at [675, 542] on icon at bounding box center [684, 538] width 19 height 19
click at [654, 614] on div "Dab Dab Bhariya Bai Ra Nain" at bounding box center [687, 607] width 443 height 19
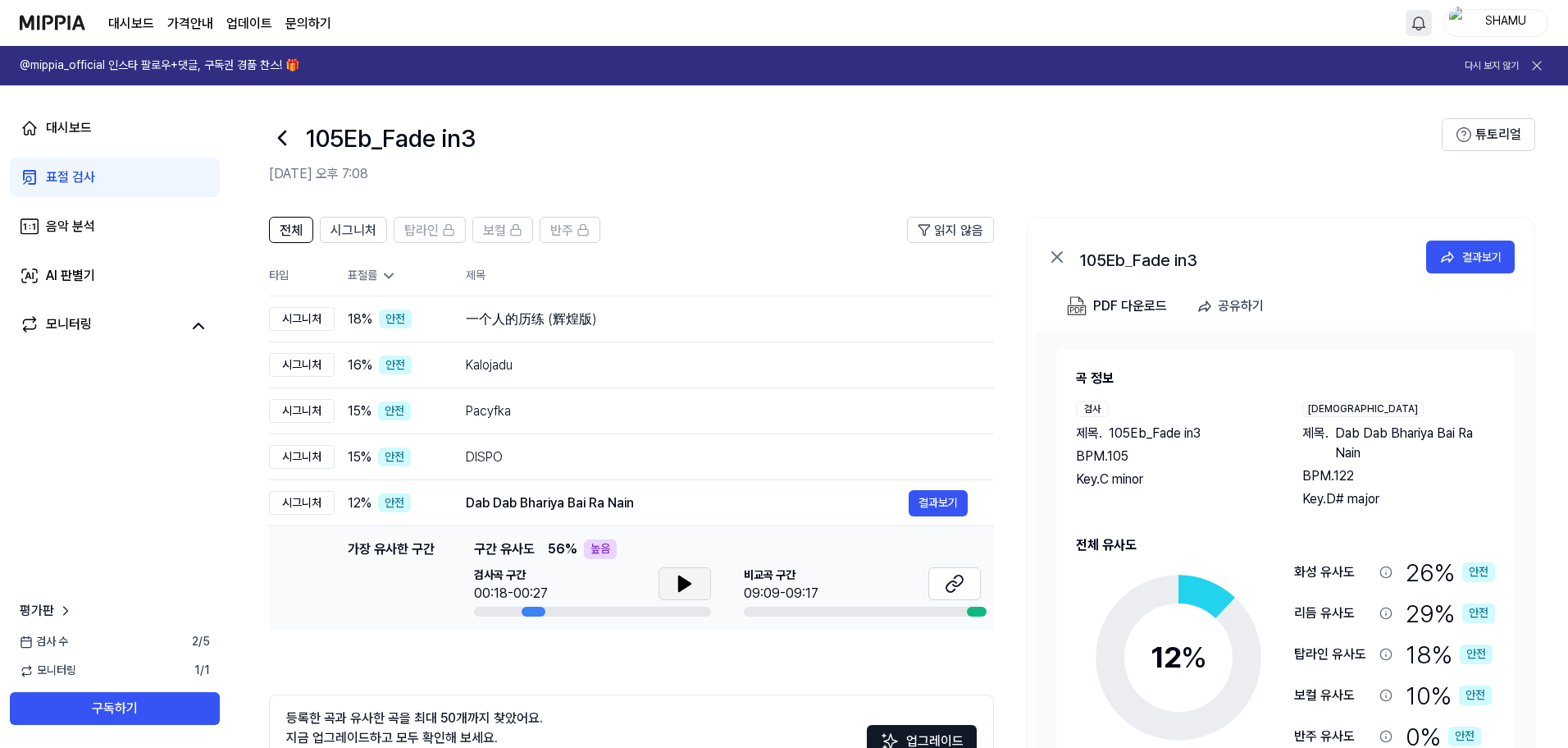
click at [682, 584] on icon at bounding box center [685, 583] width 12 height 15
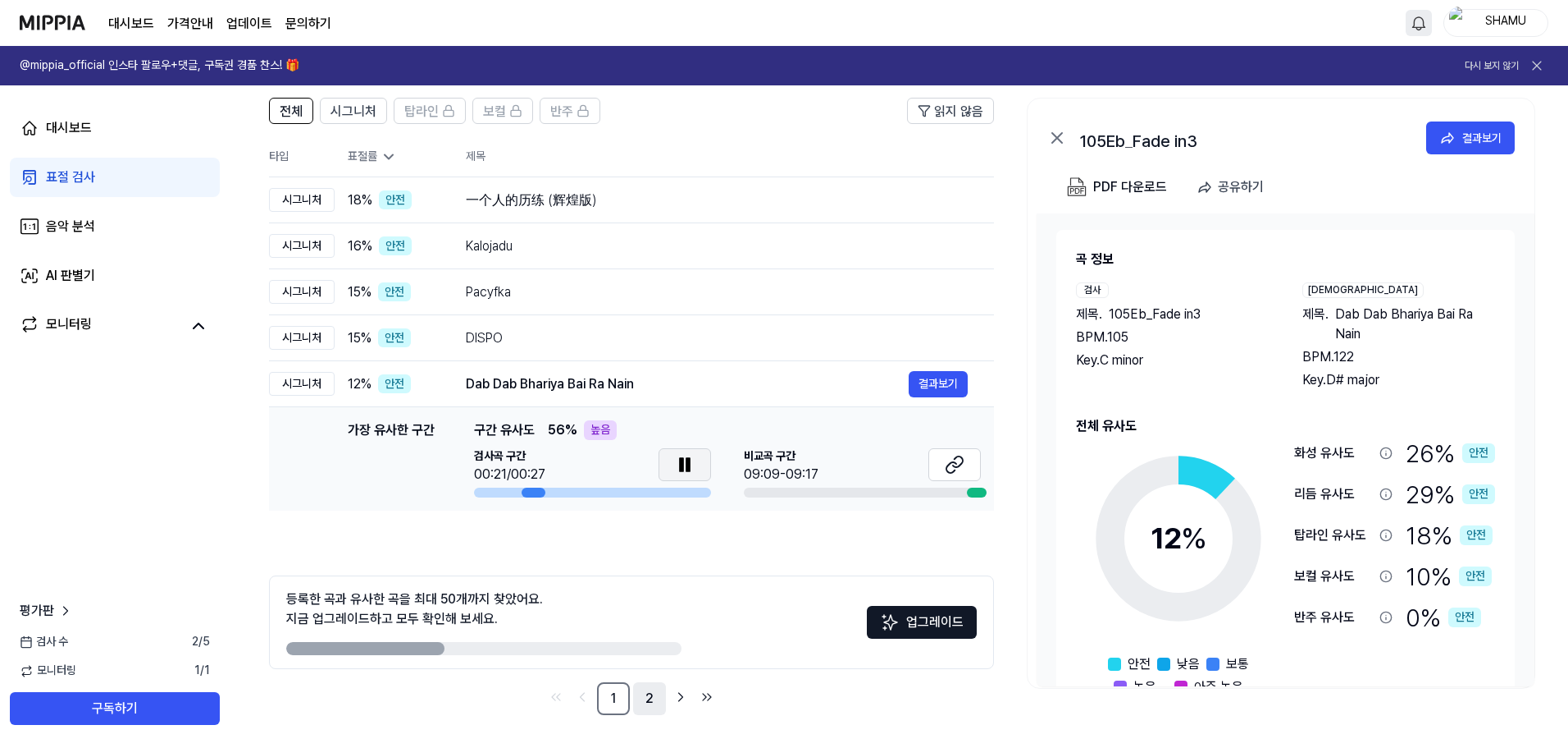
click at [643, 692] on link "2" at bounding box center [650, 698] width 33 height 33
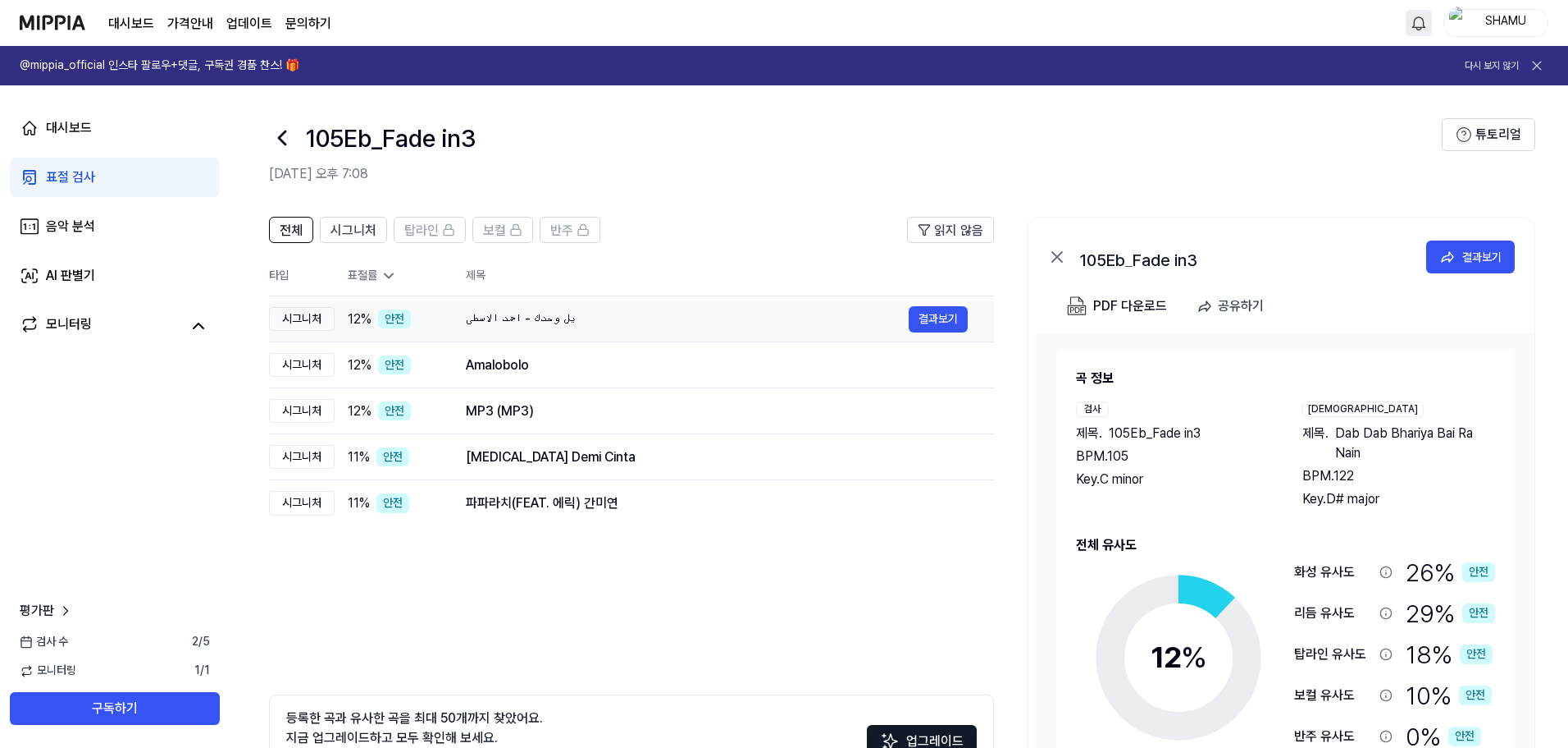
click at [644, 319] on div "يل وحدك - احمد الاسطى" at bounding box center [687, 319] width 443 height 19
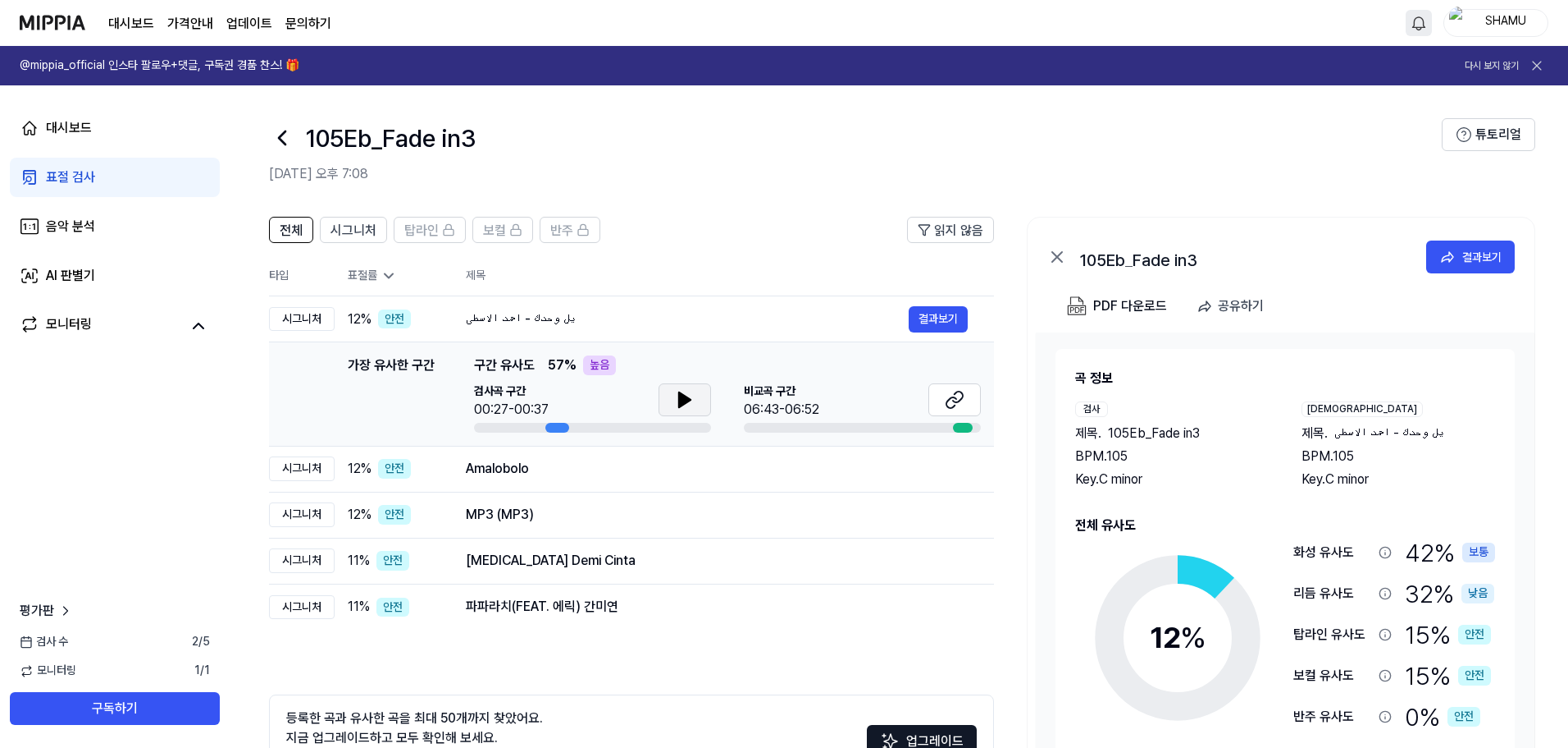
click at [674, 389] on button at bounding box center [685, 400] width 53 height 33
drag, startPoint x: 659, startPoint y: 476, endPoint x: 655, endPoint y: 484, distance: 8.9
click at [659, 477] on div "Amalobolo" at bounding box center [717, 468] width 502 height 19
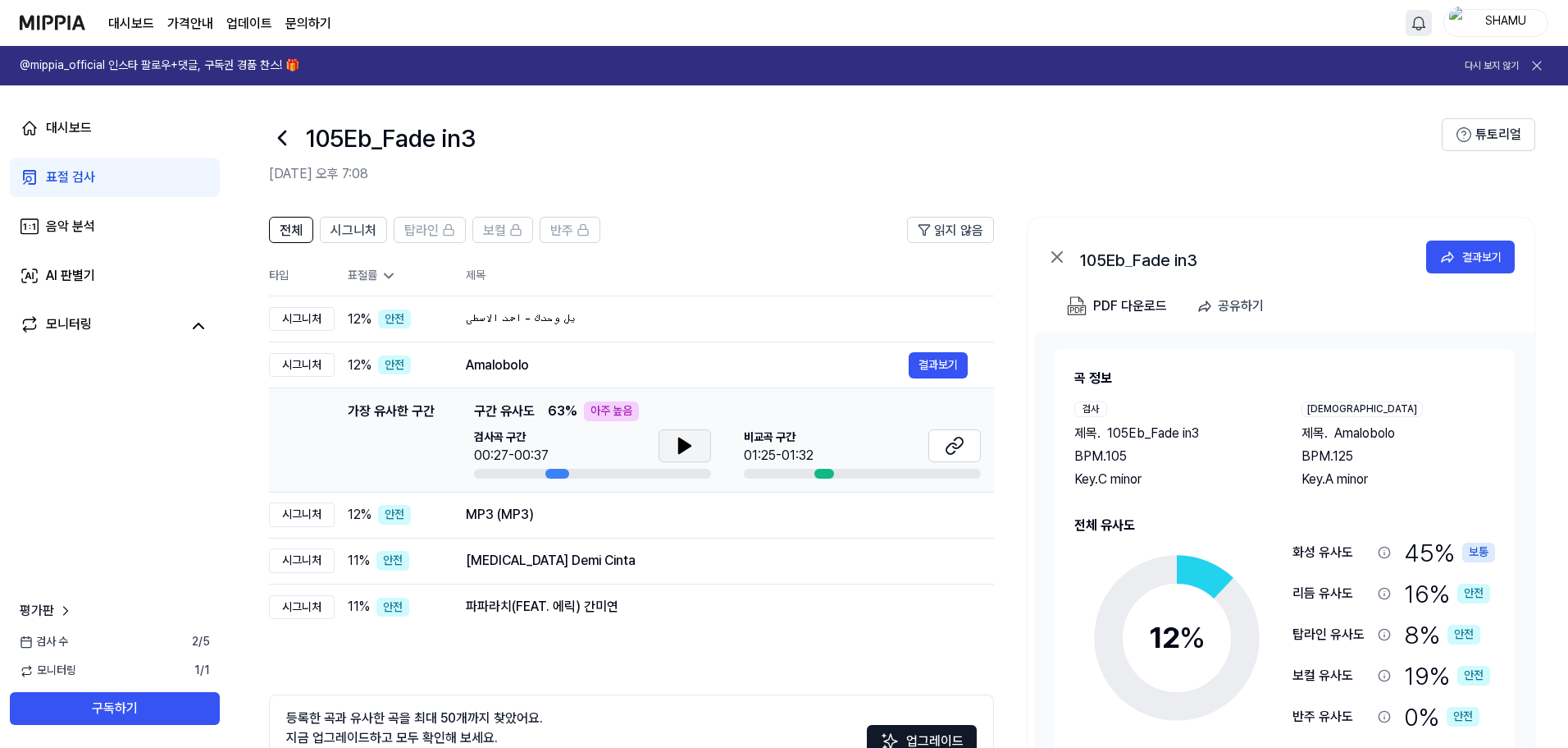
click at [674, 442] on button at bounding box center [685, 446] width 53 height 33
click at [652, 507] on div "MP3 (MP3)" at bounding box center [687, 514] width 443 height 19
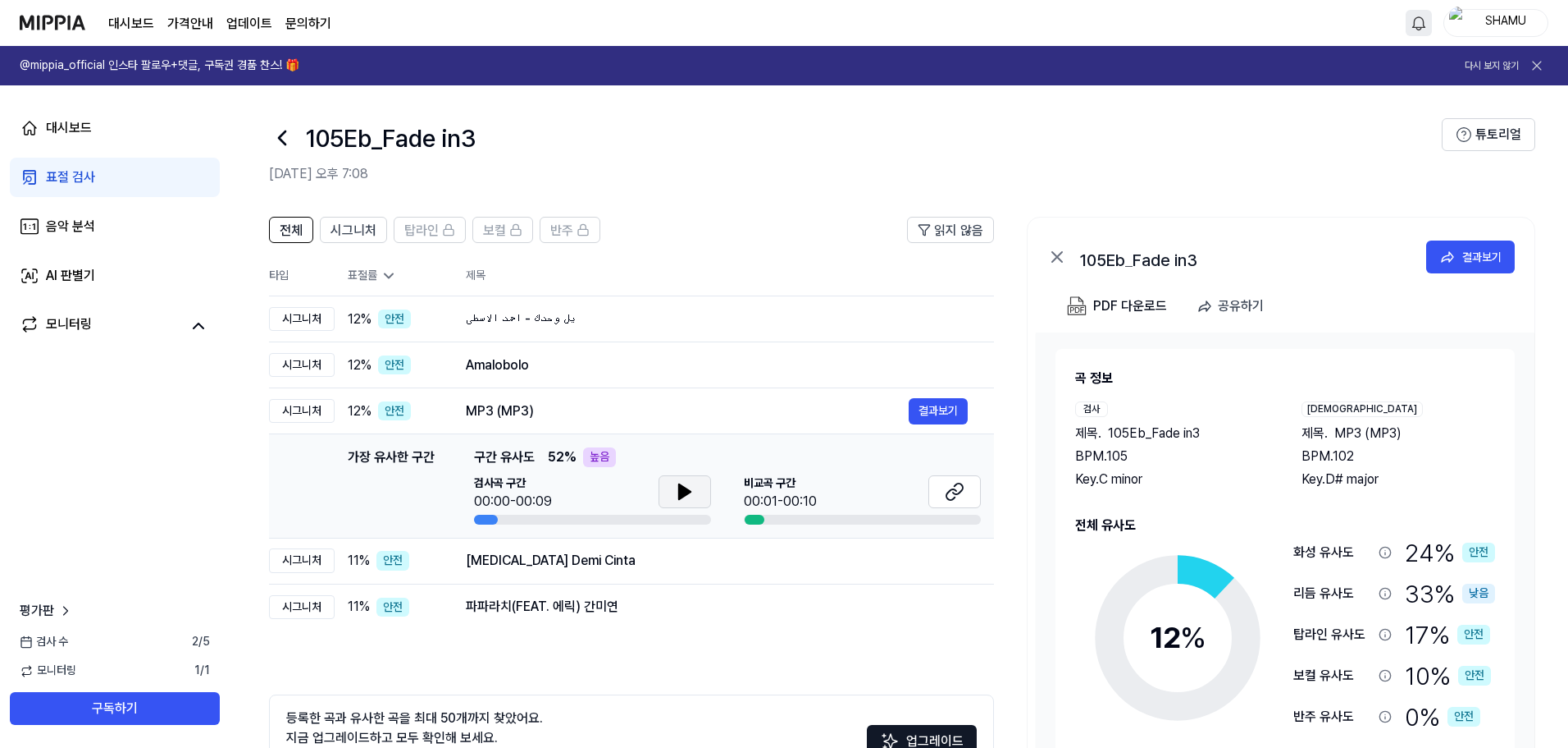
click at [675, 493] on icon at bounding box center [684, 492] width 19 height 19
click at [675, 566] on div "[MEDICAL_DATA] Demi Cinta" at bounding box center [687, 560] width 443 height 19
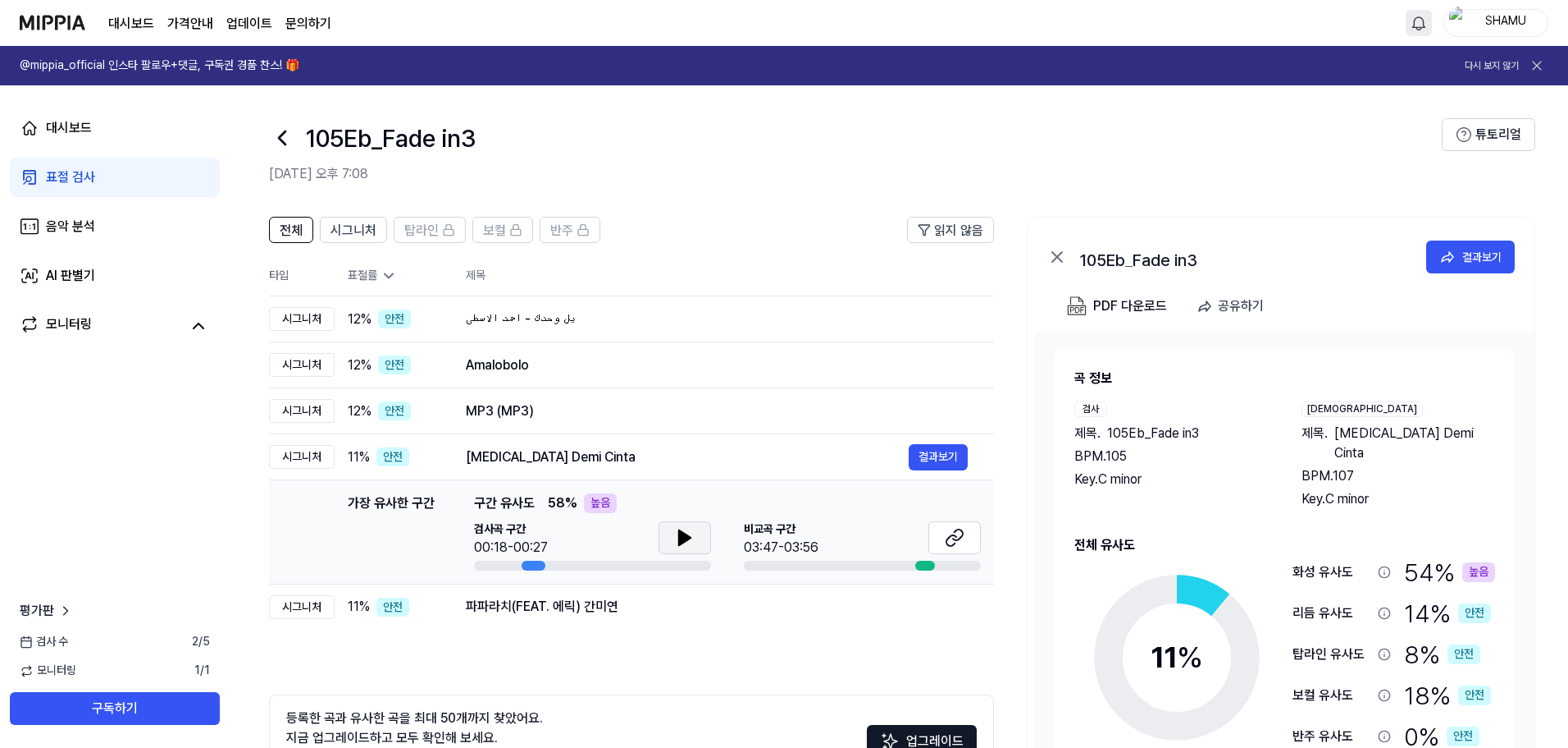
click at [676, 535] on icon at bounding box center [684, 538] width 19 height 19
click at [676, 602] on div "파파라치(FEAT. 에릭) 간미연" at bounding box center [687, 607] width 443 height 19
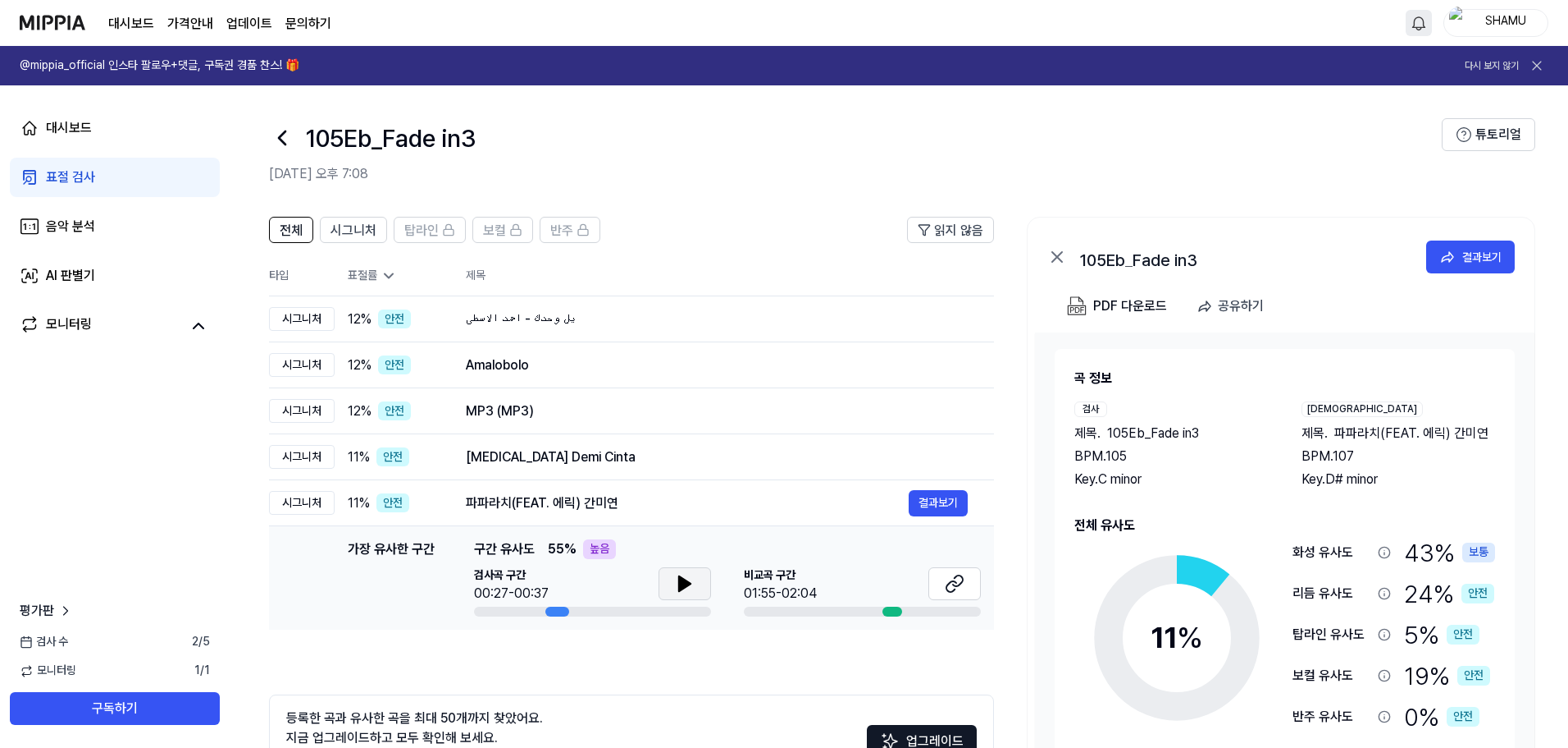
click at [684, 582] on icon at bounding box center [685, 583] width 12 height 15
click at [957, 589] on icon at bounding box center [955, 583] width 19 height 19
